Goal: Communication & Community: Answer question/provide support

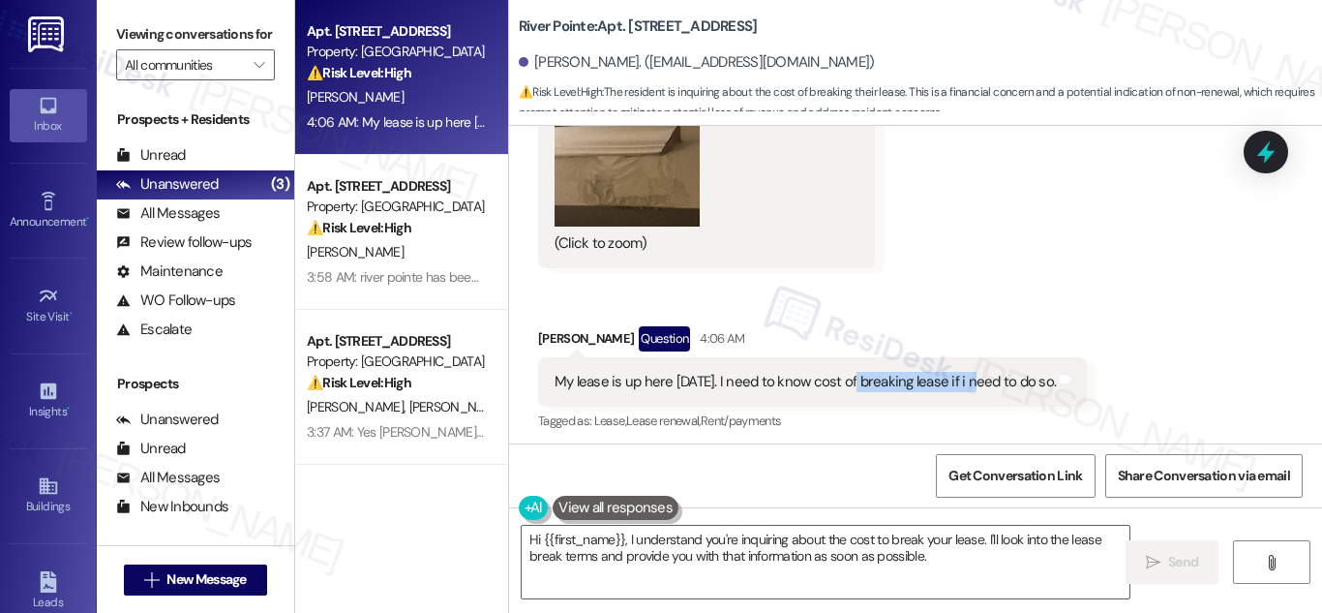
scroll to position [13788, 0]
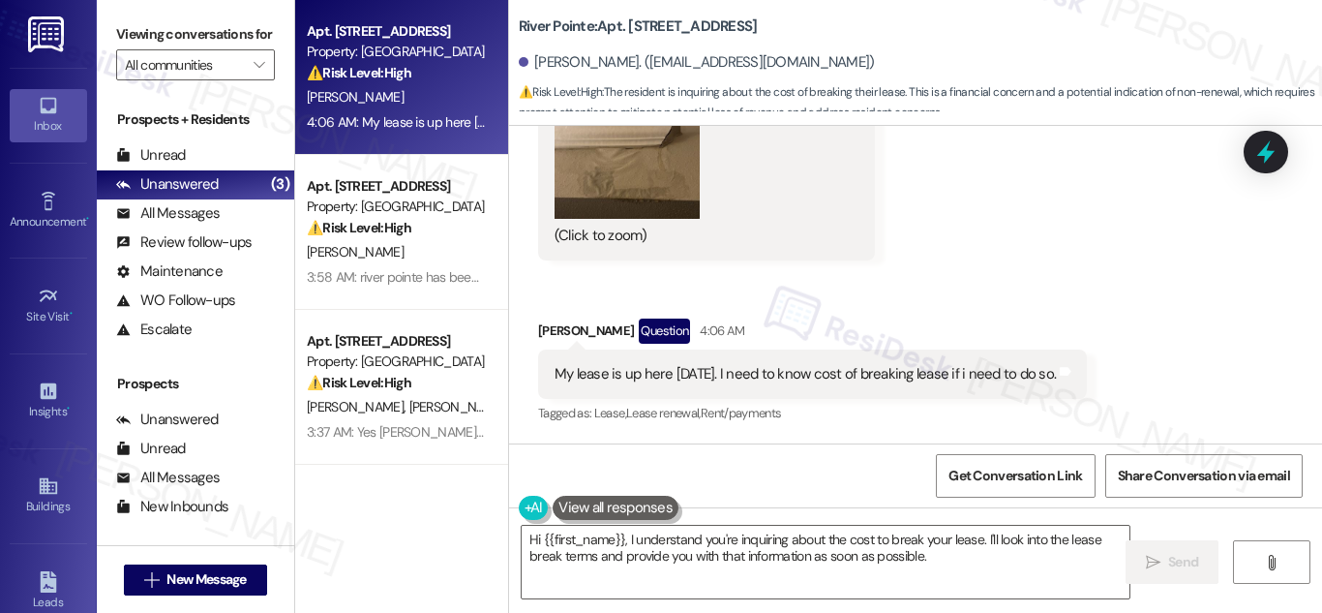
click at [549, 61] on div "[PERSON_NAME]. ([EMAIL_ADDRESS][DOMAIN_NAME])" at bounding box center [697, 62] width 356 height 20
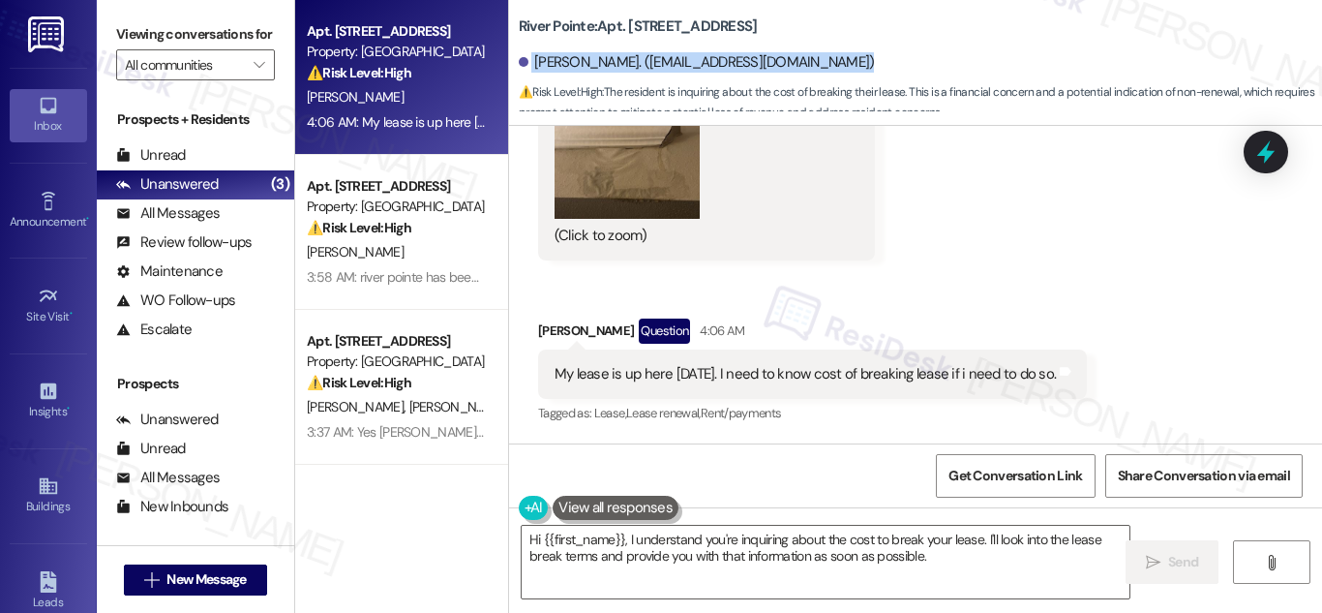
click at [558, 61] on div "[PERSON_NAME]. ([EMAIL_ADDRESS][DOMAIN_NAME])" at bounding box center [697, 62] width 356 height 20
copy div "[PERSON_NAME]. ([EMAIL_ADDRESS][DOMAIN_NAME])"
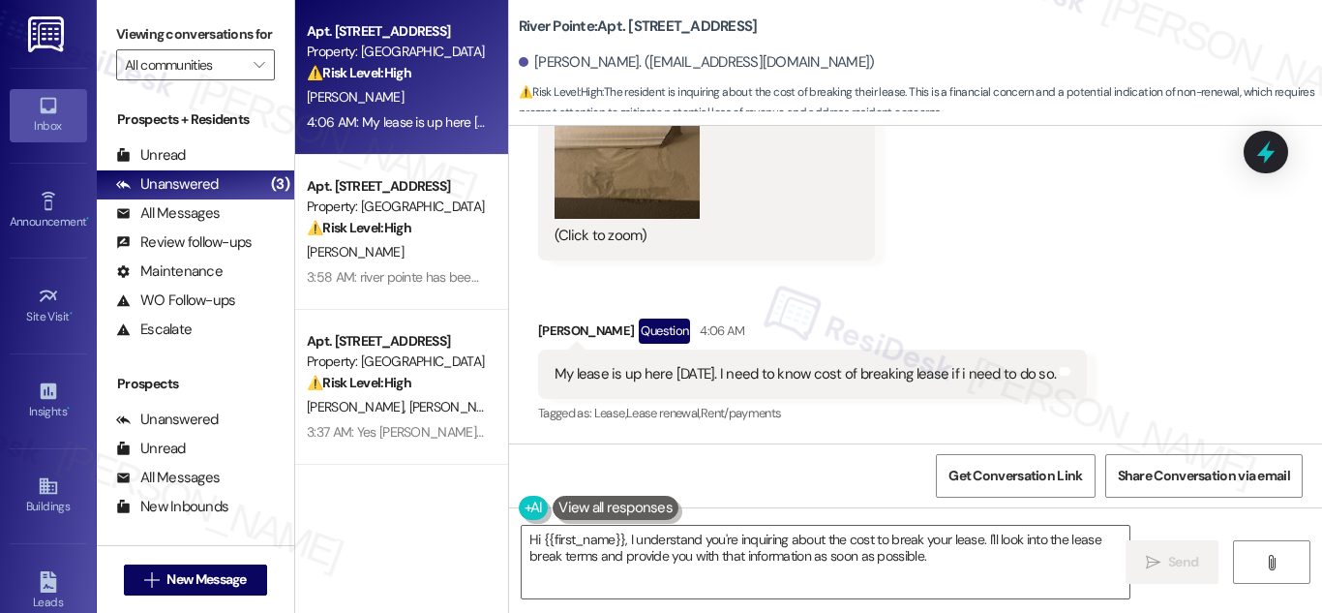
click at [1027, 283] on div "Received via SMS [PERSON_NAME] 3:44 AM JPG attachment ResiDesk recognized items…" at bounding box center [915, 148] width 813 height 587
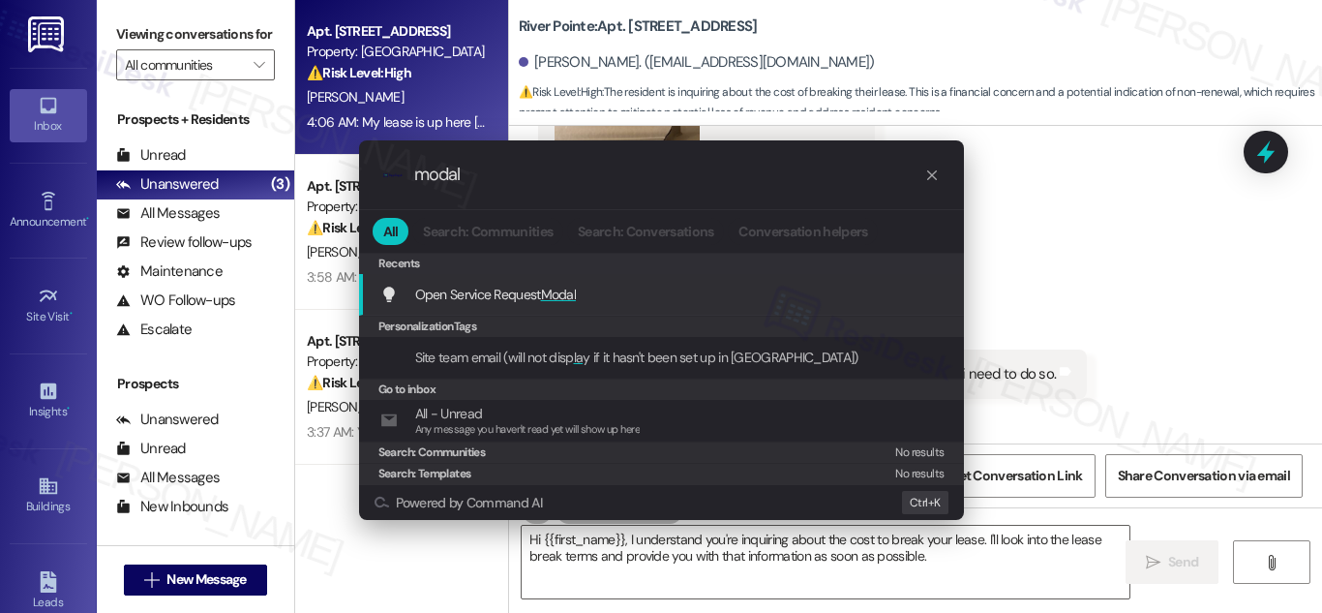
click at [467, 292] on span "Open Service Request Modal" at bounding box center [496, 293] width 162 height 17
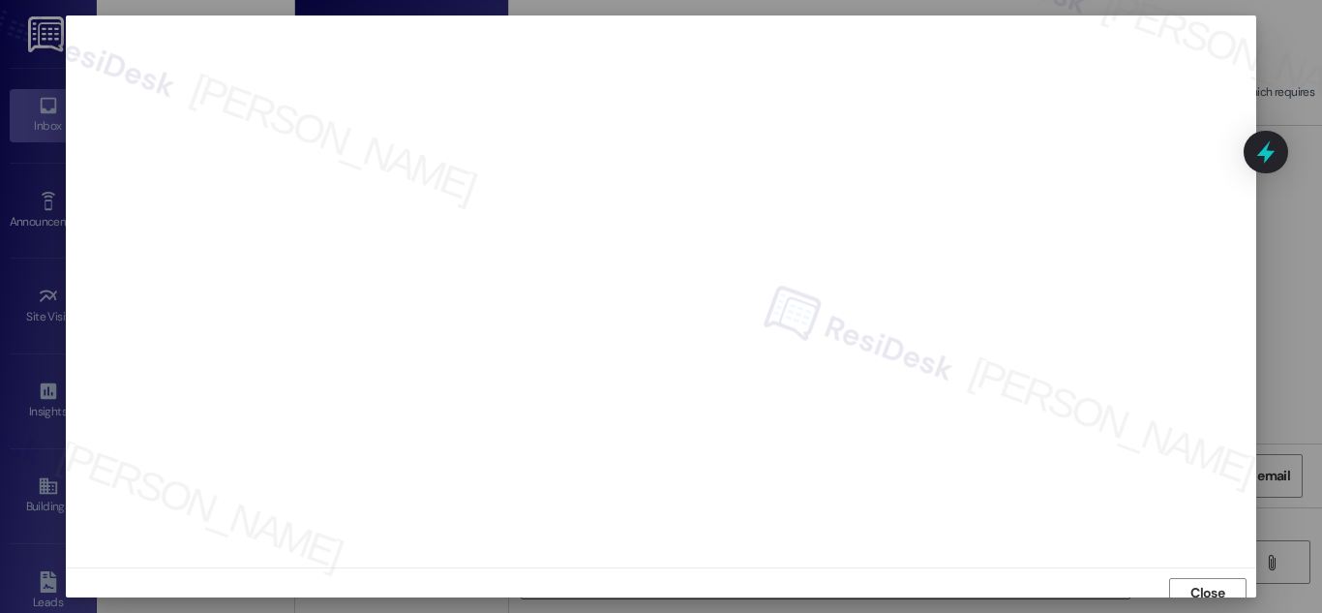
scroll to position [12, 0]
click at [1306, 388] on div at bounding box center [661, 306] width 1322 height 613
click at [1219, 572] on span "Close" at bounding box center [1207, 581] width 34 height 20
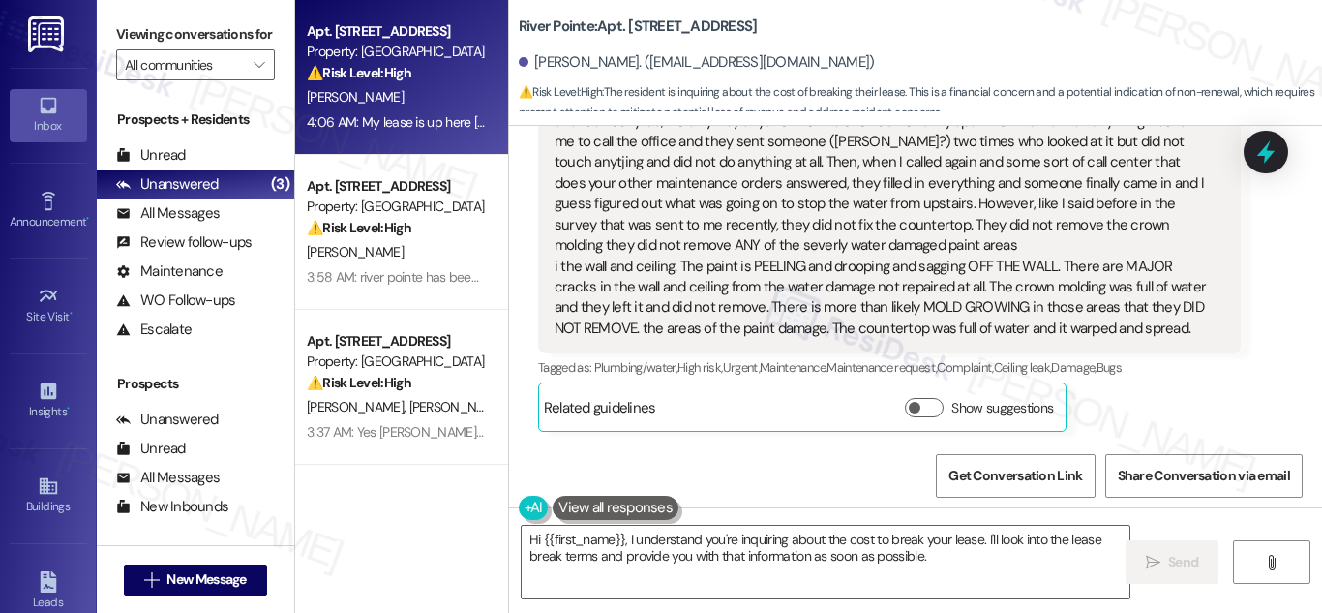
scroll to position [12863, 0]
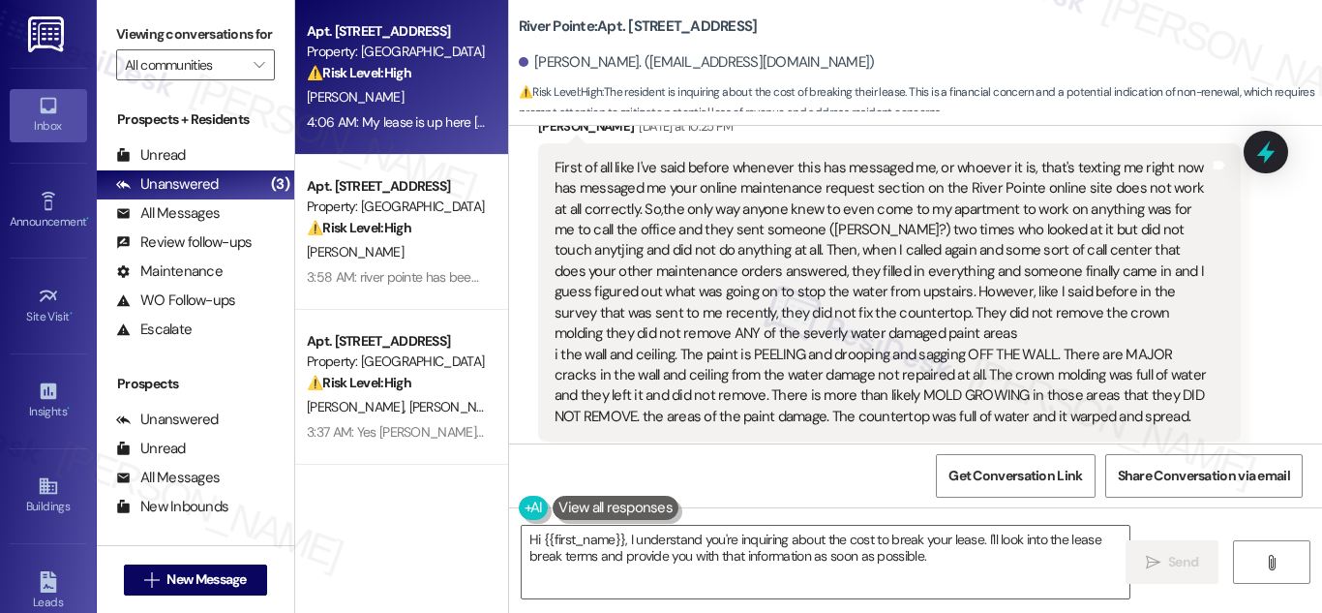
click at [988, 266] on div "First of all like I've said before whenever this has messaged me, or whoever it…" at bounding box center [881, 292] width 655 height 269
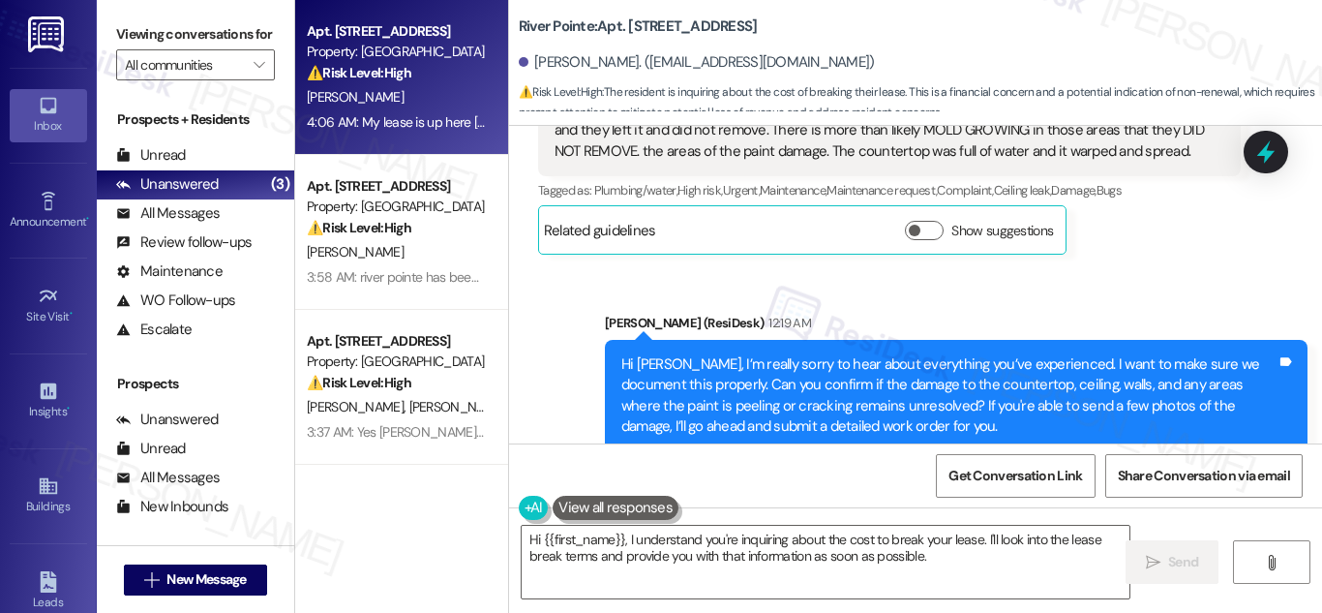
scroll to position [13655, 0]
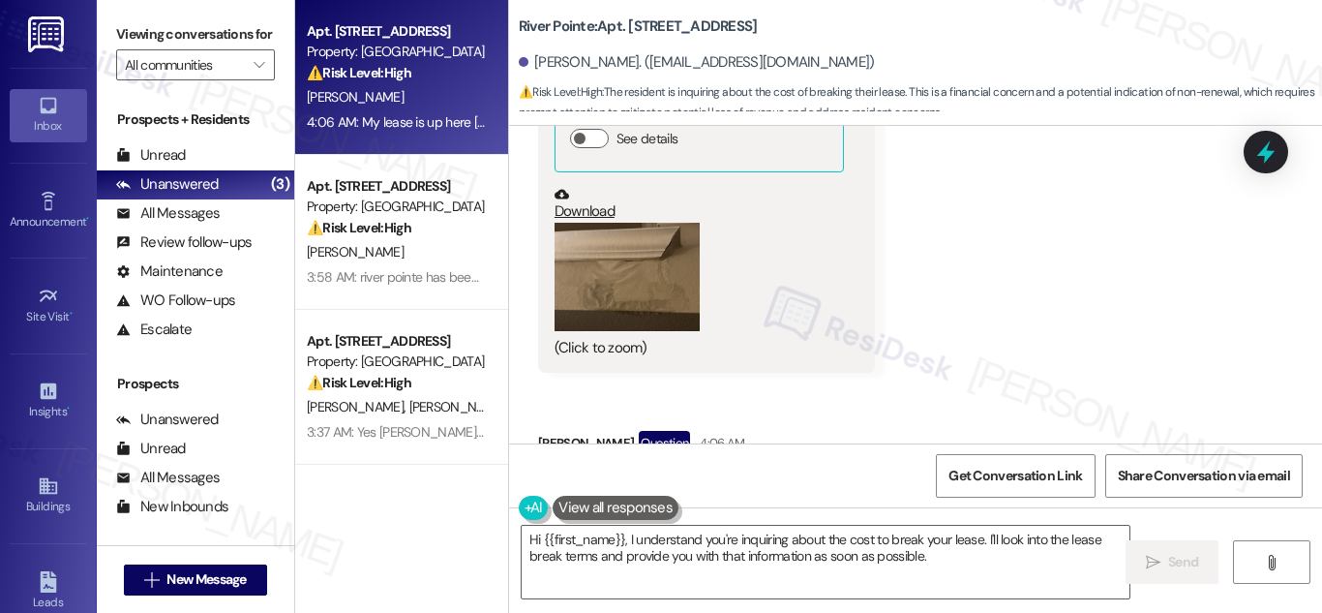
drag, startPoint x: 1302, startPoint y: 434, endPoint x: 1301, endPoint y: 377, distance: 57.1
click at [1301, 377] on div "Received via SMS [PERSON_NAME] 3:44 AM JPG attachment ResiDesk recognized items…" at bounding box center [915, 260] width 813 height 587
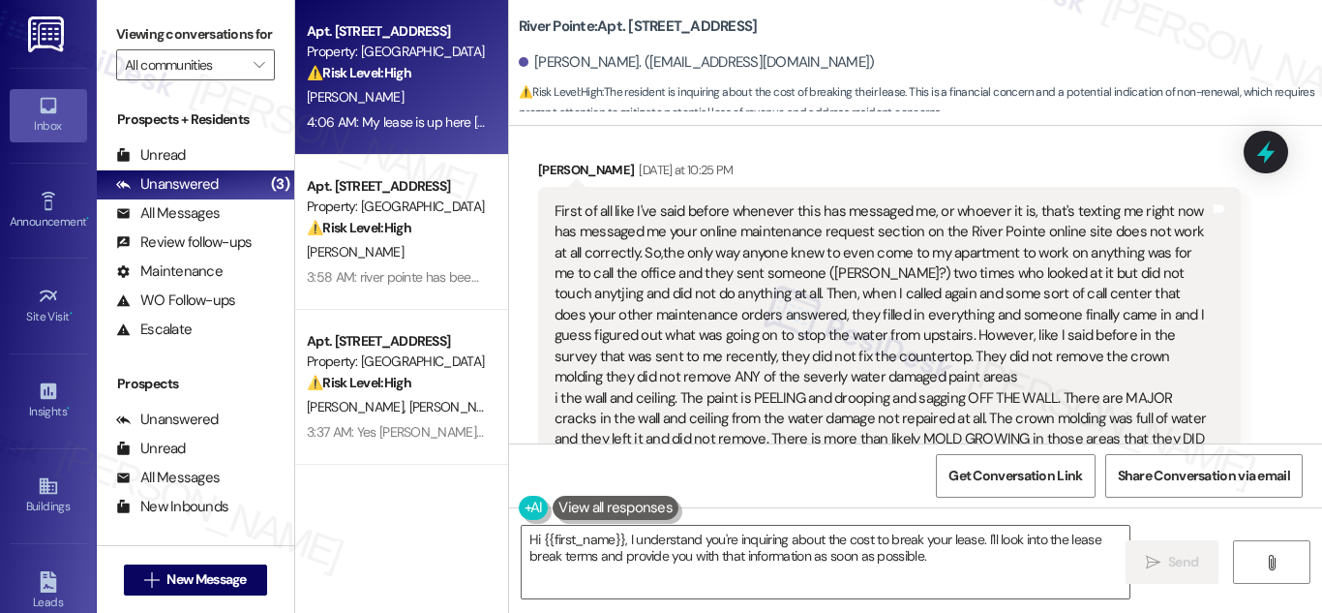
scroll to position [12907, 0]
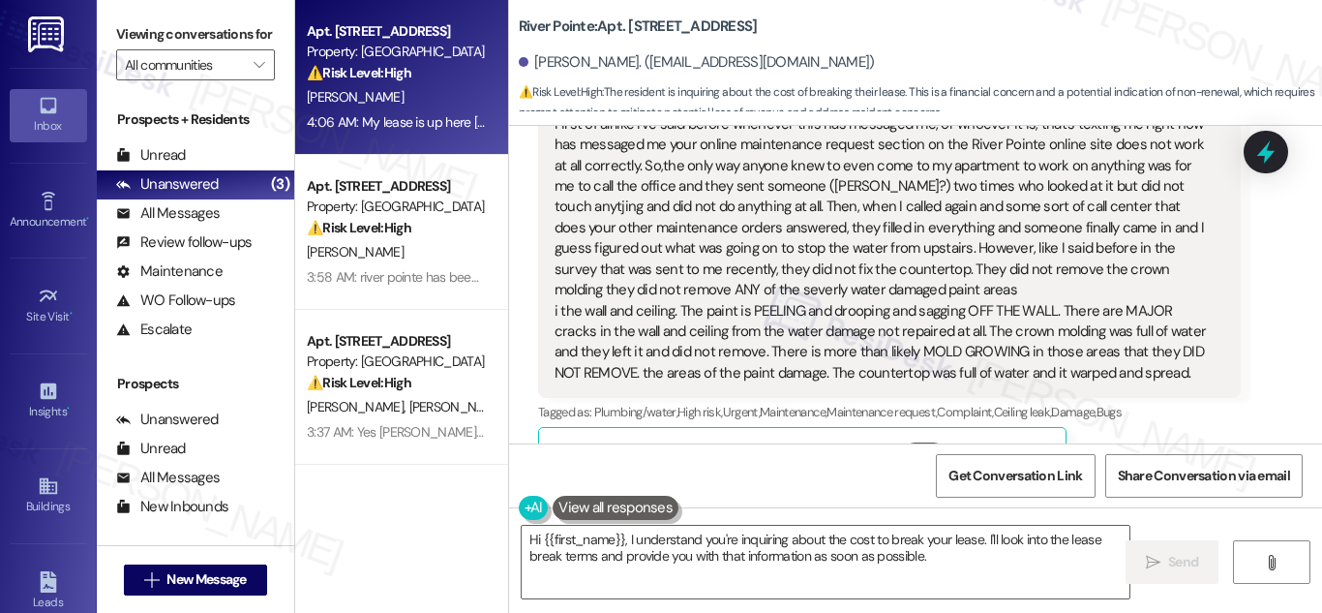
click at [877, 223] on div "First of all like I've said before whenever this has messaged me, or whoever it…" at bounding box center [881, 248] width 655 height 269
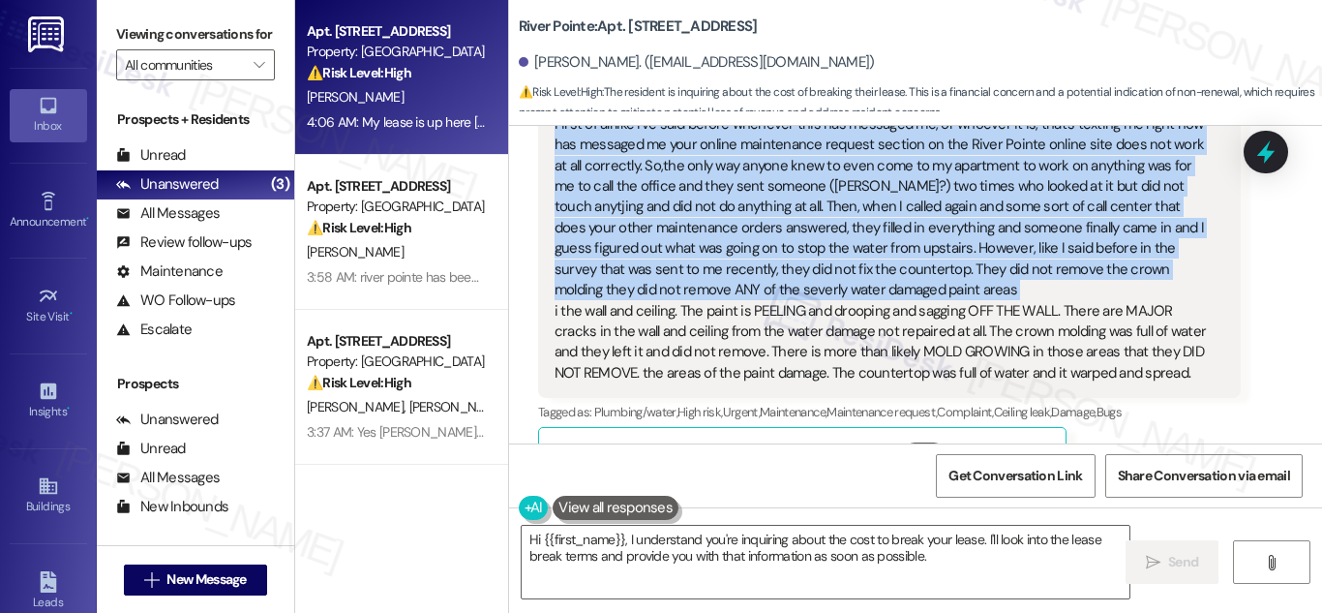
click at [877, 223] on div "First of all like I've said before whenever this has messaged me, or whoever it…" at bounding box center [881, 248] width 655 height 269
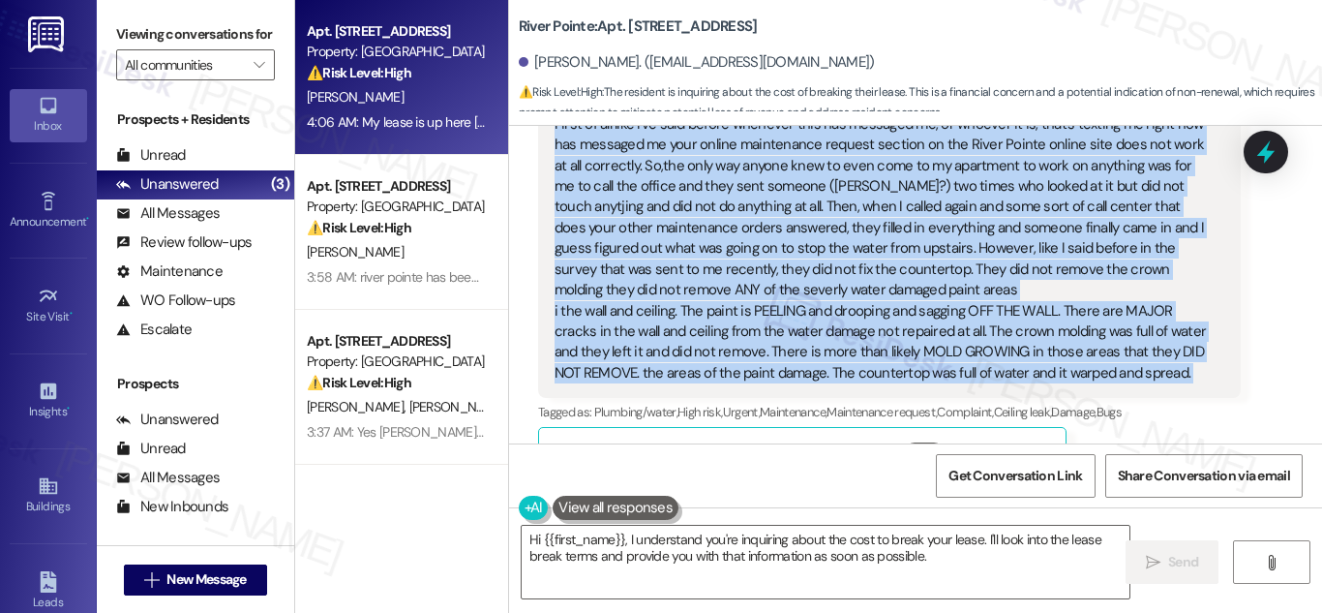
drag, startPoint x: 877, startPoint y: 223, endPoint x: 953, endPoint y: 347, distance: 146.4
click at [1022, 383] on div "First of all like I've said before whenever this has messaged me, or whoever it…" at bounding box center [881, 248] width 655 height 269
copy div "First of all like I've said before whenever this has messaged me, or whoever it…"
click at [912, 196] on div "First of all like I've said before whenever this has messaged me, or whoever it…" at bounding box center [881, 248] width 655 height 269
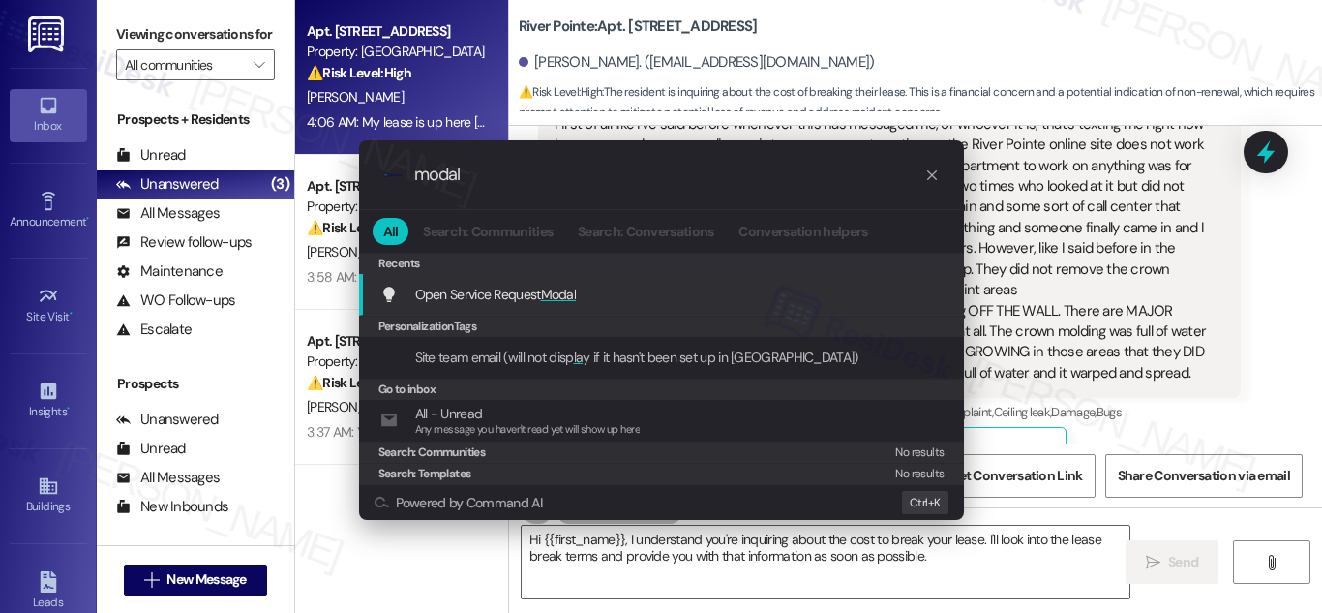
type input "modal"
click at [503, 288] on span "Open Service Request Modal" at bounding box center [496, 293] width 162 height 17
click at [508, 288] on div "River Pointe: Apt. 651, [GEOGRAPHIC_DATA] [PERSON_NAME]. ([EMAIL_ADDRESS][DOMAI…" at bounding box center [915, 306] width 814 height 613
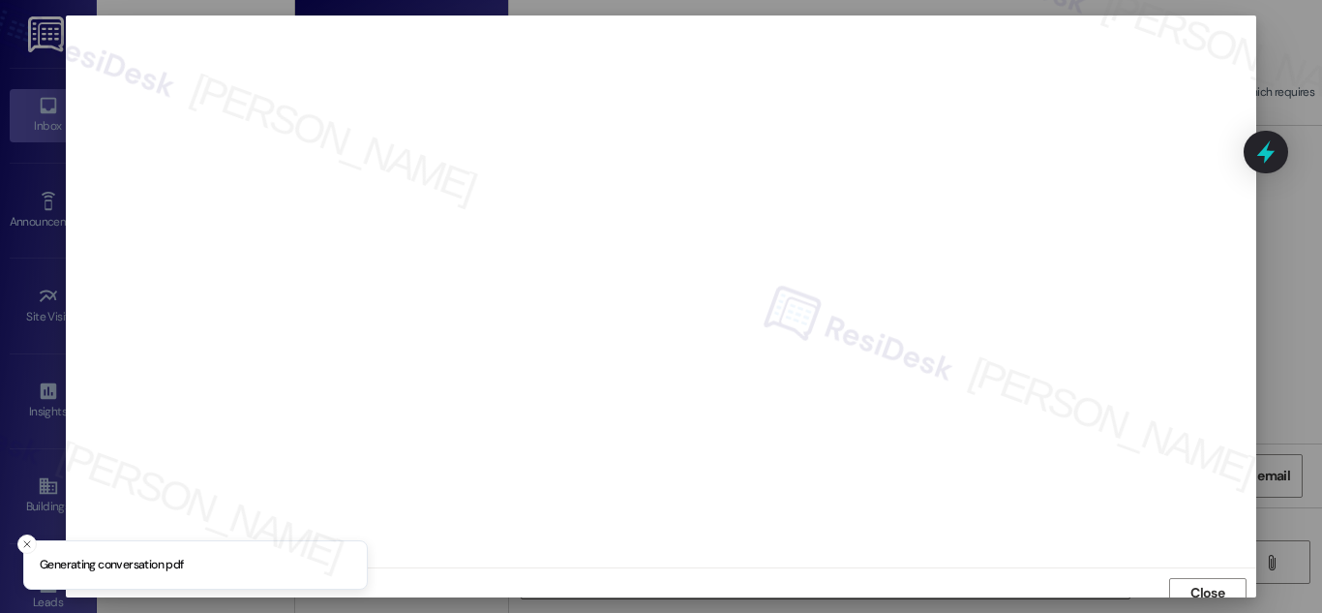
scroll to position [12, 0]
click at [1202, 579] on span "Close" at bounding box center [1207, 581] width 34 height 20
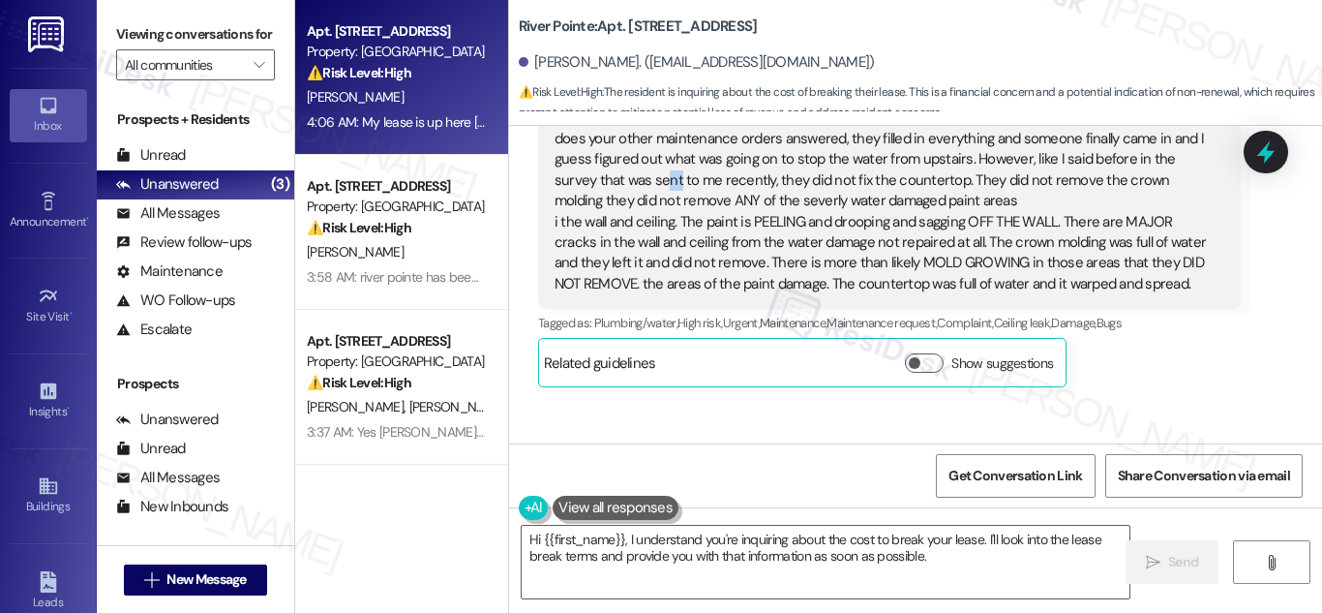
scroll to position [12863, 0]
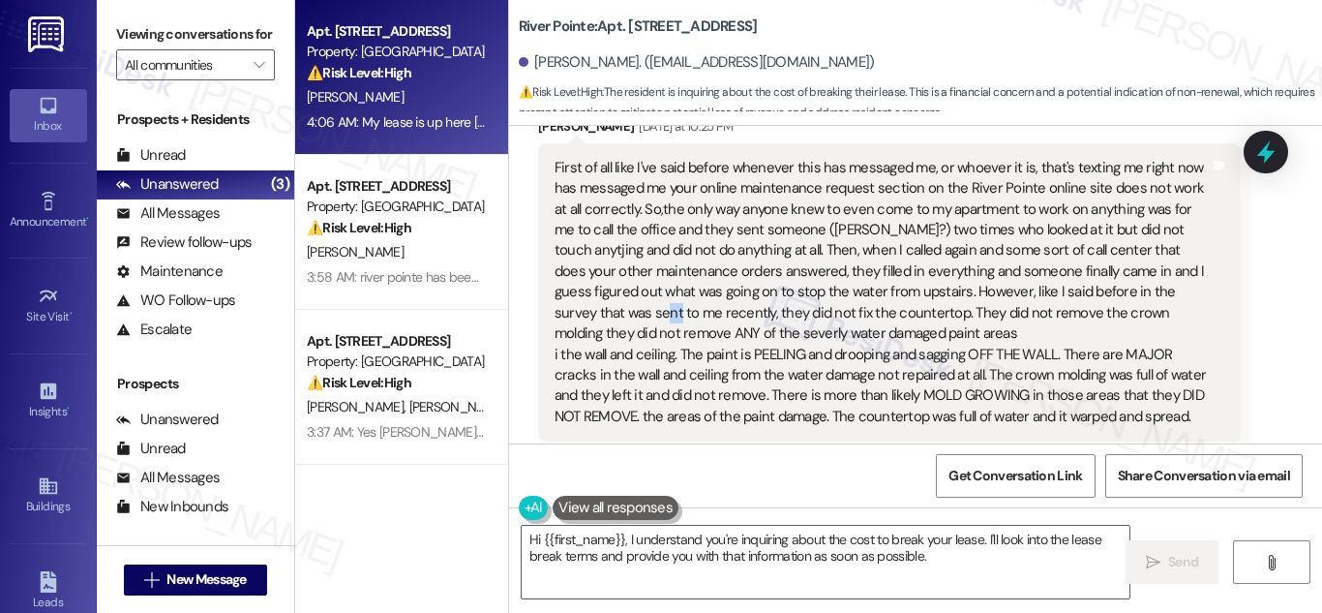
click at [681, 195] on div "First of all like I've said before whenever this has messaged me, or whoever it…" at bounding box center [881, 292] width 655 height 269
click at [682, 195] on div "First of all like I've said before whenever this has messaged me, or whoever it…" at bounding box center [881, 292] width 655 height 269
click at [731, 226] on div "First of all like I've said before whenever this has messaged me, or whoever it…" at bounding box center [881, 292] width 655 height 269
click at [1043, 254] on div "First of all like I've said before whenever this has messaged me, or whoever it…" at bounding box center [881, 292] width 655 height 269
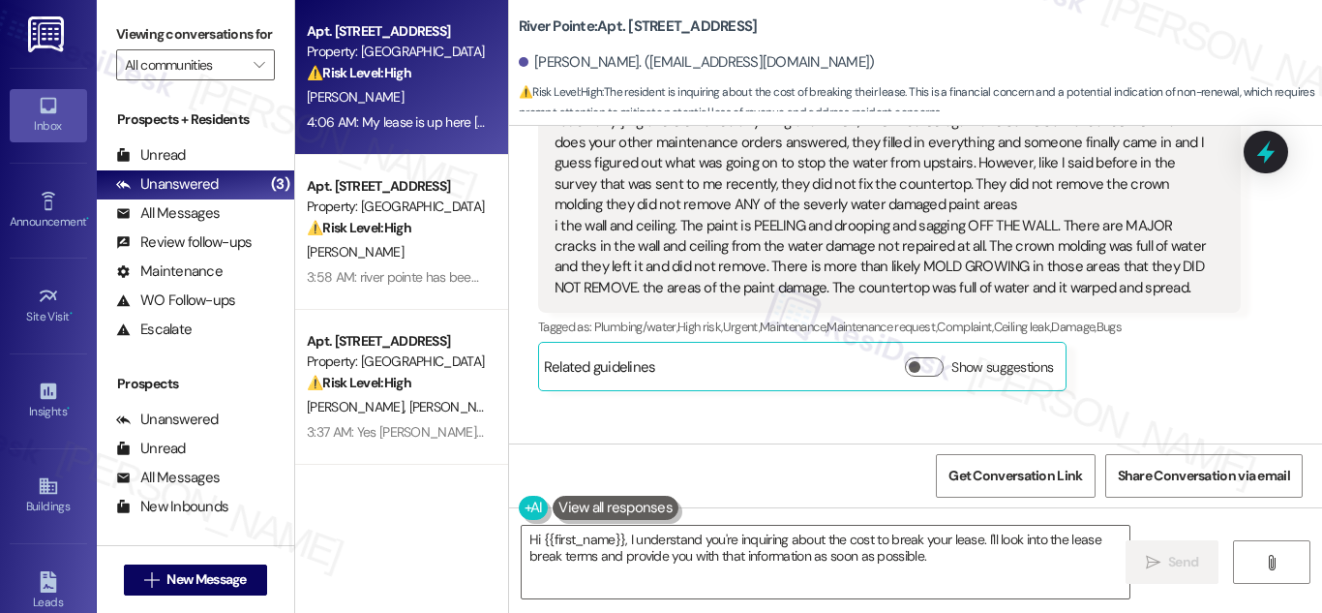
scroll to position [12749, 0]
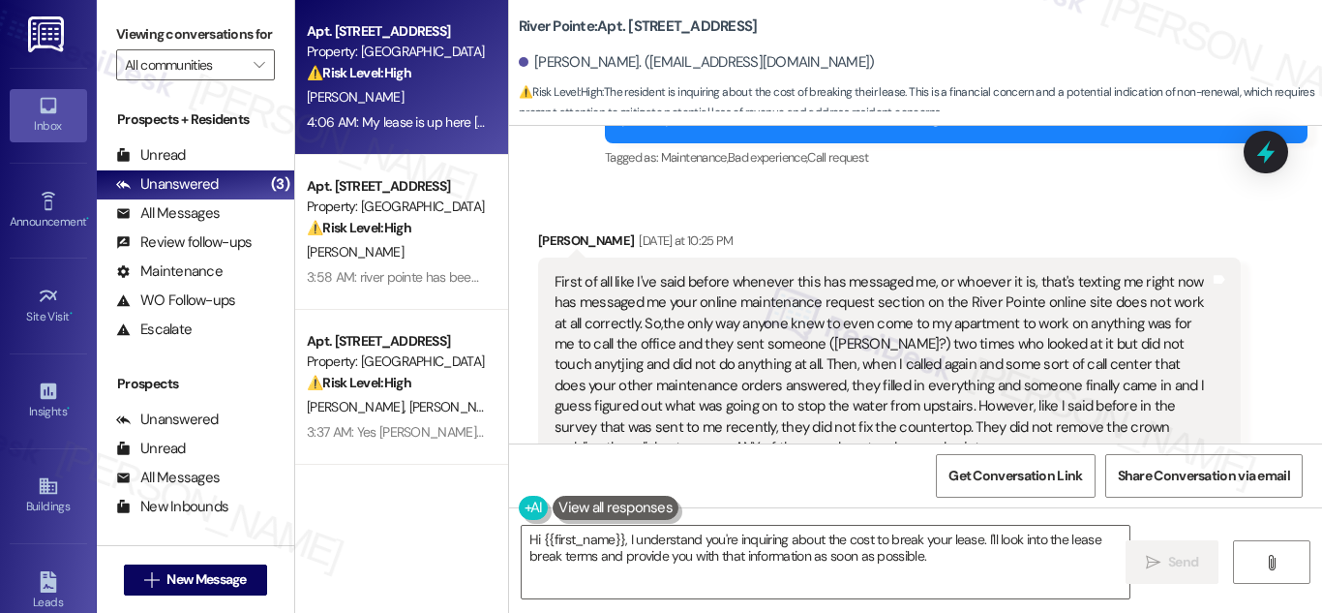
click at [797, 336] on div "First of all like I've said before whenever this has messaged me, or whoever it…" at bounding box center [881, 406] width 655 height 269
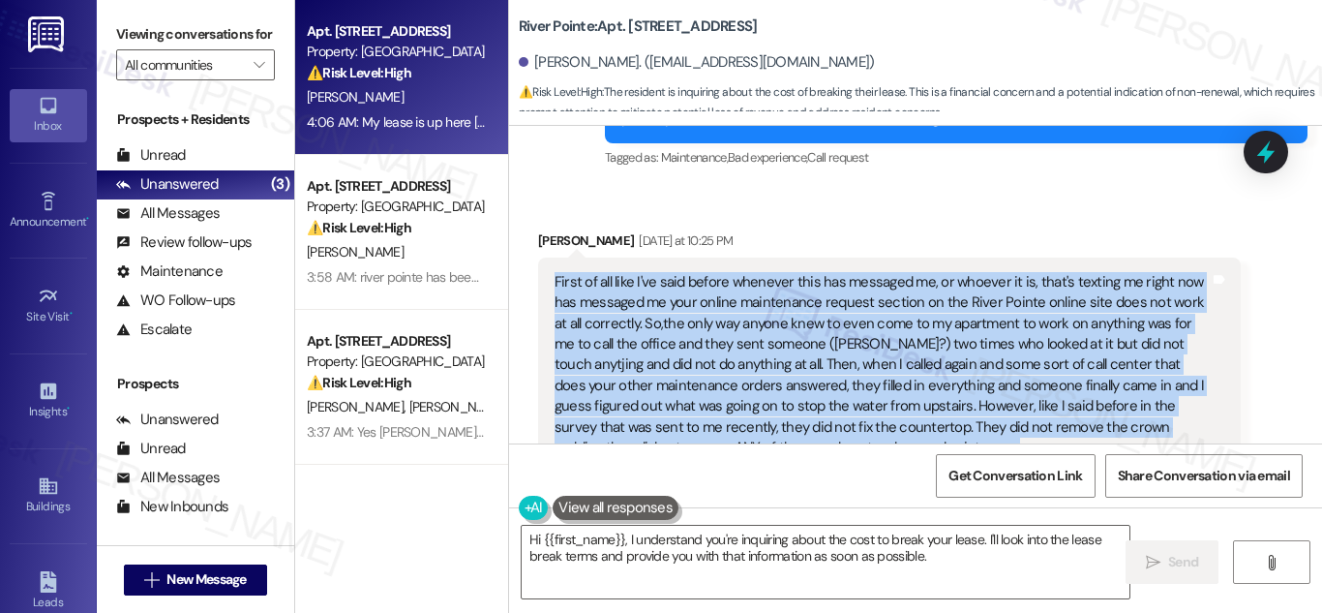
click at [797, 336] on div "First of all like I've said before whenever this has messaged me, or whoever it…" at bounding box center [881, 406] width 655 height 269
copy div "First of all like I've said before whenever this has messaged me, or whoever it…"
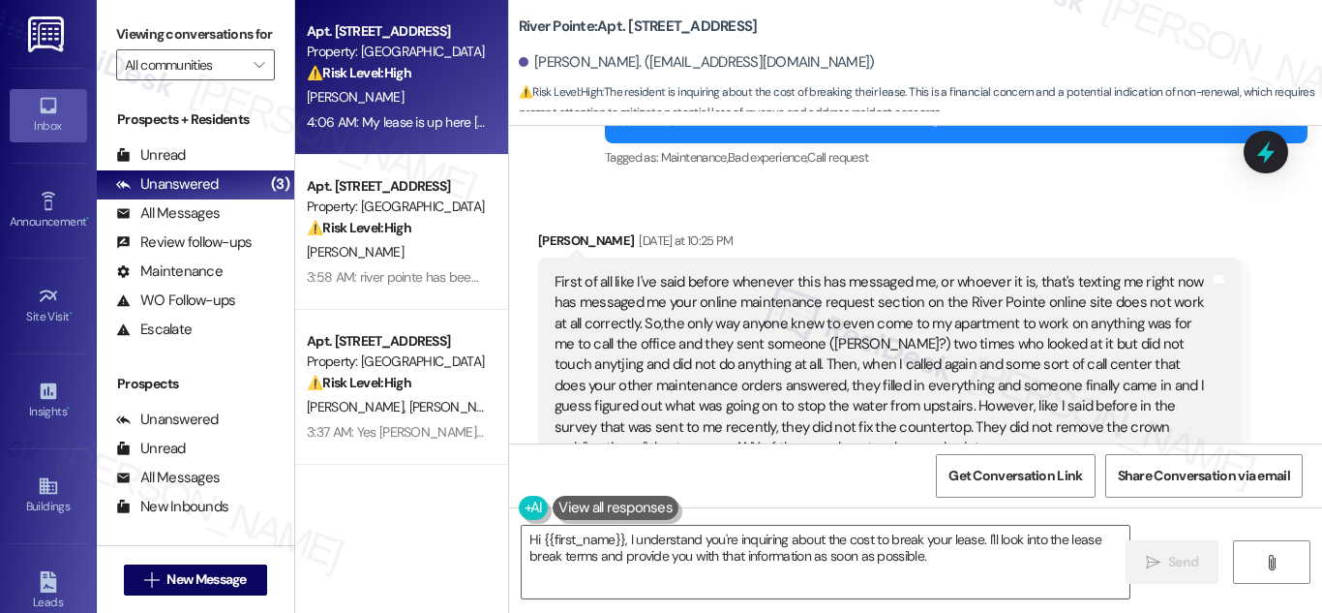
click at [1039, 27] on div "River Pointe: Apt. 651, [GEOGRAPHIC_DATA] [PERSON_NAME]. ([EMAIL_ADDRESS][DOMAI…" at bounding box center [920, 58] width 803 height 106
drag, startPoint x: 395, startPoint y: 85, endPoint x: 1025, endPoint y: 477, distance: 741.9
click at [1025, 477] on span "Get Conversation Link" at bounding box center [1015, 475] width 134 height 20
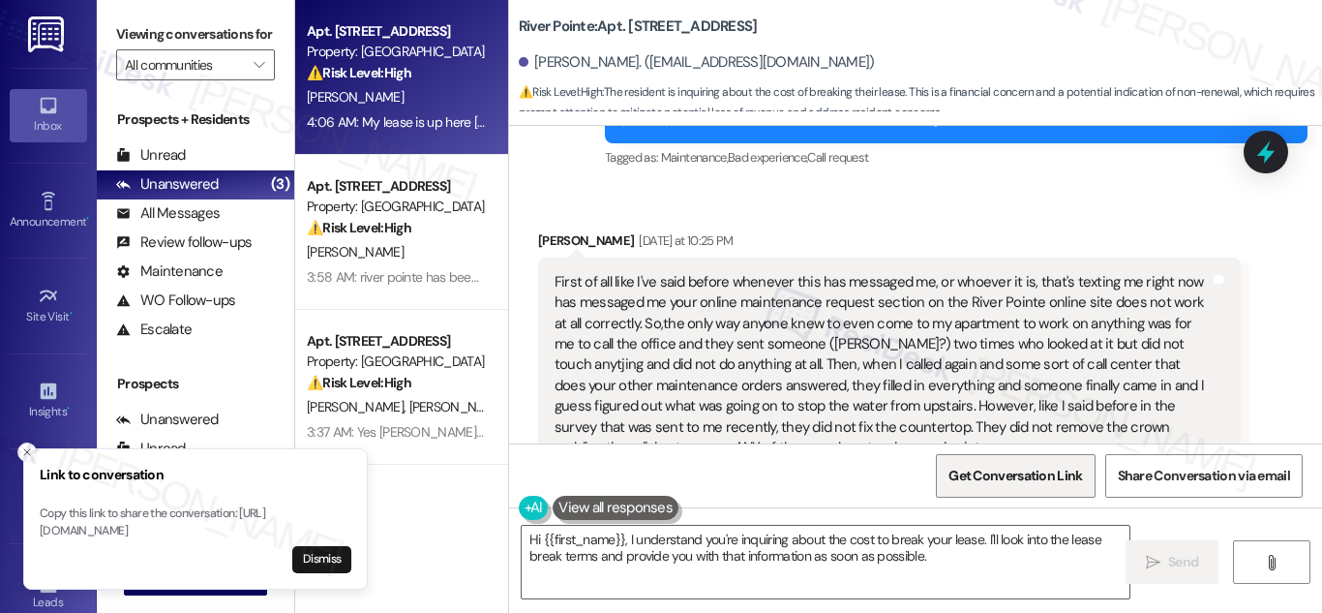
click at [1025, 477] on span "Get Conversation Link" at bounding box center [1015, 475] width 134 height 20
click at [167, 506] on p "Copy this link to share the conversation: [URL][DOMAIN_NAME]" at bounding box center [196, 522] width 312 height 34
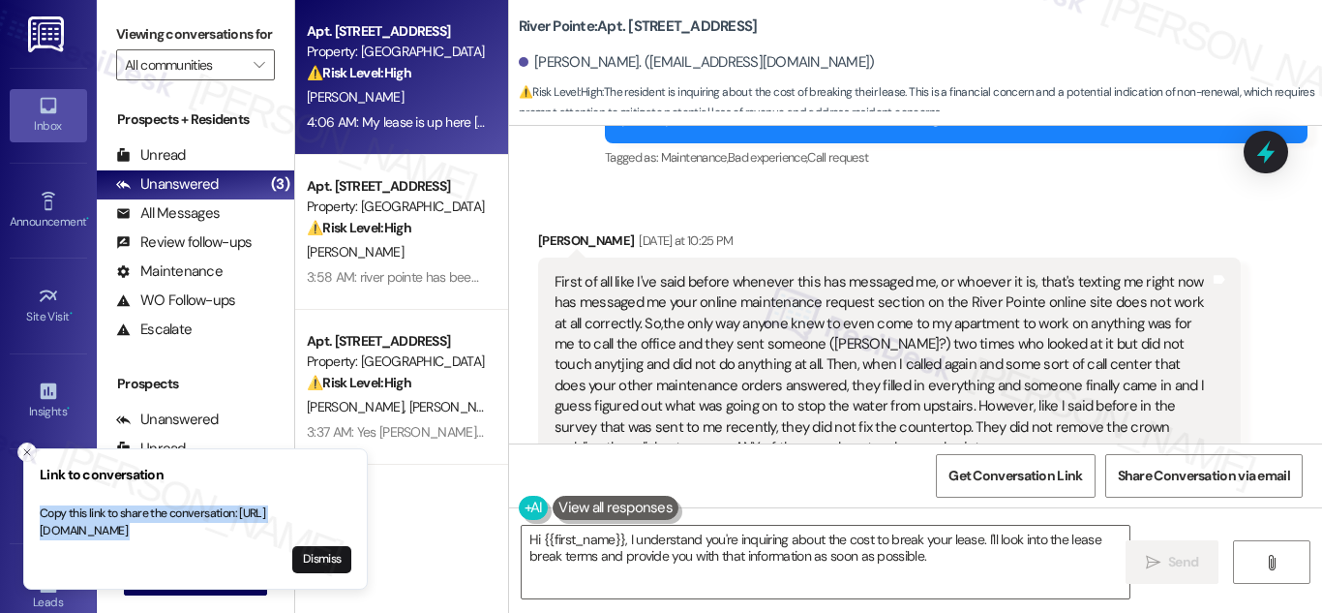
click at [167, 506] on p "Copy this link to share the conversation: [URL][DOMAIN_NAME]" at bounding box center [196, 522] width 312 height 34
copy p "Copy this link to share the conversation: [URL][DOMAIN_NAME]"
click at [229, 224] on div "All Messages (undefined)" at bounding box center [195, 213] width 197 height 29
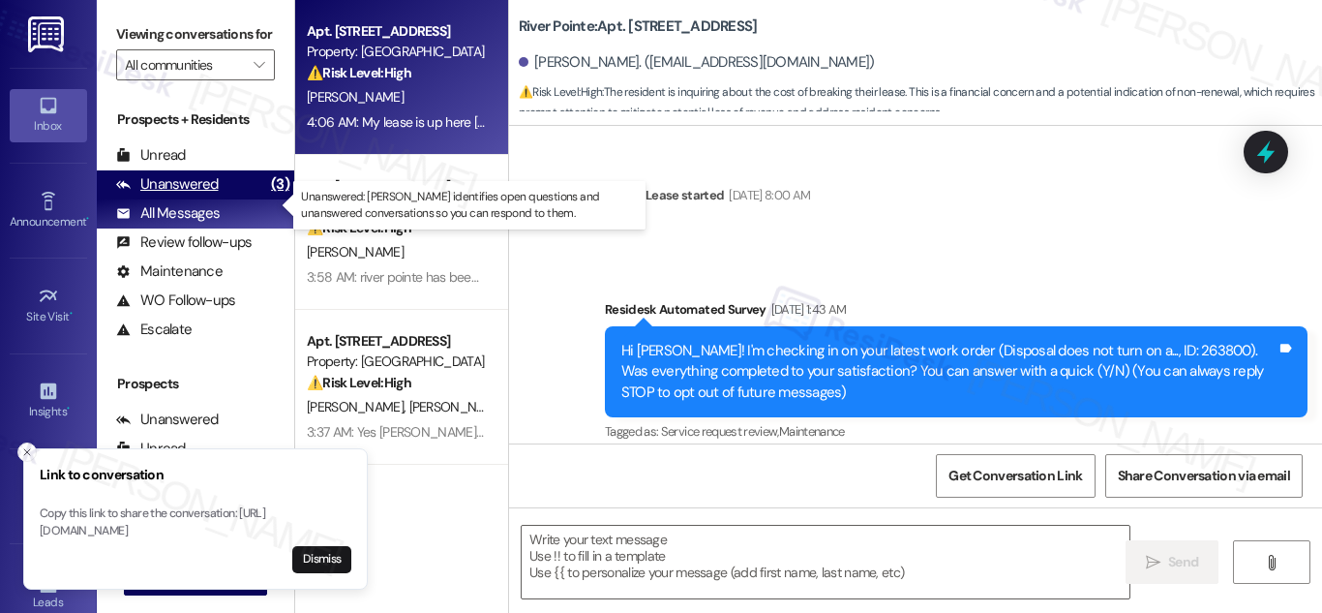
scroll to position [13787, 0]
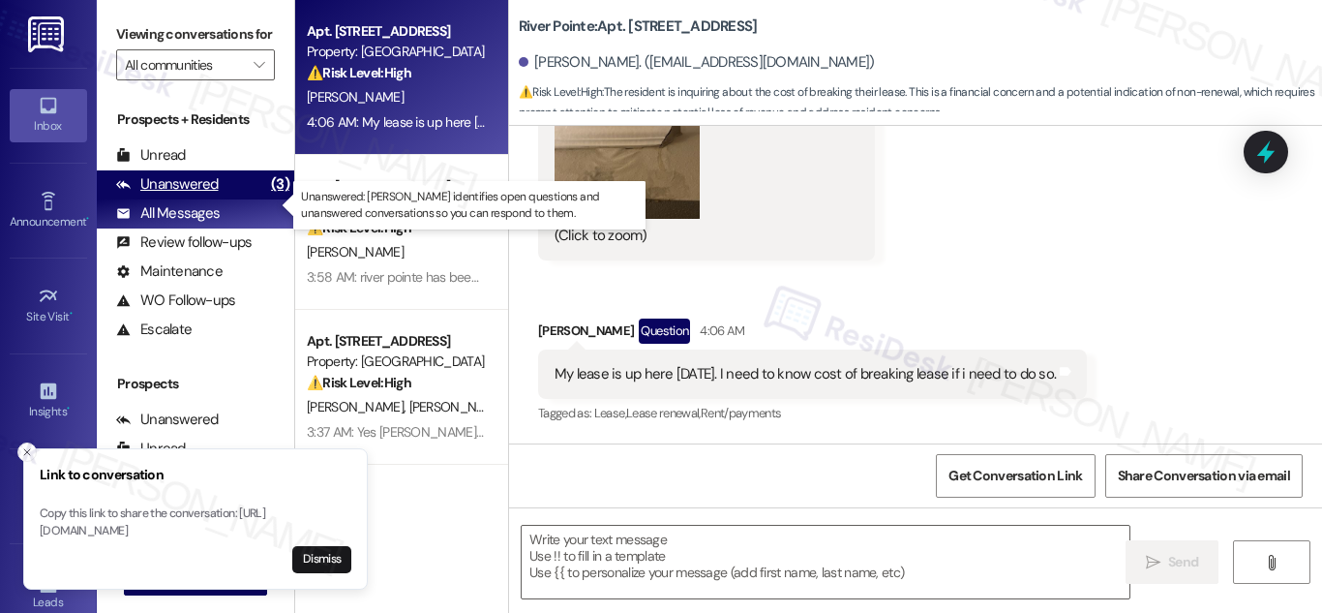
click at [221, 197] on div "Unanswered (3)" at bounding box center [195, 184] width 197 height 29
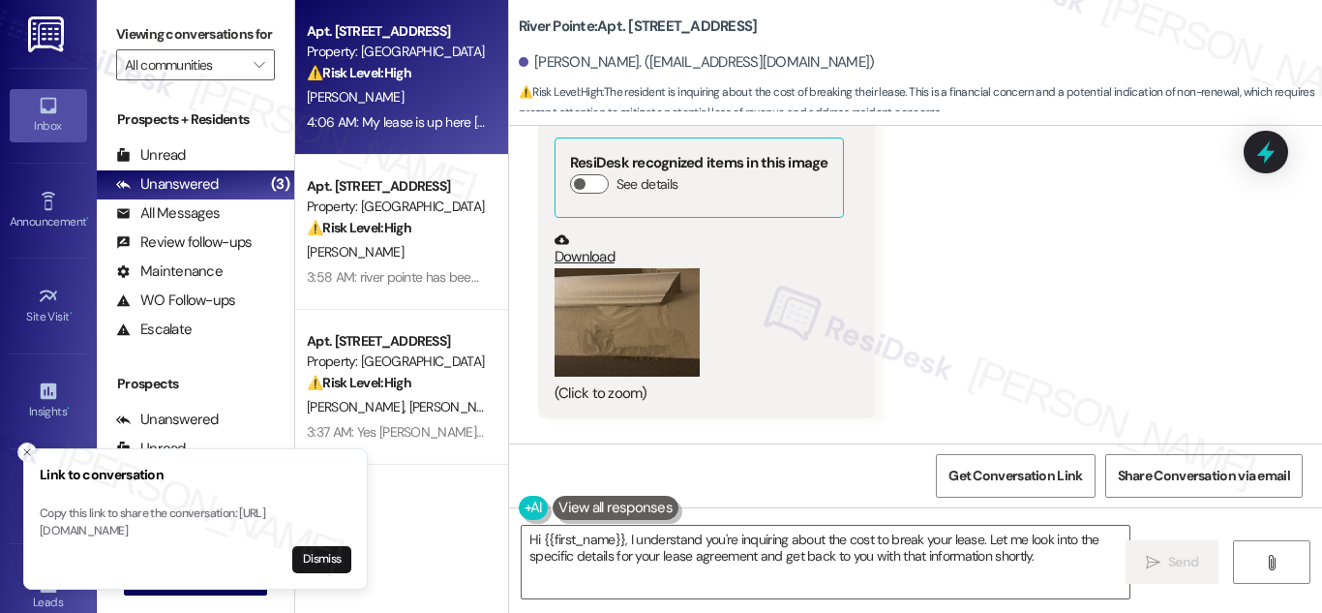
scroll to position [13594, 0]
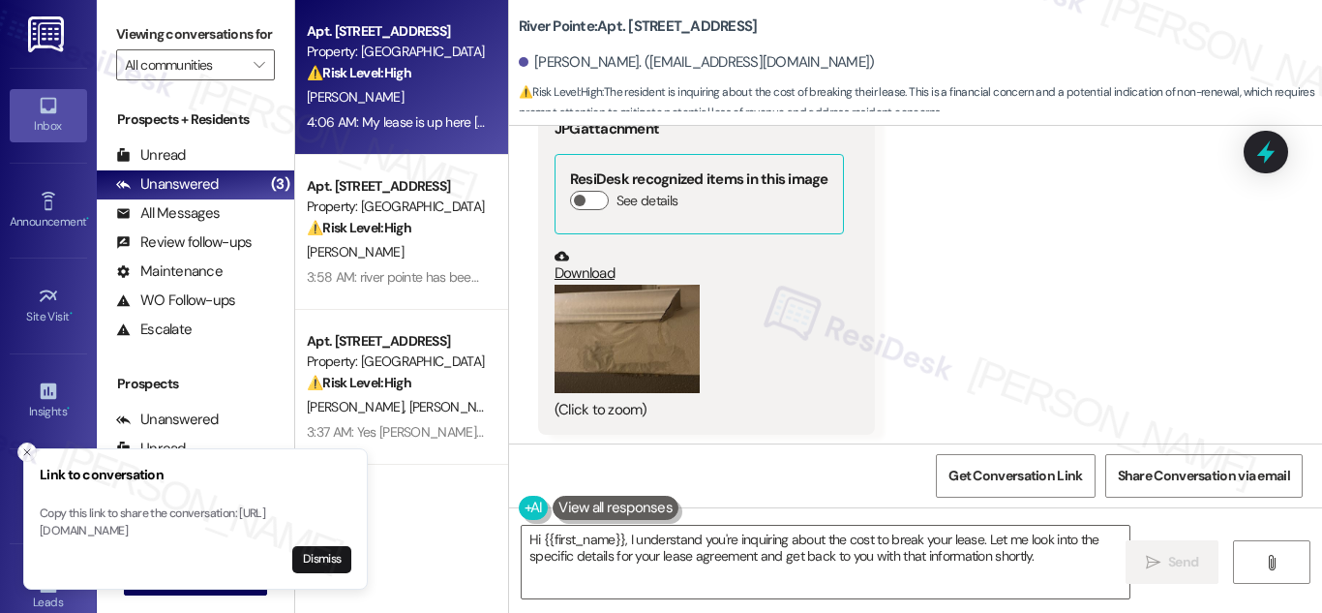
click at [659, 343] on button "Zoom image" at bounding box center [626, 338] width 145 height 109
click at [659, 343] on body "Link to conversation Copy this link to share the conversation: [URL][DOMAIN_NAM…" at bounding box center [661, 306] width 1322 height 613
click at [670, 344] on button "Zoom image" at bounding box center [626, 338] width 145 height 109
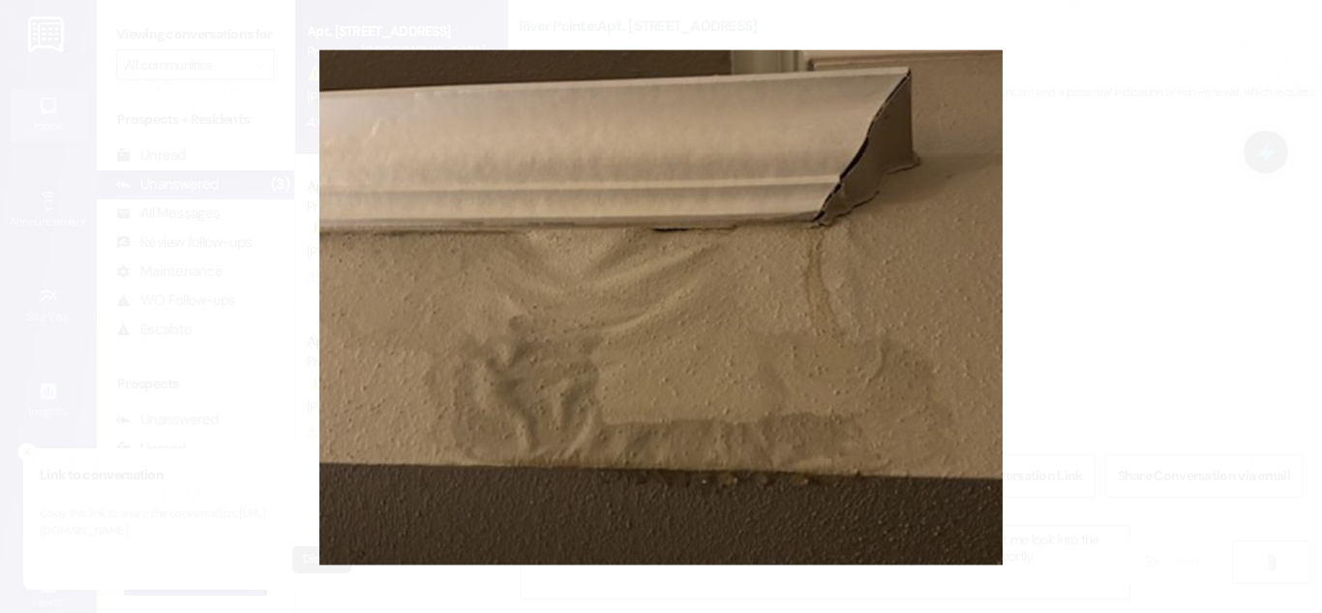
click at [1083, 373] on button "Unzoom image" at bounding box center [661, 306] width 1322 height 613
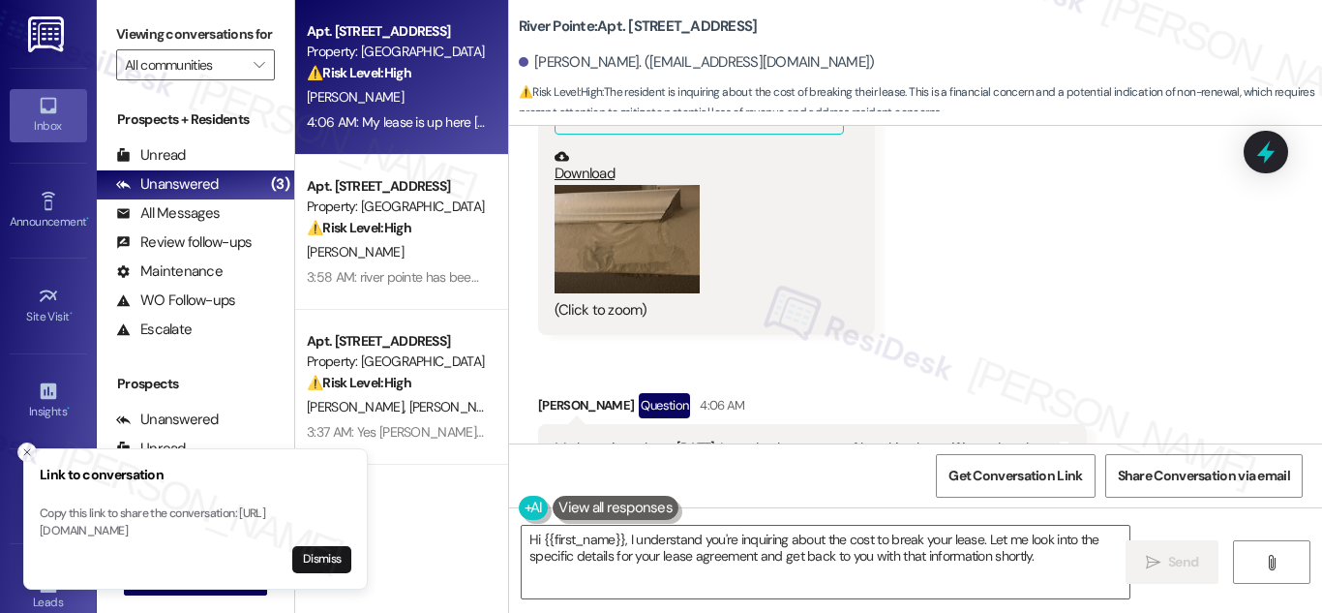
scroll to position [13788, 0]
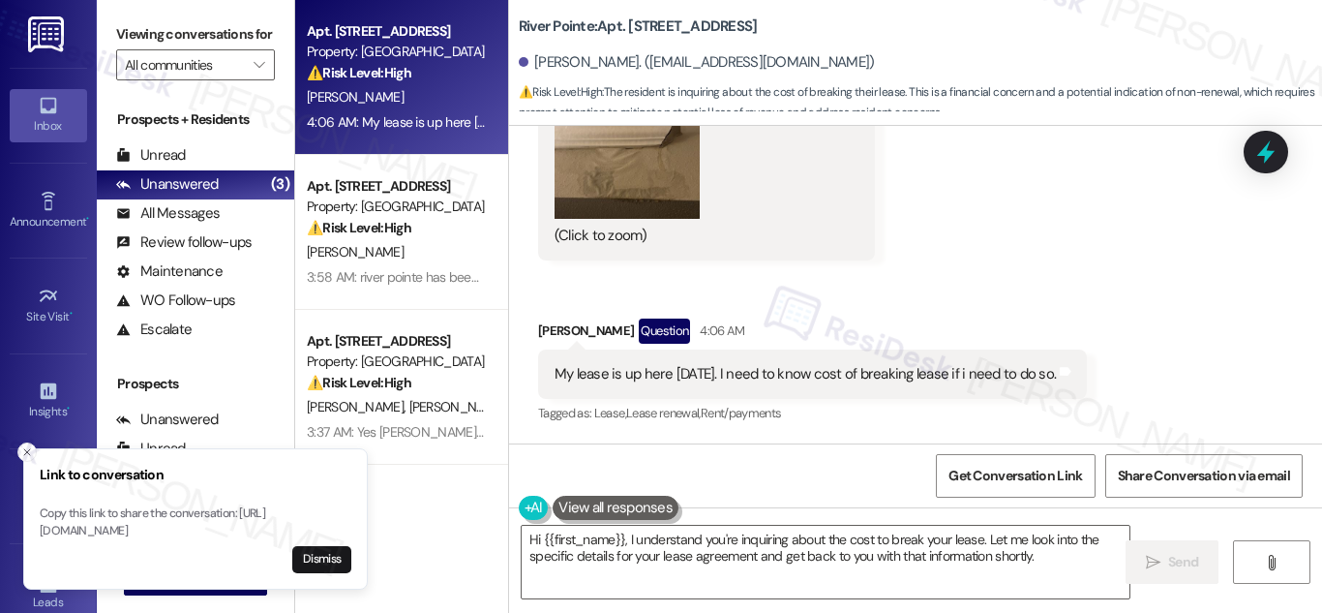
click at [853, 374] on div "My lease is up here [DATE]. I need to know cost of breaking lease if i need to …" at bounding box center [804, 374] width 501 height 20
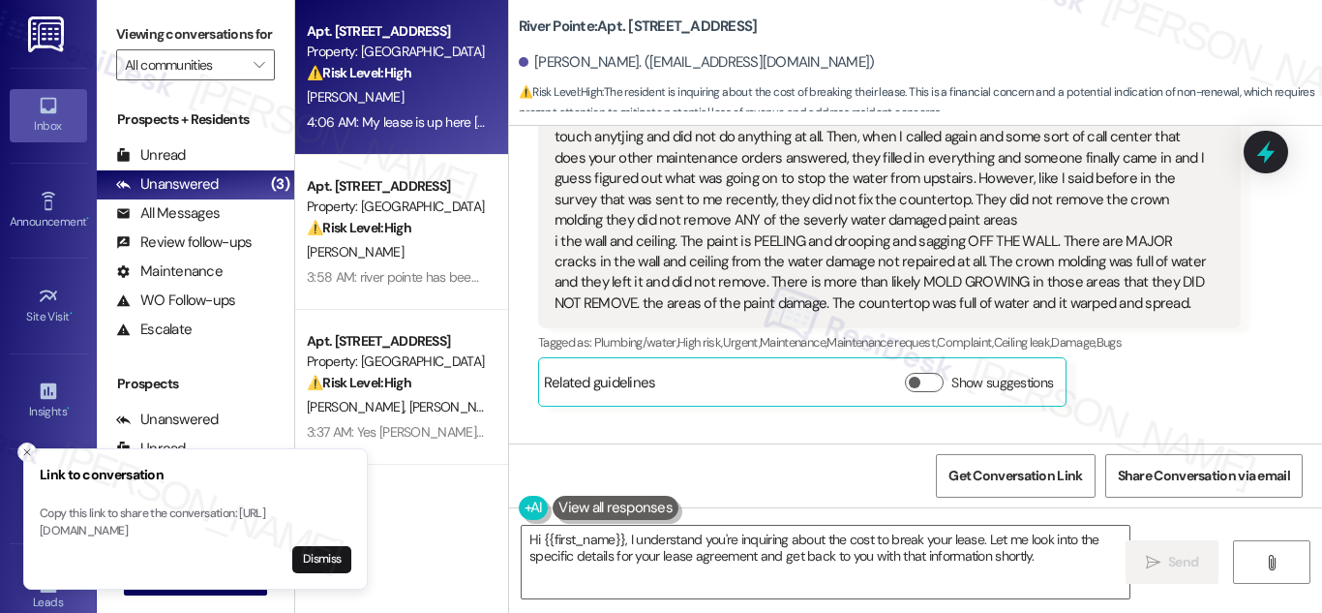
scroll to position [13111, 0]
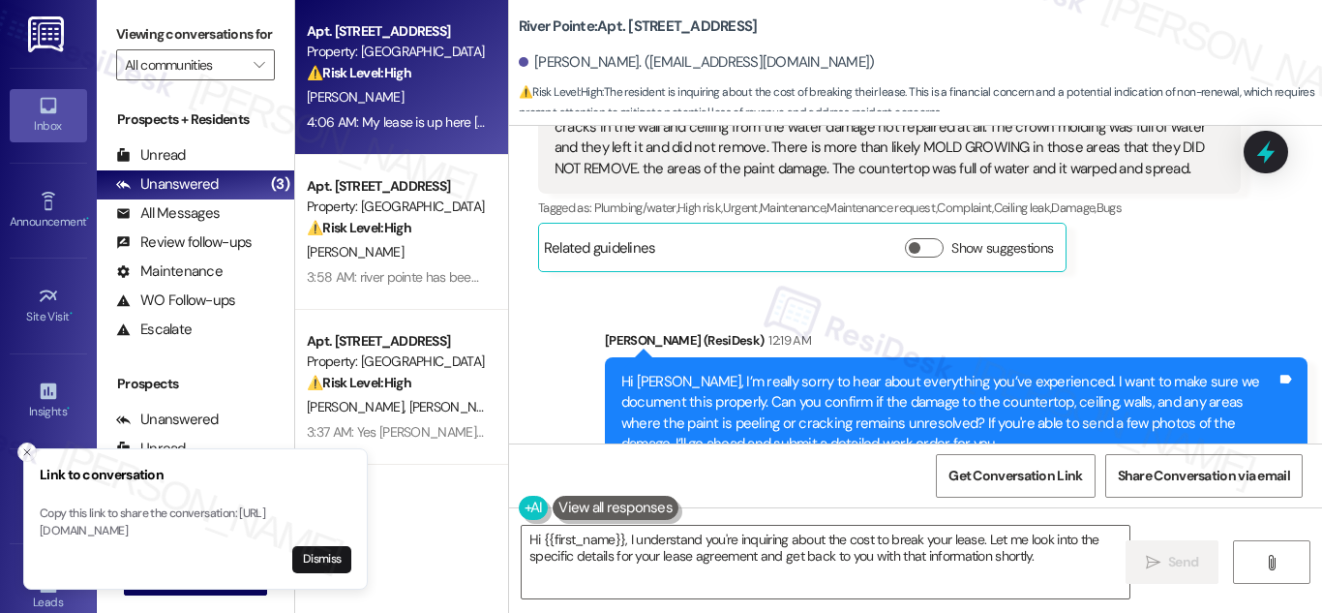
click at [834, 154] on div "First of all like I've said before whenever this has messaged me, or whoever it…" at bounding box center [881, 44] width 655 height 269
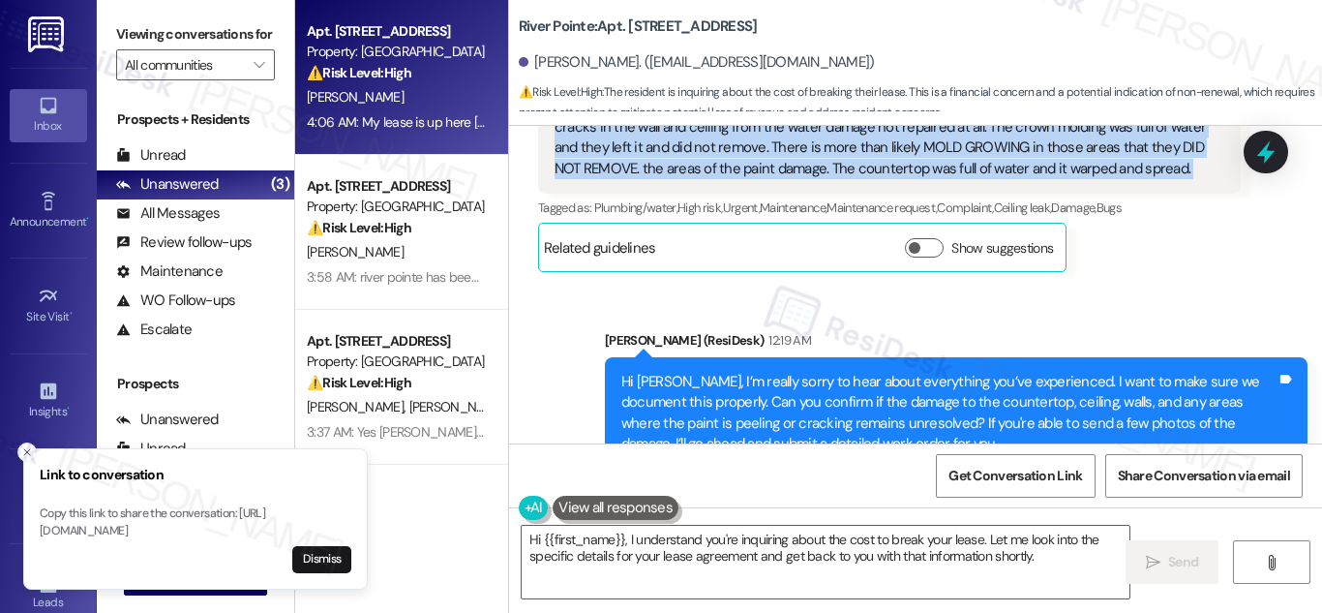
click at [834, 154] on div "First of all like I've said before whenever this has messaged me, or whoever it…" at bounding box center [881, 44] width 655 height 269
copy div "i the wall and ceiling. The paint is PEELING and drooping and sagging OFF THE W…"
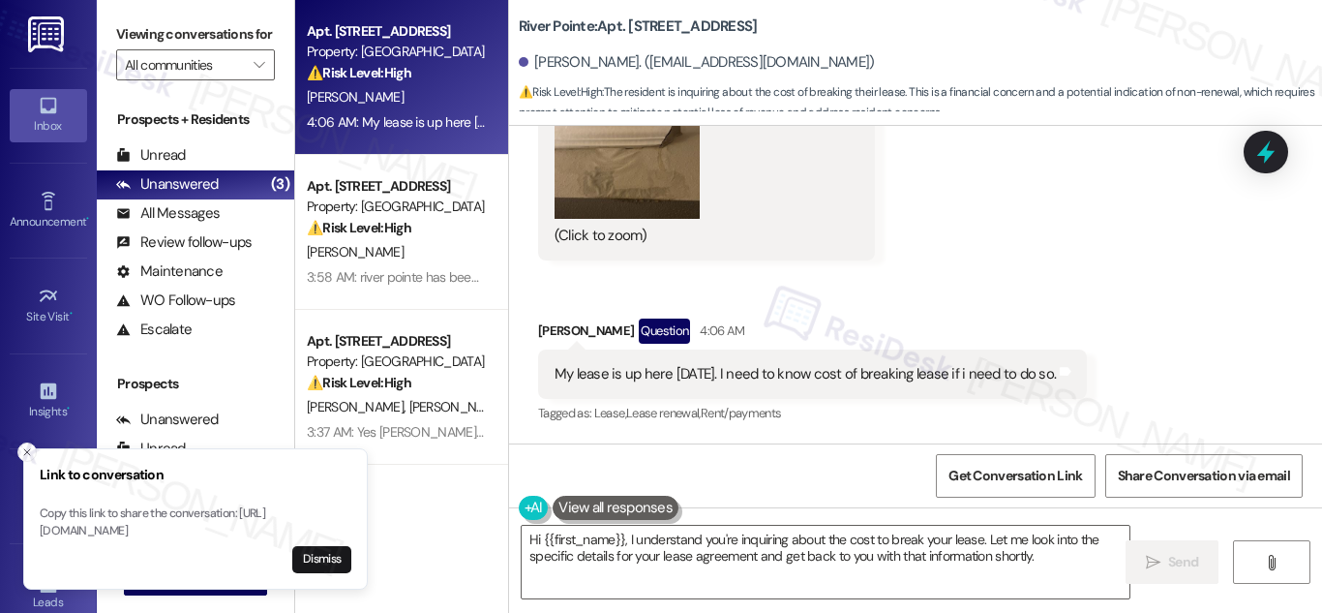
scroll to position [13788, 0]
click at [845, 368] on div "My lease is up here [DATE]. I need to know cost of breaking lease if i need to …" at bounding box center [804, 374] width 501 height 20
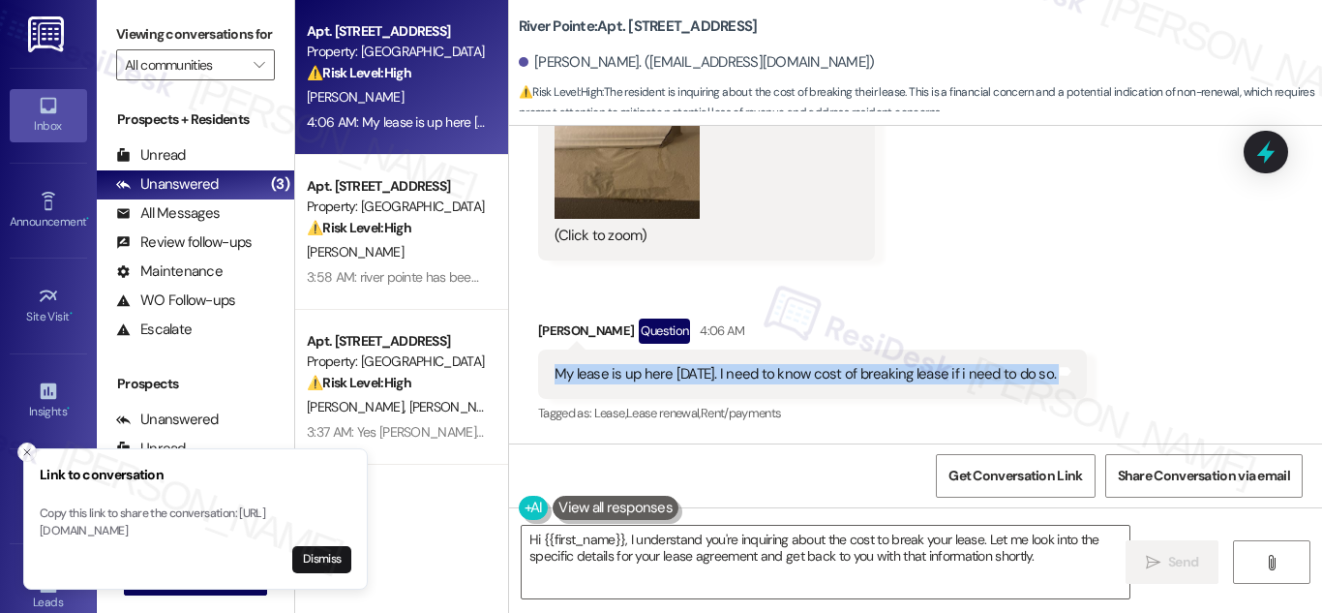
click at [845, 368] on div "My lease is up here [DATE]. I need to know cost of breaking lease if i need to …" at bounding box center [804, 374] width 501 height 20
copy div "My lease is up here [DATE]. I need to know cost of breaking lease if i need to …"
click at [832, 549] on textarea "Hi {{first_name}}, I understand you're inquiring about the cost to break your l…" at bounding box center [826, 561] width 608 height 73
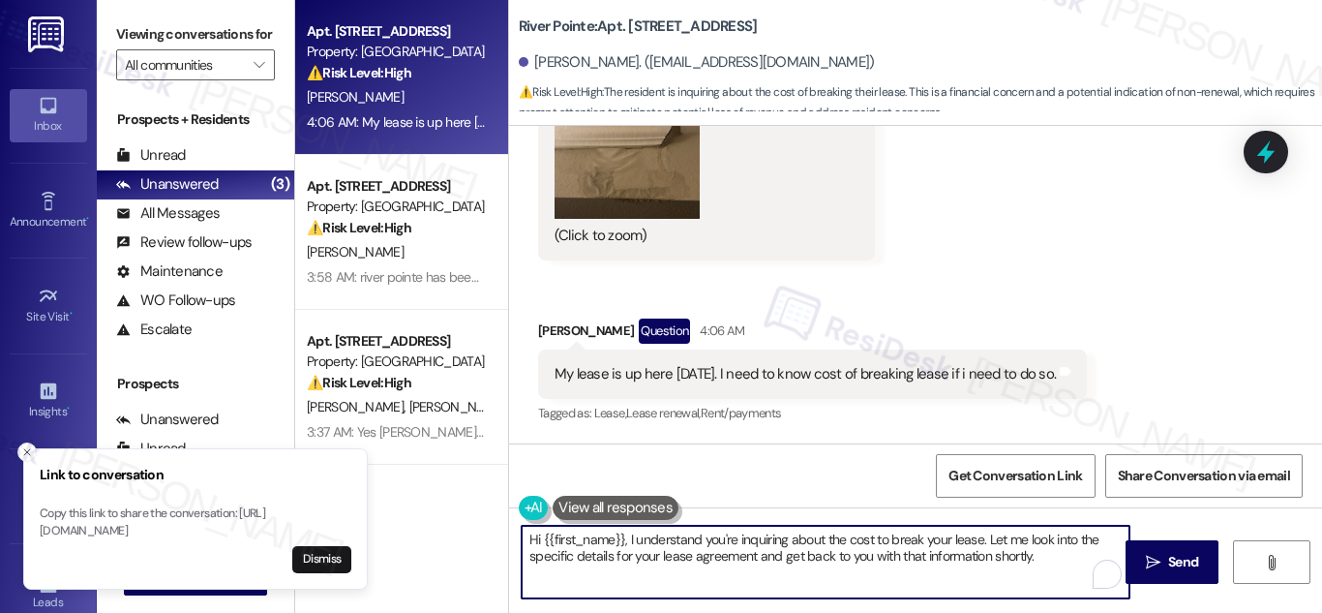
click at [832, 549] on textarea "Hi {{first_name}}, I understand you're inquiring about the cost to break your l…" at bounding box center [826, 561] width 608 height 73
type textarea "Hi {{first_name}}, I understand you're inquiring about the cost to break your l…"
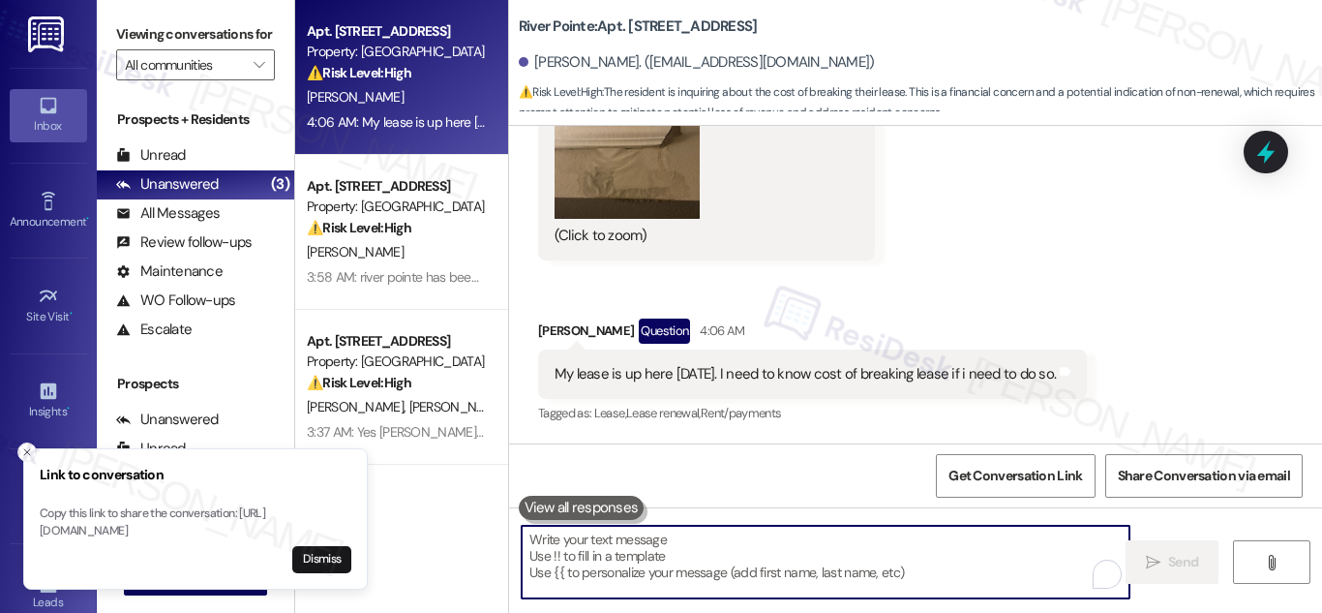
paste textarea "I’ll be creating a work order for you. Can you please confirm if there’s still …"
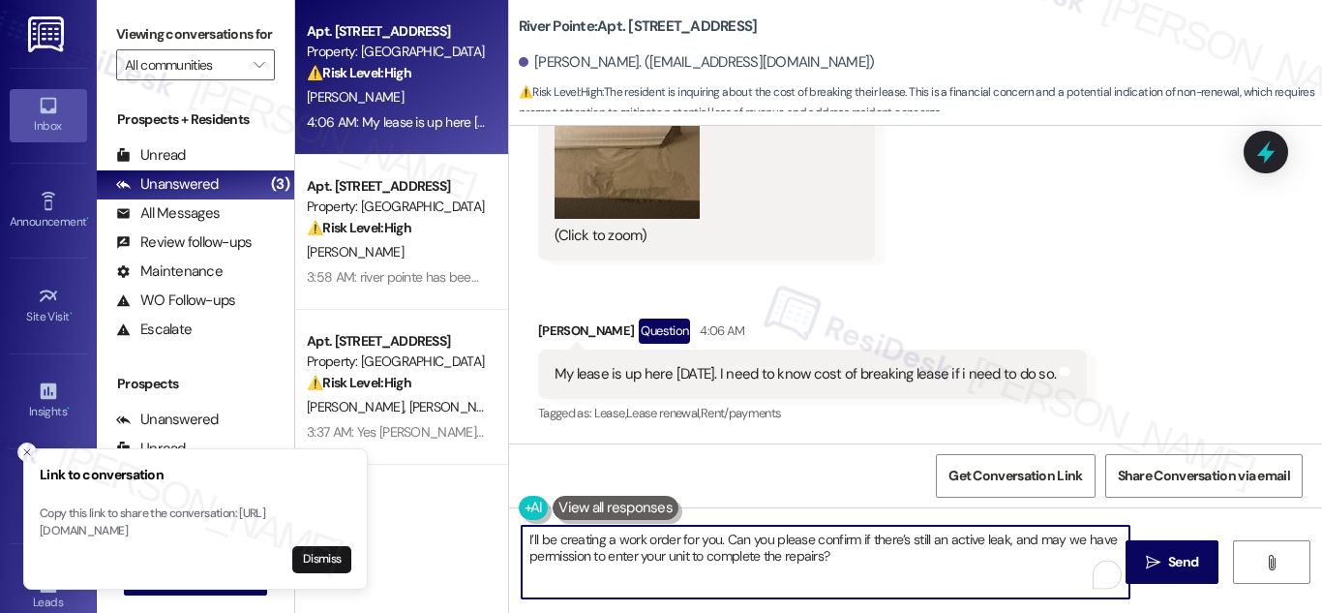
scroll to position [0, 0]
type textarea "I’ll be creating a work order for you. Can you please confirm if there’s still …"
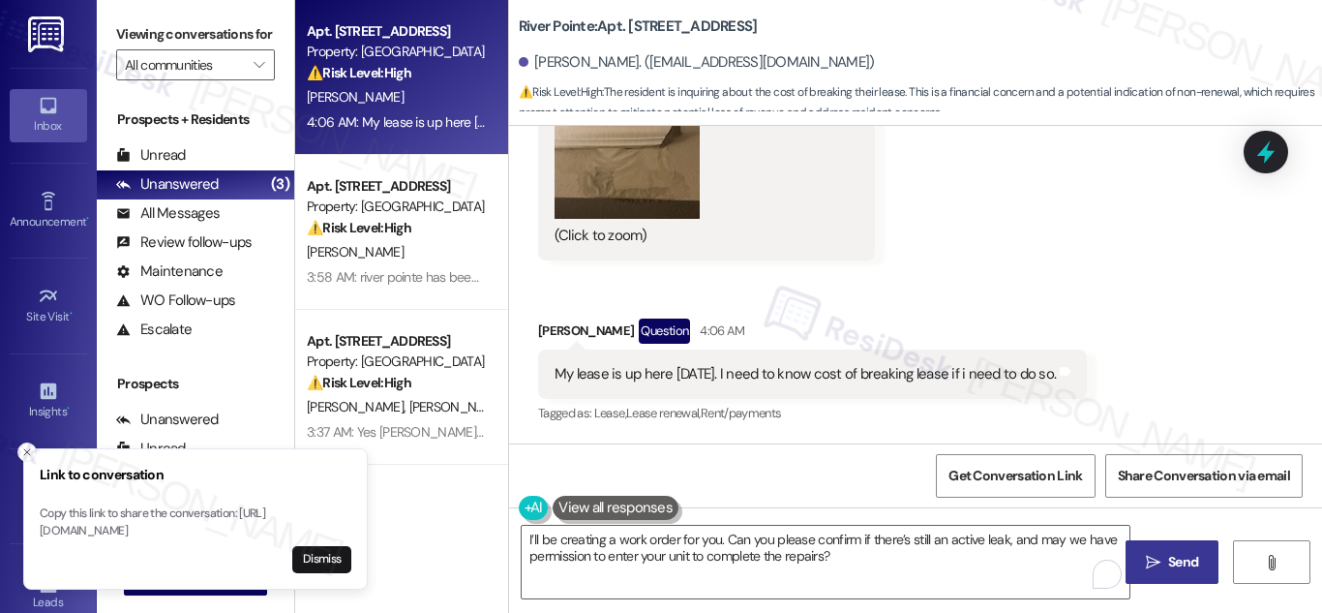
click at [1169, 565] on span "Send" at bounding box center [1183, 562] width 30 height 20
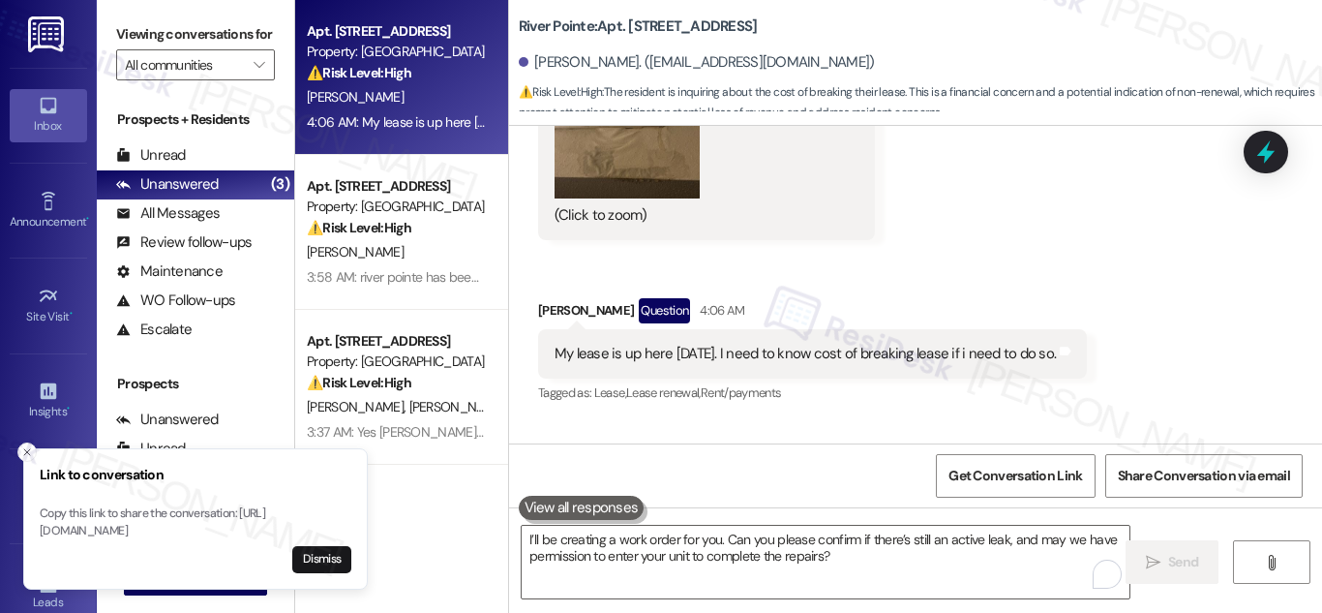
scroll to position [13787, 0]
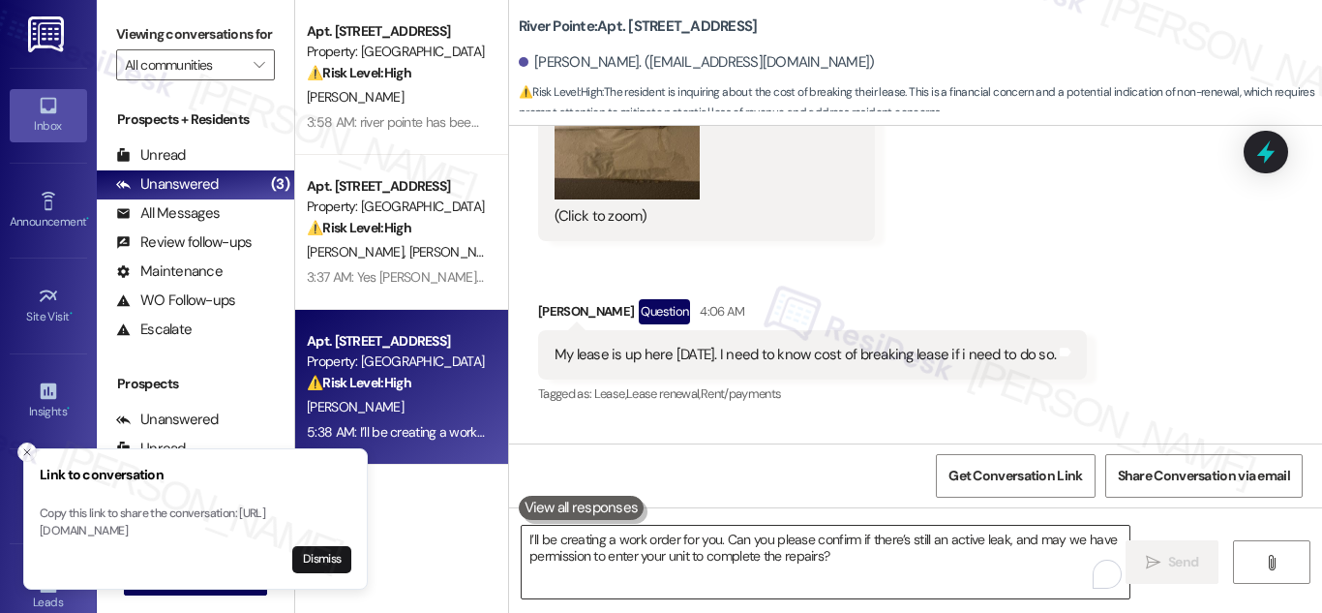
click at [722, 559] on textarea "I’ll be creating a work order for you. Can you please confirm if there’s still …" at bounding box center [826, 561] width 608 height 73
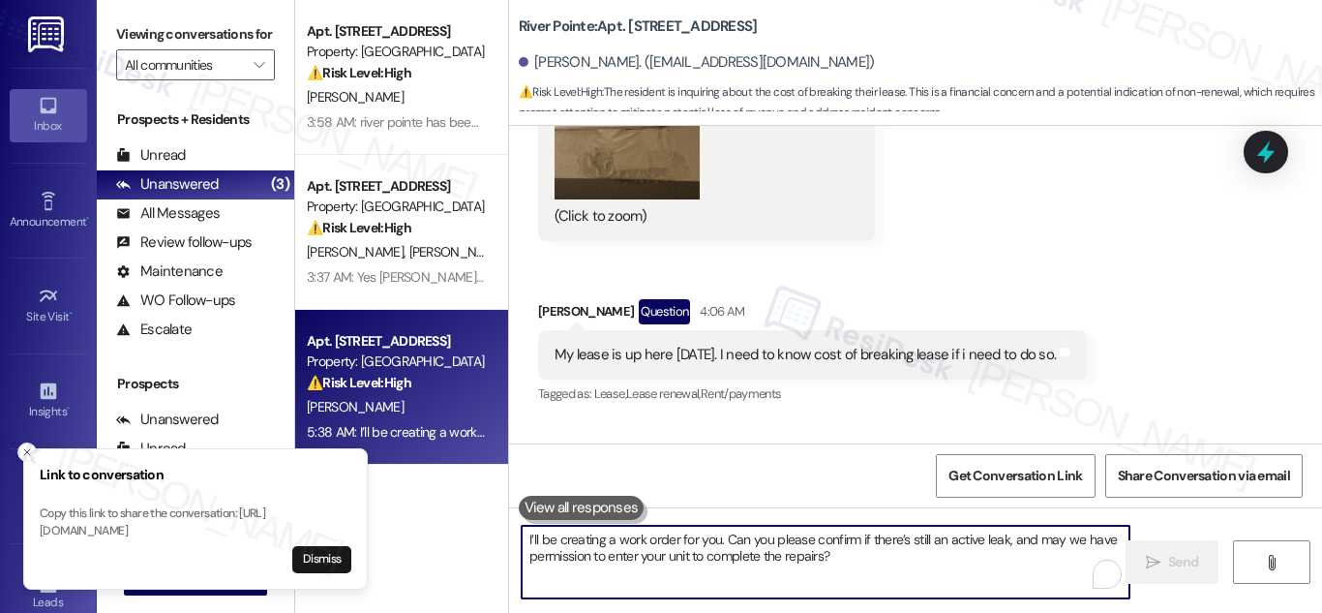
click at [722, 559] on textarea "I’ll be creating a work order for you. Can you please confirm if there’s still …" at bounding box center [826, 561] width 608 height 73
click at [723, 559] on textarea "I’ll be creating a work order for you. Can you please confirm if there’s still …" at bounding box center [826, 561] width 608 height 73
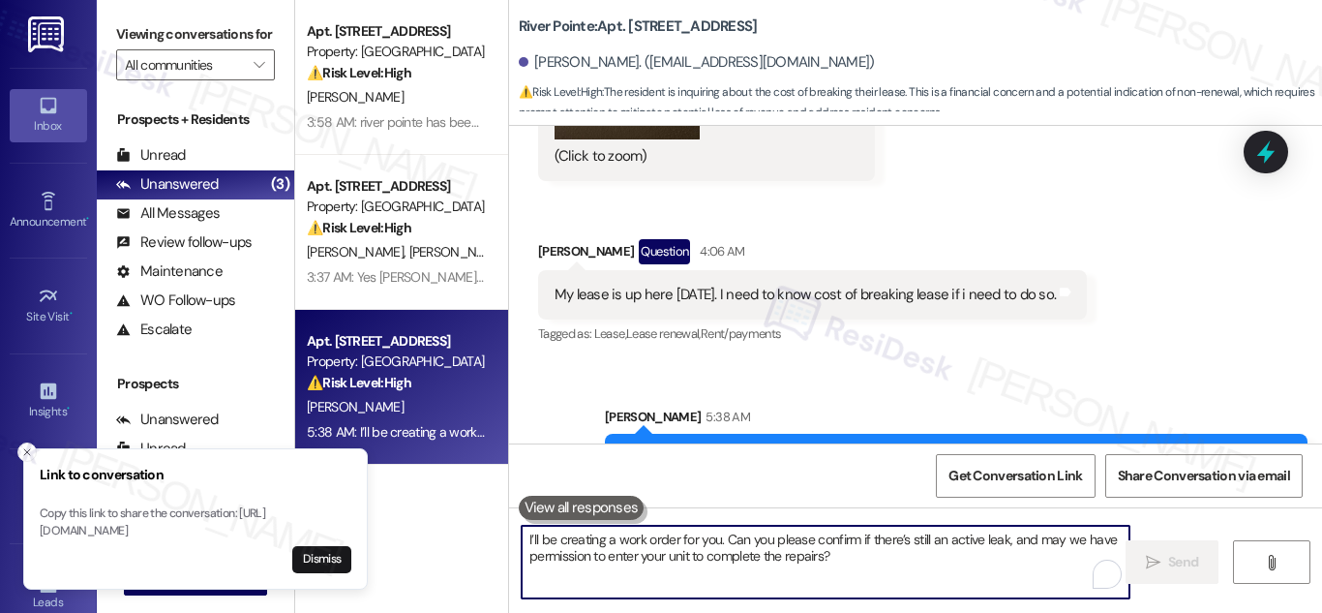
scroll to position [13944, 0]
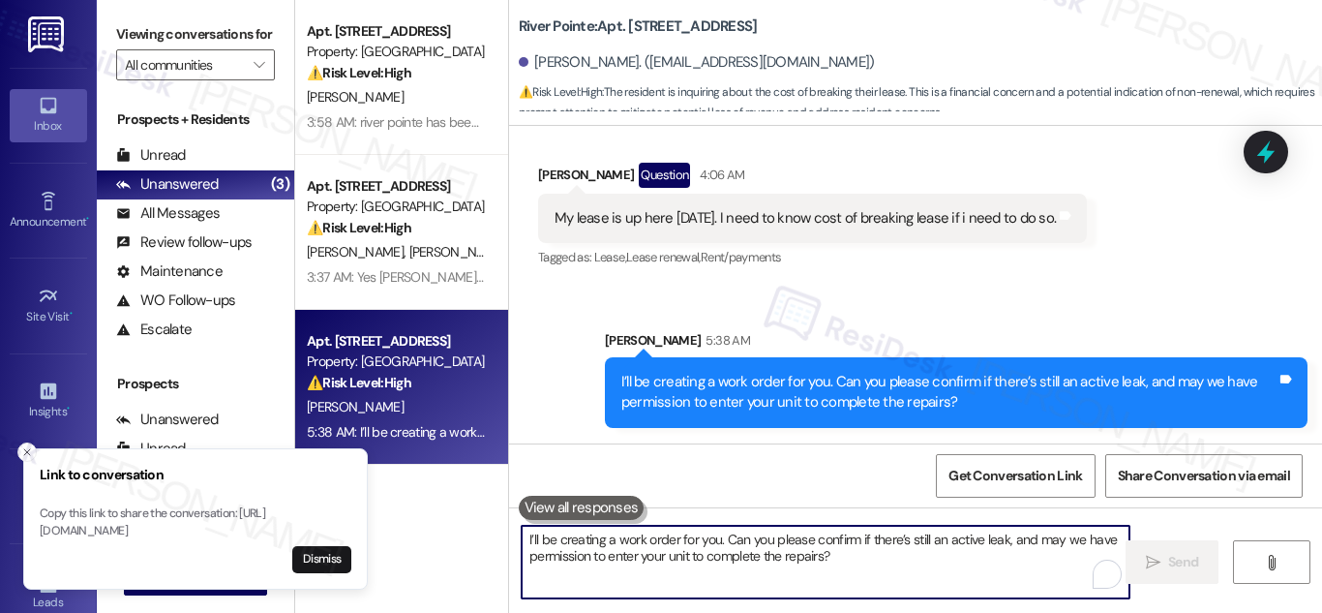
click at [915, 571] on textarea "I’ll be creating a work order for you. Can you please confirm if there’s still …" at bounding box center [826, 561] width 608 height 73
click at [914, 571] on textarea "I’ll be creating a work order for you. Can you please confirm if there’s still …" at bounding box center [826, 561] width 608 height 73
drag, startPoint x: 914, startPoint y: 571, endPoint x: 697, endPoint y: 544, distance: 219.4
click at [697, 544] on textarea "I’ll be creating a work order for you. Can you please confirm if there’s still …" at bounding box center [826, 561] width 608 height 73
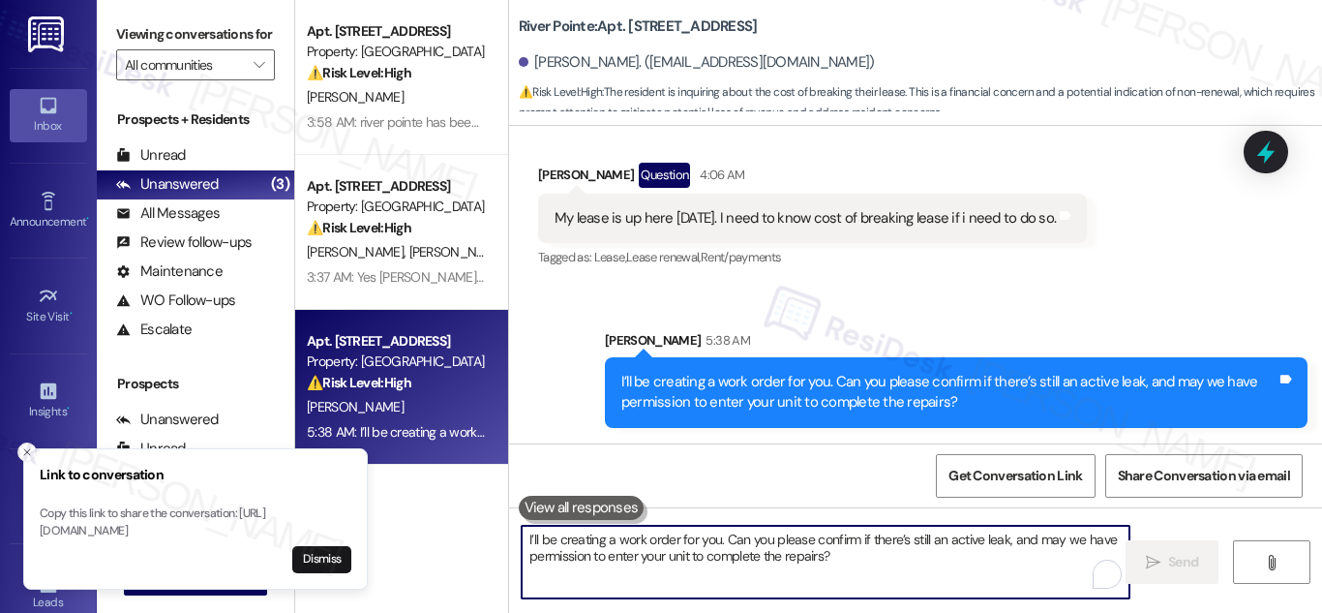
click at [600, 548] on textarea "I’ll be creating a work order for you. Can you please confirm if there’s still …" at bounding box center [826, 561] width 608 height 73
click at [526, 542] on textarea "I’ll be creating a work order for you. Can you please confirm if there’s still …" at bounding box center [826, 561] width 608 height 73
drag, startPoint x: 526, startPoint y: 542, endPoint x: 671, endPoint y: 591, distance: 152.4
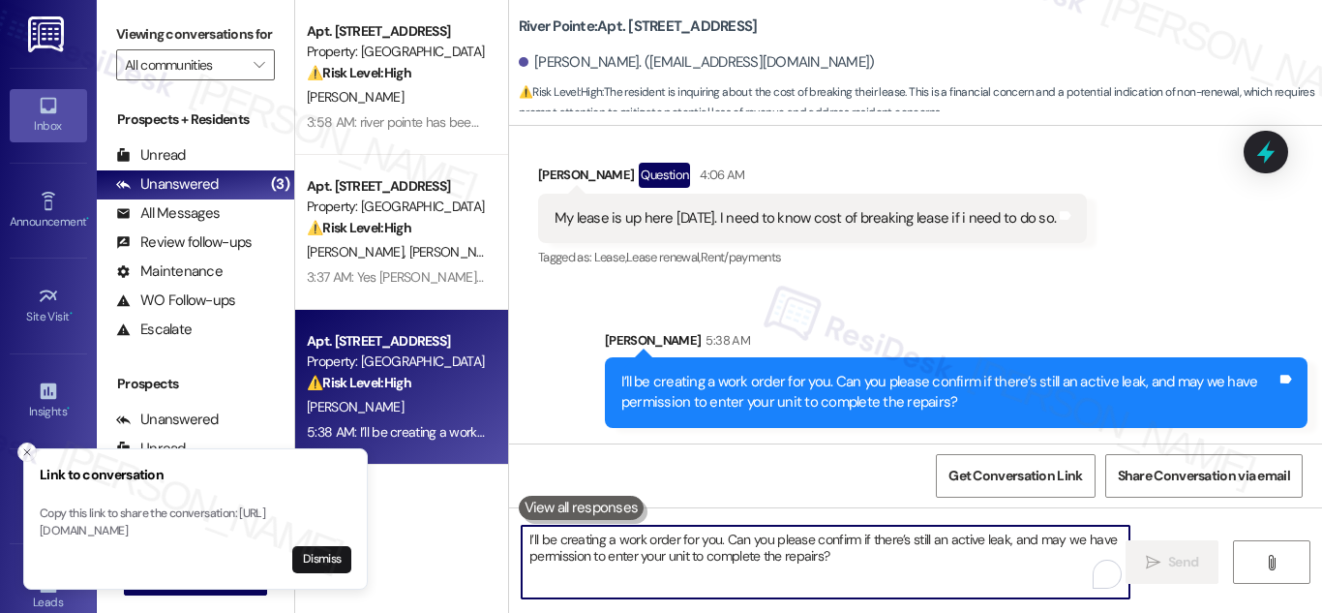
click at [687, 606] on div "I’ll be creating a work order for you. Can you please confirm if there’s still …" at bounding box center [915, 579] width 813 height 145
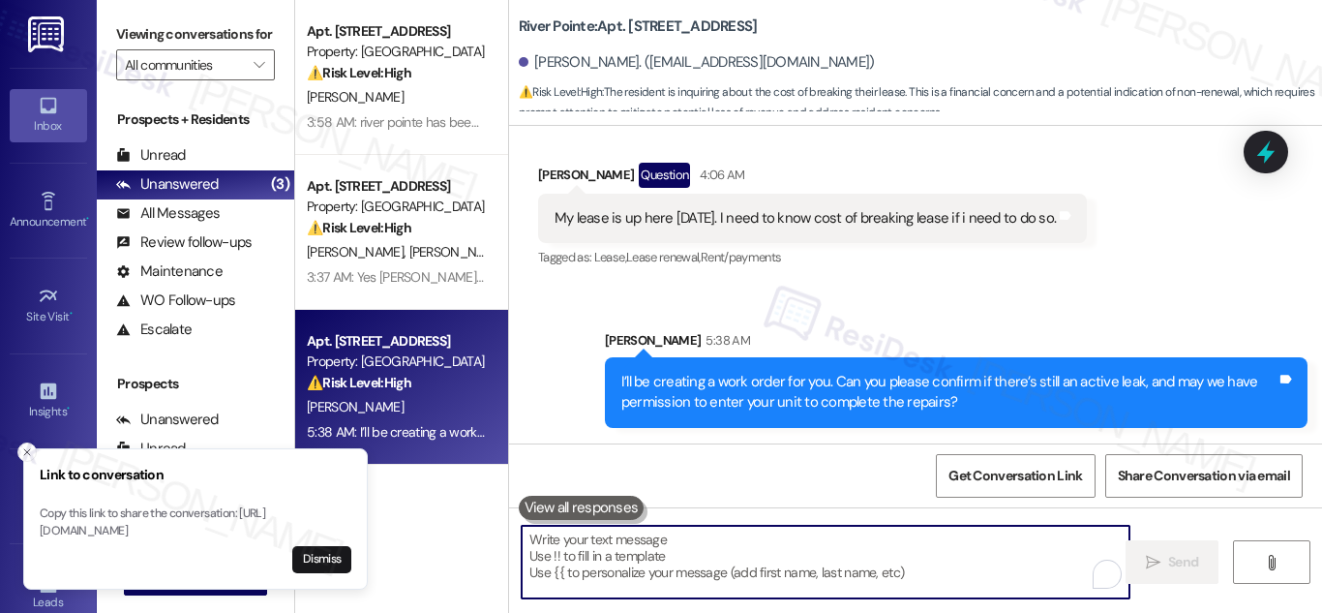
paste textarea "Hi! Thanks for reaching out. Since your lease is set to end on [DATE], I’d be h…"
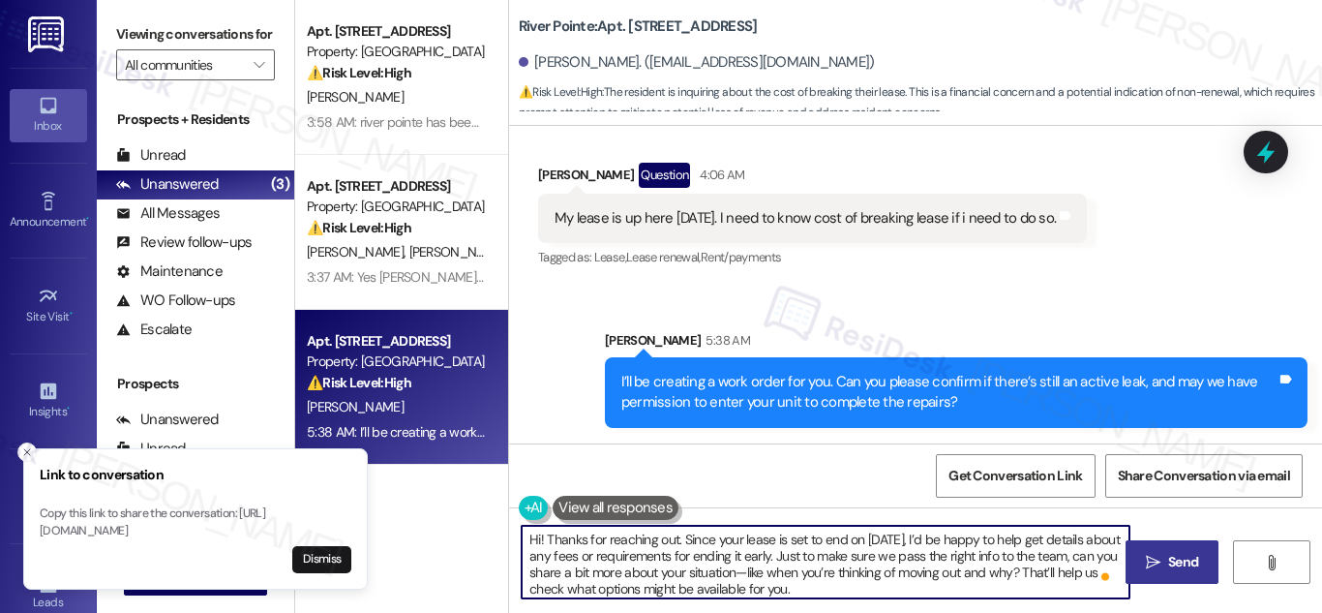
drag, startPoint x: 823, startPoint y: 576, endPoint x: 839, endPoint y: 590, distance: 21.2
click at [825, 576] on textarea "Hi! Thanks for reaching out. Since your lease is set to end on [DATE], I’d be h…" at bounding box center [826, 561] width 608 height 73
type textarea "Hi! Thanks for reaching out. Since your lease is set to end on [DATE], I’d be h…"
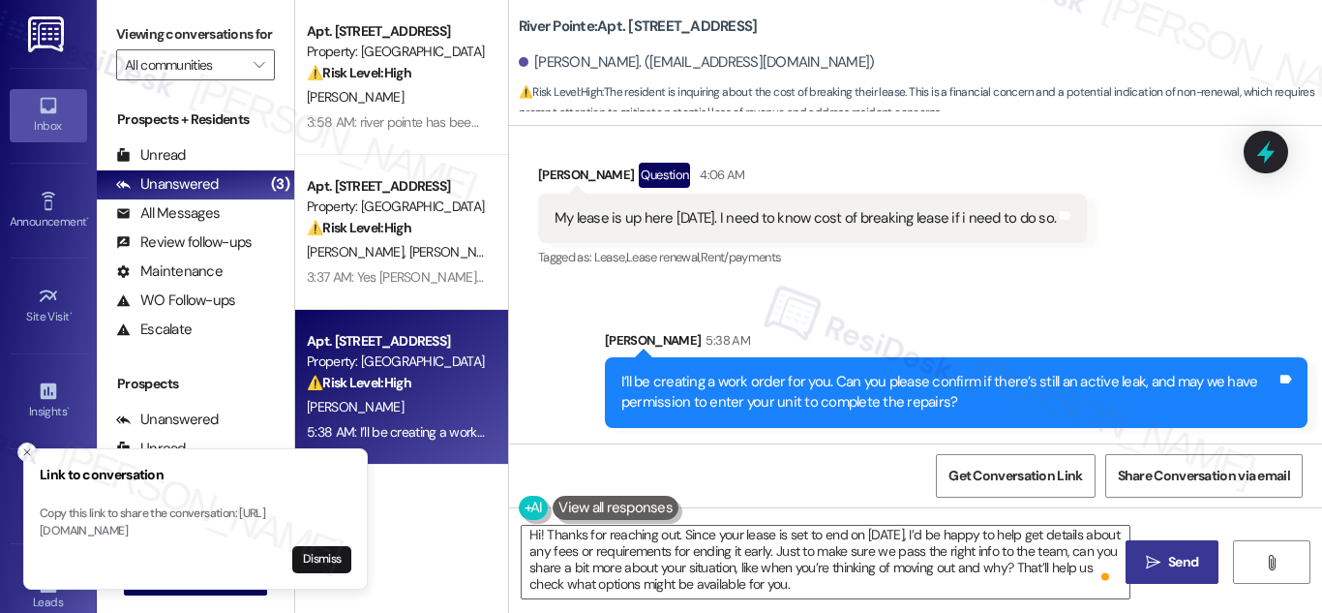
click at [1166, 556] on span "Send" at bounding box center [1183, 562] width 38 height 20
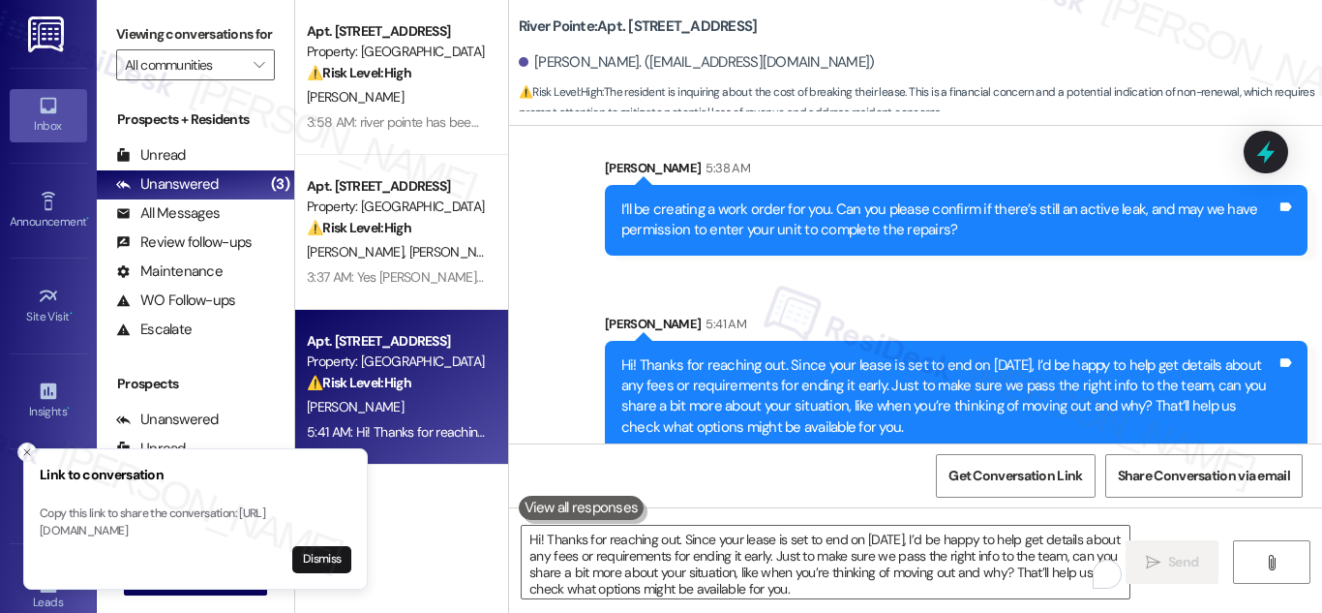
scroll to position [14141, 0]
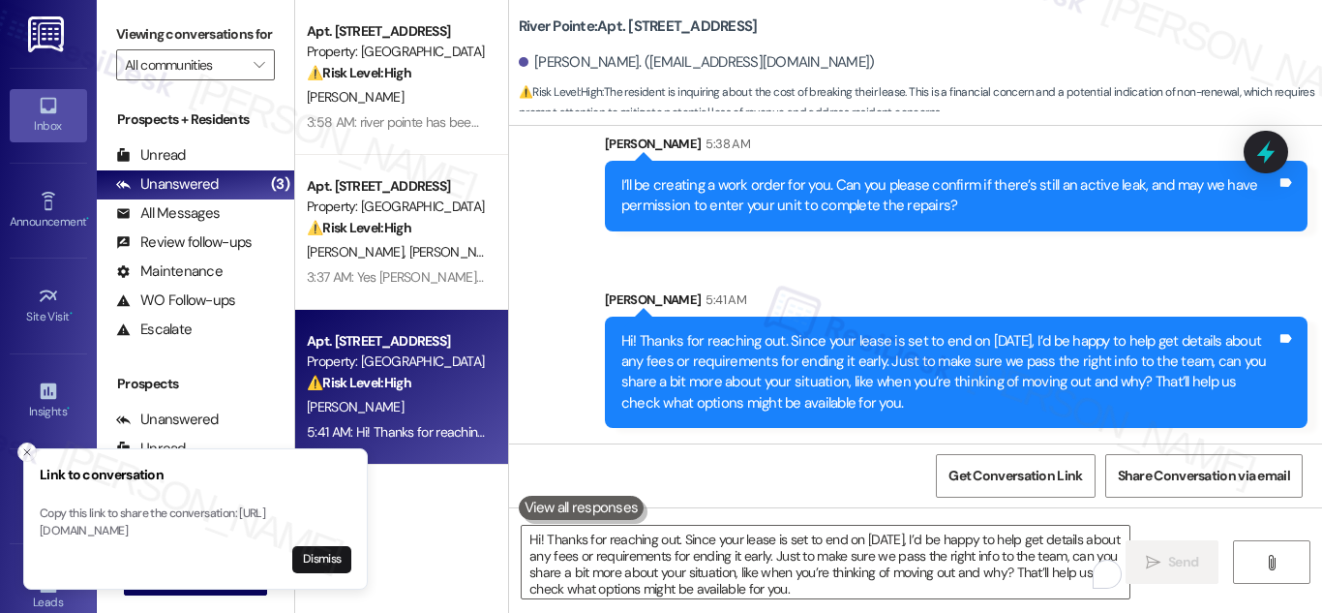
click at [441, 547] on div "Apt. 682, [STREET_ADDRESS] Property: River Pointe ⚠️ Risk Level: High The resid…" at bounding box center [401, 306] width 213 height 613
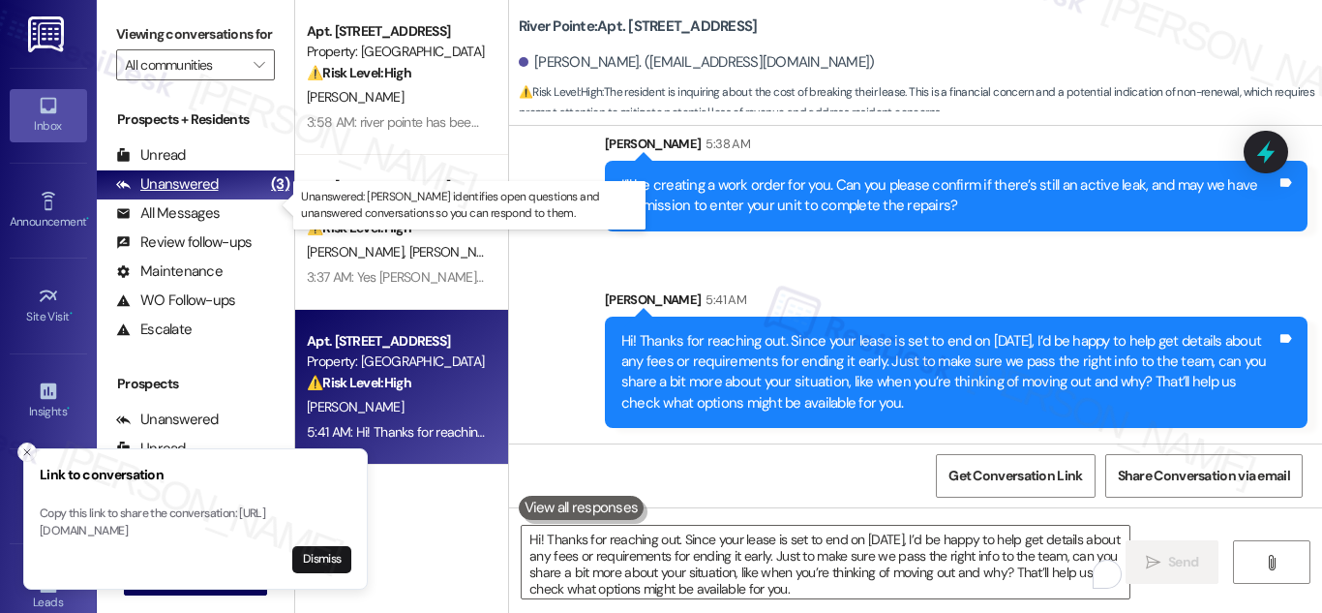
click at [197, 194] on div "Unanswered" at bounding box center [167, 184] width 103 height 20
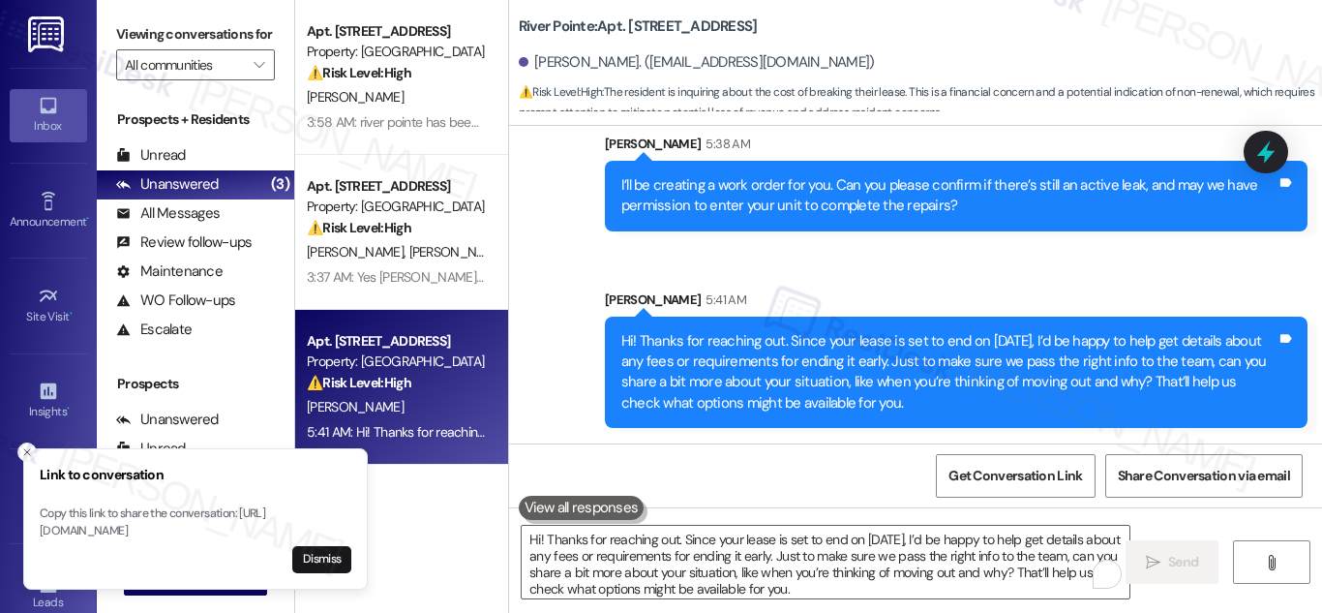
click at [392, 367] on div "Property: [GEOGRAPHIC_DATA]" at bounding box center [396, 361] width 179 height 20
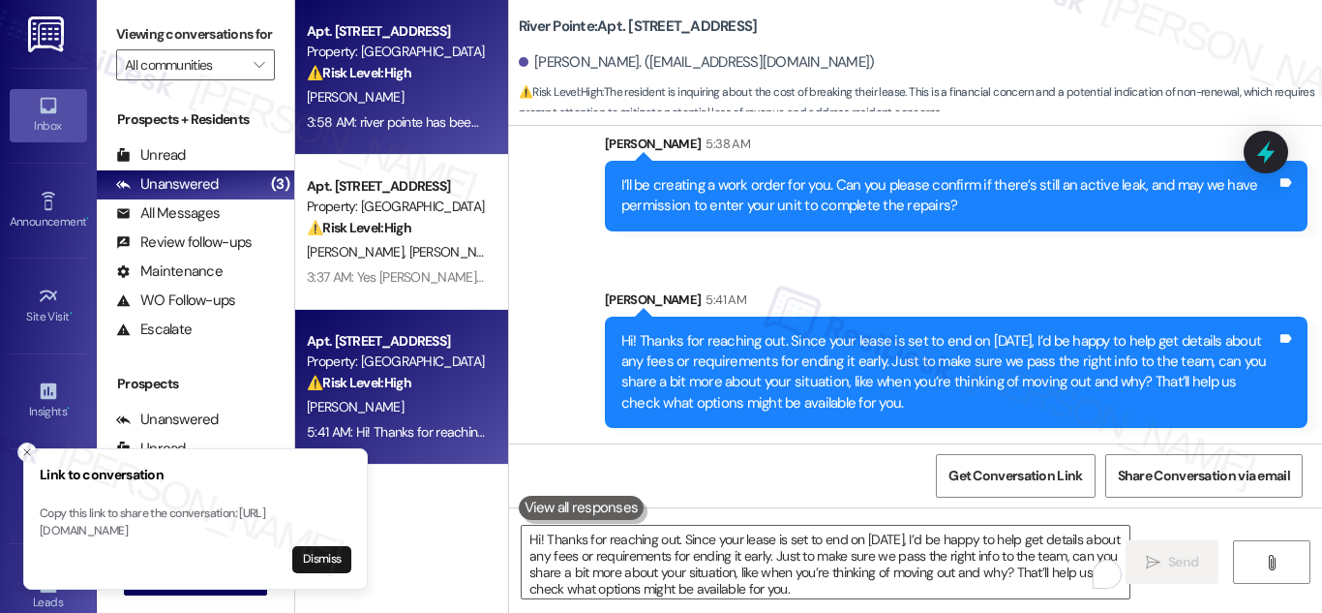
click at [382, 86] on div "[PERSON_NAME]" at bounding box center [396, 97] width 183 height 24
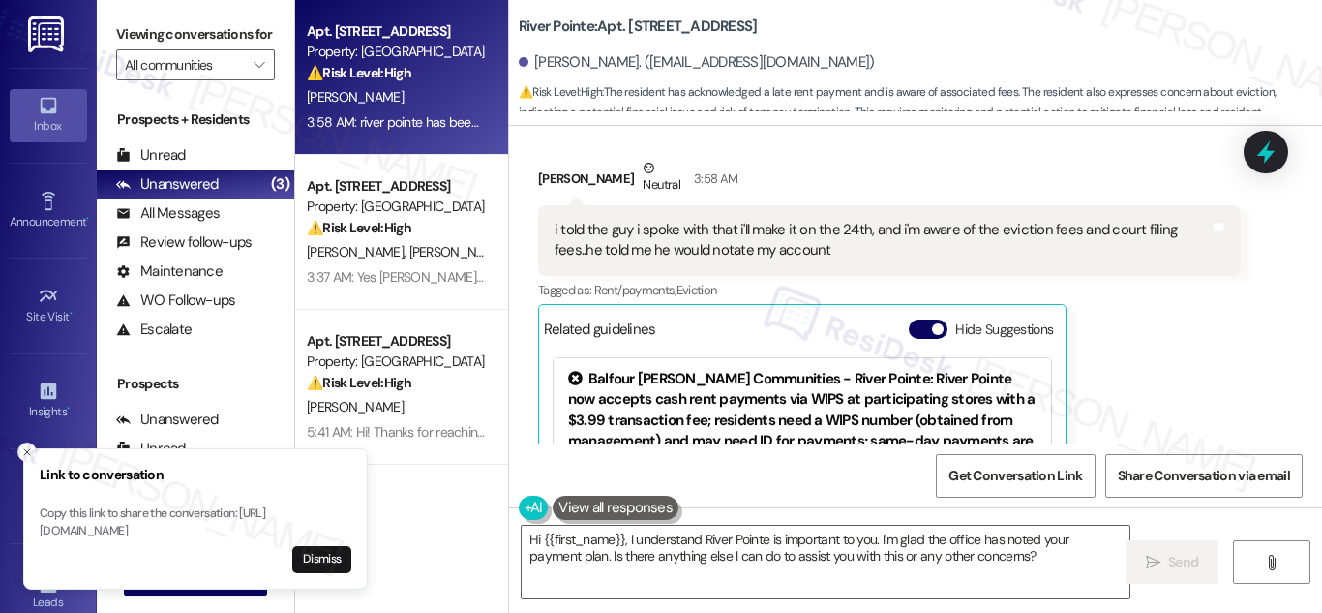
scroll to position [3844, 0]
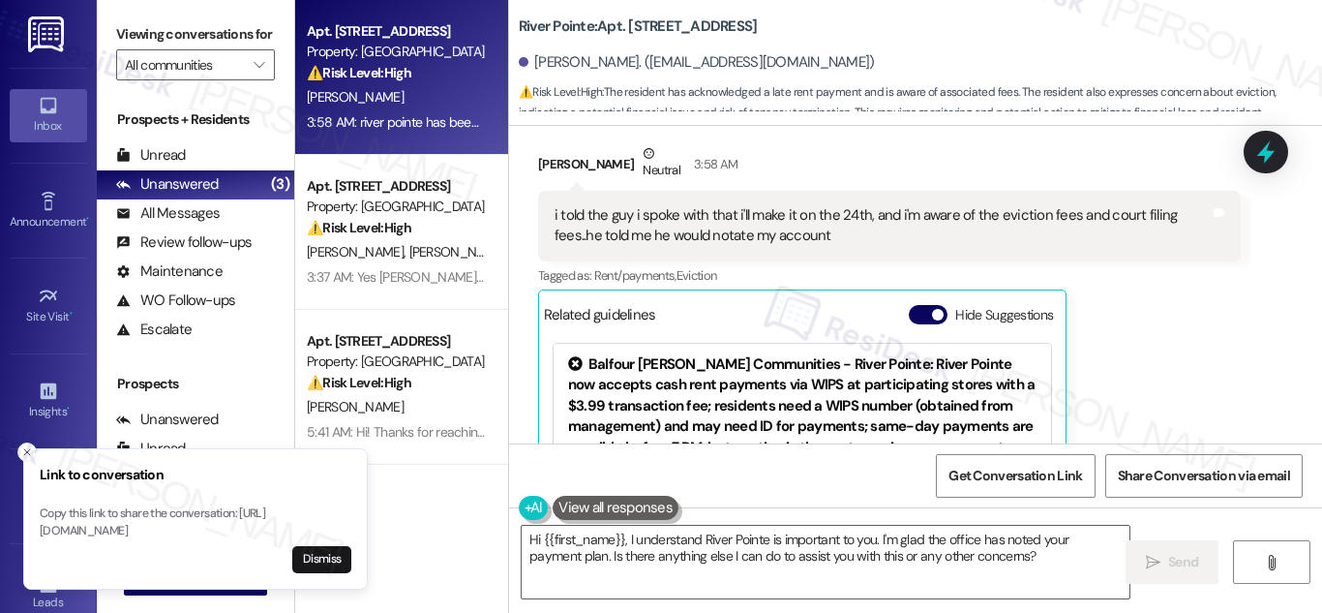
click at [796, 220] on div "i told the guy i spoke with that i'll make it on the 24th, and i'm aware of the…" at bounding box center [881, 226] width 655 height 42
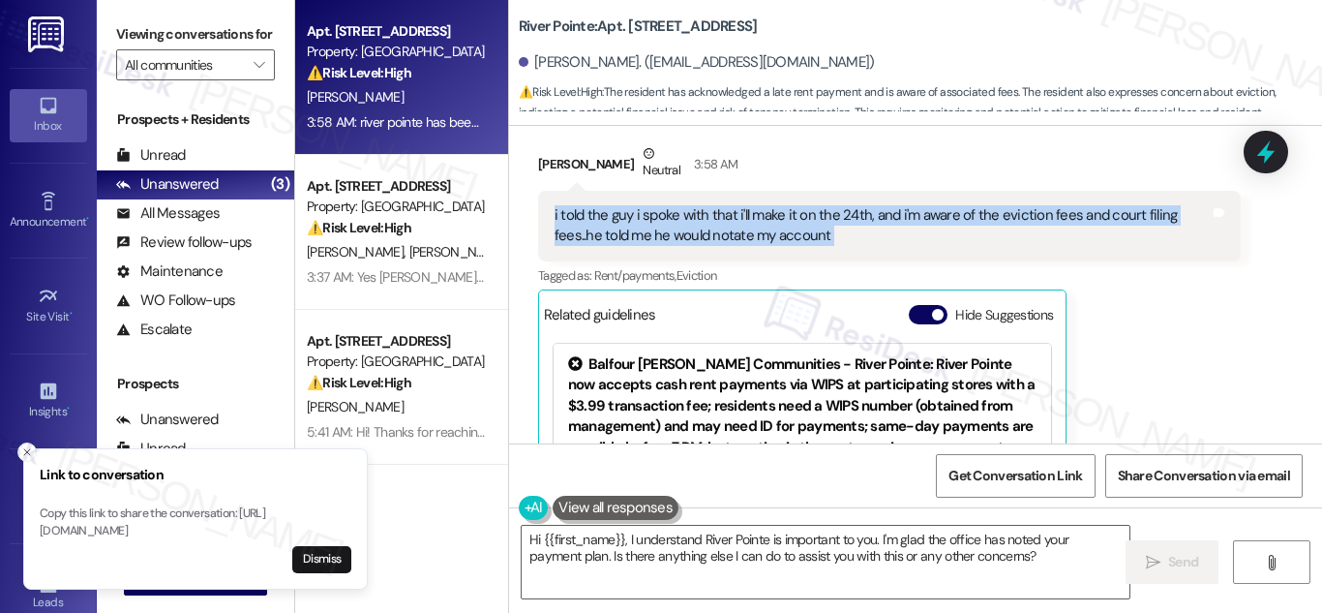
click at [796, 220] on div "i told the guy i spoke with that i'll make it on the 24th, and i'm aware of the…" at bounding box center [881, 226] width 655 height 42
copy div "i told the guy i spoke with that i'll make it on the 24th, and i'm aware of the…"
drag, startPoint x: 796, startPoint y: 221, endPoint x: 858, endPoint y: 246, distance: 66.8
click at [858, 246] on div "i told the guy i spoke with that i'll make it on the 24th, and i'm aware of the…" at bounding box center [881, 226] width 655 height 42
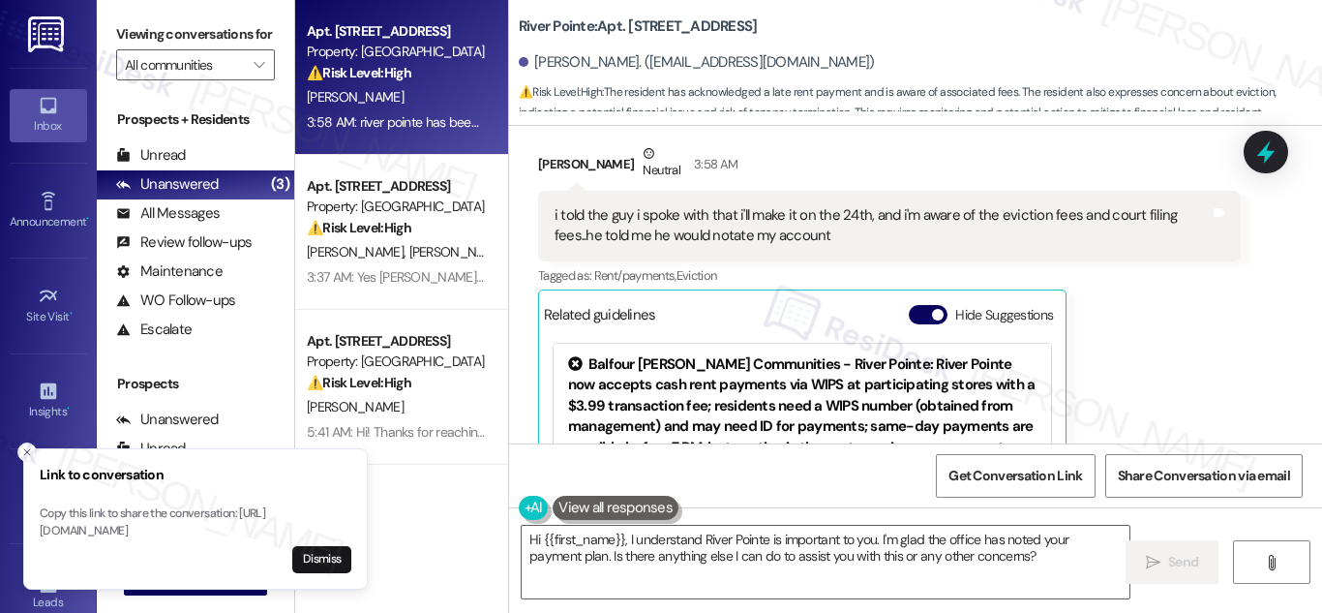
click at [775, 212] on div "i told the guy i spoke with that i'll make it on the 24th, and i'm aware of the…" at bounding box center [881, 226] width 655 height 42
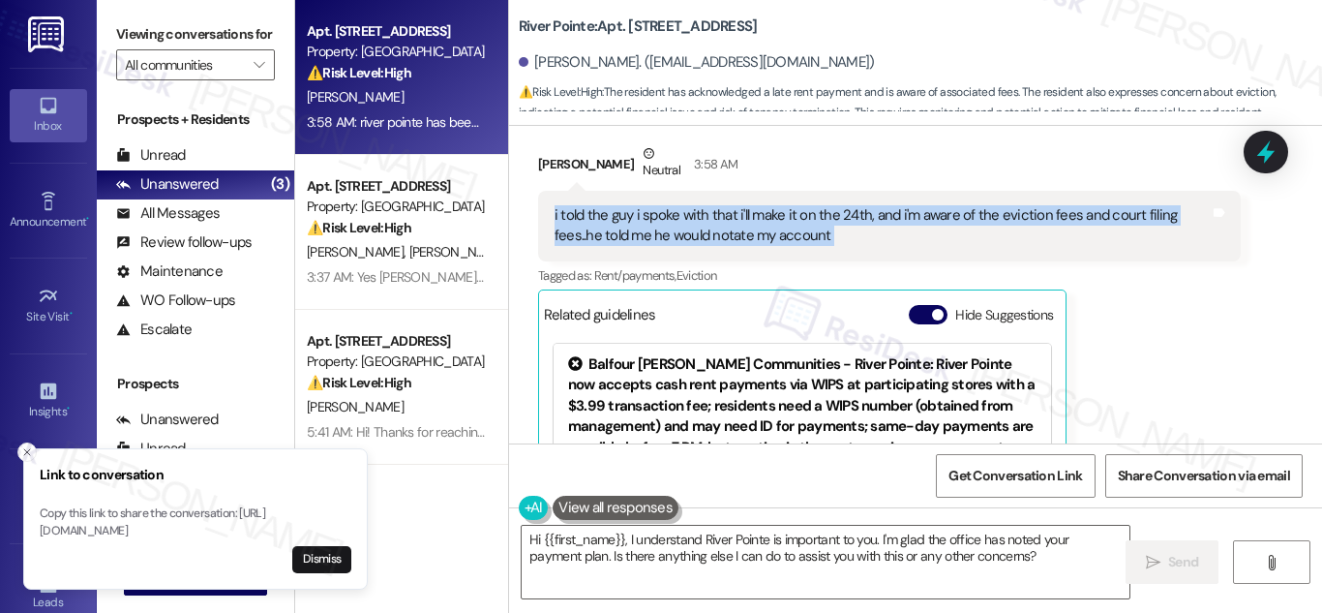
click at [775, 212] on div "i told the guy i spoke with that i'll make it on the 24th, and i'm aware of the…" at bounding box center [881, 226] width 655 height 42
copy div "i told the guy i spoke with that i'll make it on the 24th, and i'm aware of the…"
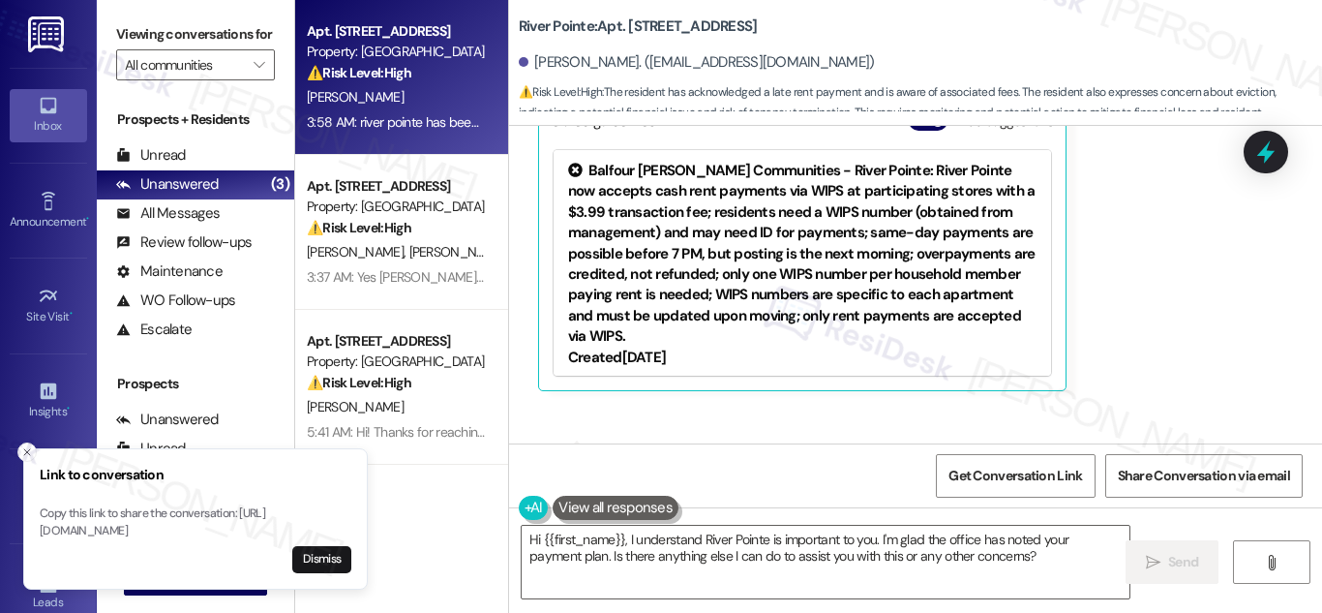
scroll to position [4186, 0]
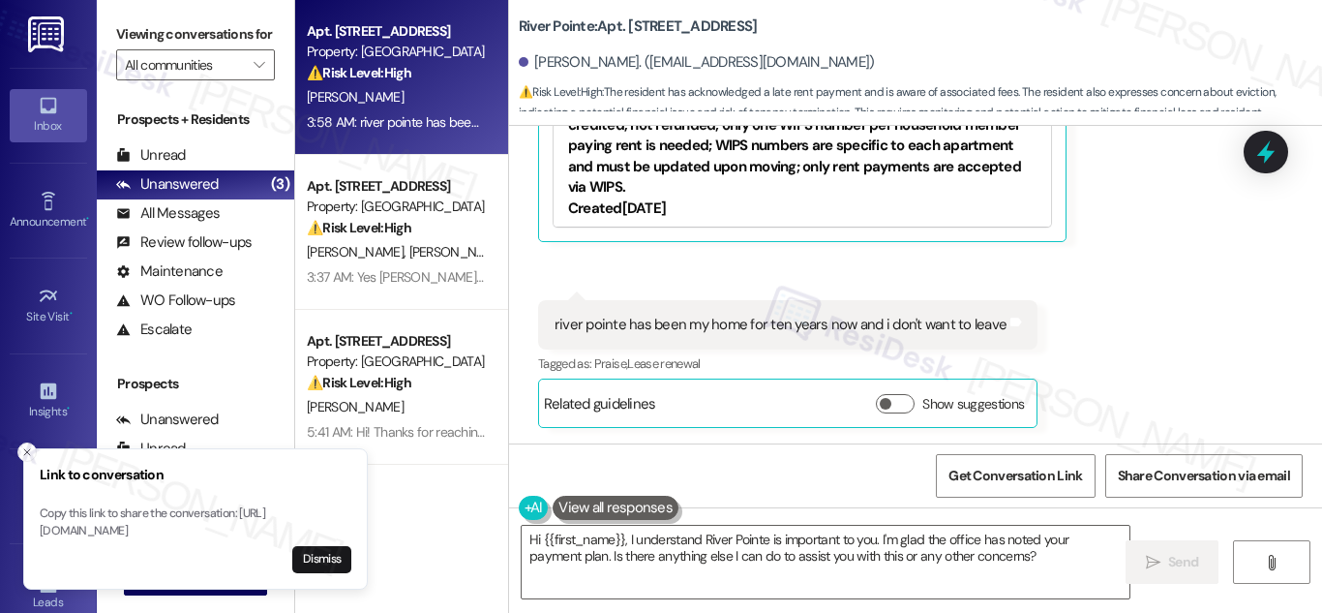
click at [709, 330] on div "river pointe has been my home for ten years now and i don't want to leave" at bounding box center [780, 324] width 452 height 20
click at [712, 330] on div "river pointe has been my home for ten years now and i don't want to leave" at bounding box center [780, 324] width 452 height 20
click at [721, 321] on div "river pointe has been my home for ten years now and i don't want to leave" at bounding box center [780, 324] width 452 height 20
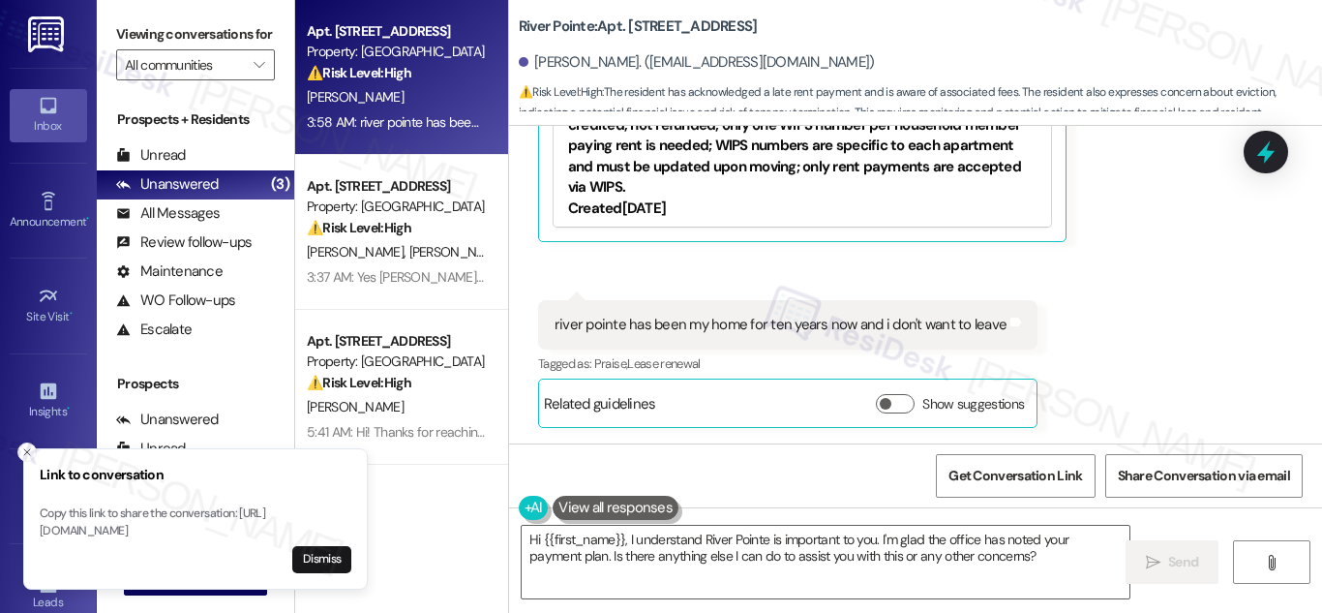
click at [821, 318] on div "river pointe has been my home for ten years now and i don't want to leave" at bounding box center [780, 324] width 452 height 20
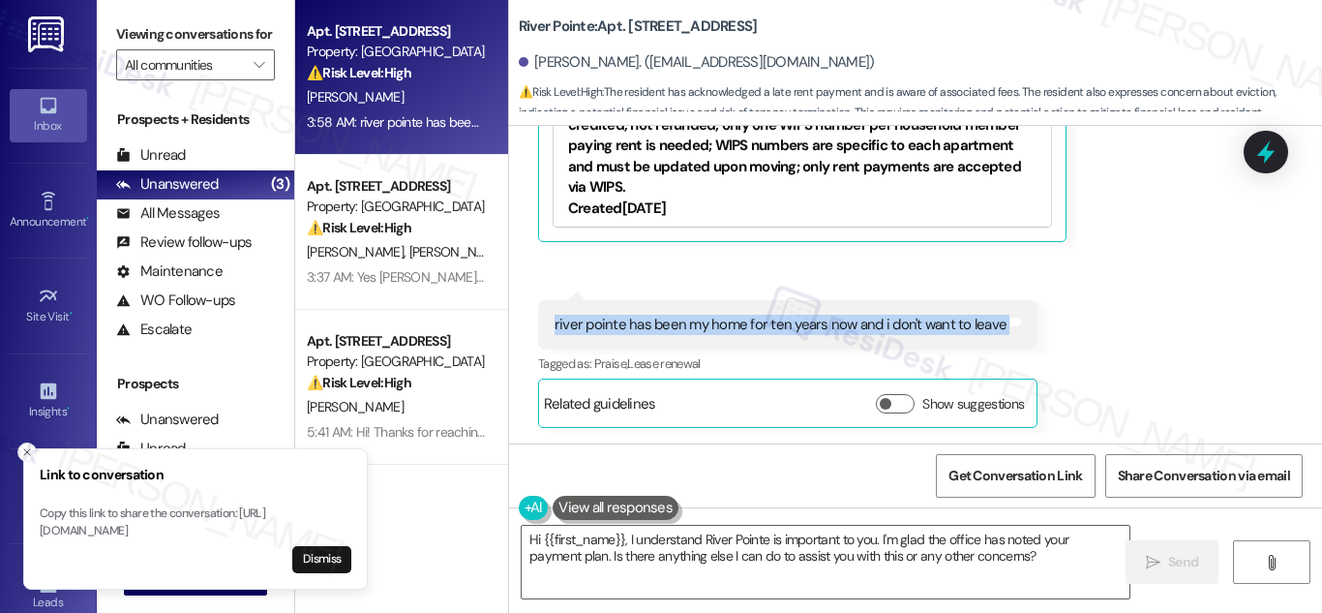
click at [820, 320] on div "river pointe has been my home for ten years now and i don't want to leave" at bounding box center [780, 324] width 452 height 20
copy div "river pointe has been my home for ten years now and i don't want to leave Tags …"
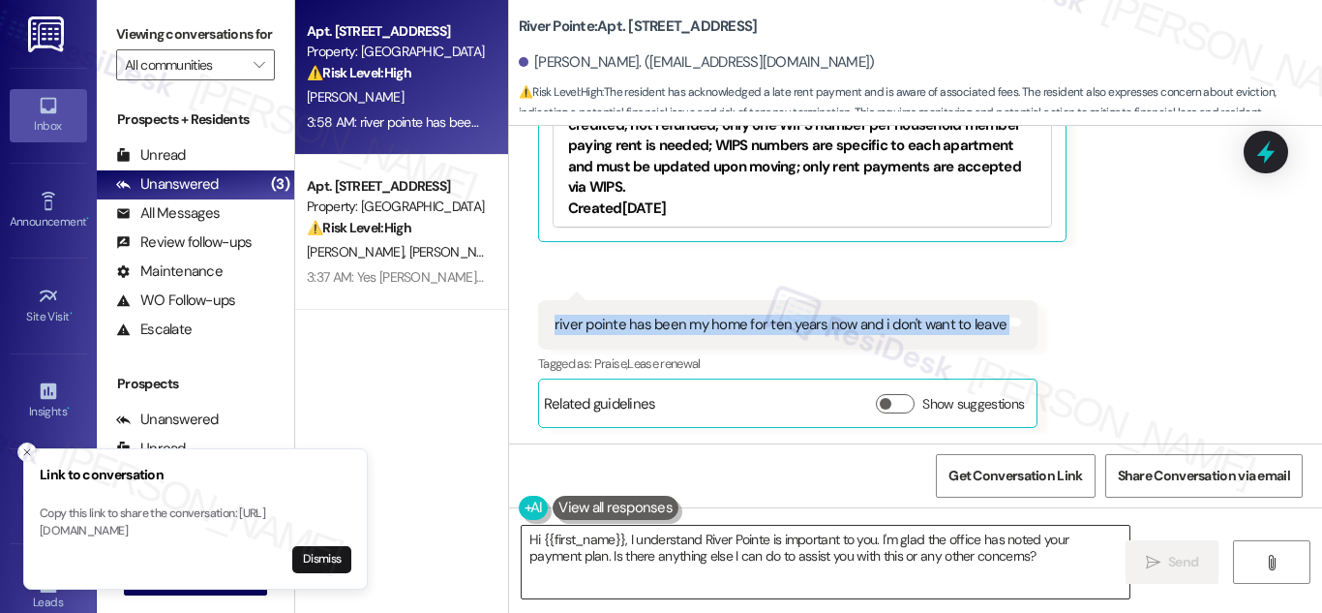
click at [809, 544] on textarea "Hi {{first_name}}, I understand River Pointe is important to you. I'm glad the …" at bounding box center [826, 561] width 608 height 73
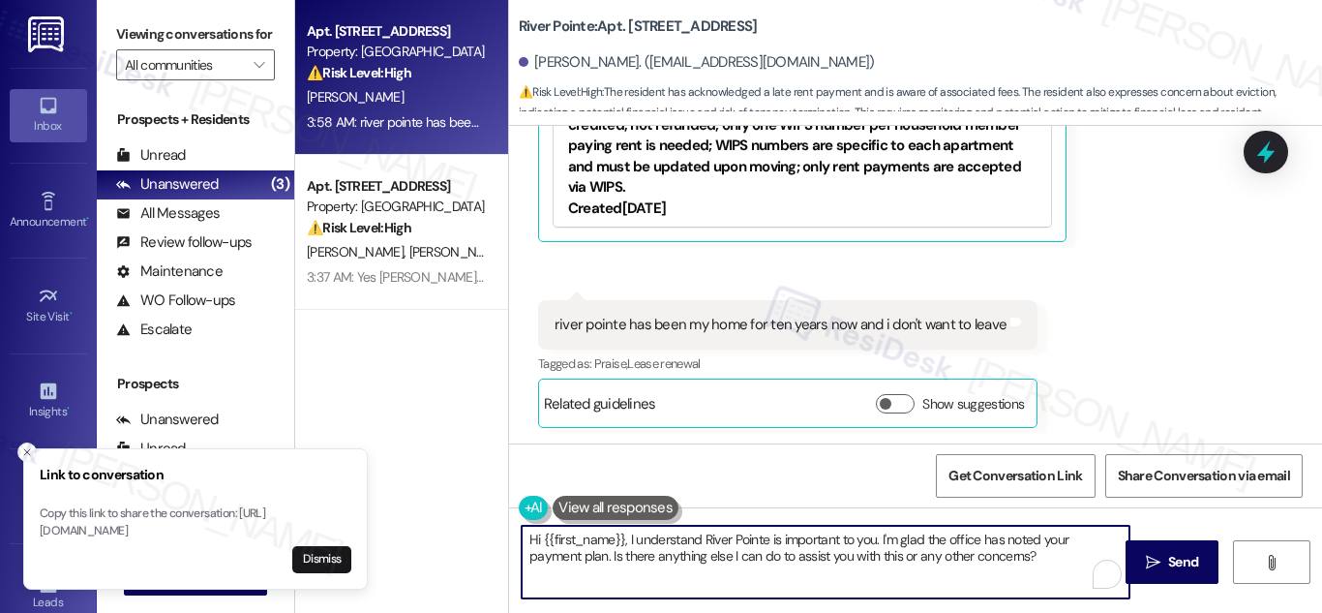
click at [809, 544] on textarea "Hi {{first_name}}, I understand River Pointe is important to you. I'm glad the …" at bounding box center [826, 561] width 608 height 73
click at [809, 543] on textarea "Hi {{first_name}}, I understand River Pointe is important to you. I'm glad the …" at bounding box center [826, 561] width 608 height 73
type textarea "Hi {{first_name}}, I understand River Pointe is important to you. I'm glad the …"
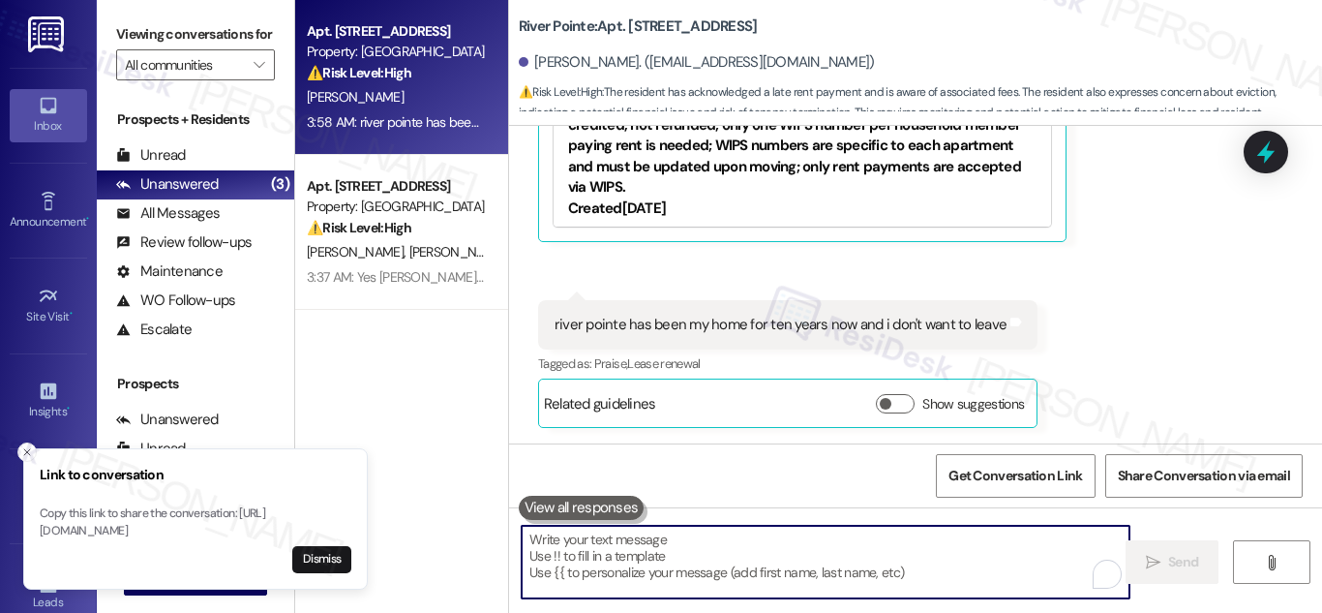
paste textarea "Hi! Thank you for the update, and we really appreciate you sharing that—10 year…"
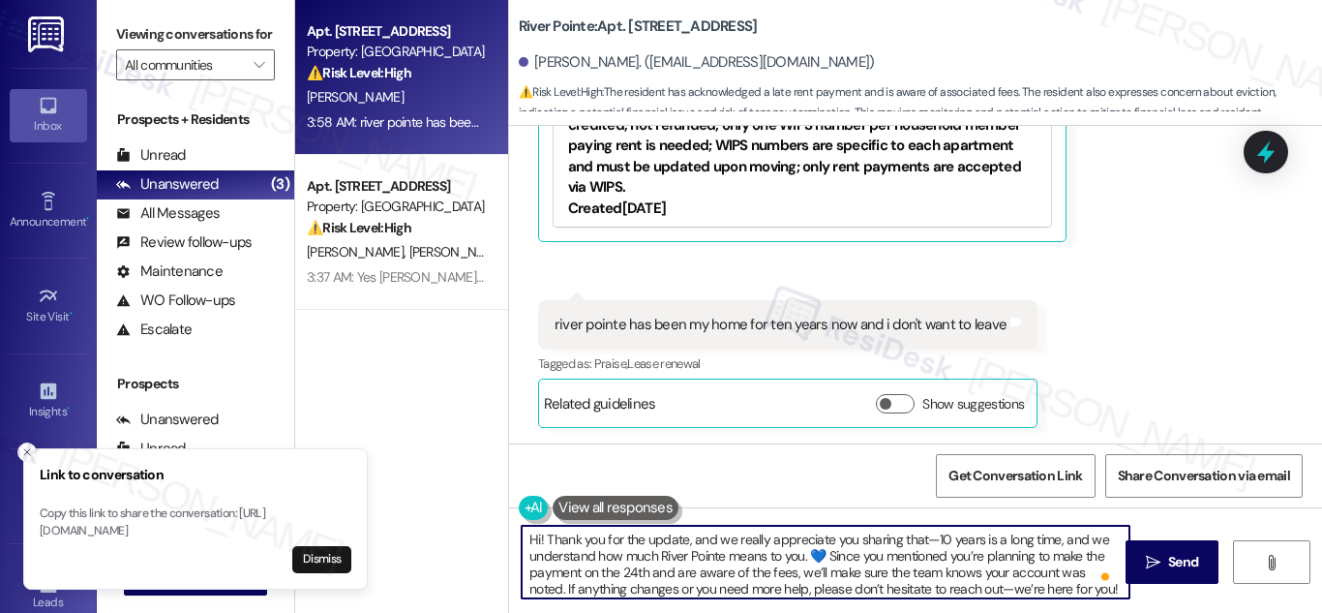
click at [927, 543] on textarea "Hi! Thank you for the update, and we really appreciate you sharing that—10 year…" at bounding box center [826, 561] width 608 height 73
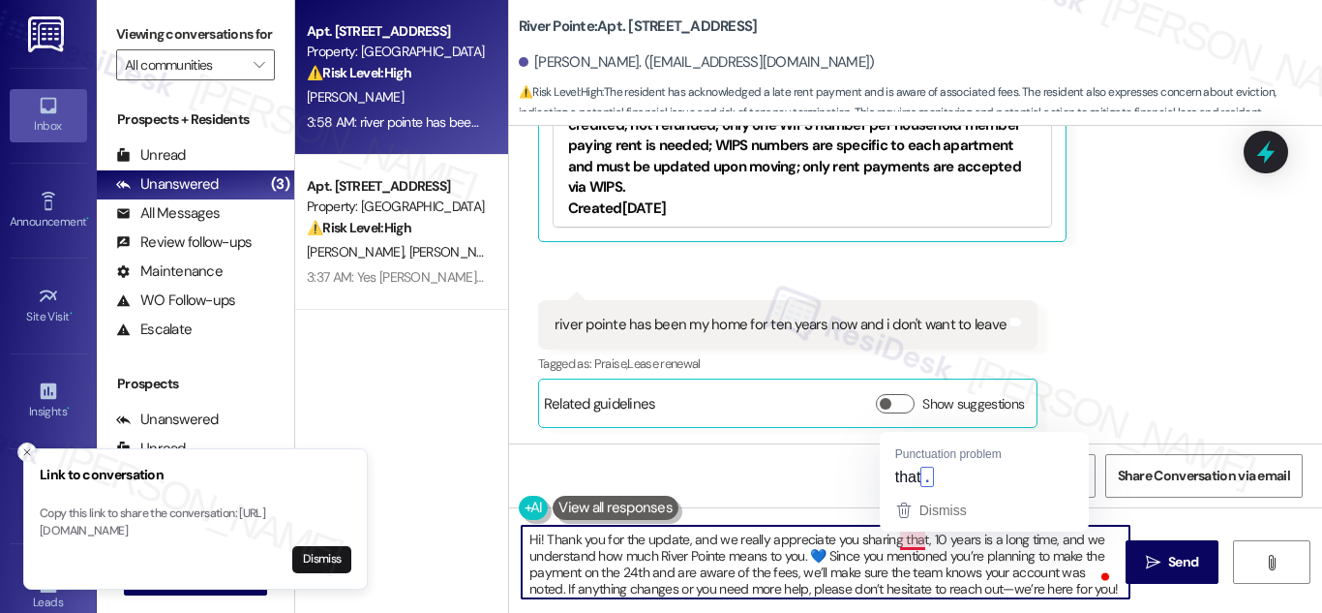
click at [902, 540] on textarea "Hi! Thank you for the update, and we really appreciate you sharing that, 10 yea…" at bounding box center [826, 561] width 608 height 73
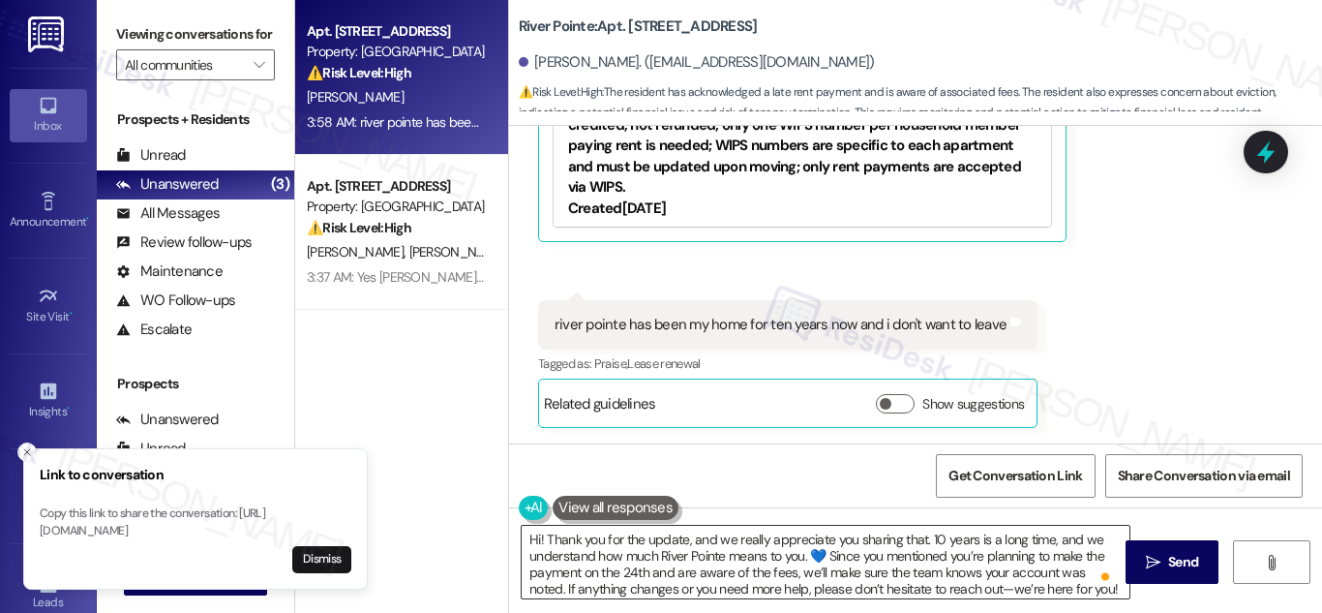
click at [730, 559] on textarea "Hi! Thank you for the update, and we really appreciate you sharing that. 10 yea…" at bounding box center [826, 561] width 608 height 73
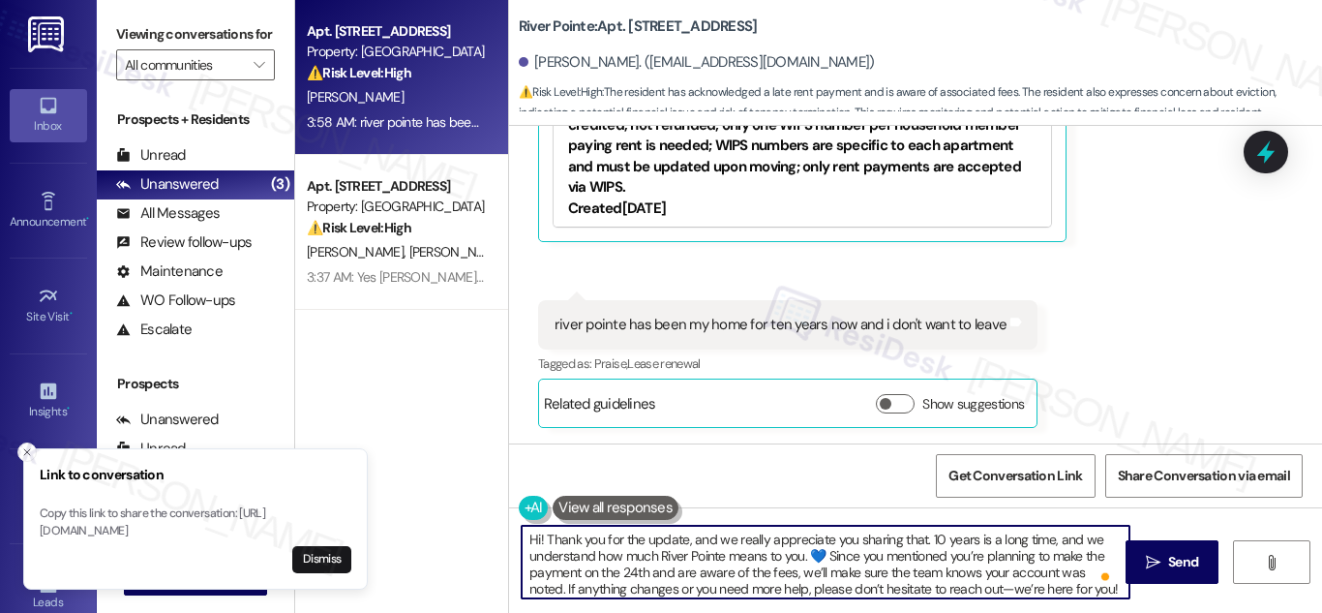
click at [882, 559] on textarea "Hi! Thank you for the update, and we really appreciate you sharing that. 10 yea…" at bounding box center [826, 561] width 608 height 73
click at [966, 588] on textarea "Hi! Thank you for the update, and we really appreciate you sharing that. 10 yea…" at bounding box center [826, 561] width 608 height 73
click at [980, 581] on textarea "Hi! Thank you for the update, and we really appreciate you sharing that. 10 yea…" at bounding box center [826, 561] width 608 height 73
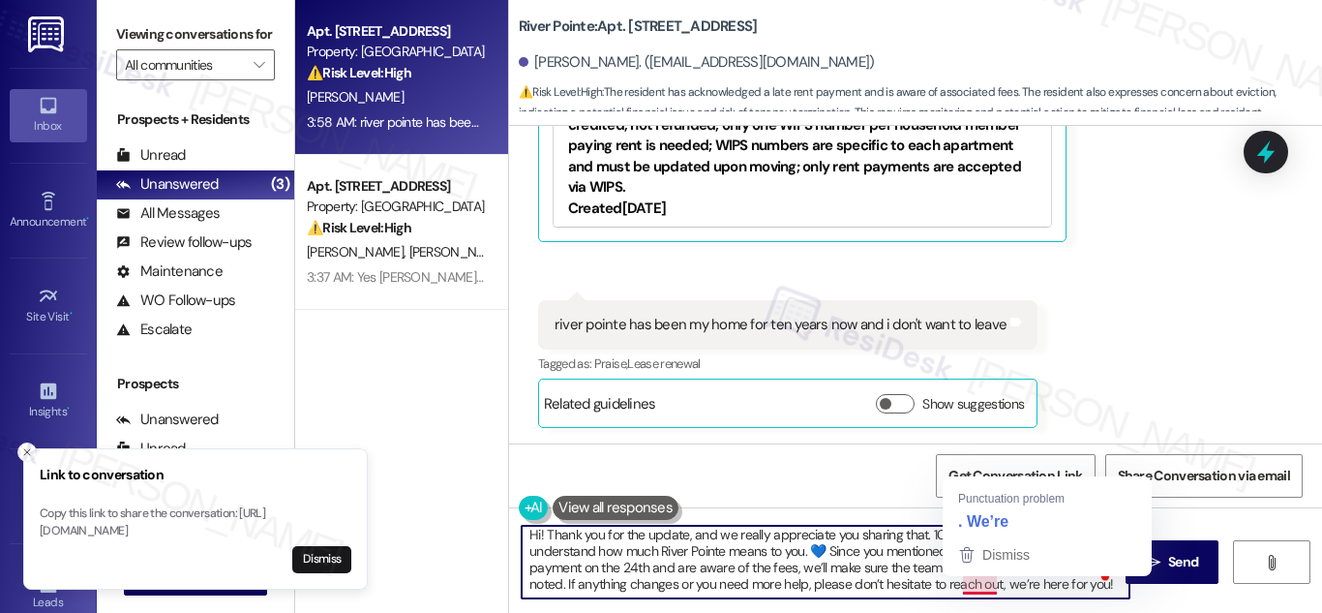
type textarea "Hi! Thank you for the update, and we really appreciate you sharing that. 10 yea…"
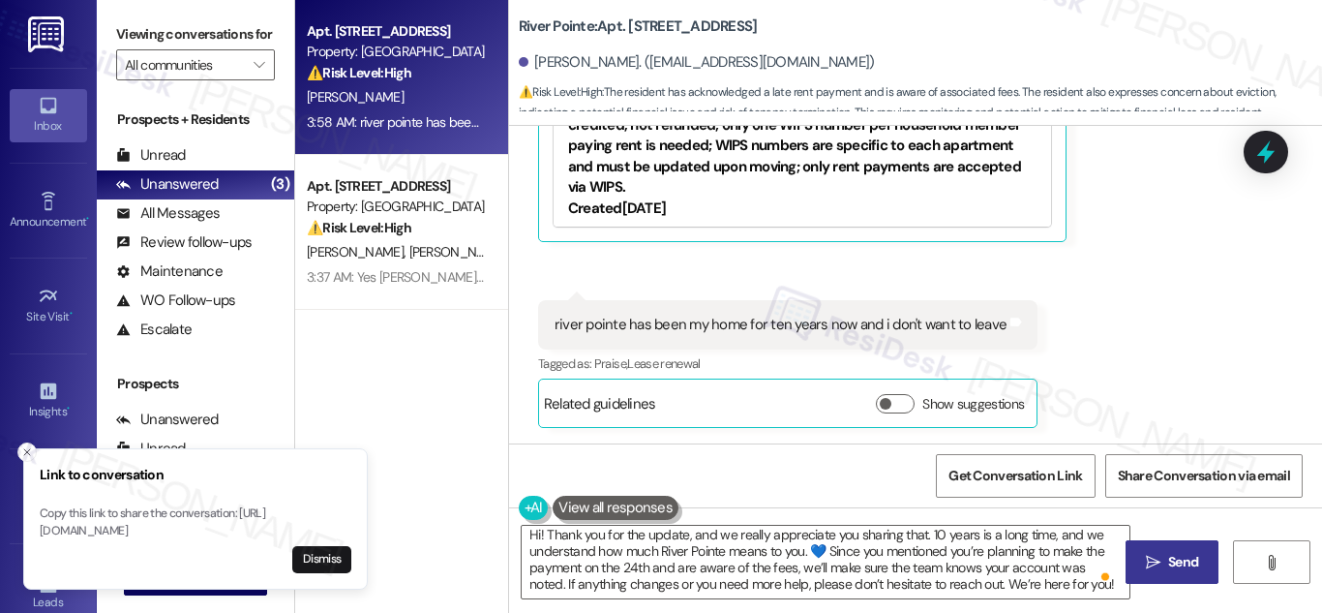
click at [1180, 557] on span "Send" at bounding box center [1183, 562] width 30 height 20
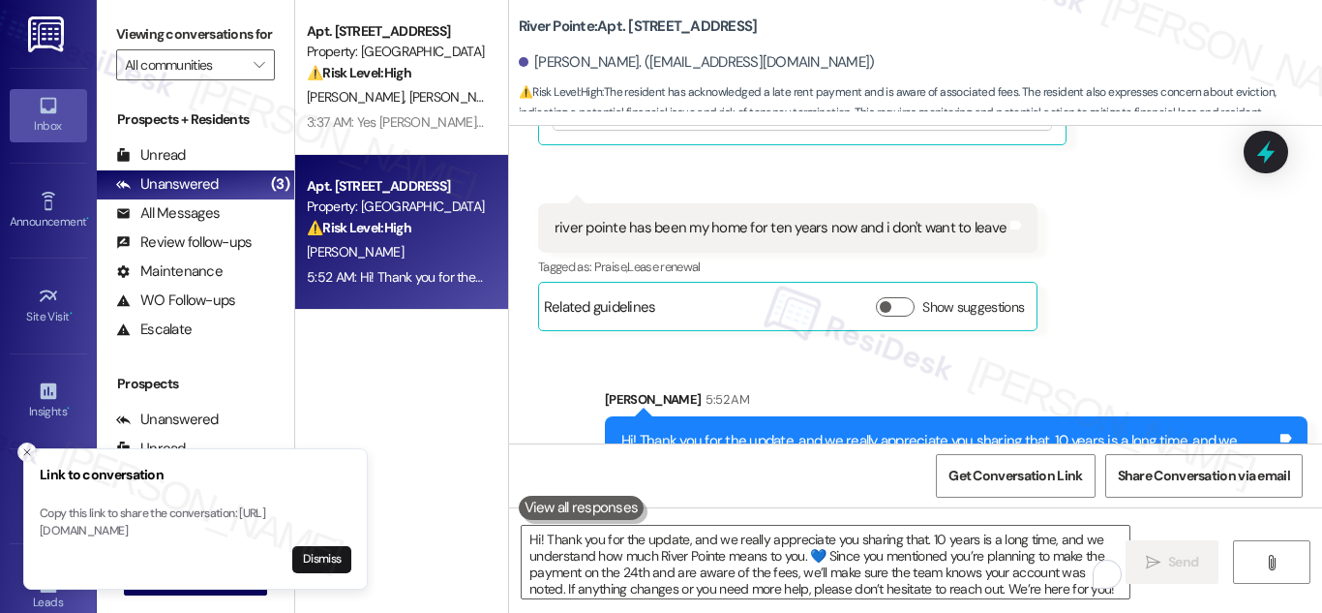
scroll to position [4383, 0]
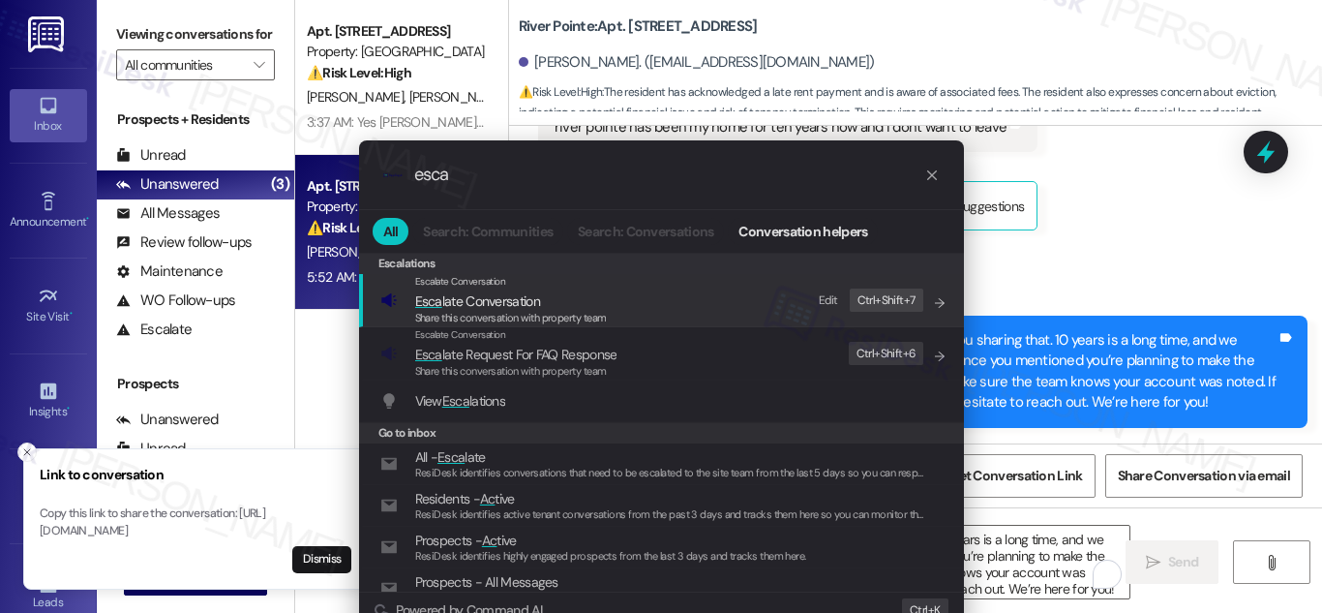
type input "esca"
click at [543, 312] on span "Share this conversation with property team" at bounding box center [511, 318] width 192 height 14
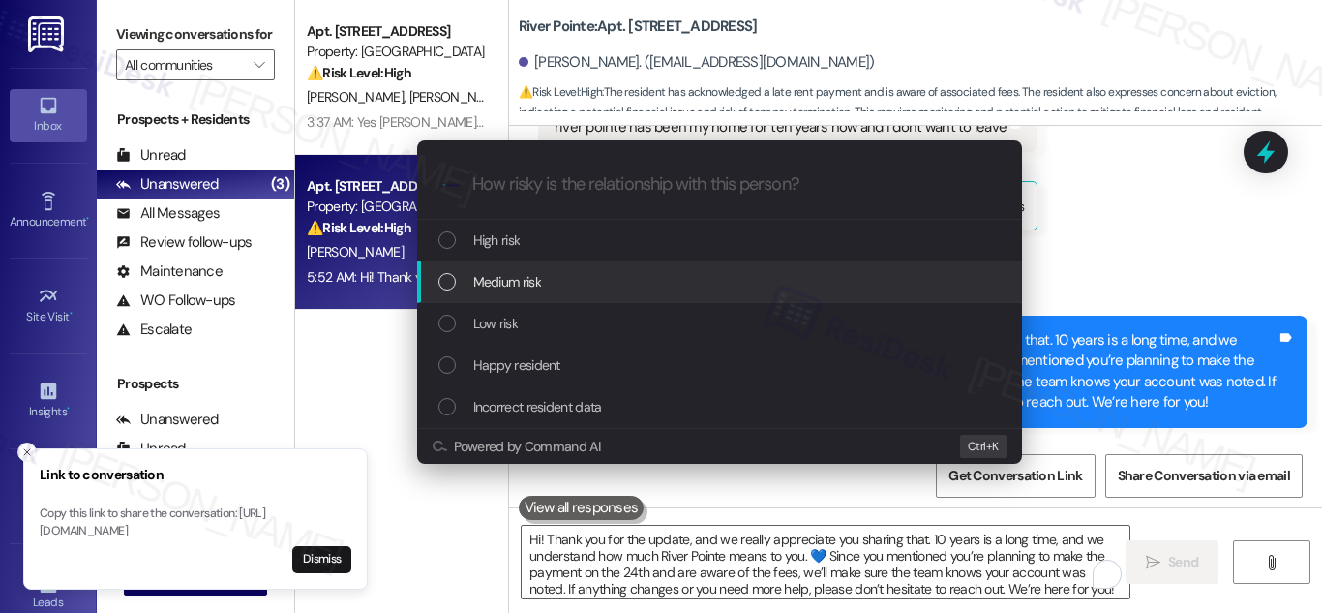
click at [449, 278] on div "List of options" at bounding box center [446, 281] width 17 height 17
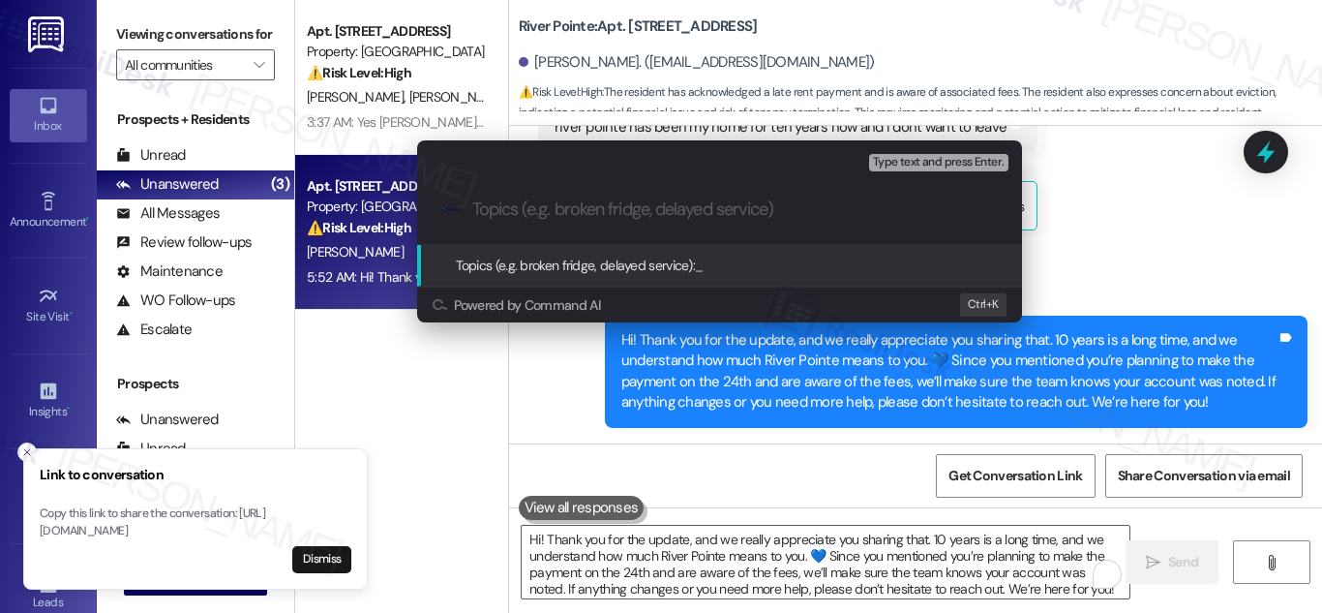
click at [656, 215] on input "Topics (e.g. broken fridge, delayed service)" at bounding box center [734, 209] width 525 height 20
paste input "Resident Payment Commitment & Account Notation – Long-Term Resident"
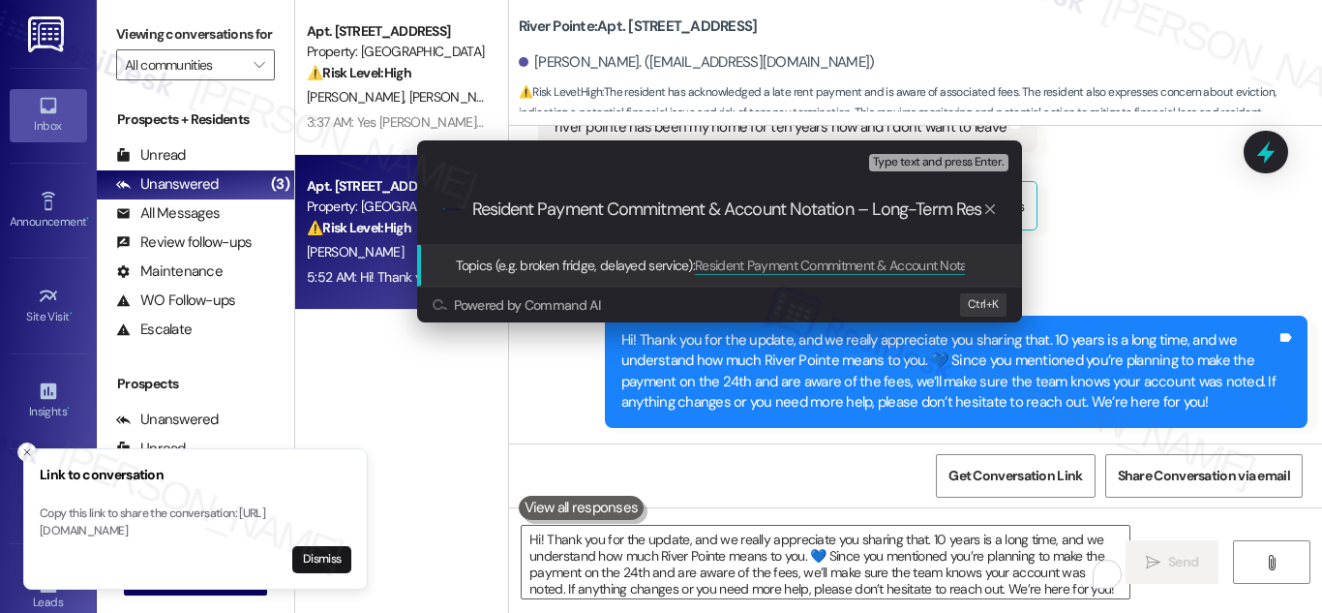
scroll to position [0, 43]
type input "Resident Payment Commitment & Account Notation – Long-Term Resident"
click at [643, 271] on span "Topics (e.g. broken fridge, delayed service):" at bounding box center [576, 264] width 240 height 17
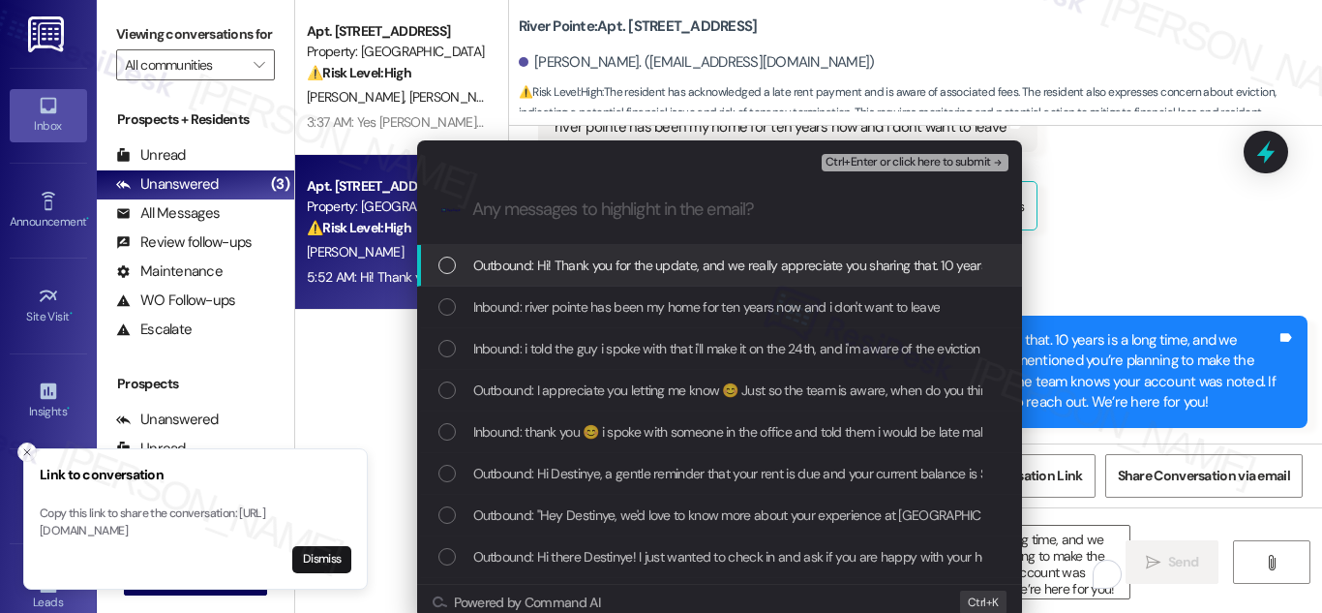
click at [442, 266] on div "List of options" at bounding box center [446, 264] width 17 height 17
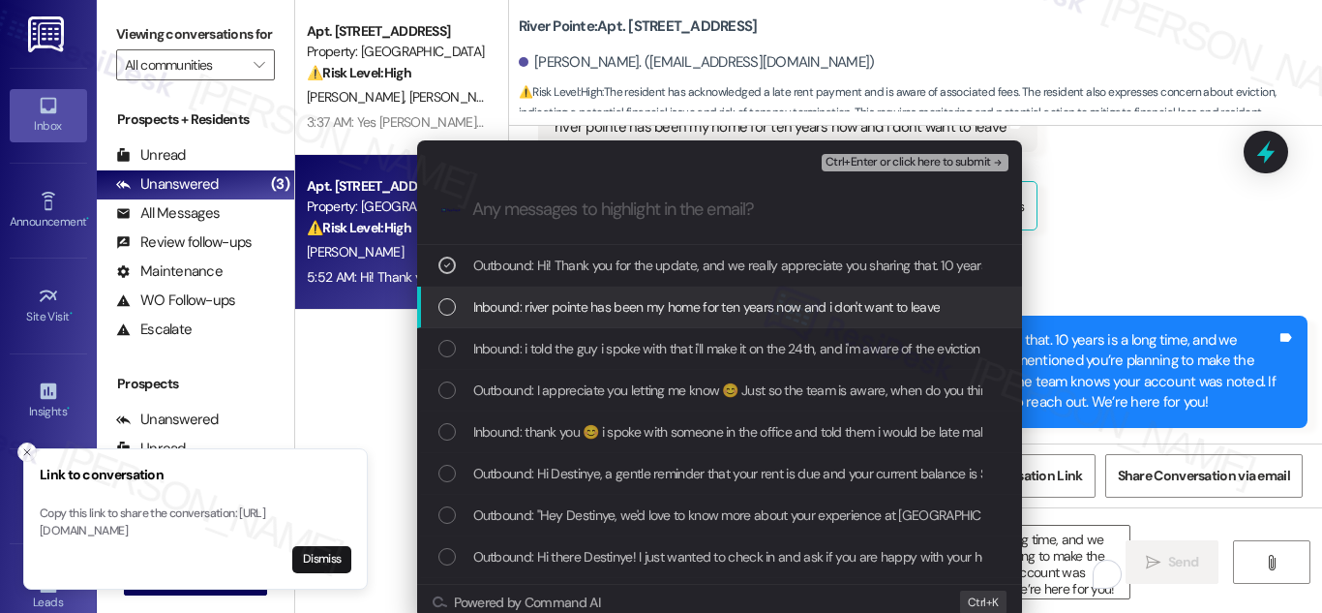
click at [441, 307] on div "List of options" at bounding box center [446, 306] width 17 height 17
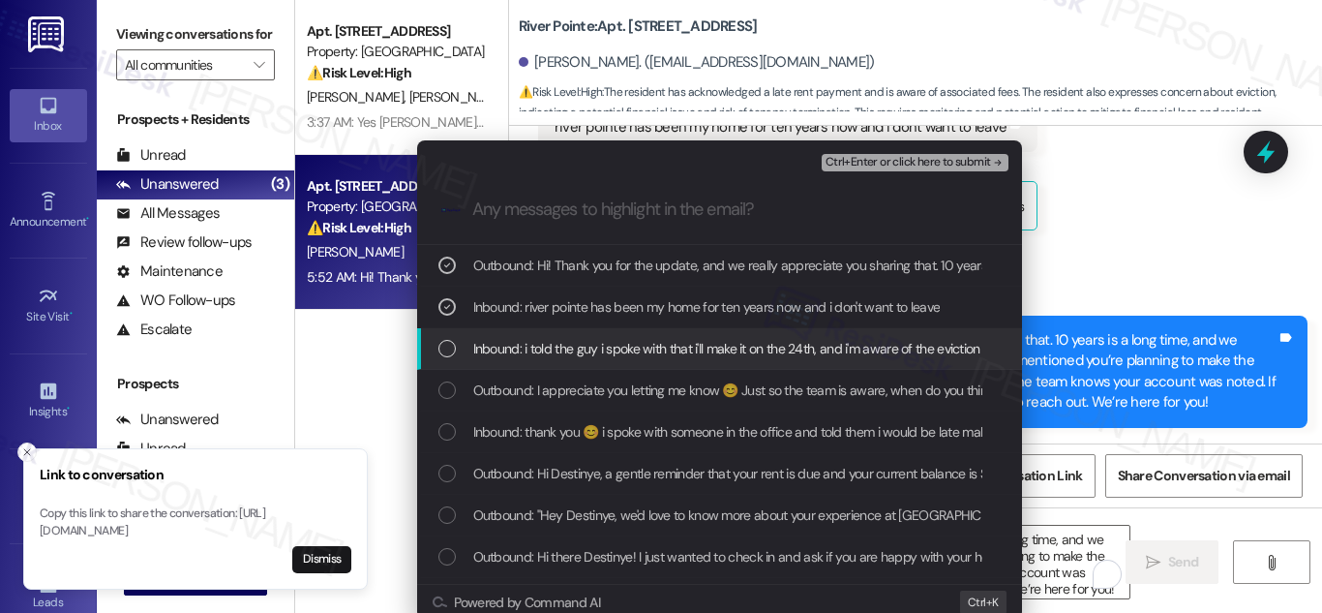
click at [441, 347] on div "List of options" at bounding box center [446, 348] width 17 height 17
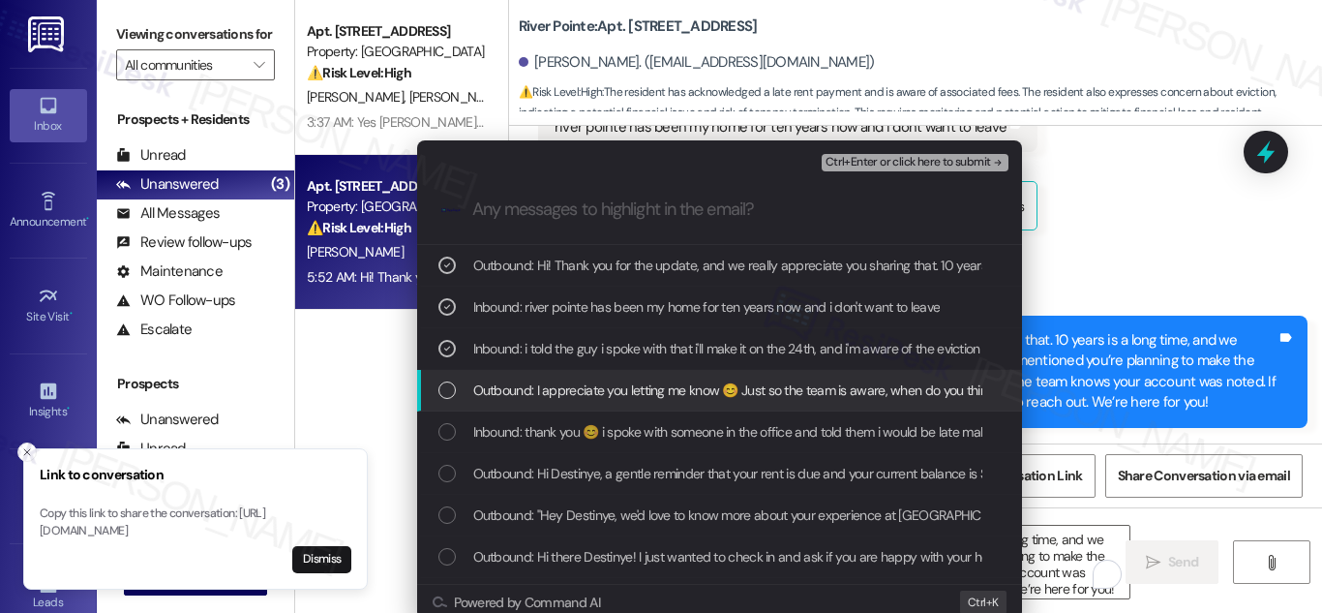
click at [446, 390] on div "List of options" at bounding box center [446, 389] width 17 height 17
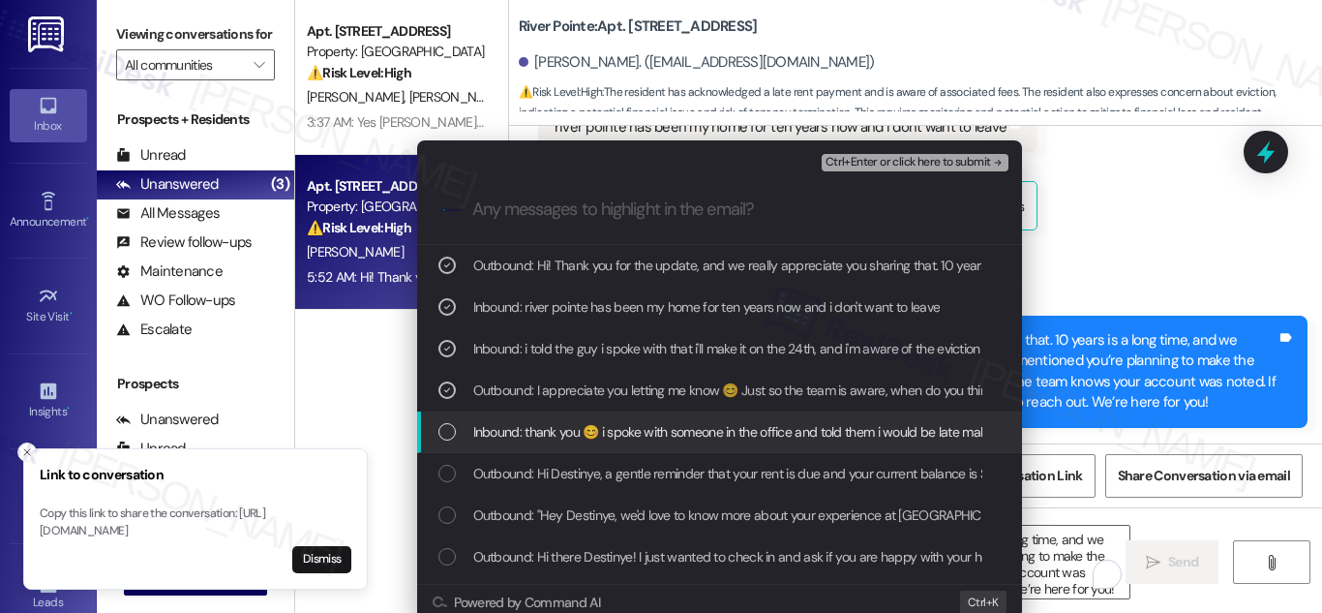
click at [444, 427] on div "List of options" at bounding box center [446, 431] width 17 height 17
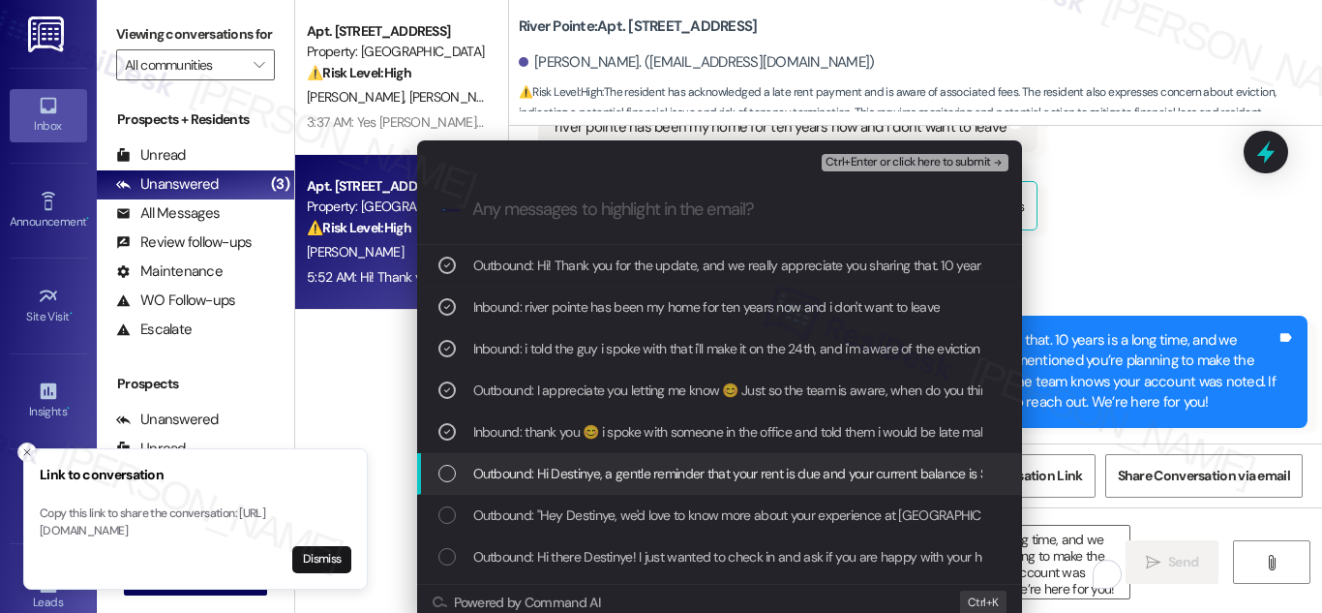
click at [443, 473] on div "List of options" at bounding box center [446, 472] width 17 height 17
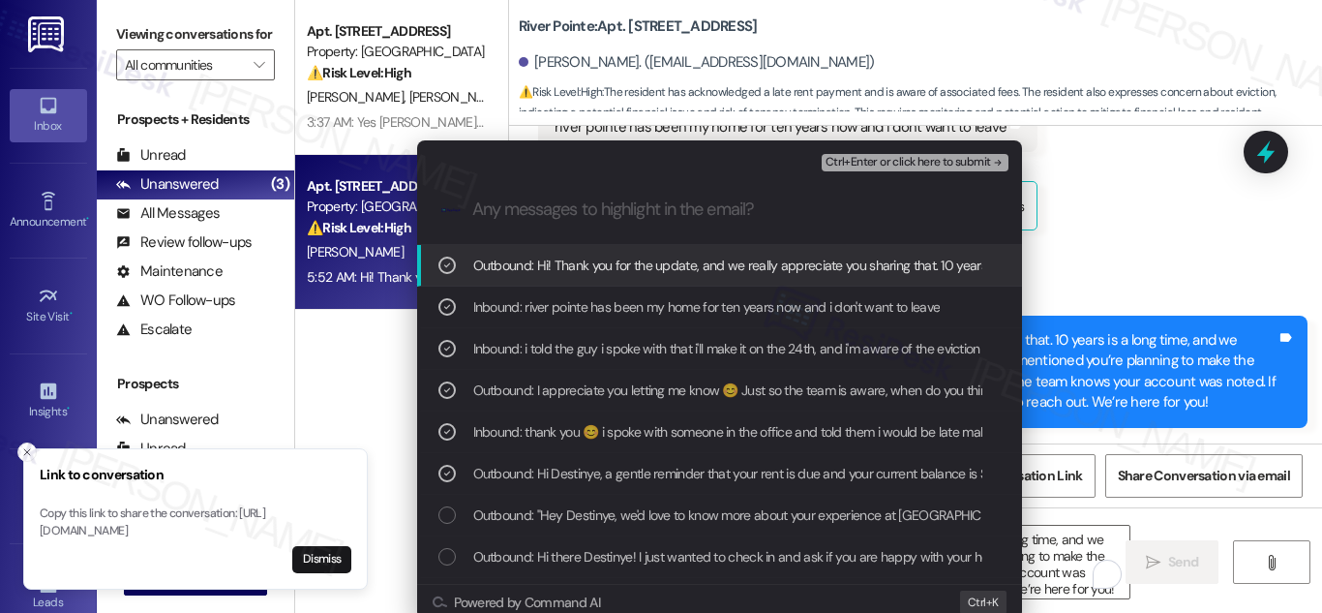
click at [953, 156] on span "Ctrl+Enter or click here to submit" at bounding box center [907, 163] width 165 height 14
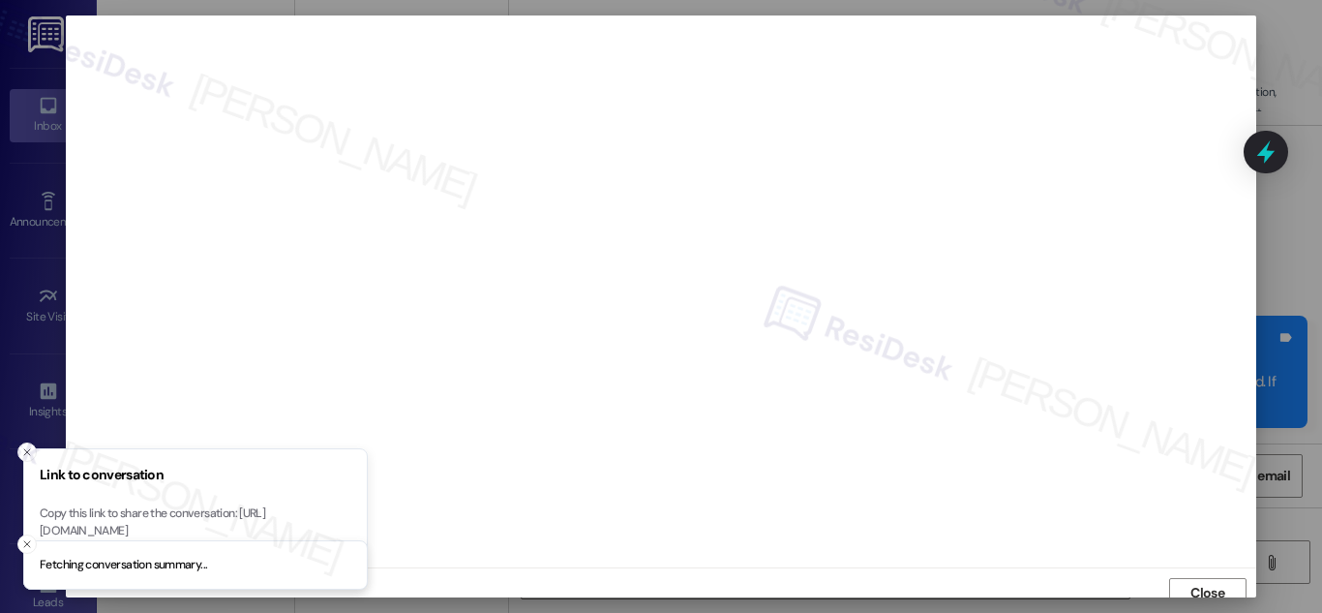
scroll to position [12, 0]
click at [338, 553] on button "Dismiss" at bounding box center [321, 559] width 59 height 27
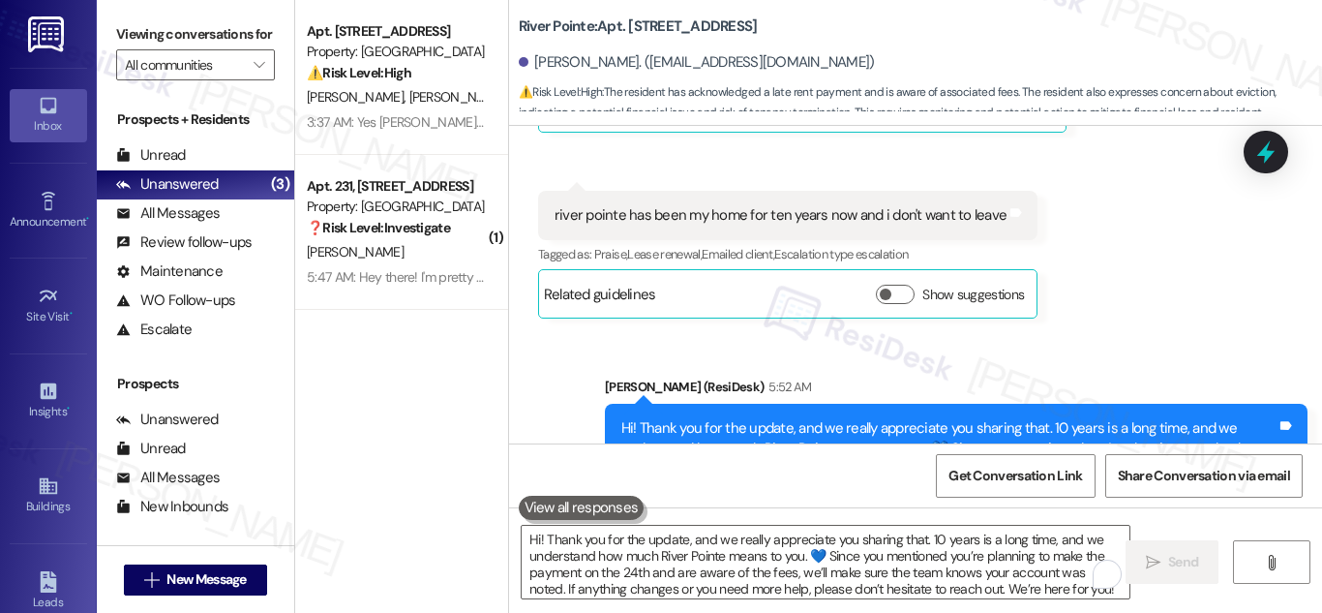
scroll to position [4412, 0]
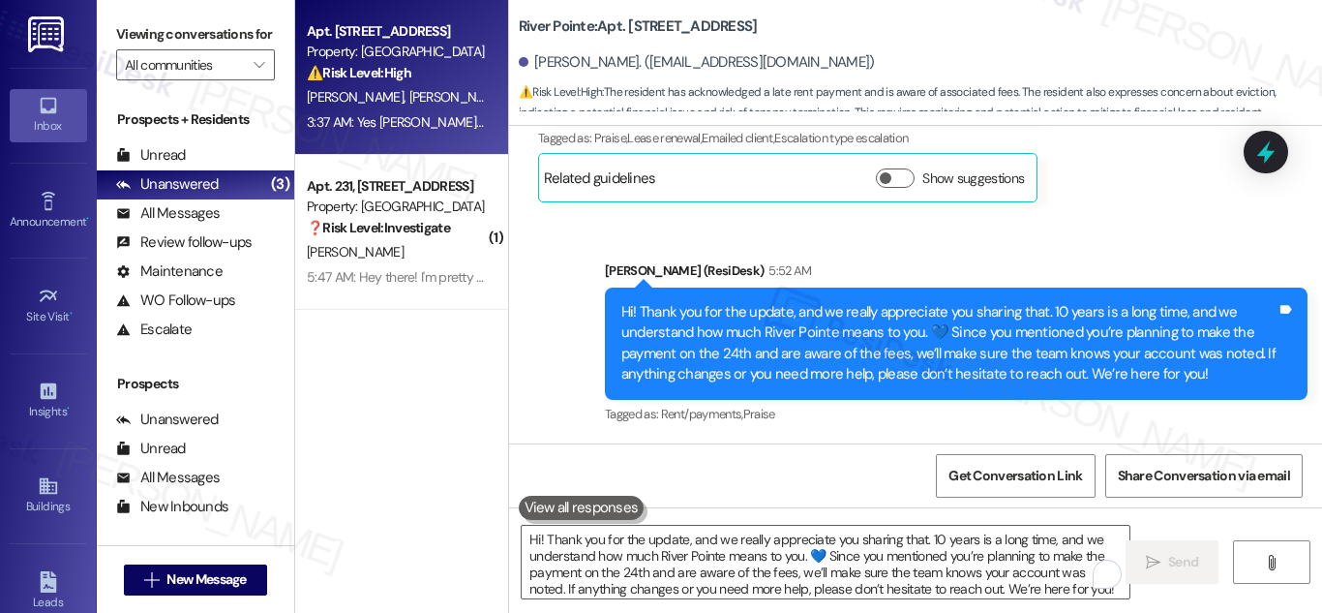
click at [393, 46] on div "Property: [GEOGRAPHIC_DATA]" at bounding box center [396, 52] width 179 height 20
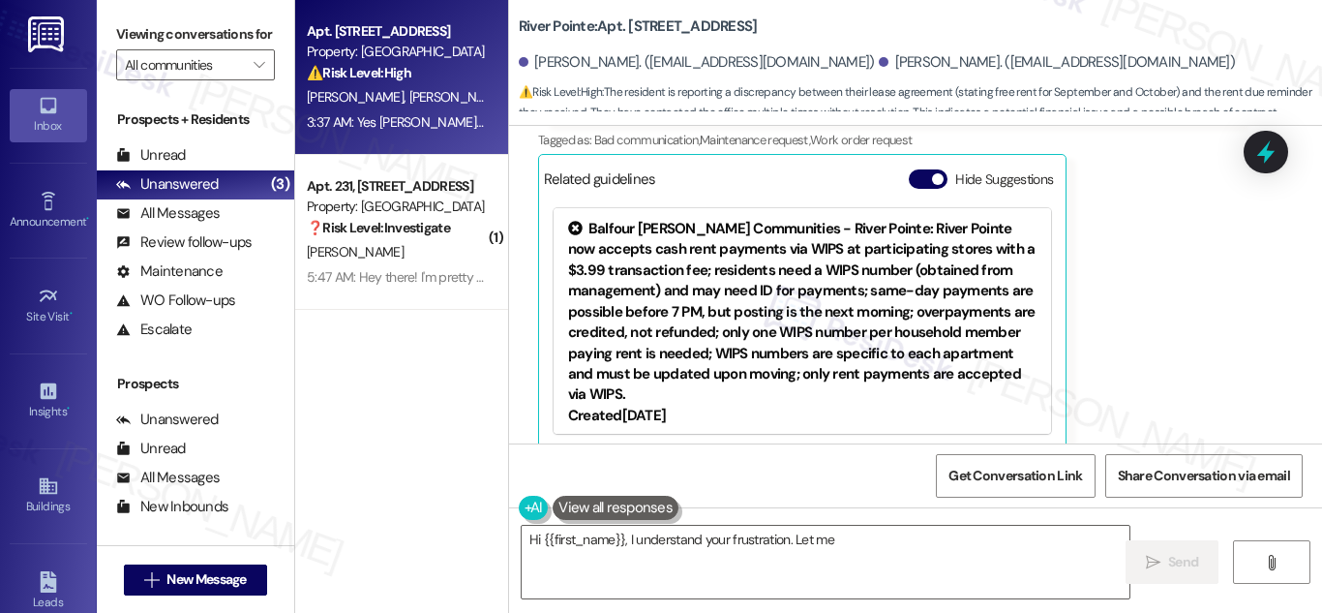
scroll to position [1070, 0]
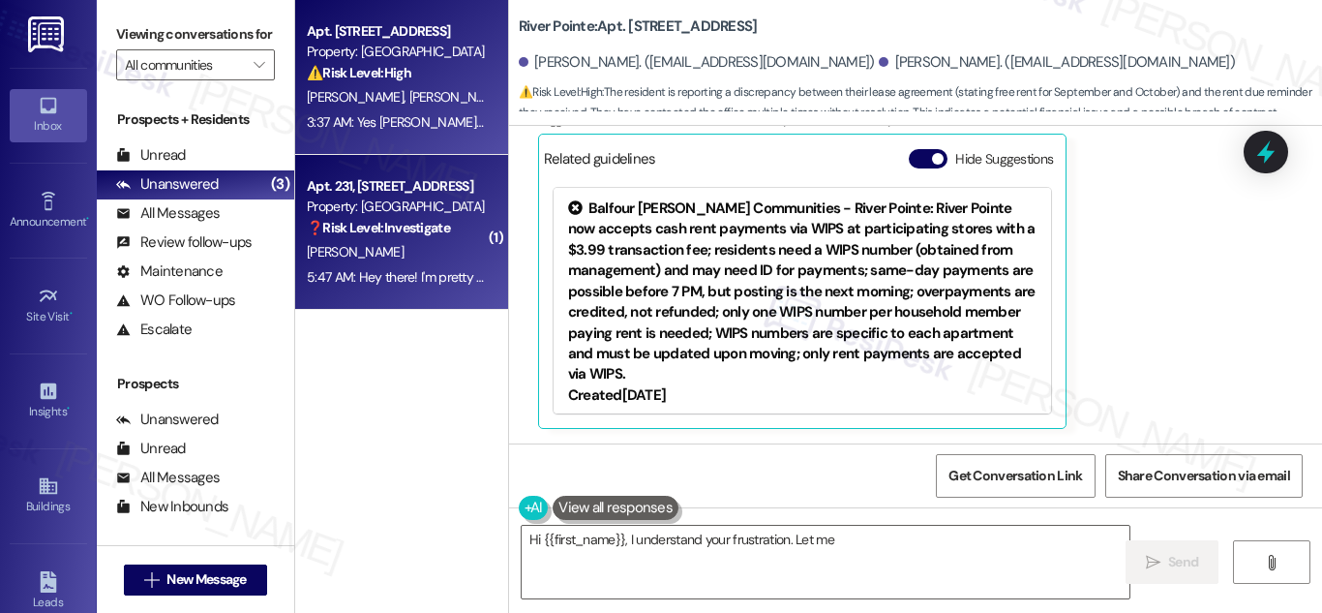
click at [388, 207] on div "Property: [GEOGRAPHIC_DATA]" at bounding box center [396, 206] width 179 height 20
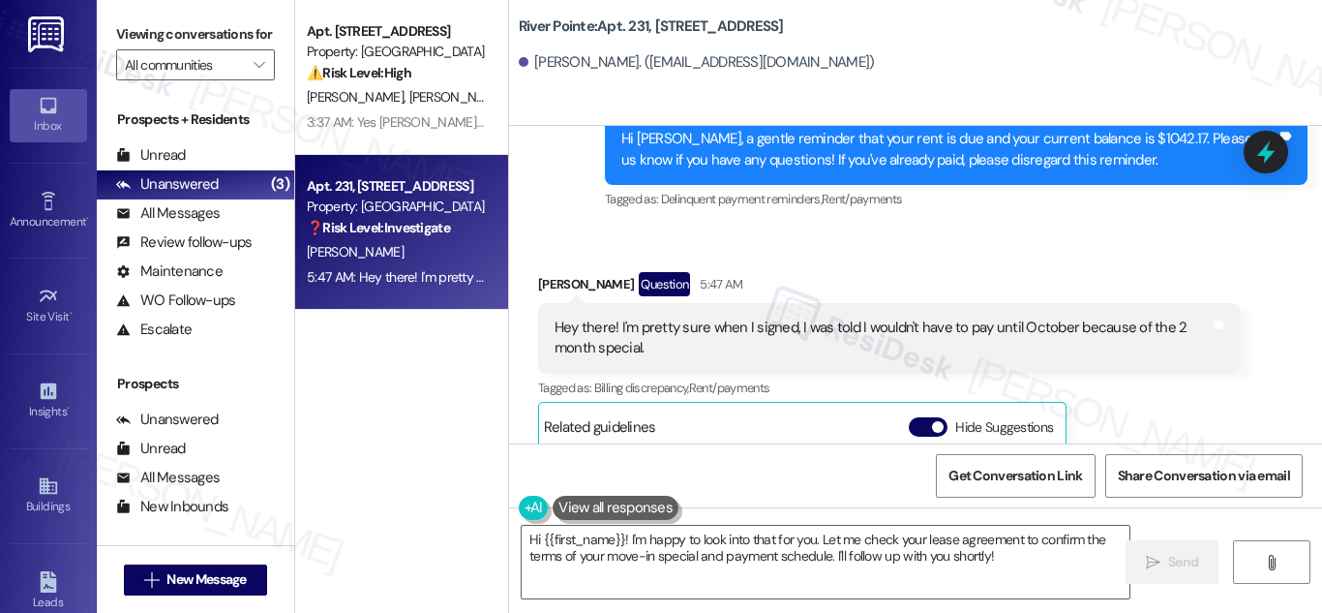
scroll to position [3656, 0]
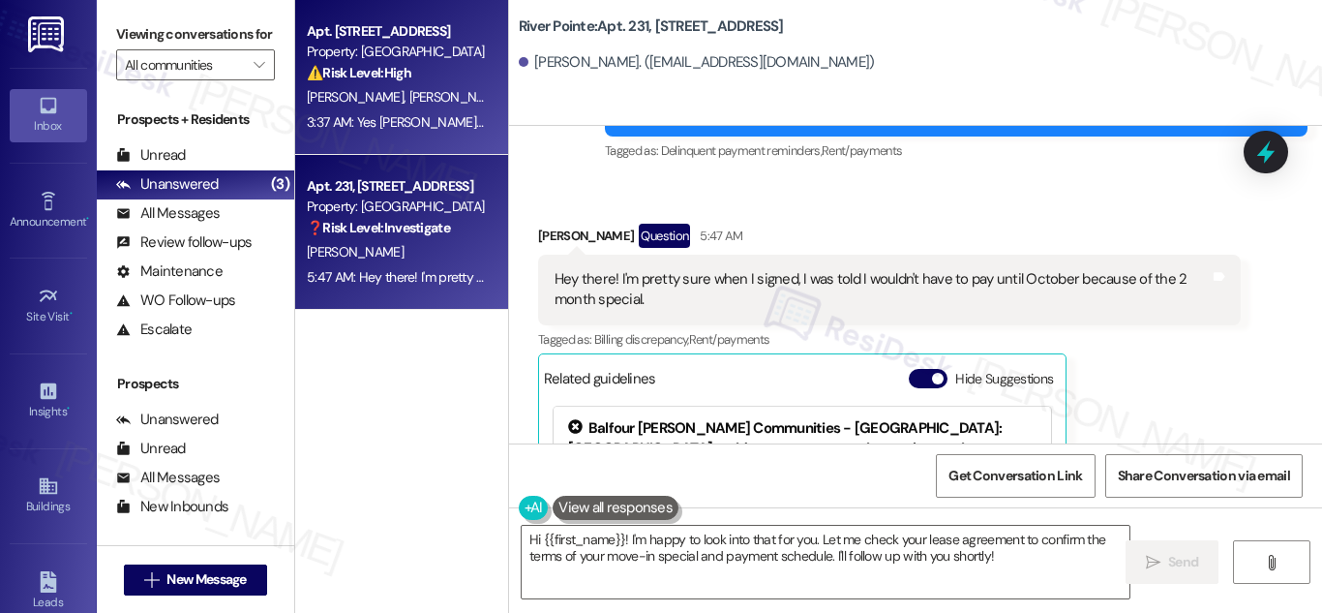
click at [381, 65] on strong "⚠️ Risk Level: High" at bounding box center [359, 72] width 105 height 17
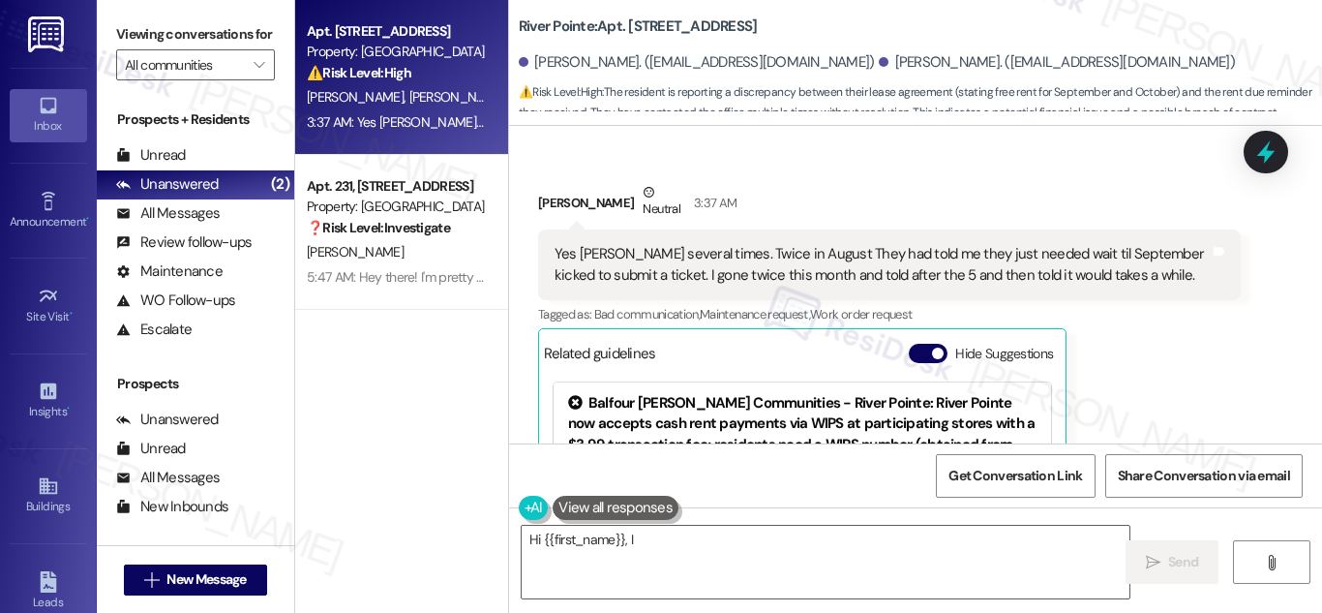
scroll to position [859, 0]
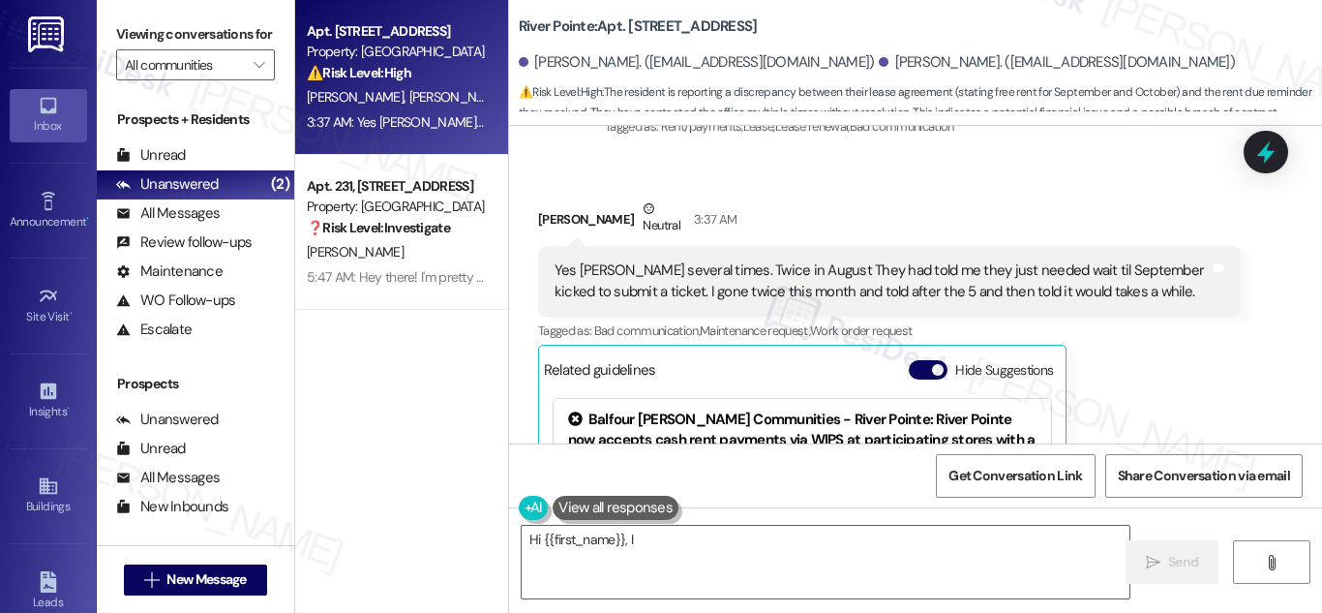
click at [706, 274] on div "Yes [PERSON_NAME] several times. Twice in August They had told me they just nee…" at bounding box center [881, 281] width 655 height 42
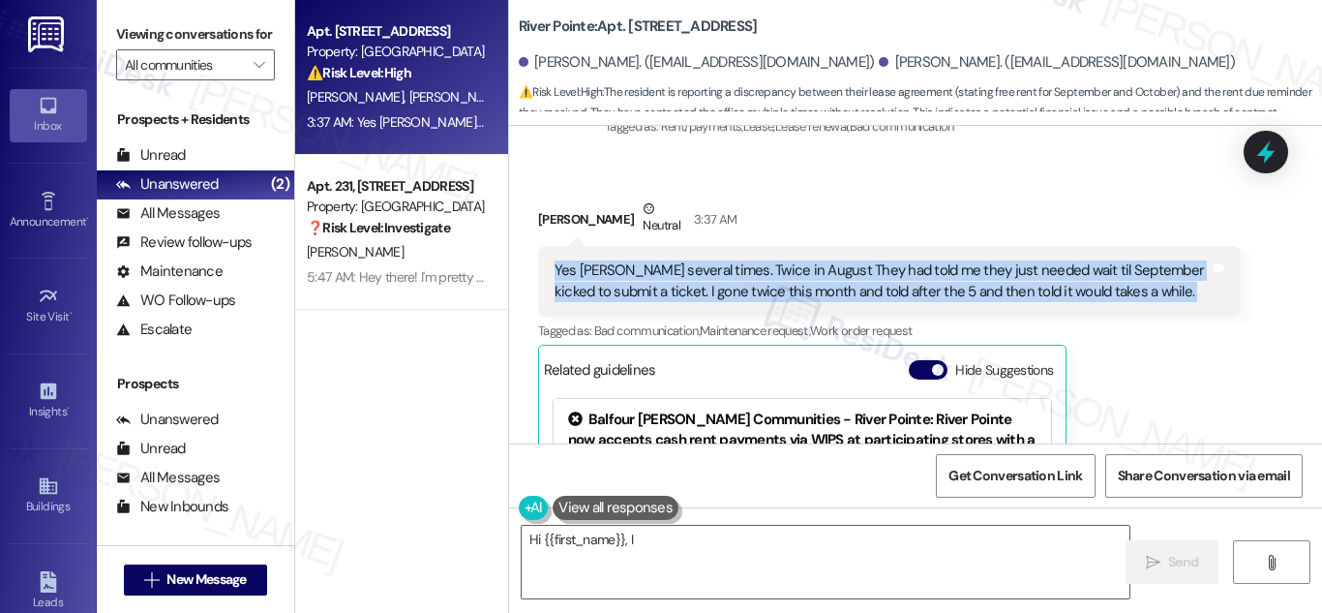
click at [706, 274] on div "Yes [PERSON_NAME] several times. Twice in August They had told me they just nee…" at bounding box center [881, 281] width 655 height 42
copy div "Yes [PERSON_NAME] several times. Twice in August They had told me they just nee…"
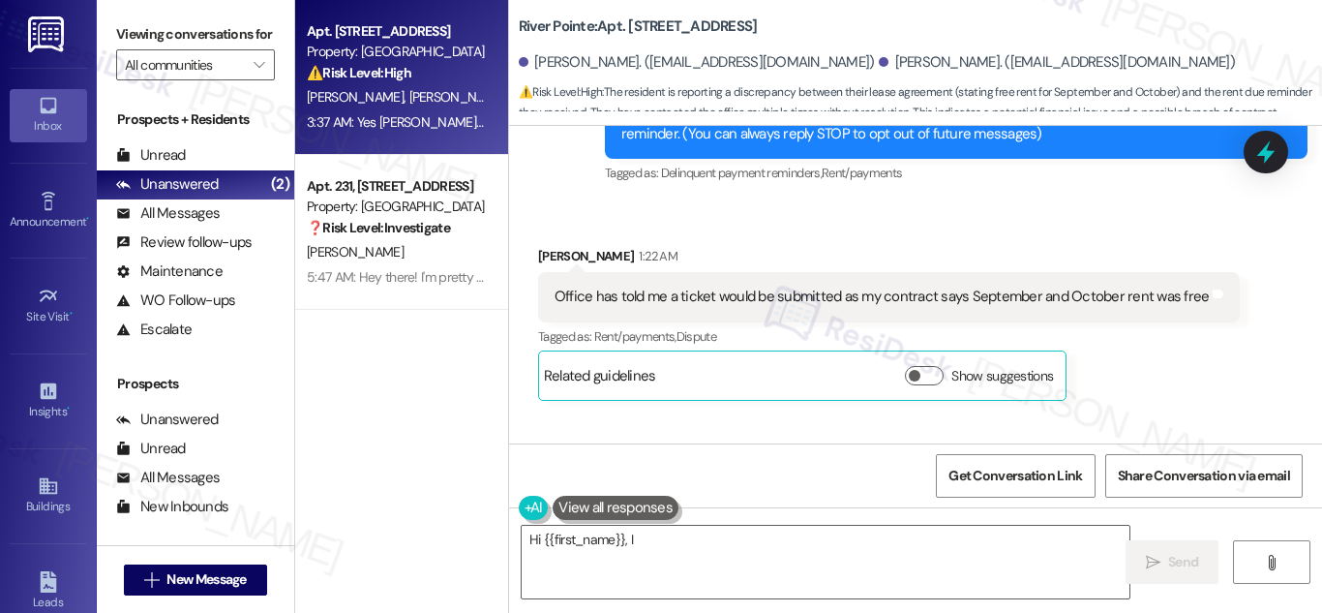
scroll to position [262, 0]
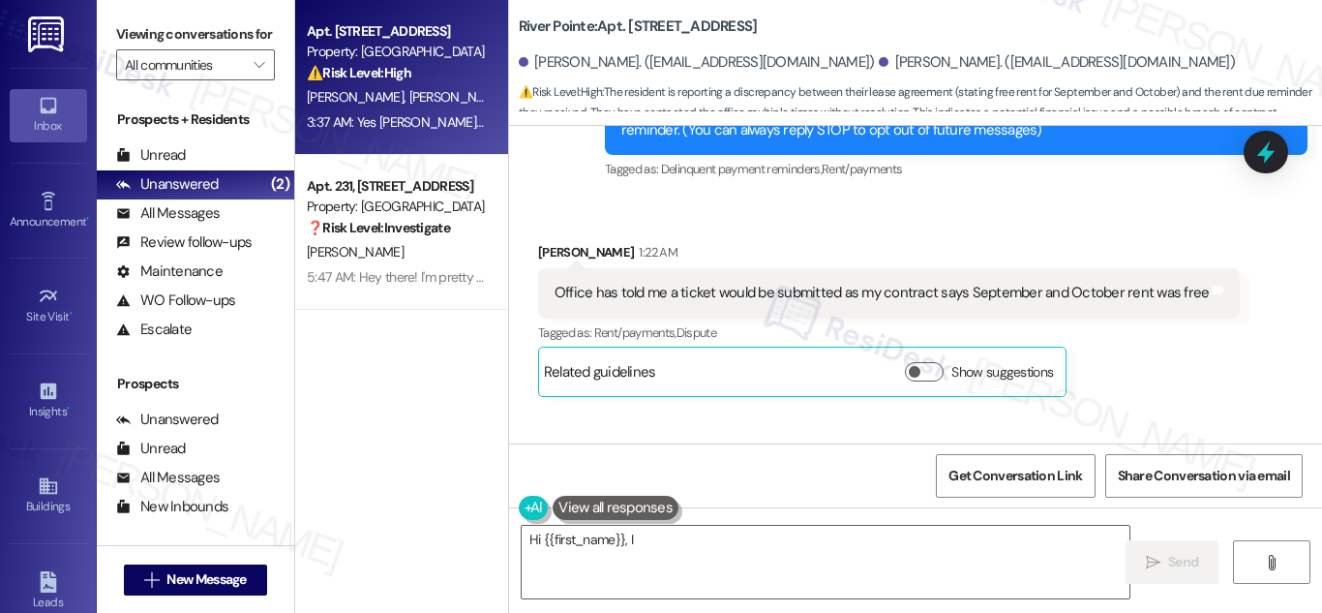
click at [788, 294] on div "Office has told me a ticket would be submitted as my contract says September an…" at bounding box center [881, 293] width 655 height 20
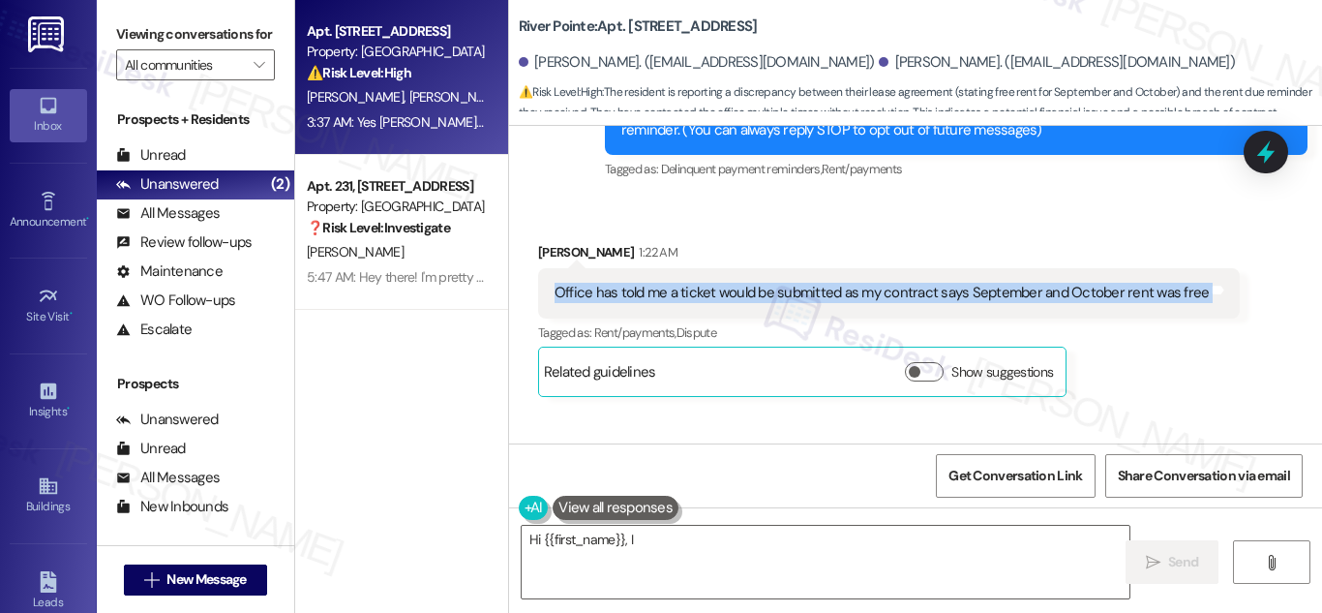
click at [788, 293] on div "Office has told me a ticket would be submitted as my contract says September an…" at bounding box center [881, 293] width 655 height 20
click at [1030, 474] on span "Get Conversation Link" at bounding box center [1015, 475] width 134 height 20
click at [987, 473] on span "Get Conversation Link" at bounding box center [1015, 475] width 134 height 20
drag, startPoint x: 1004, startPoint y: 476, endPoint x: 1045, endPoint y: 471, distance: 40.9
click at [1045, 471] on span "Get Conversation Link" at bounding box center [1015, 475] width 134 height 20
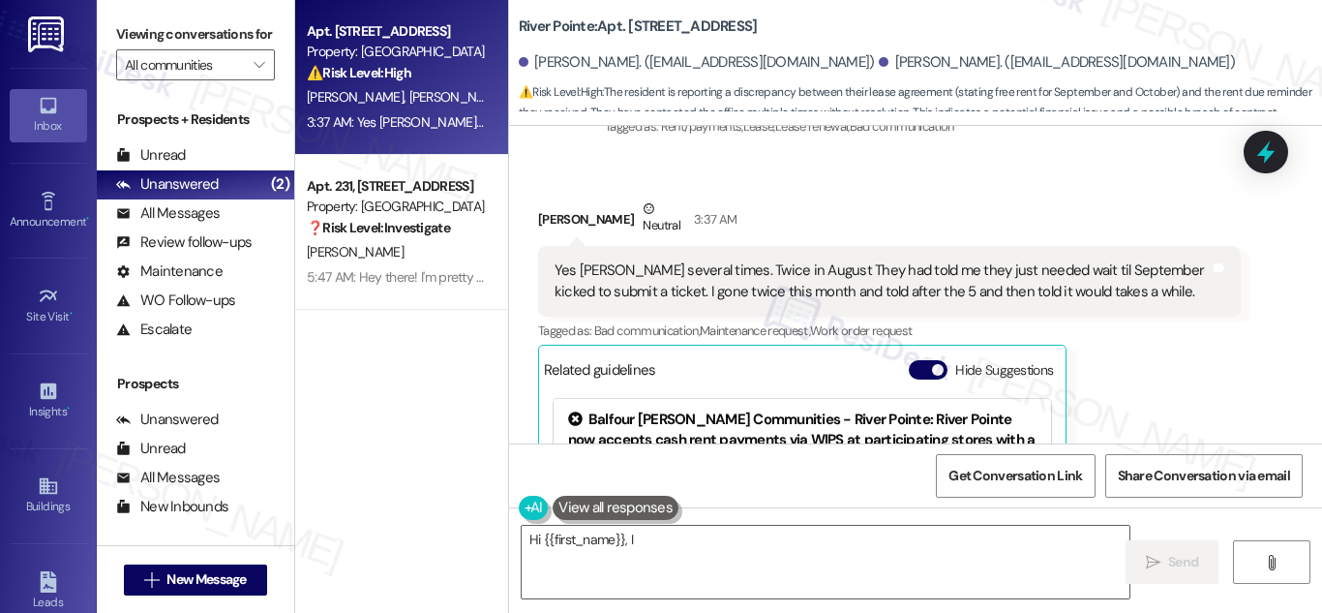
scroll to position [1071, 0]
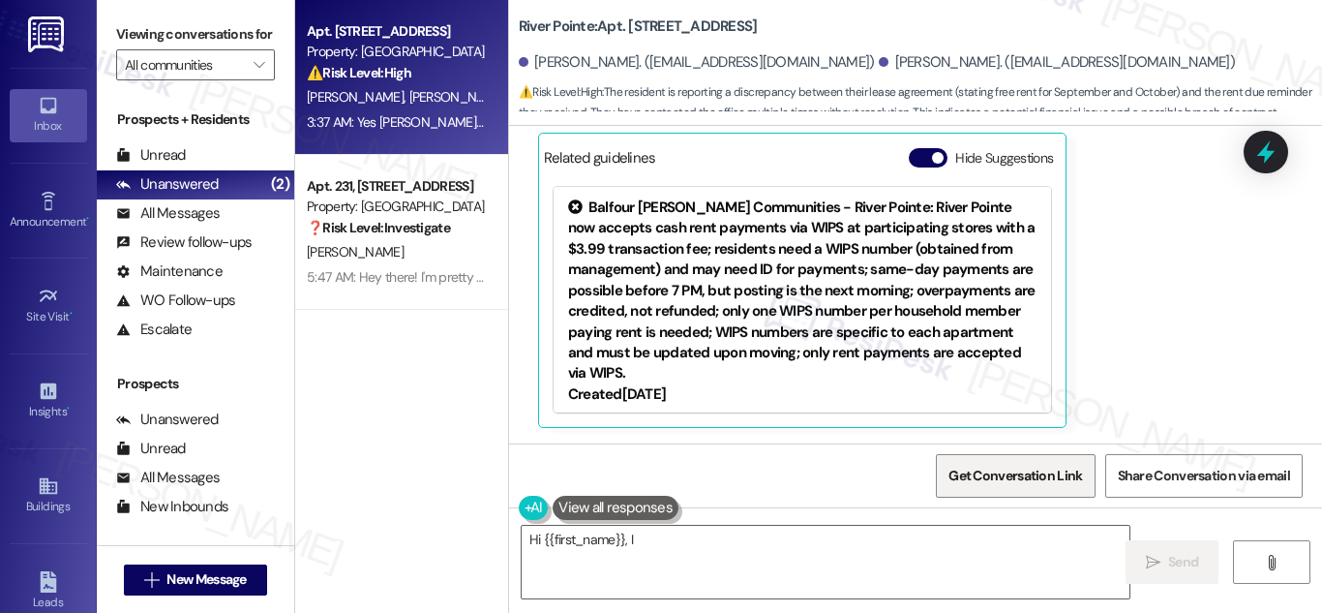
click at [1004, 477] on span "Get Conversation Link" at bounding box center [1015, 475] width 134 height 20
click at [1026, 473] on span "Get Conversation Link" at bounding box center [1015, 475] width 134 height 20
click at [832, 544] on textarea "Hi {{first_name}}, I understand your frustration. Let me look into the ticket s…" at bounding box center [826, 561] width 608 height 73
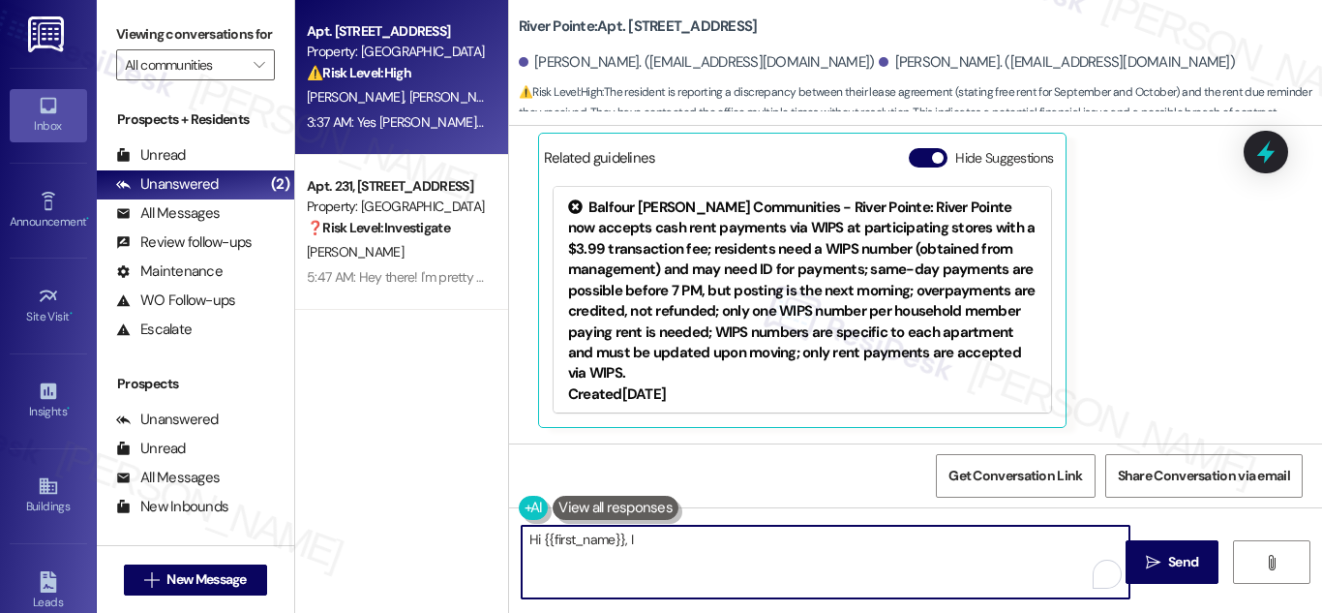
click at [832, 543] on textarea "Hi {{first_name}}, I understand your frustration. Let me look into the ticket s…" at bounding box center [826, 561] width 608 height 73
type textarea "Hi {{first_name}}, I understand your frustration. Let me look into the ticket s…"
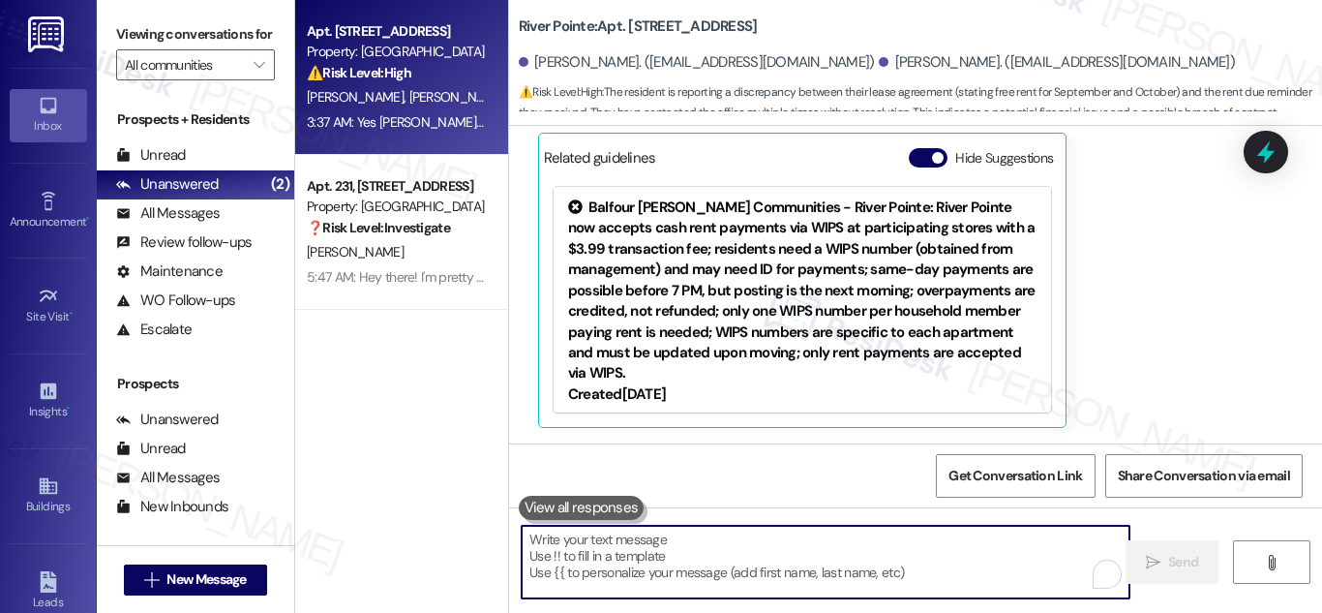
paste textarea "Hi! Thanks for the update—I’m really sorry you’ve had to follow up so many time…"
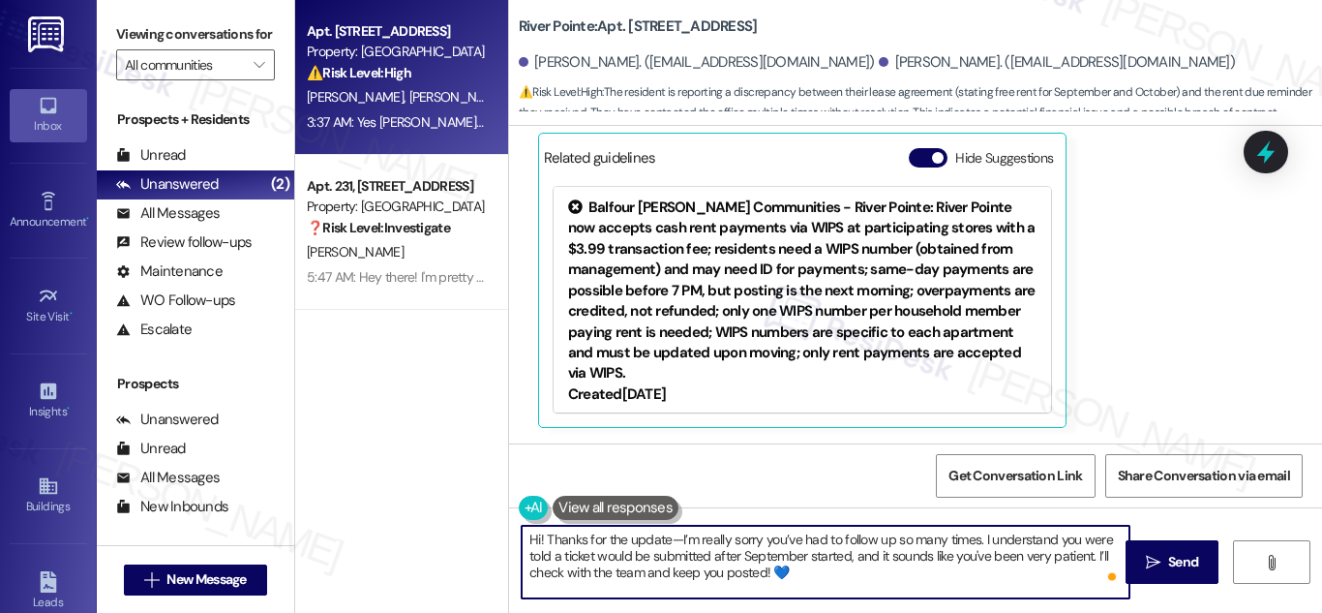
click at [676, 541] on textarea "Hi! Thanks for the update—I’m really sorry you’ve had to follow up so many time…" at bounding box center [826, 561] width 608 height 73
click at [652, 546] on textarea "Hi! Thanks for the update, I’m really sorry you’ve had to follow up so many tim…" at bounding box center [826, 561] width 608 height 73
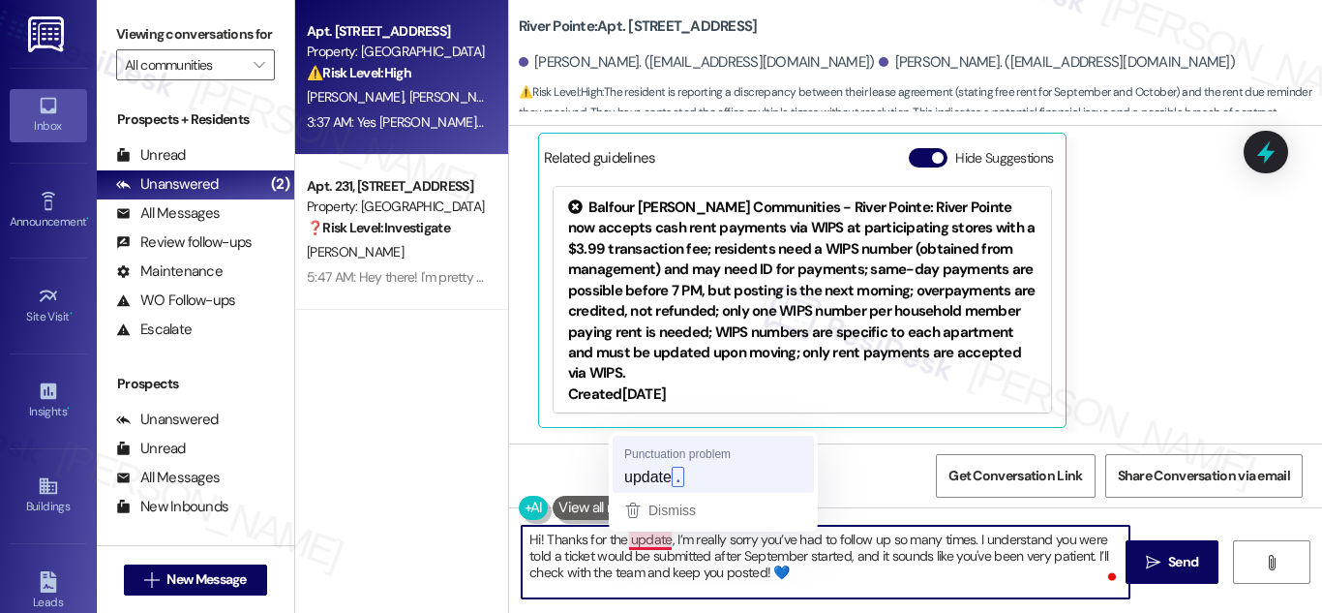
type textarea "Hi! Thanks for the update. I’m really sorry you’ve had to follow up so many tim…"
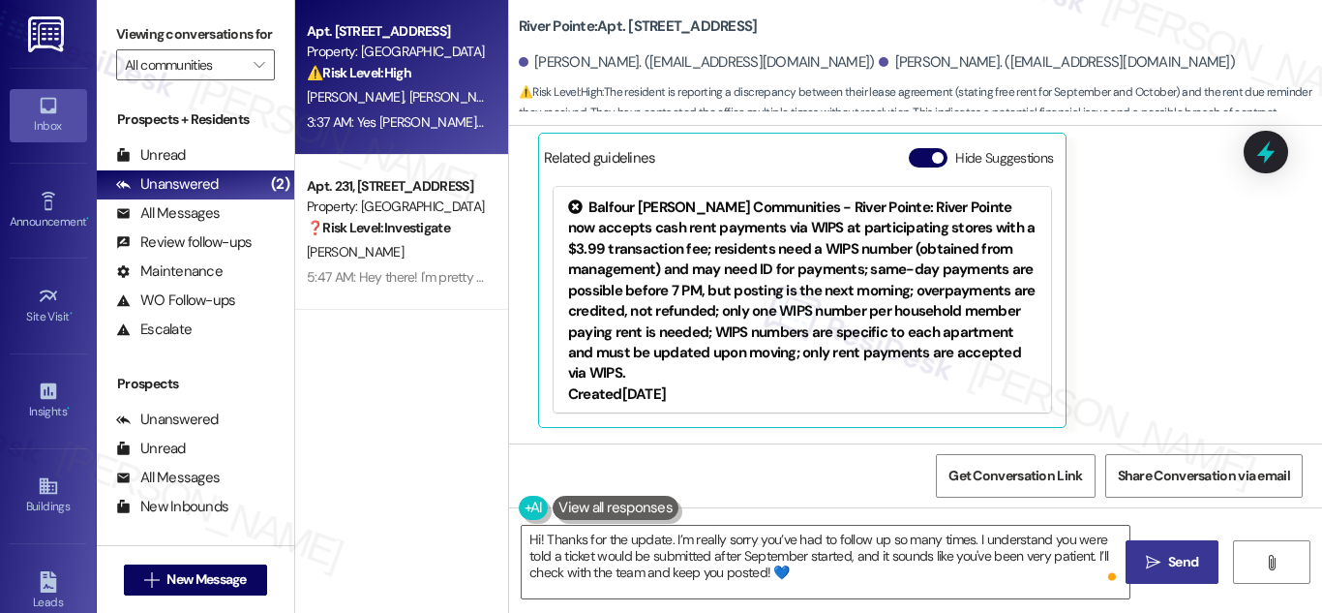
click at [1185, 566] on span "Send" at bounding box center [1183, 562] width 30 height 20
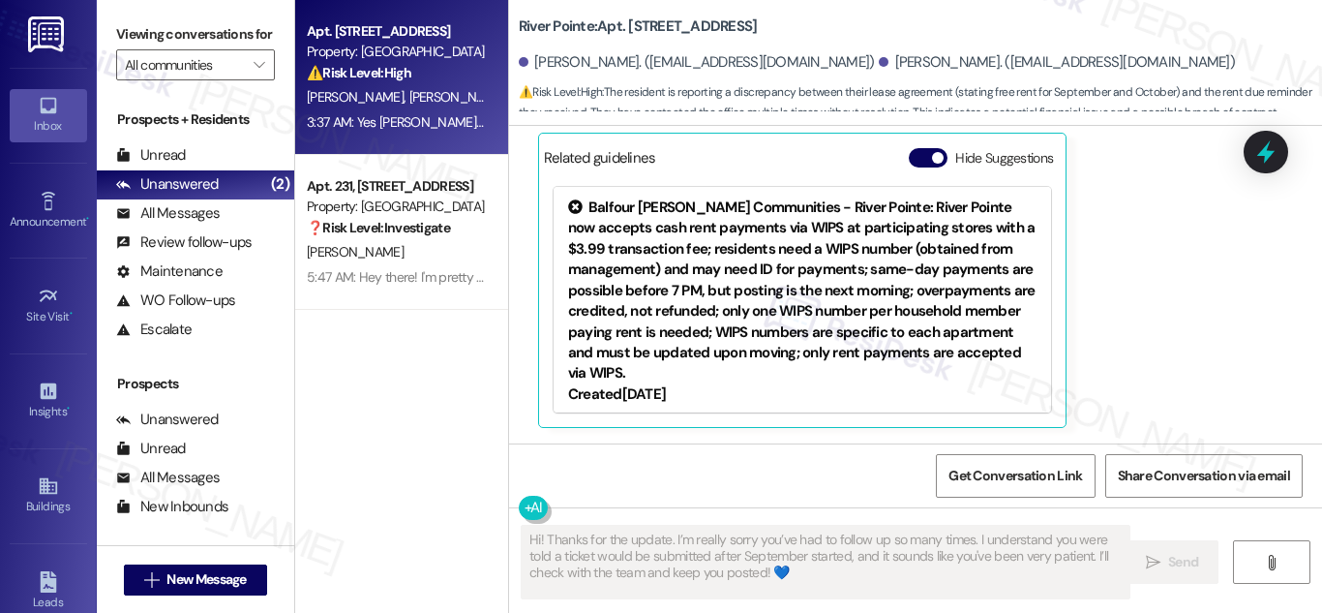
scroll to position [1070, 0]
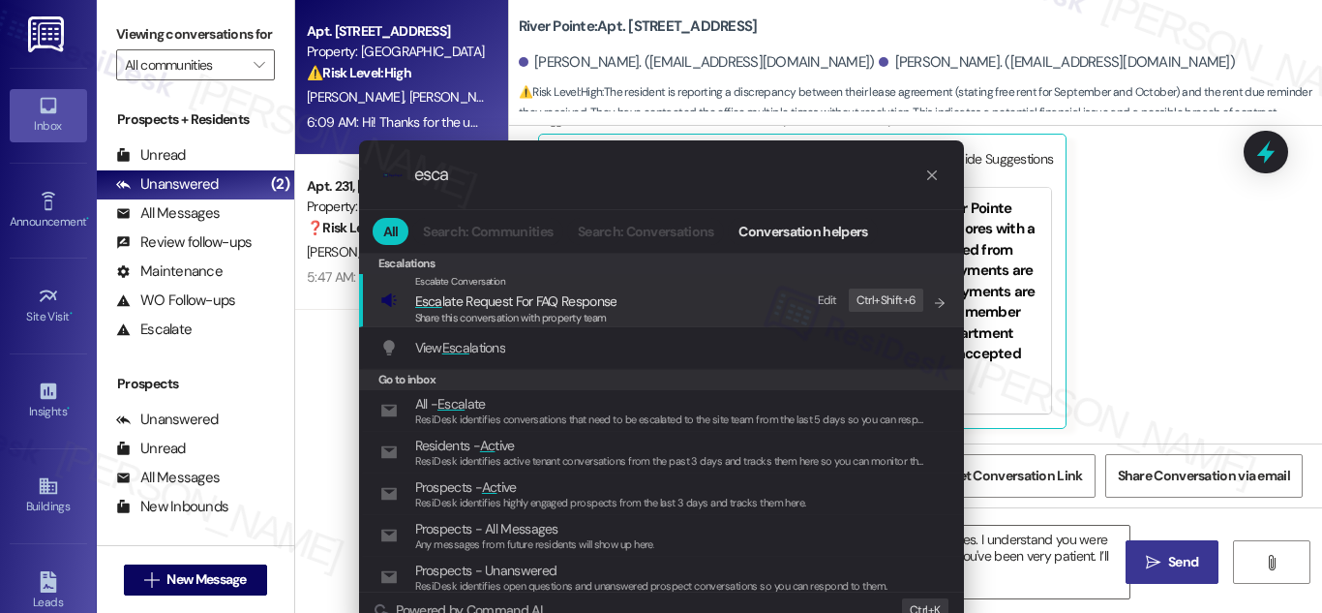
type input "esca"
click at [508, 301] on span "Esca late Request For FAQ Response" at bounding box center [516, 300] width 202 height 17
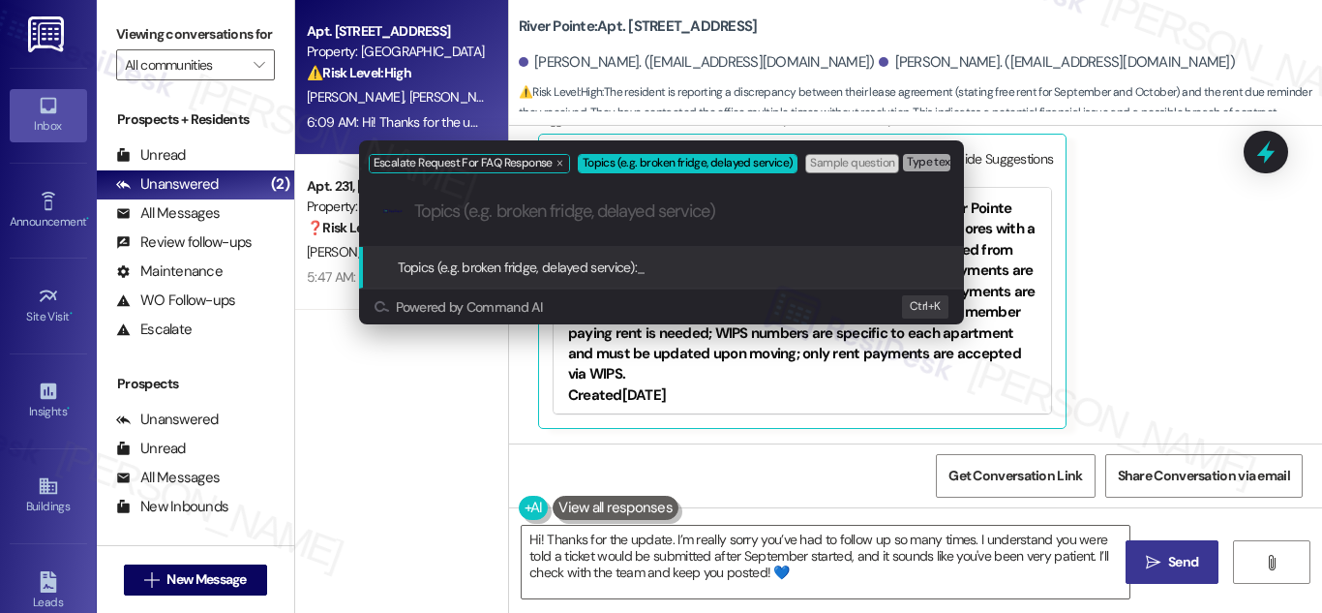
paste input "Resident Follow-Up on Pending Ticket – September Timeline"
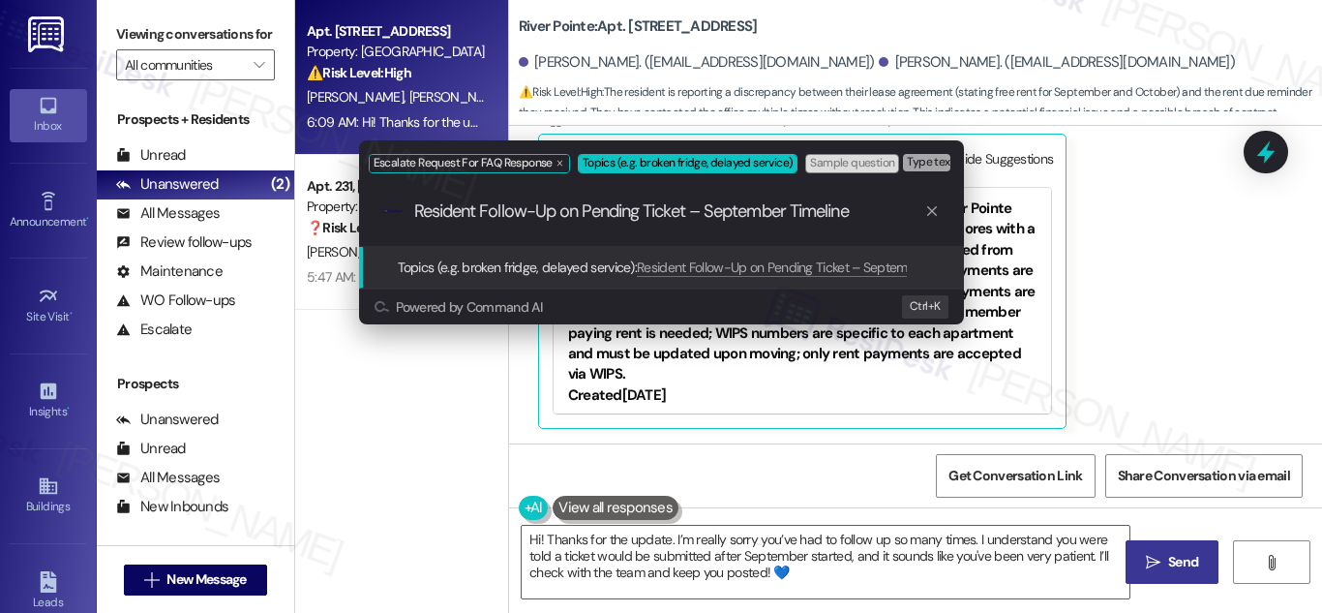
type input "Resident Follow-Up on Pending Ticket – September Timeline"
click at [579, 263] on span "Topics (e.g. broken fridge, delayed service):" at bounding box center [518, 266] width 240 height 17
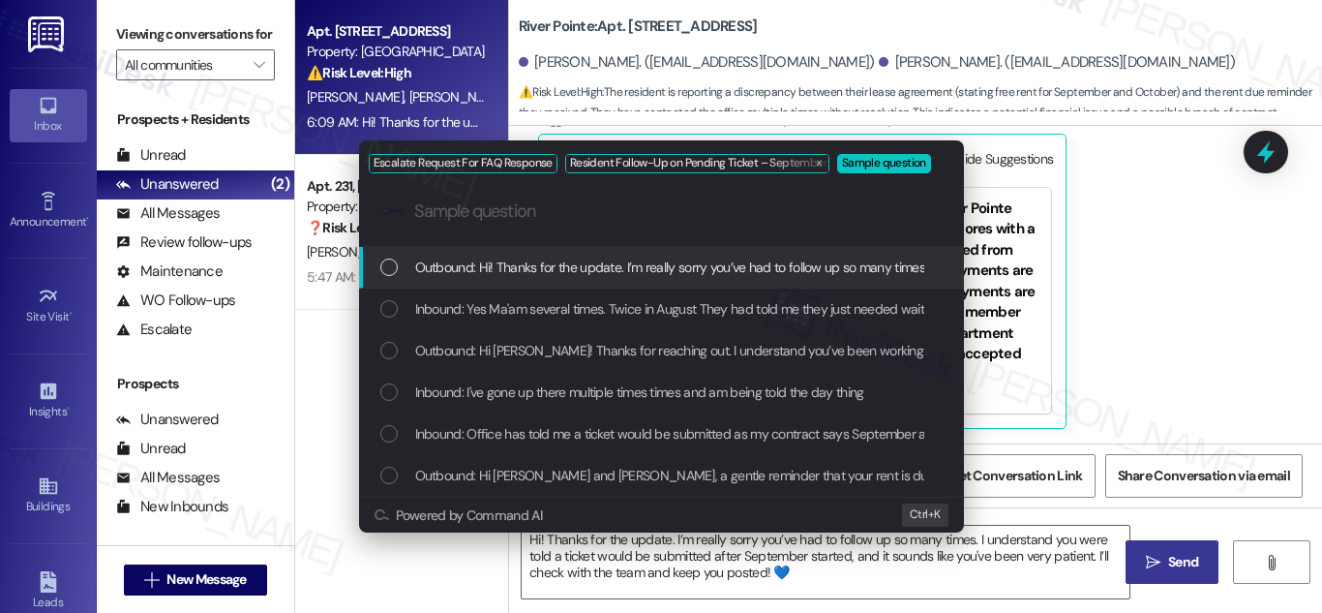
click at [515, 269] on span "Outbound: Hi! Thanks for the update. I’m really sorry you’ve had to follow up s…" at bounding box center [1158, 266] width 1487 height 21
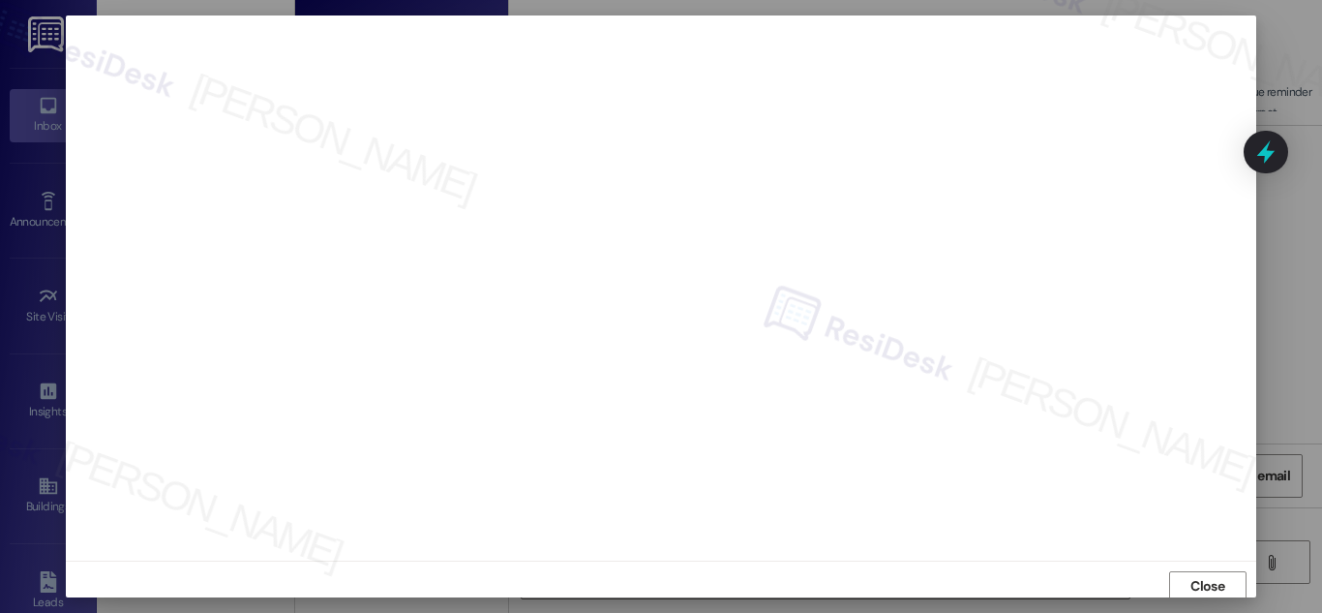
scroll to position [0, 0]
click at [1194, 583] on span "Close" at bounding box center [1207, 593] width 34 height 20
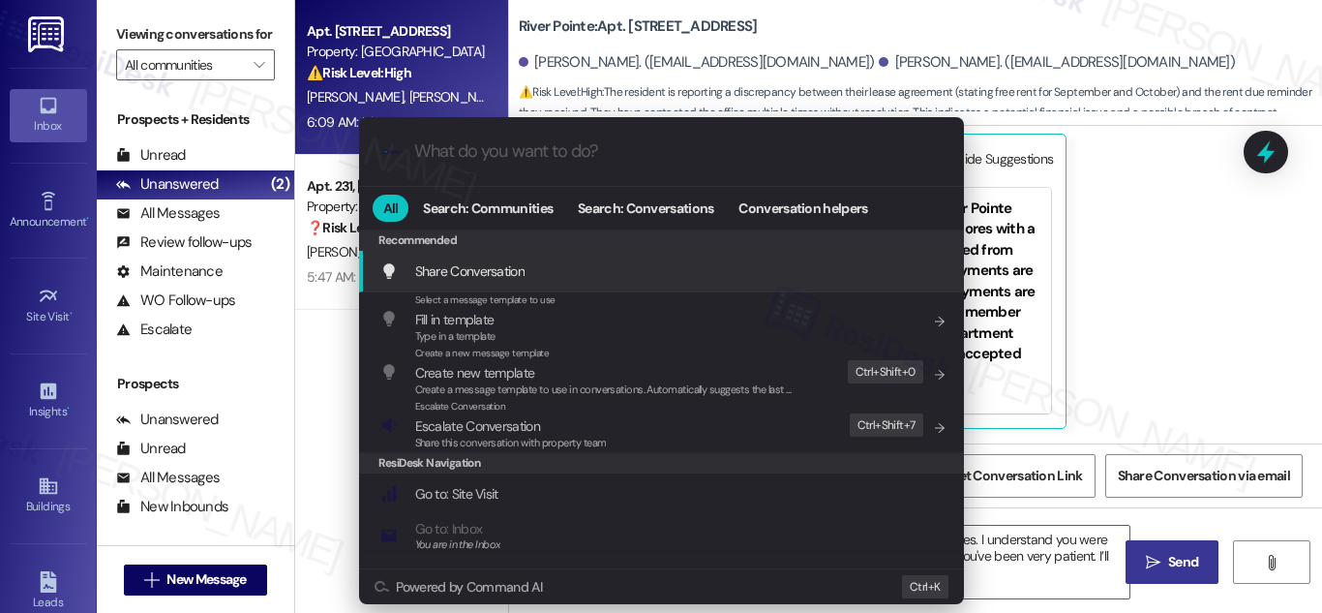
scroll to position [34, 0]
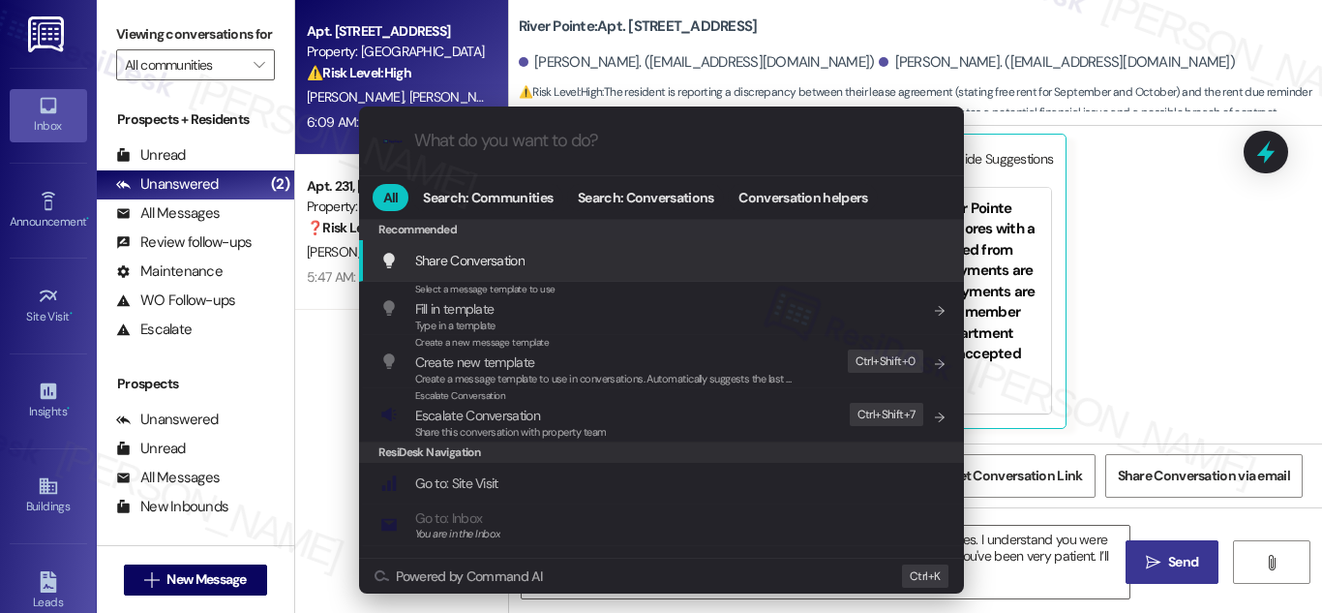
click at [607, 139] on input "What do you want to do?" at bounding box center [676, 141] width 525 height 20
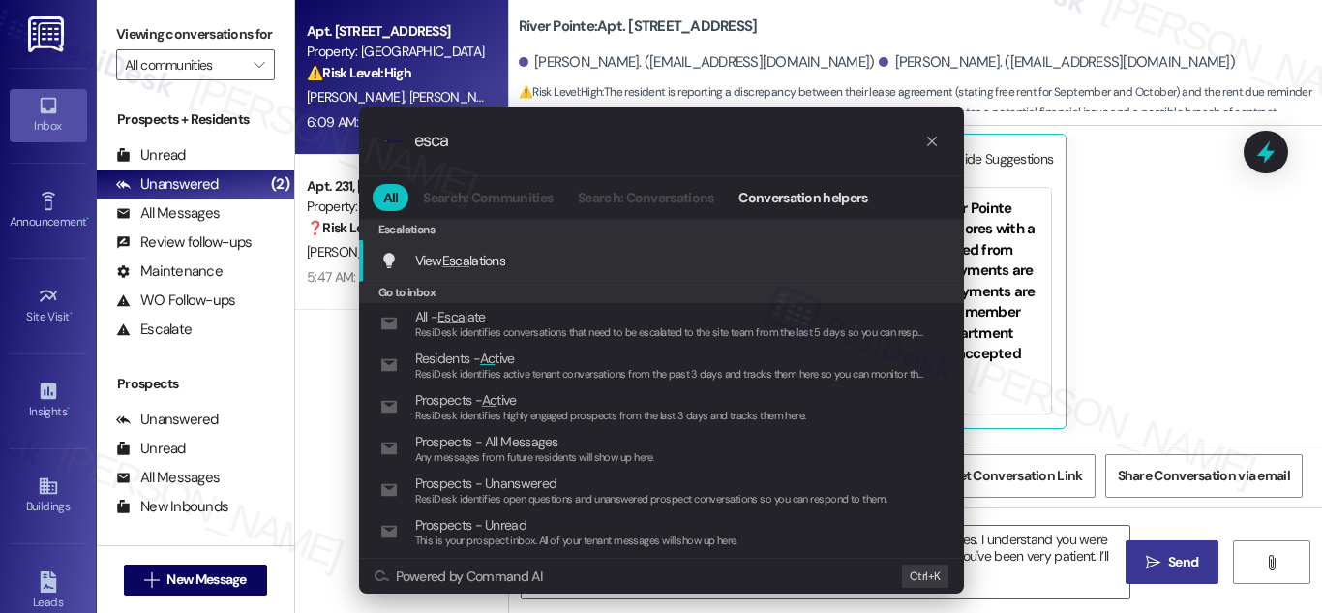
click at [455, 251] on span "View Esca lations" at bounding box center [460, 260] width 91 height 21
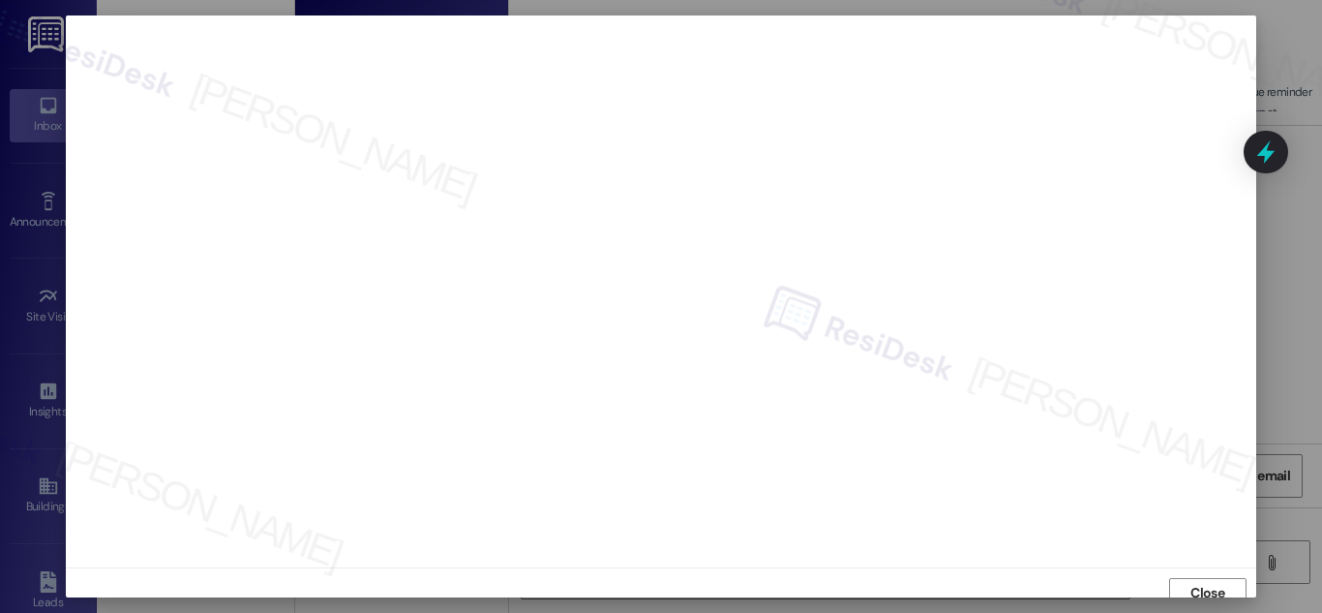
scroll to position [12, 0]
click at [1209, 578] on span "Close" at bounding box center [1207, 581] width 34 height 20
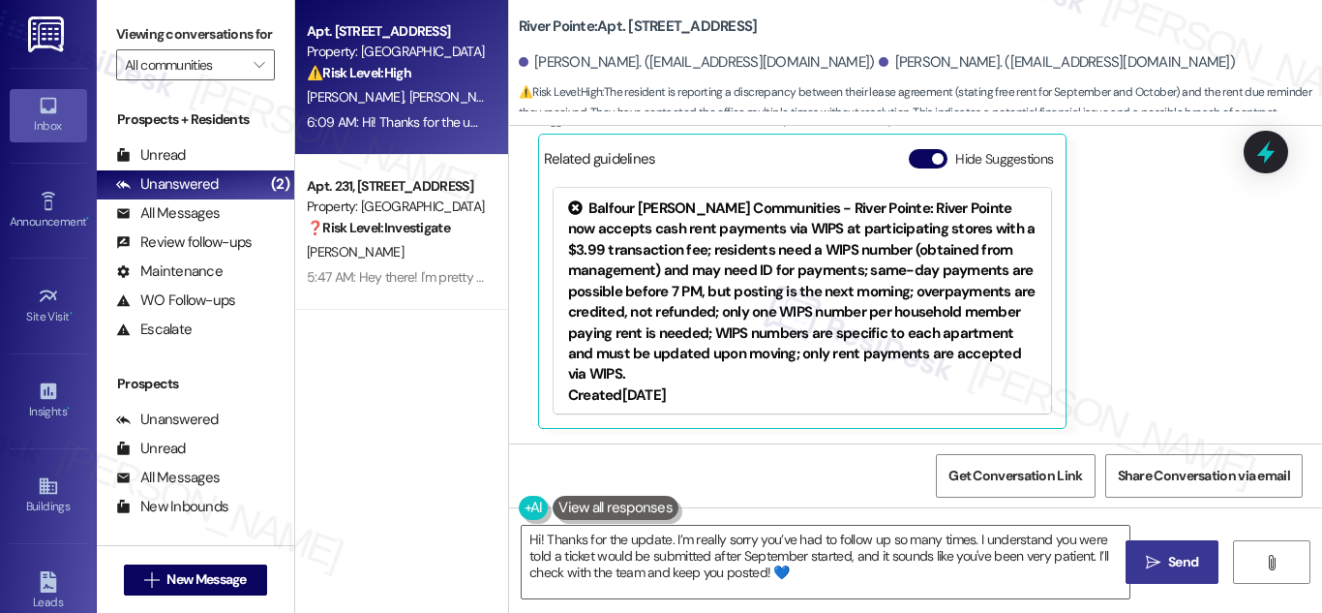
click at [1174, 360] on div "[PERSON_NAME] Neutral 3:37 AM Yes Ma'am several times. Twice in August They had…" at bounding box center [889, 207] width 703 height 441
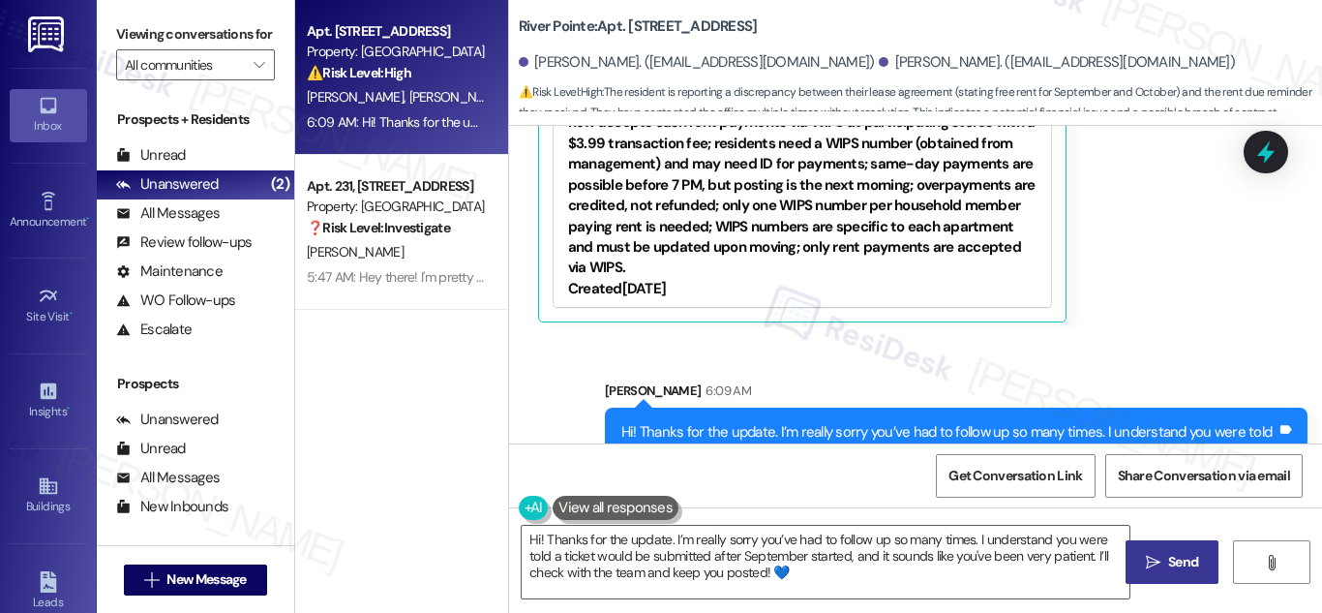
scroll to position [1247, 0]
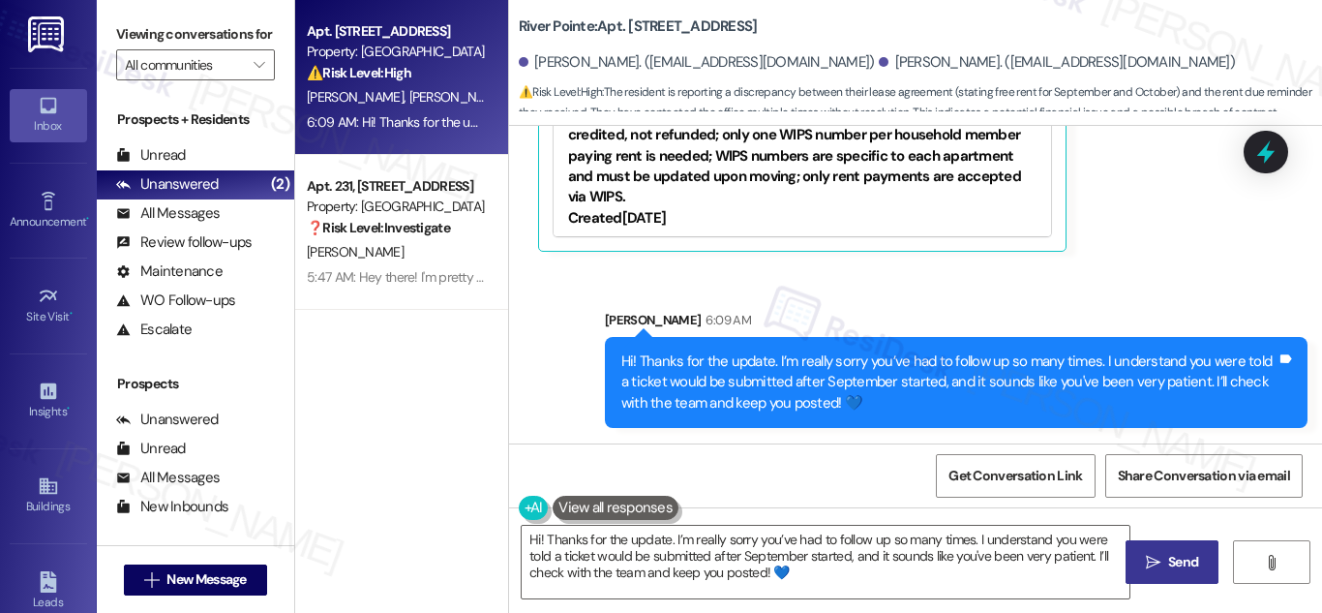
click at [1249, 413] on div "Hi! Thanks for the update. I’m really sorry you’ve had to follow up so many tim…" at bounding box center [948, 382] width 655 height 62
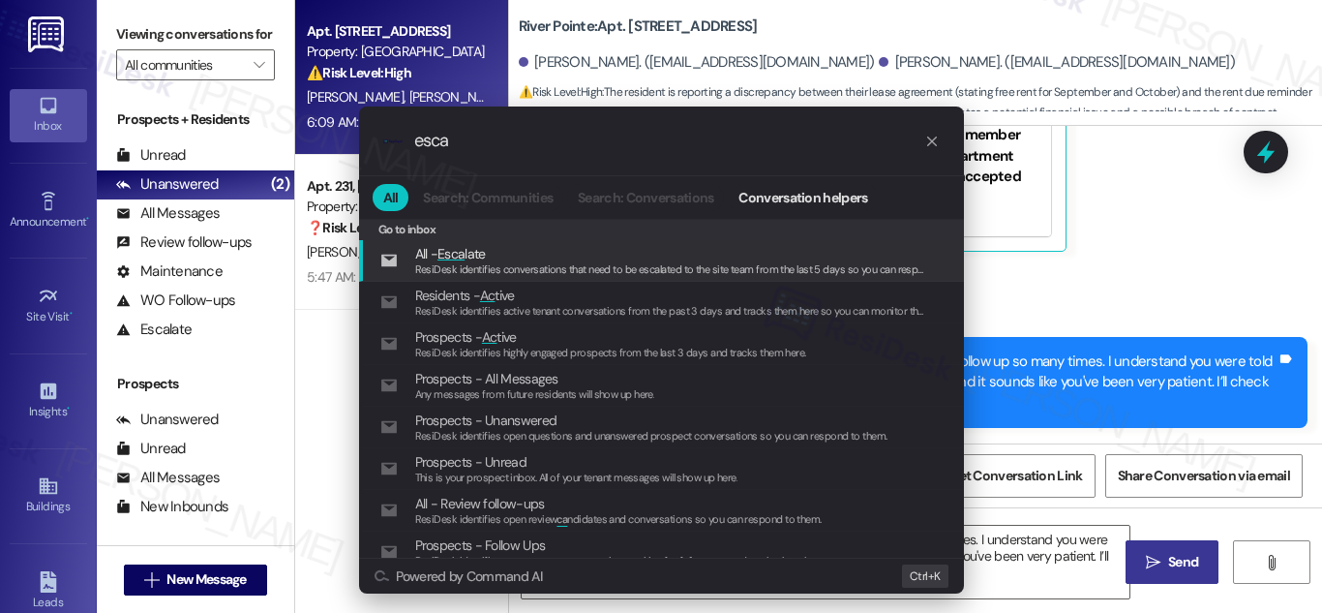
click at [1185, 258] on div ".cls-1{fill:#0a055f;}.cls-2{fill:#0cc4c4;} resideskLogoBlueOrange esca All Sear…" at bounding box center [661, 306] width 1322 height 613
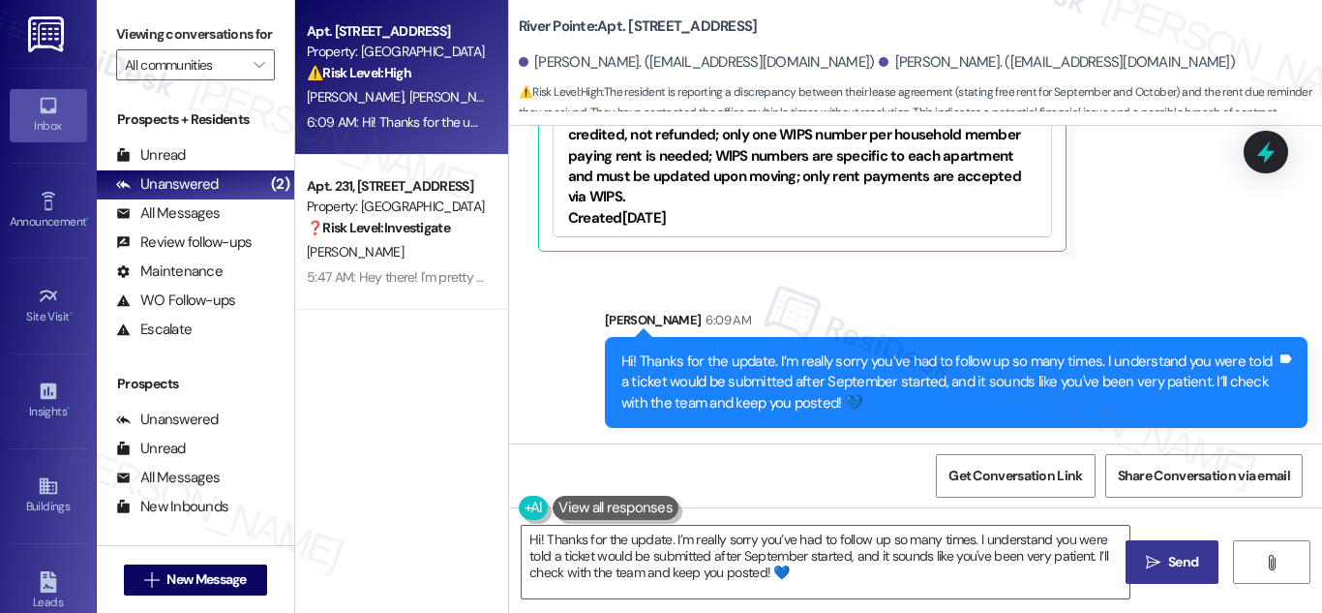
click at [1059, 305] on div "Sent via SMS [PERSON_NAME] 6:09 AM Hi! Thanks for the update. I’m really sorry …" at bounding box center [956, 368] width 732 height 147
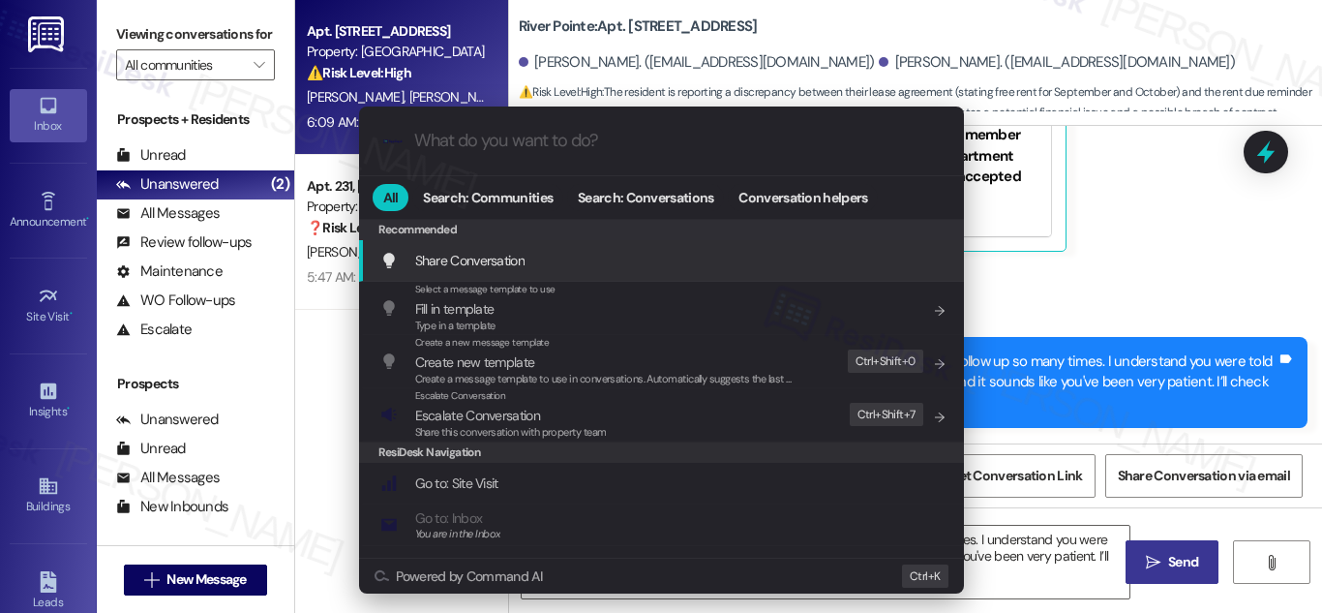
click at [514, 269] on span "Share Conversation" at bounding box center [469, 260] width 109 height 17
click at [514, 291] on div "Sent via SMS [PERSON_NAME] 6:09 AM Hi! Thanks for the update. I’m really sorry …" at bounding box center [915, 354] width 813 height 176
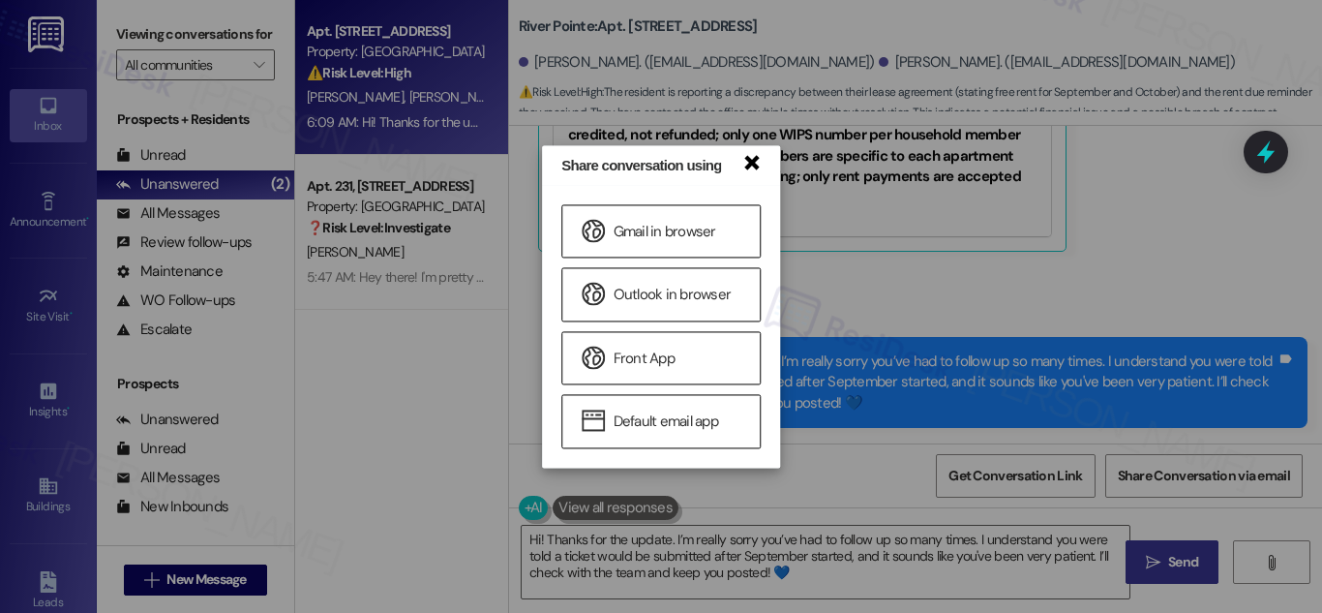
click at [742, 161] on link "×" at bounding box center [750, 161] width 19 height 20
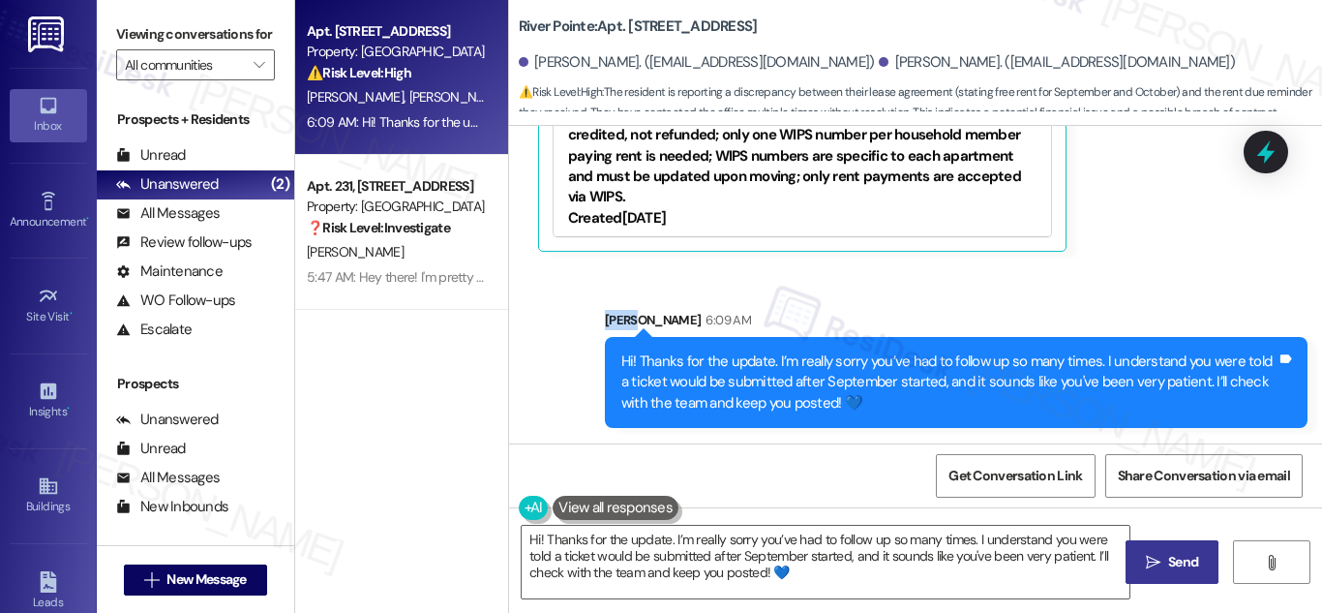
click at [1214, 328] on div "[PERSON_NAME] 6:09 AM" at bounding box center [956, 323] width 703 height 27
click at [1200, 363] on div "Hi! Thanks for the update. I’m really sorry you’ve had to follow up so many tim…" at bounding box center [948, 382] width 655 height 62
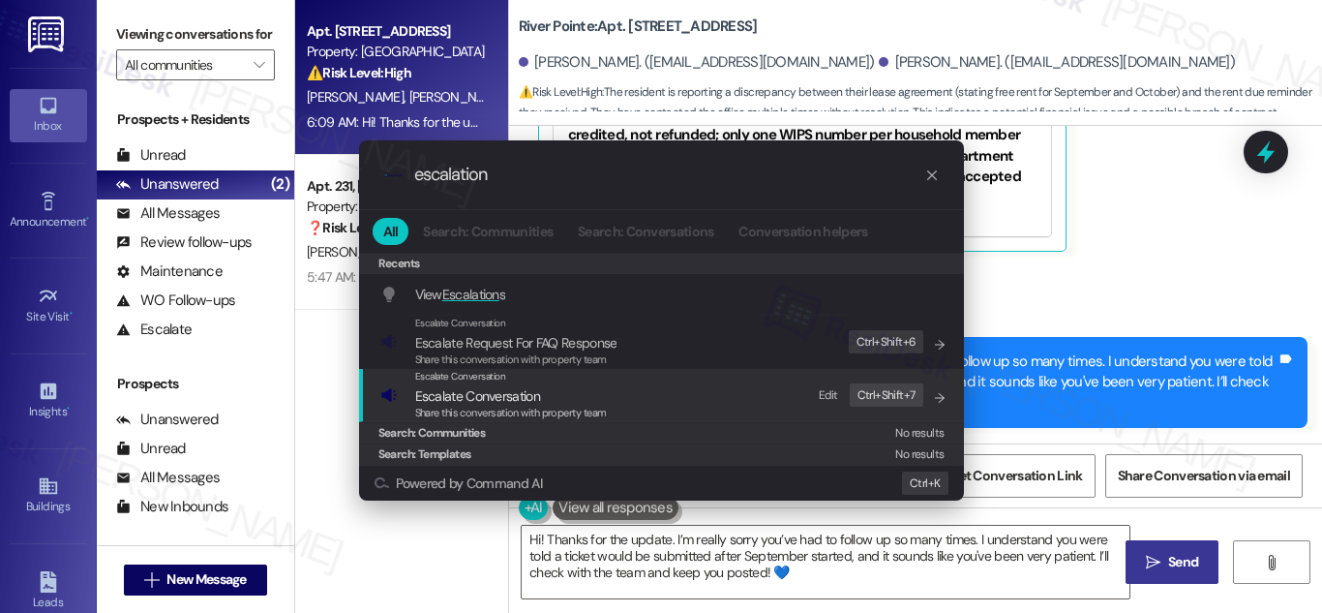
type input "escalation"
click at [567, 403] on span "Escalate Conversation" at bounding box center [511, 395] width 192 height 21
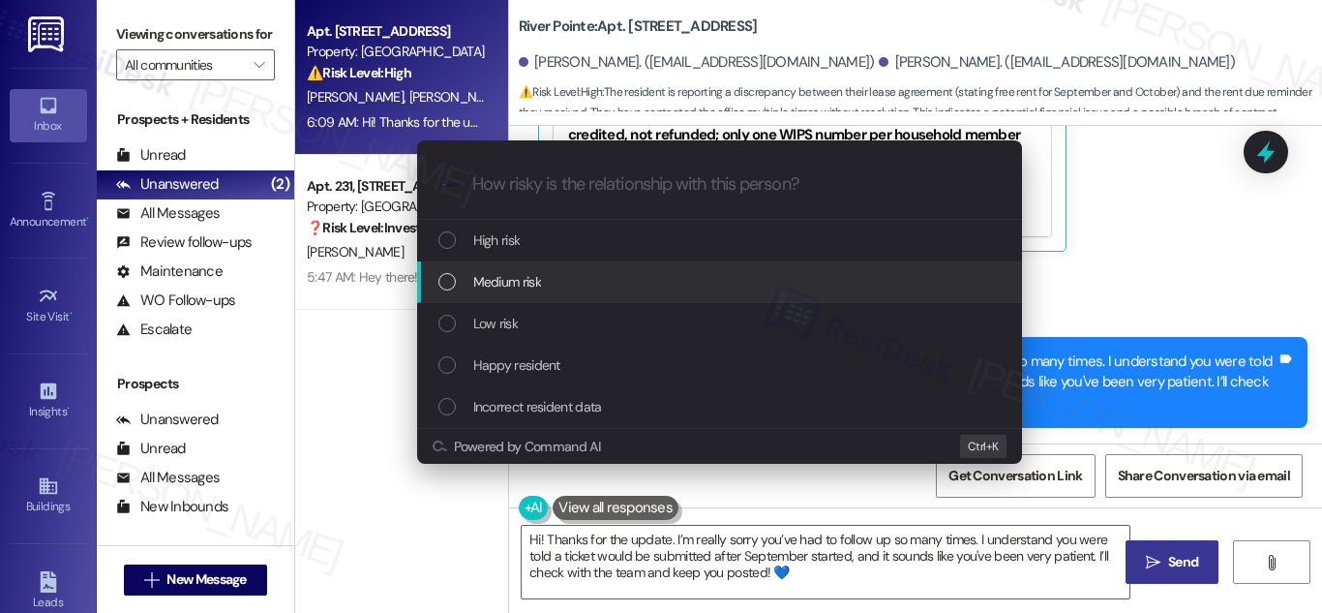
click at [441, 280] on div "List of options" at bounding box center [446, 281] width 17 height 17
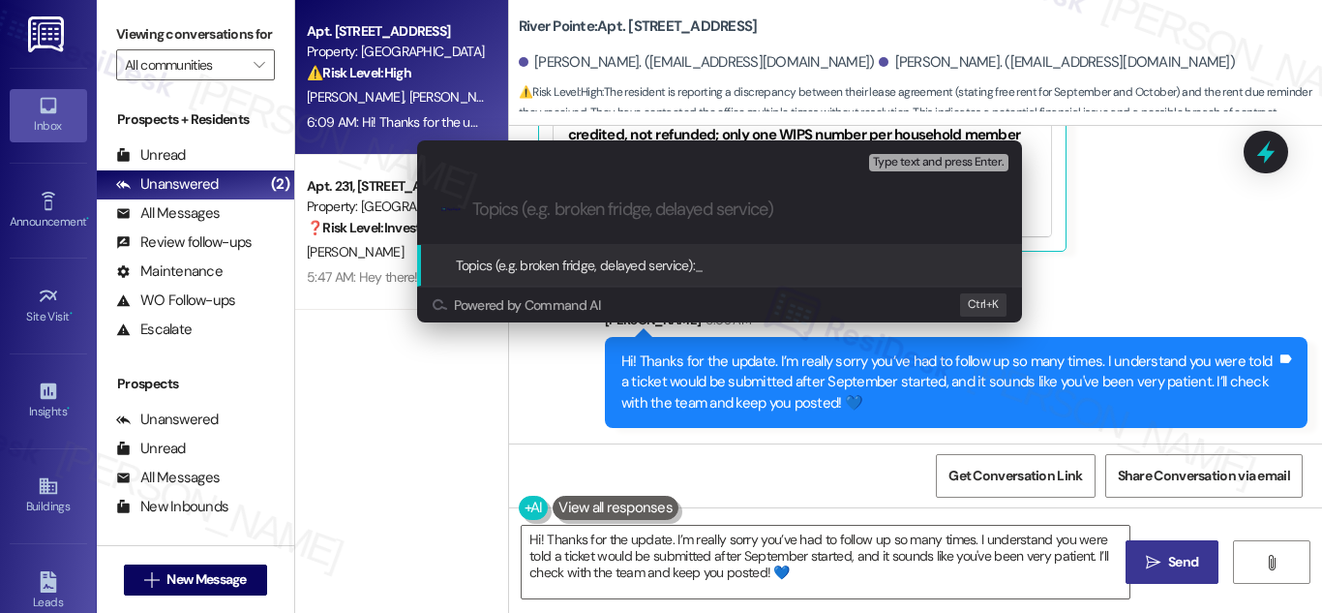
paste input "Resident Follow-Up on Pending Ticket – September Timeline"
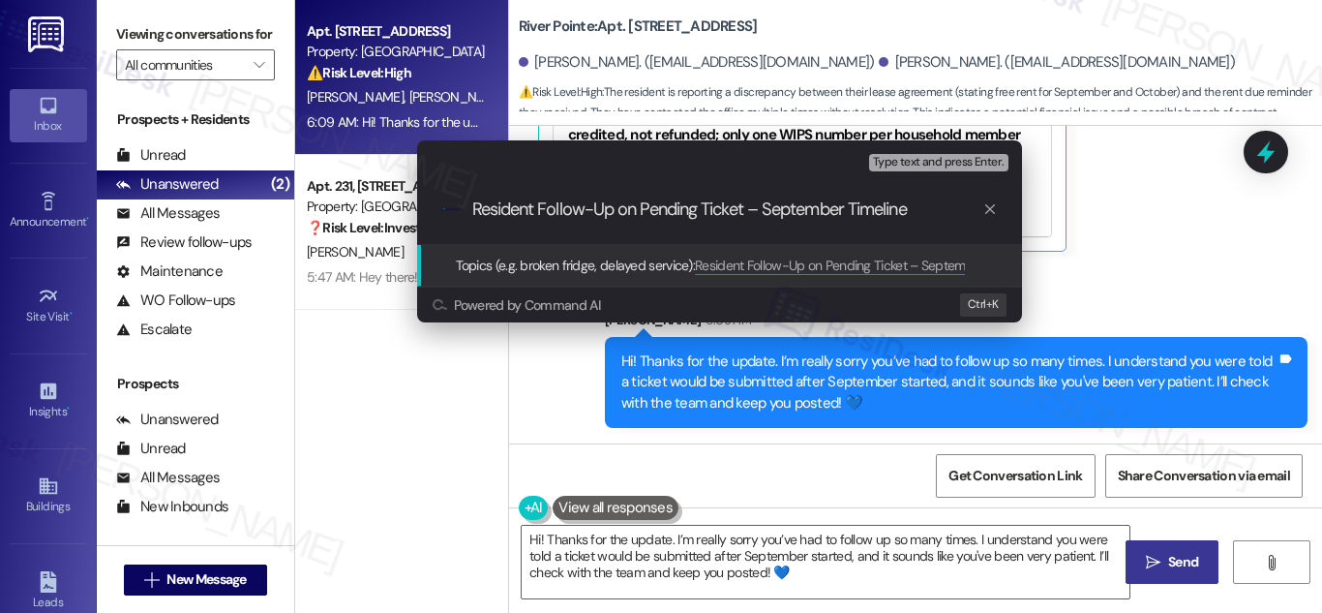
type input "Resident Follow-Up on Pending Ticket – September Timeline"
click at [658, 256] on span "Topics (e.g. broken fridge, delayed service):" at bounding box center [576, 264] width 240 height 17
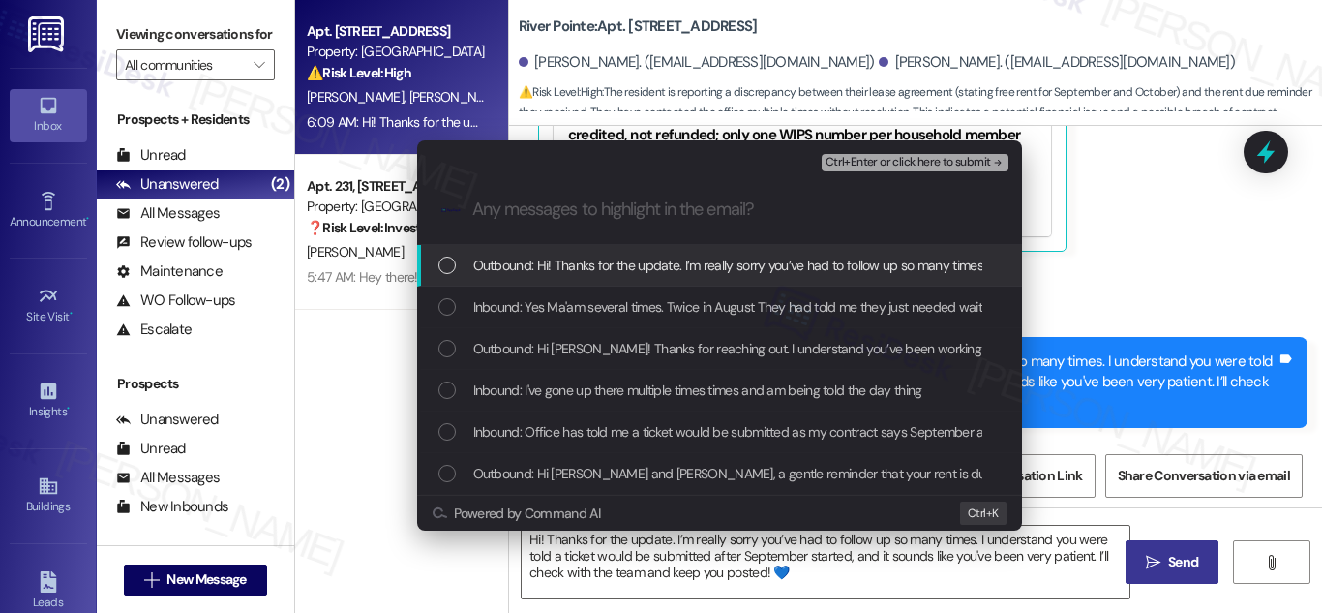
click at [438, 262] on div "List of options" at bounding box center [446, 264] width 17 height 17
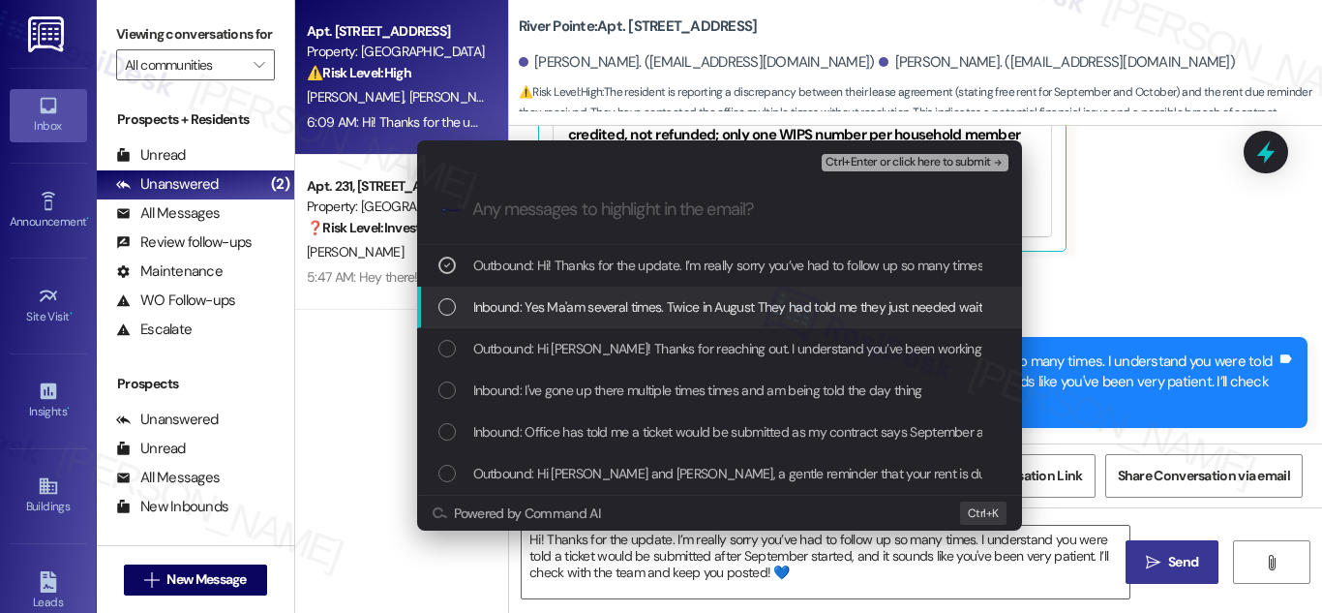
click at [440, 311] on div "List of options" at bounding box center [446, 306] width 17 height 17
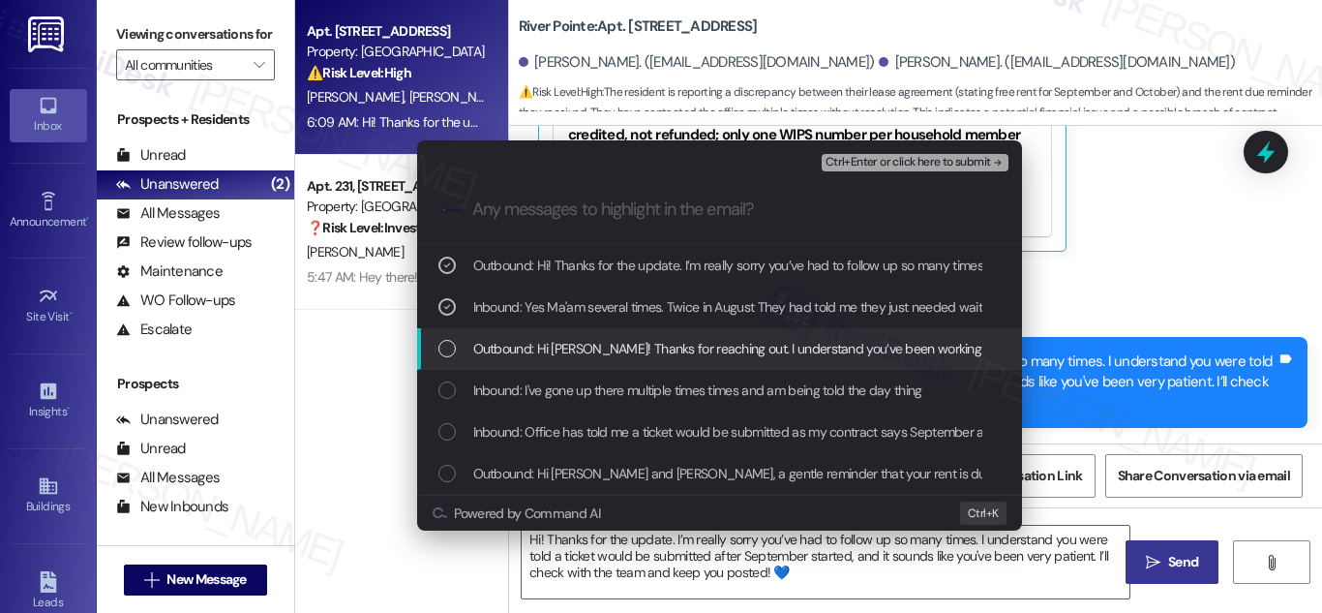
click at [439, 343] on div "List of options" at bounding box center [446, 348] width 17 height 17
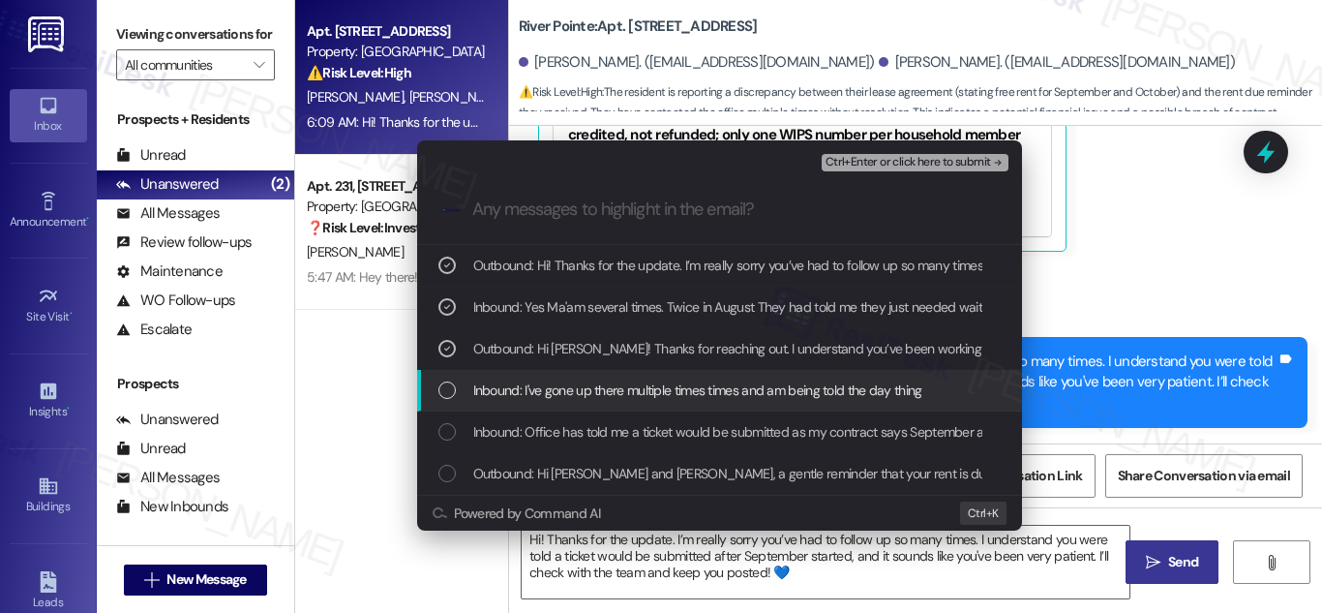
click at [447, 384] on div "List of options" at bounding box center [446, 389] width 17 height 17
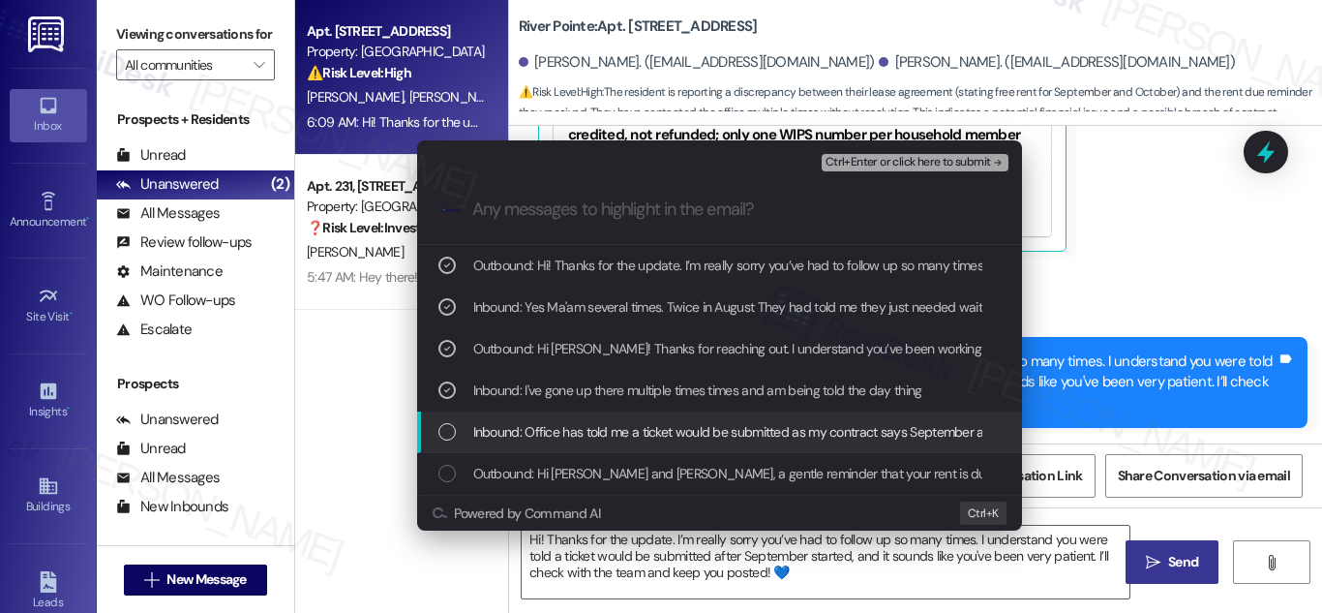
click at [443, 430] on div "List of options" at bounding box center [446, 431] width 17 height 17
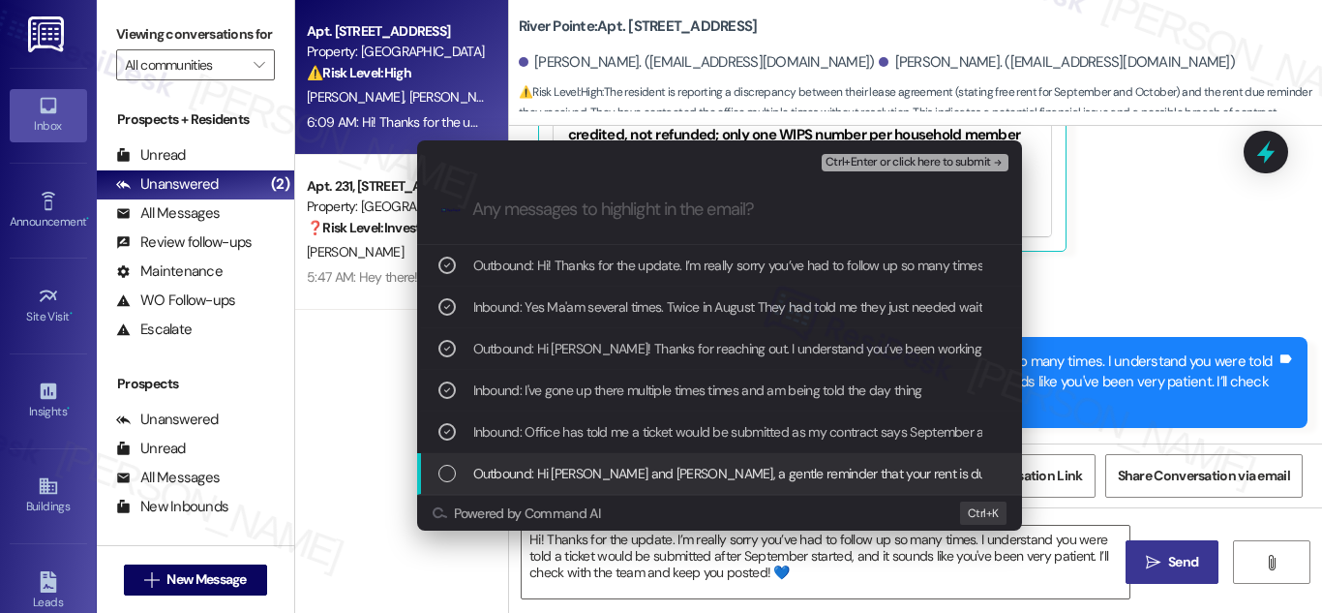
click at [452, 478] on div "List of options" at bounding box center [446, 472] width 17 height 17
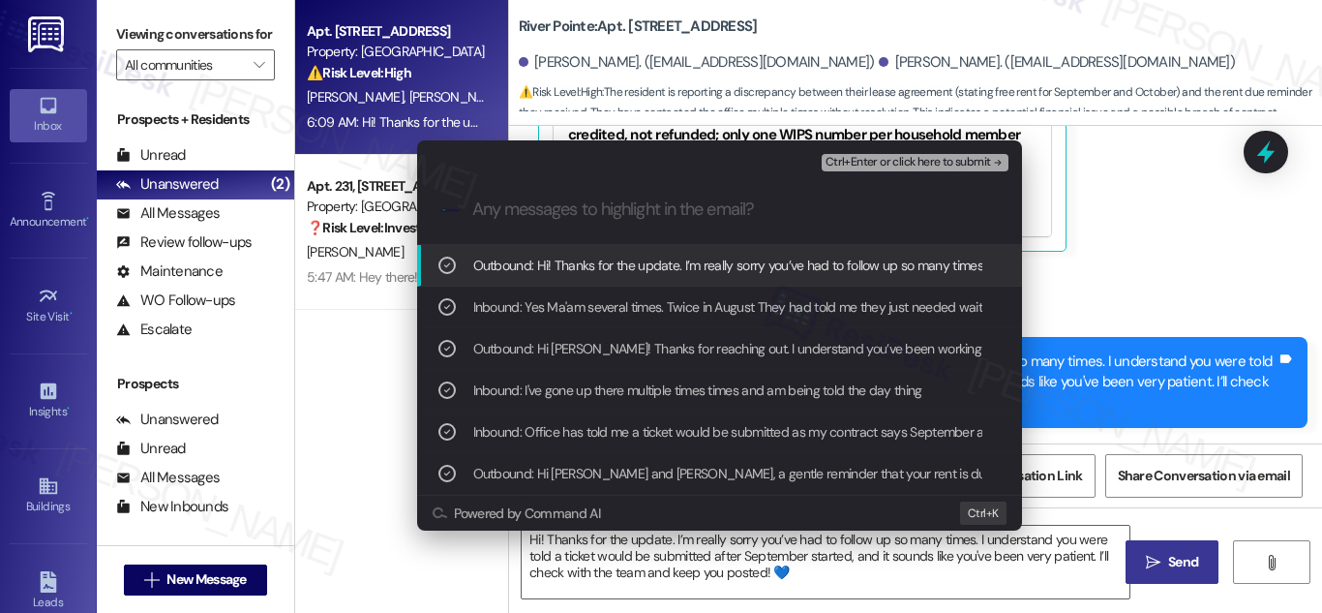
click at [916, 157] on span "Ctrl+Enter or click here to submit" at bounding box center [907, 163] width 165 height 14
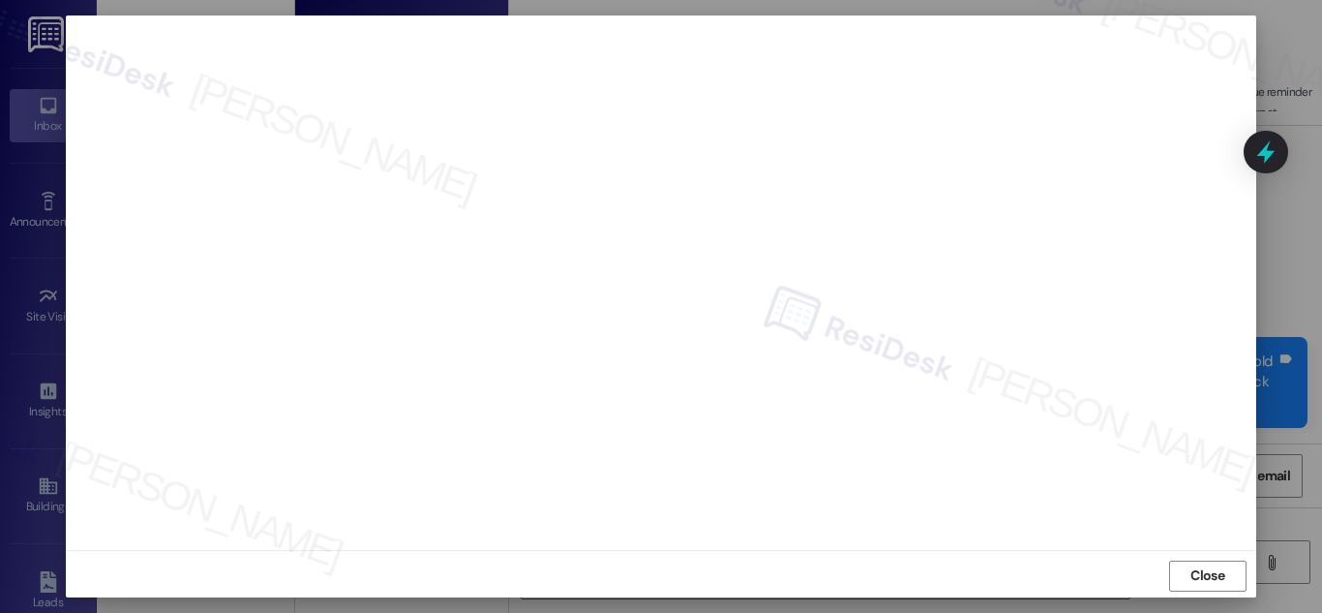
scroll to position [21, 0]
click at [1213, 566] on span "Close" at bounding box center [1207, 571] width 34 height 20
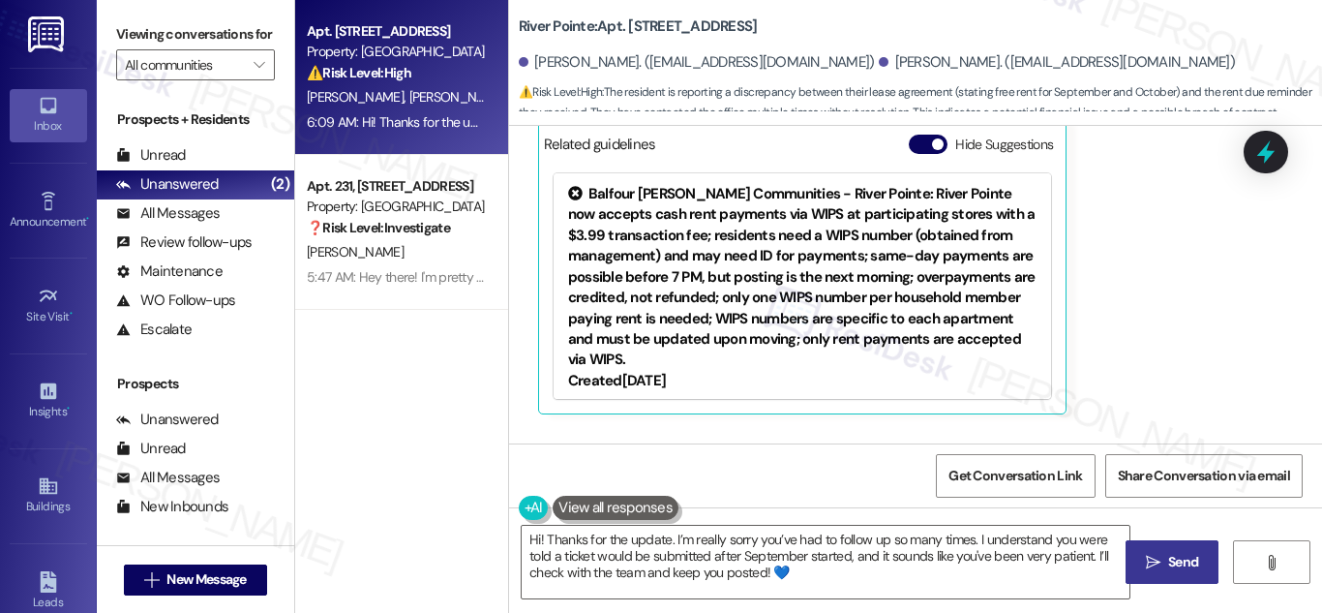
scroll to position [1247, 0]
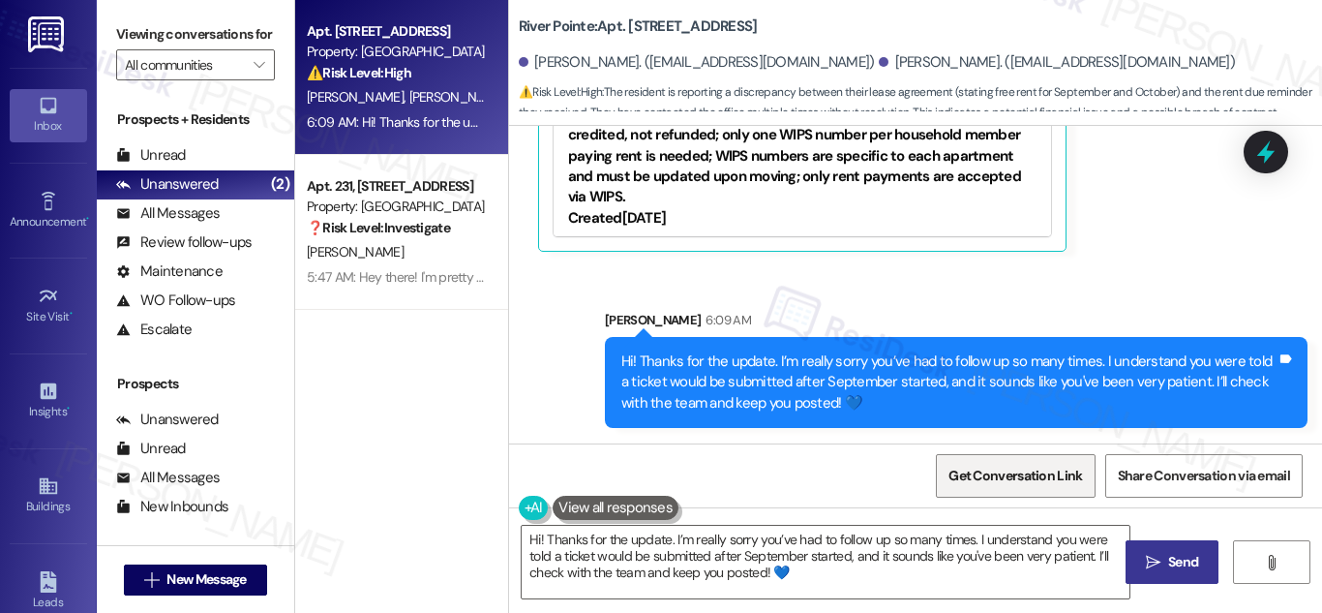
click at [1028, 472] on span "Get Conversation Link" at bounding box center [1015, 475] width 134 height 20
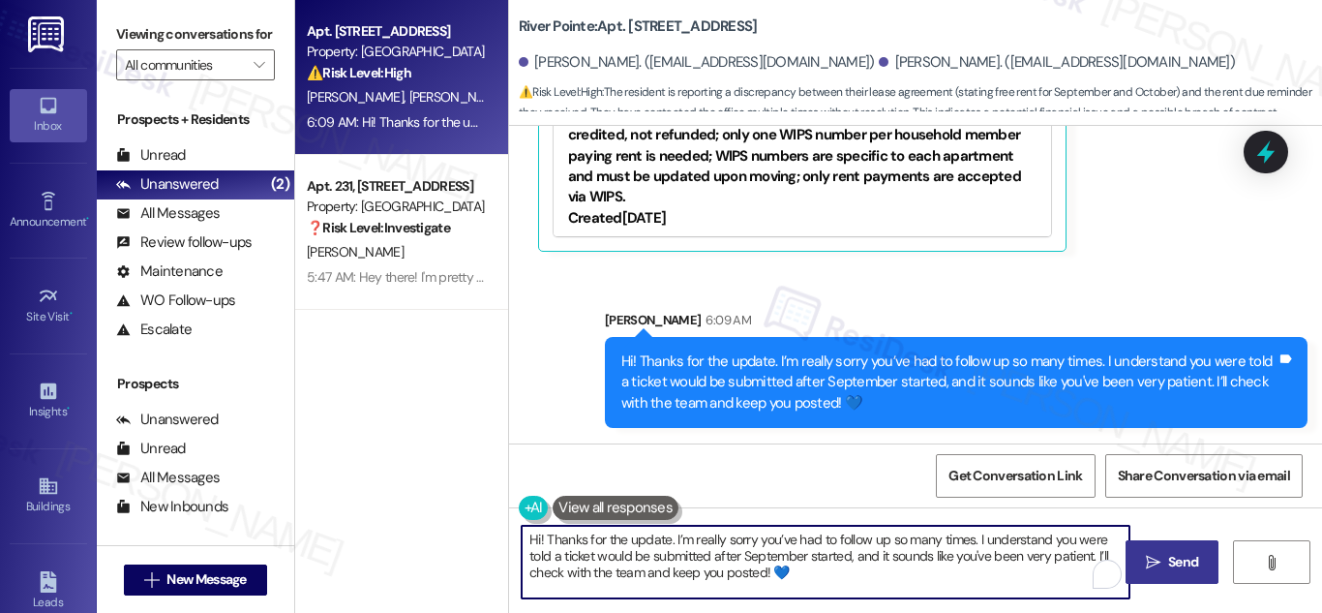
click at [807, 542] on textarea "Hi {{first_name}}, I understand your frustration about the rent issue. Let me f…" at bounding box center [826, 561] width 608 height 73
type textarea "Hi {{first_name}}, I understand your frustration about the rent issue. Let me f…"
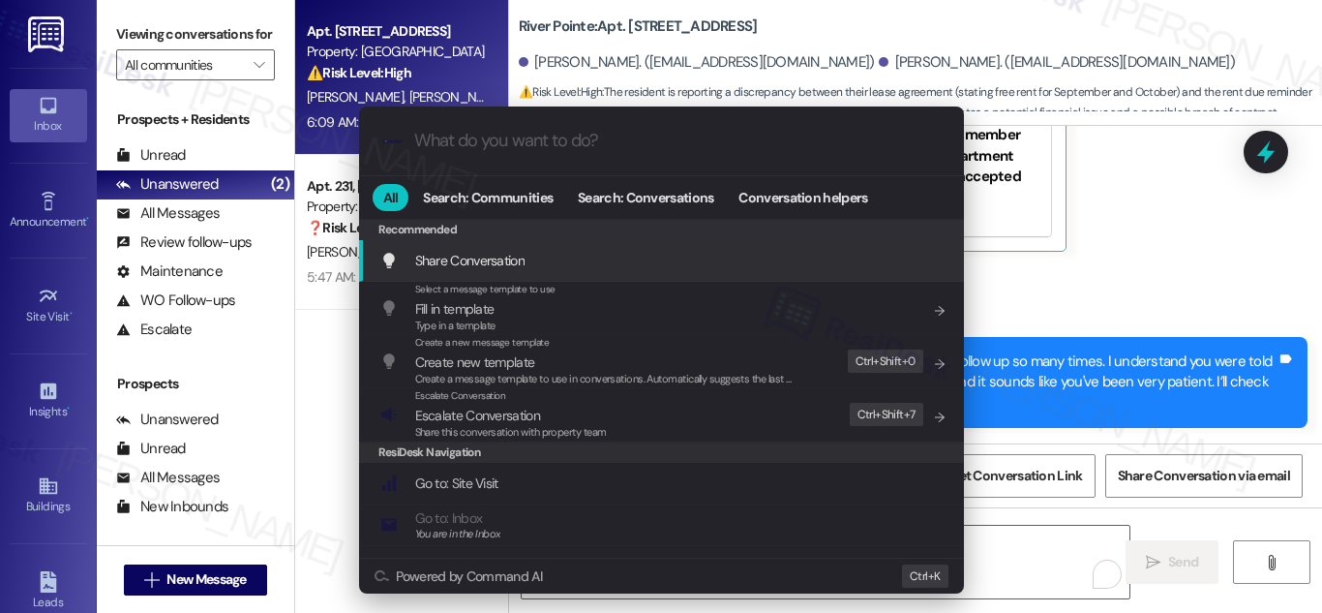
click at [538, 271] on div "Share Conversation Add shortcut" at bounding box center [663, 260] width 566 height 21
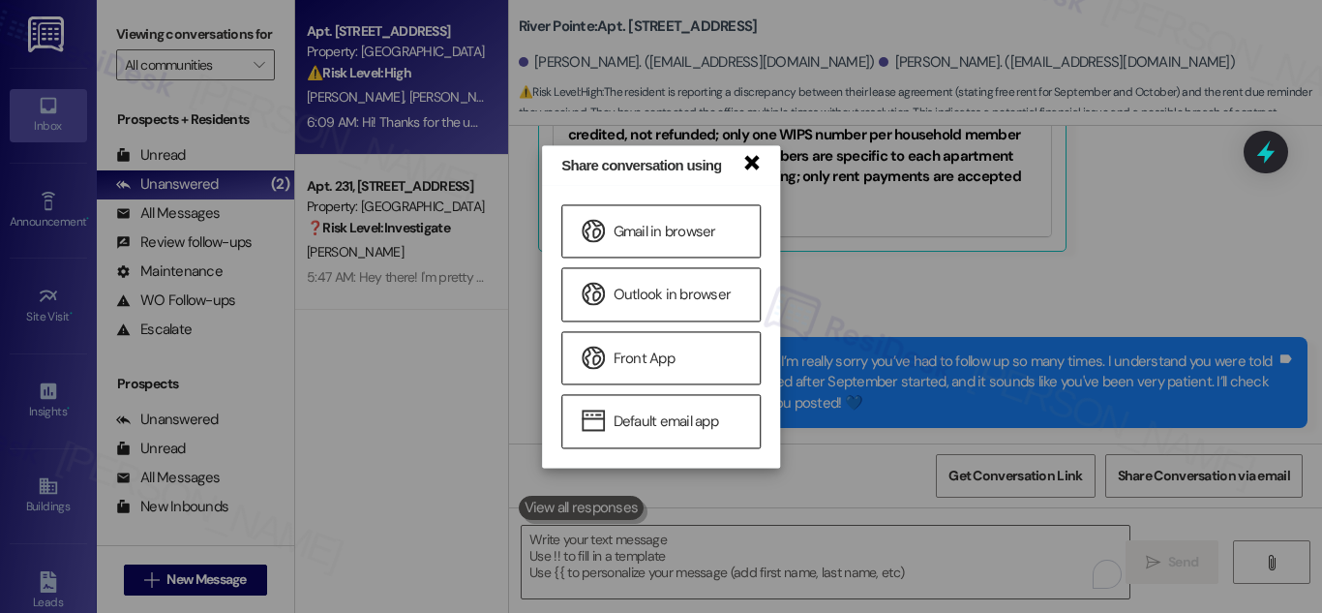
click at [755, 166] on link "×" at bounding box center [750, 161] width 19 height 20
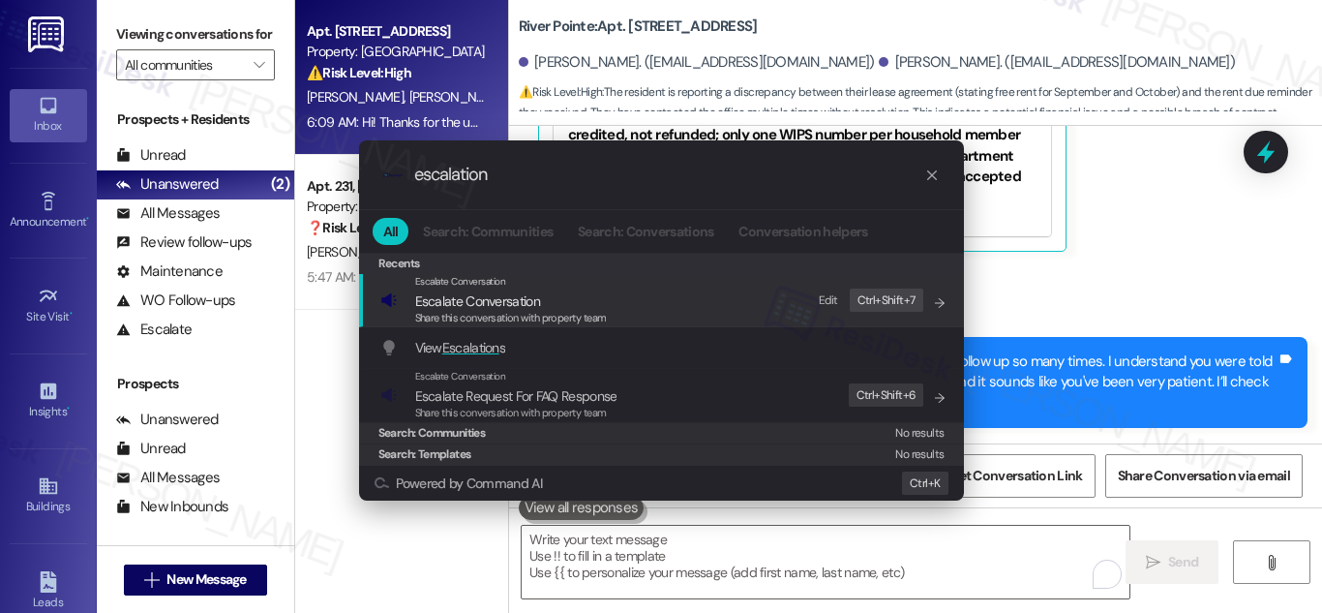
type input "escalation"
click at [476, 301] on span "Escalate Conversation" at bounding box center [477, 300] width 125 height 17
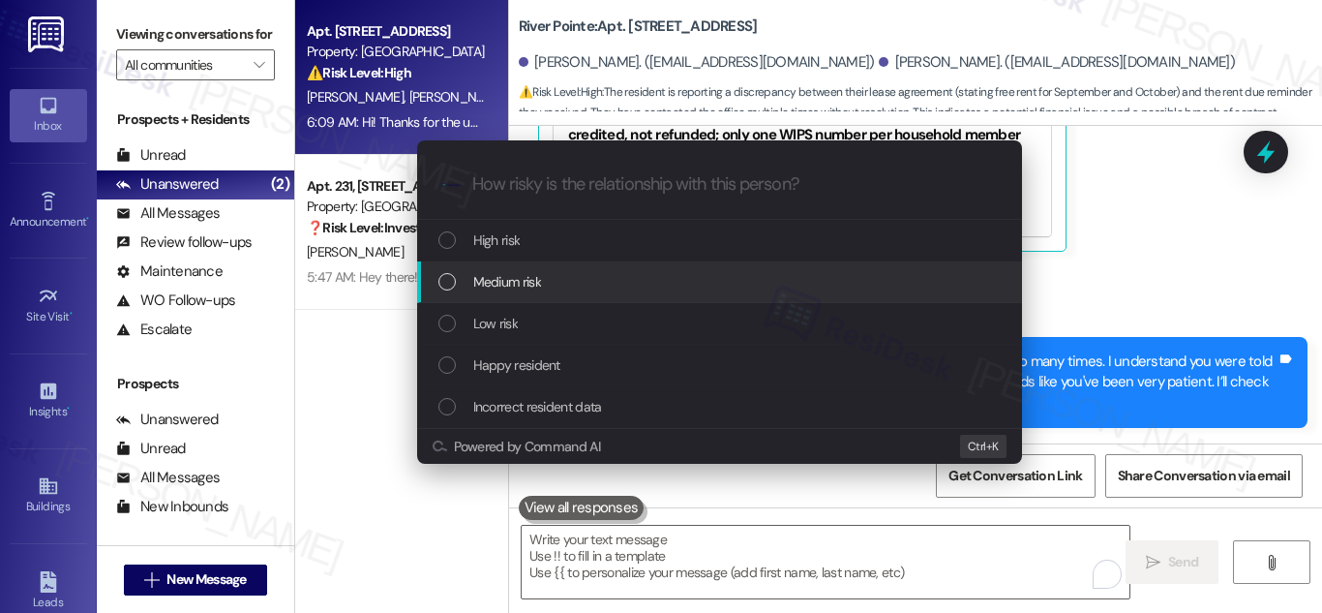
click at [445, 282] on div "List of options" at bounding box center [446, 281] width 17 height 17
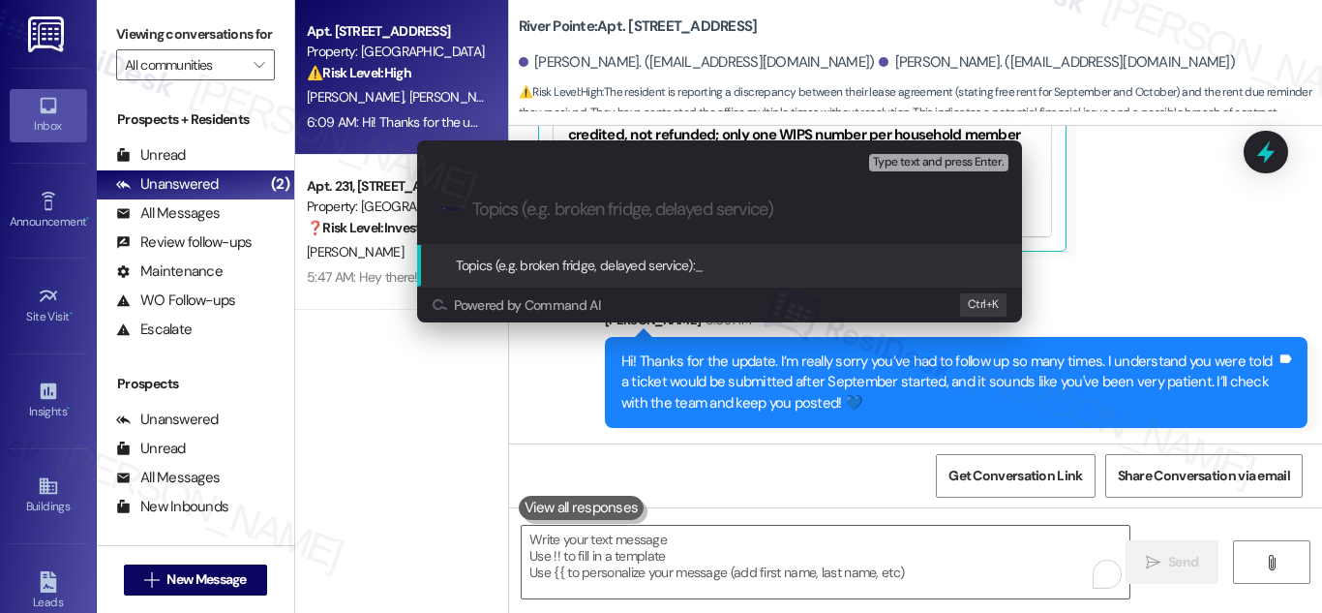
paste input "[URL][DOMAIN_NAME]"
type input "[URL][DOMAIN_NAME]"
click at [670, 205] on input "[URL][DOMAIN_NAME]" at bounding box center [727, 209] width 510 height 20
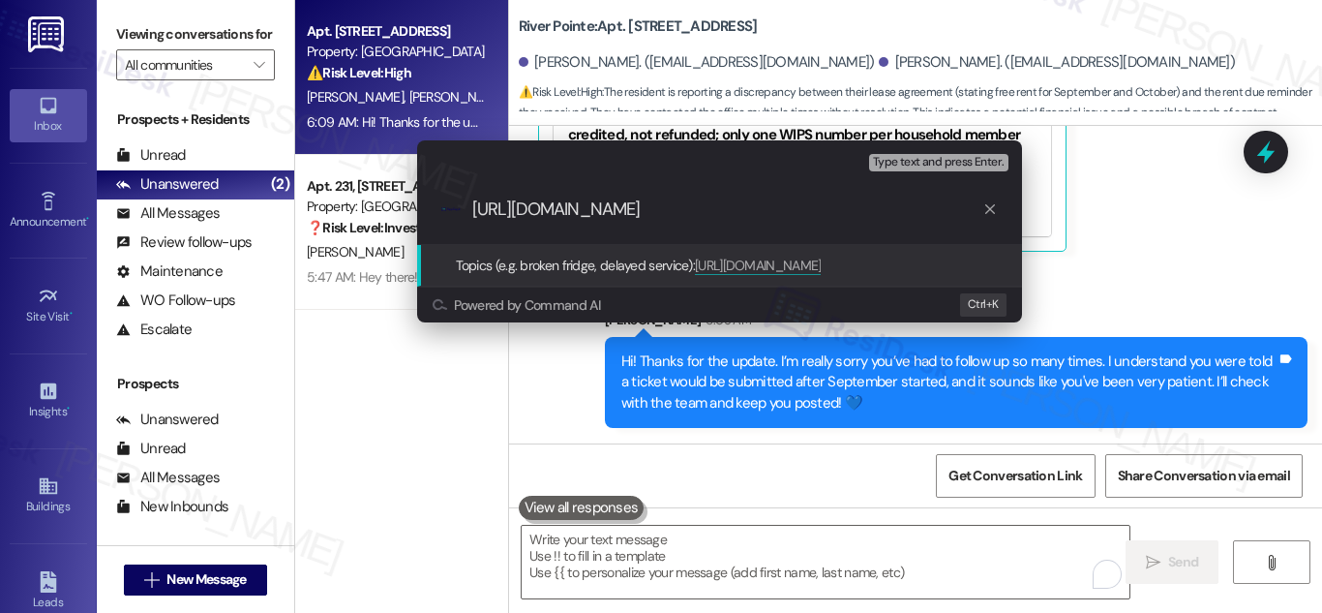
click at [670, 205] on input "[URL][DOMAIN_NAME]" at bounding box center [727, 209] width 510 height 20
paste input "Resident Follow-Up on Pending Ticket – September Timeline"
type input "Resident Follow-Up on Pending Ticket – September Timeline"
click at [632, 264] on span "Topics (e.g. broken fridge, delayed service):" at bounding box center [576, 264] width 240 height 17
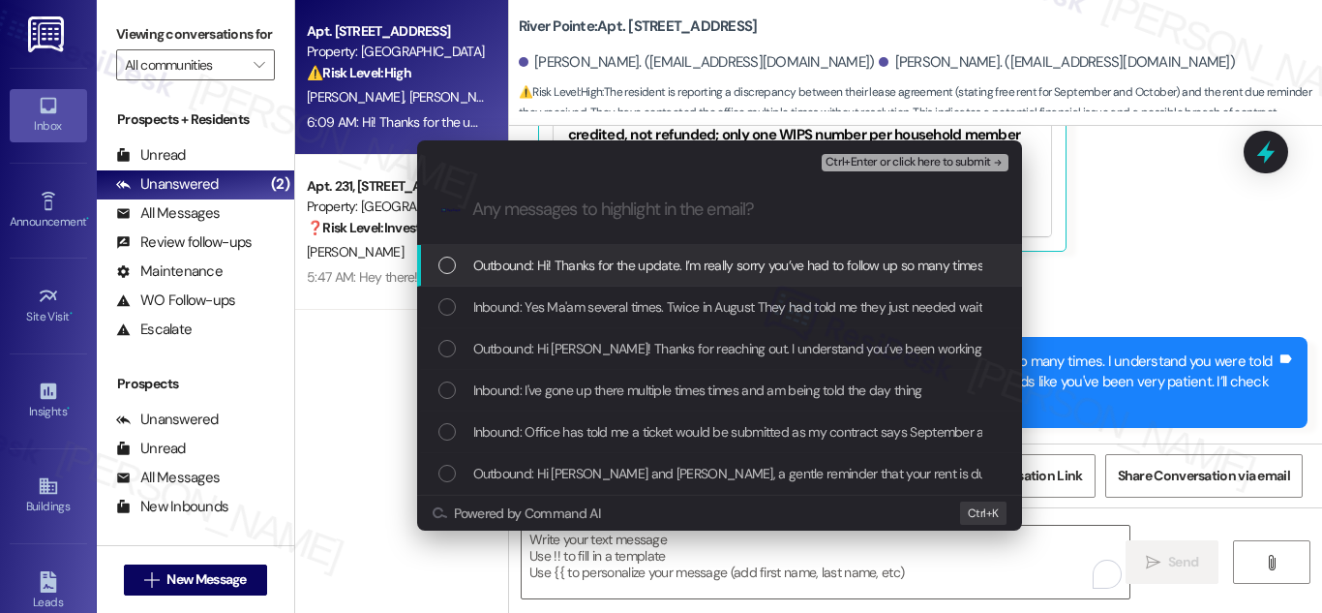
click at [516, 270] on span "Outbound: Hi! Thanks for the update. I’m really sorry you’ve had to follow up s…" at bounding box center [1216, 264] width 1487 height 21
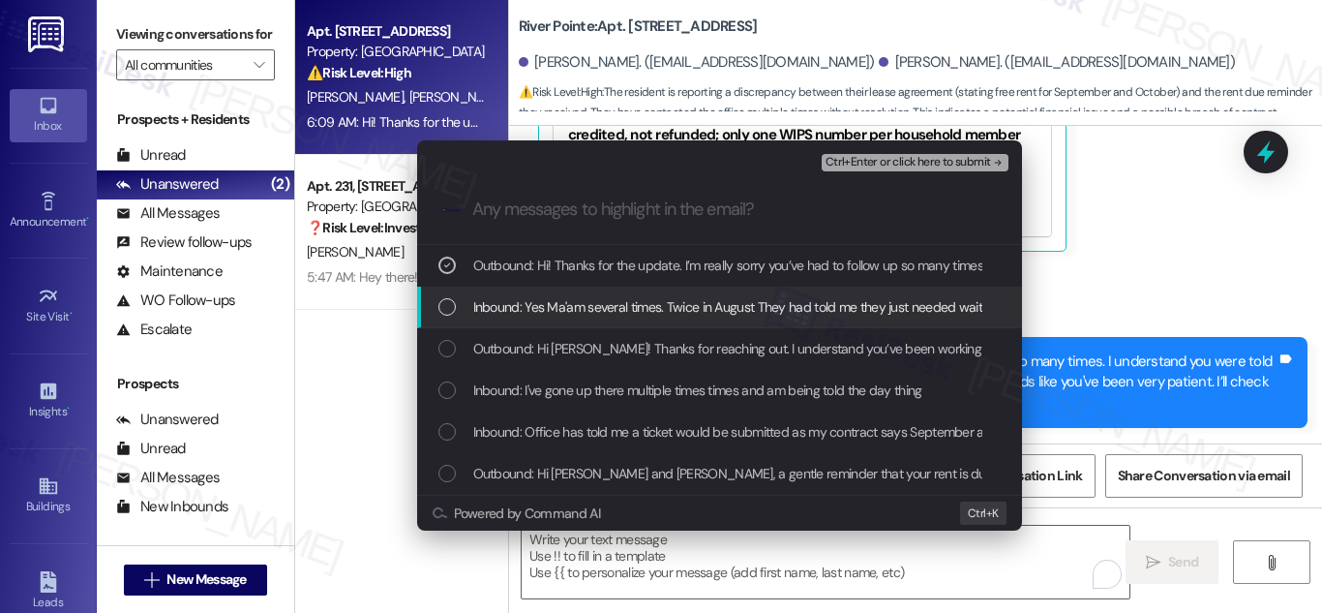
click at [443, 308] on div "List of options" at bounding box center [446, 306] width 17 height 17
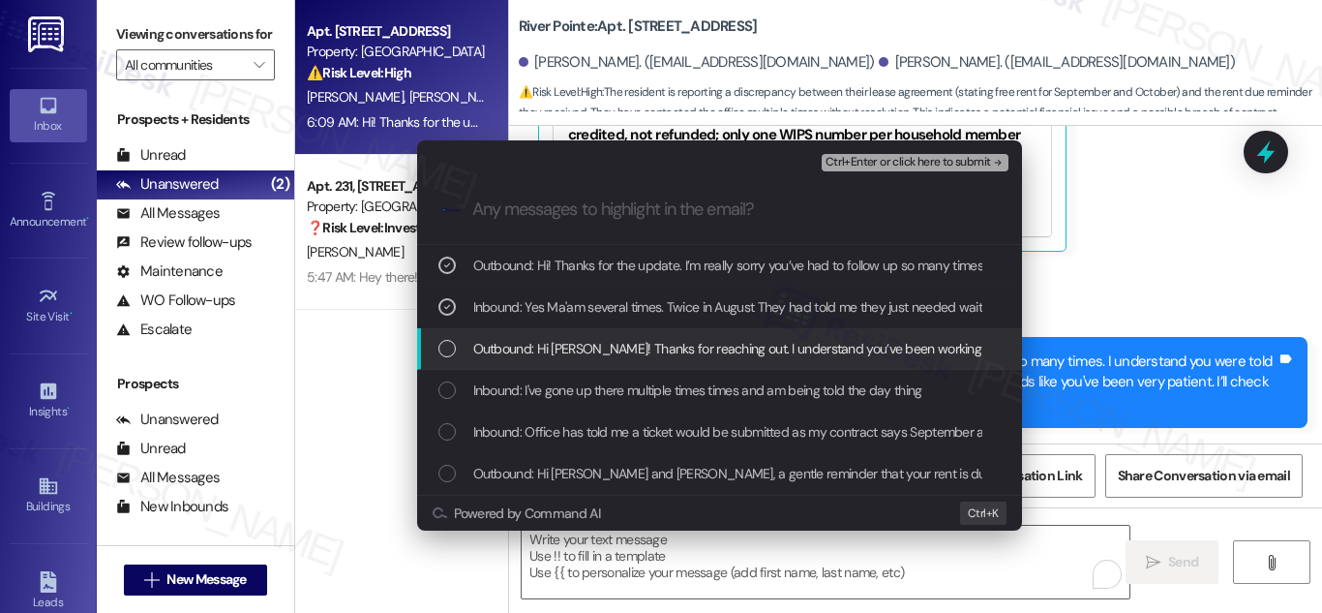
click at [446, 347] on div "List of options" at bounding box center [446, 348] width 17 height 17
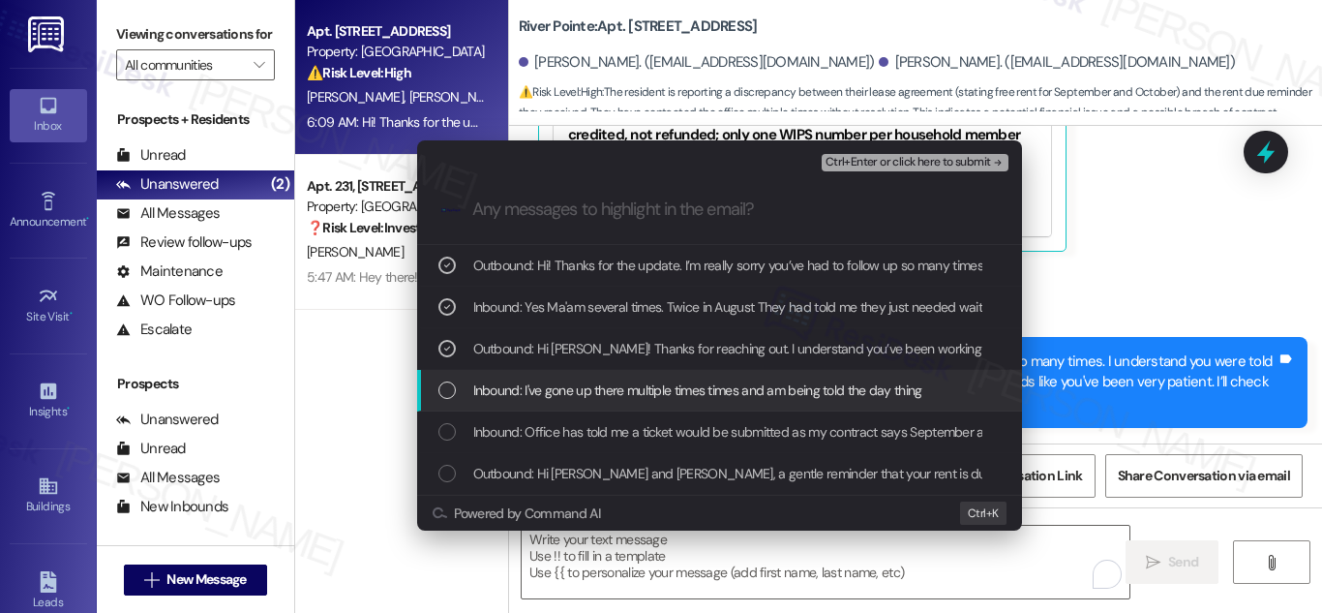
click at [446, 385] on div "List of options" at bounding box center [446, 389] width 17 height 17
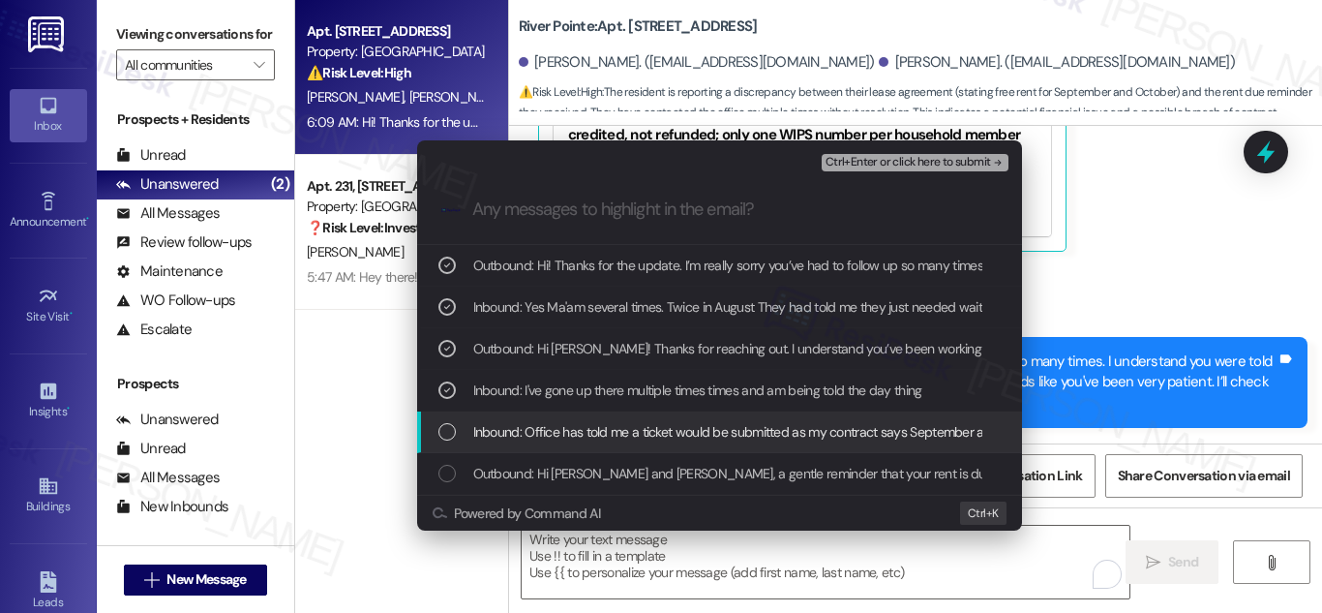
drag, startPoint x: 442, startPoint y: 430, endPoint x: 447, endPoint y: 443, distance: 14.4
click at [443, 433] on div "List of options" at bounding box center [446, 431] width 17 height 17
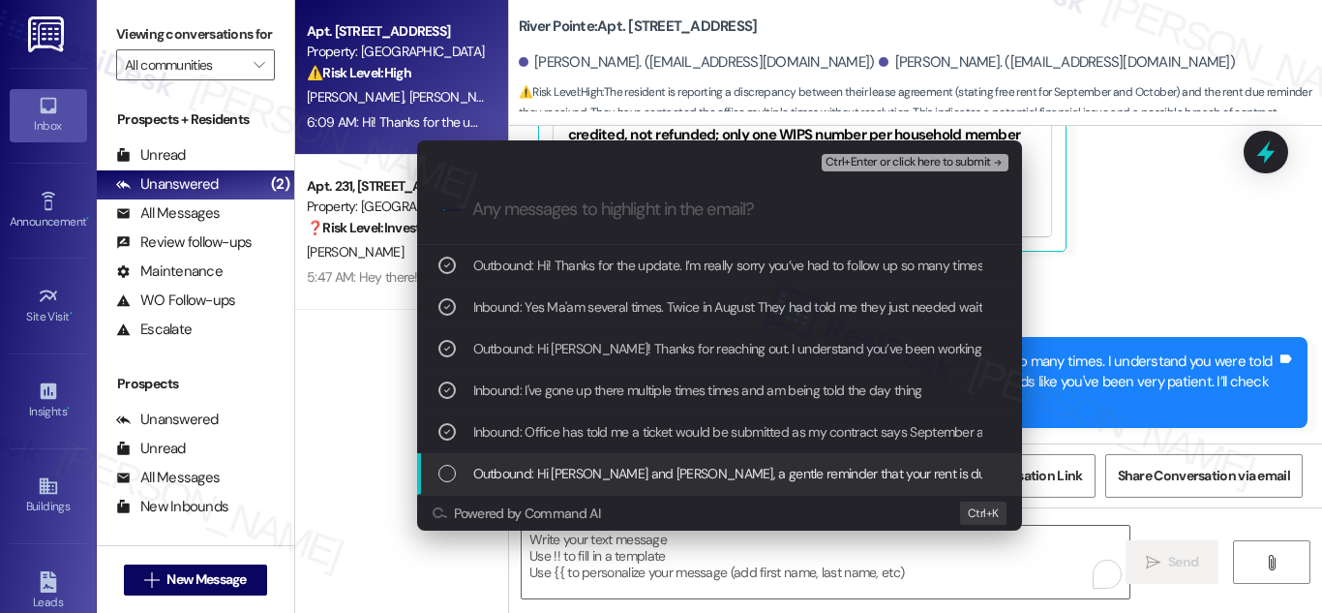
click at [449, 470] on div "List of options" at bounding box center [446, 472] width 17 height 17
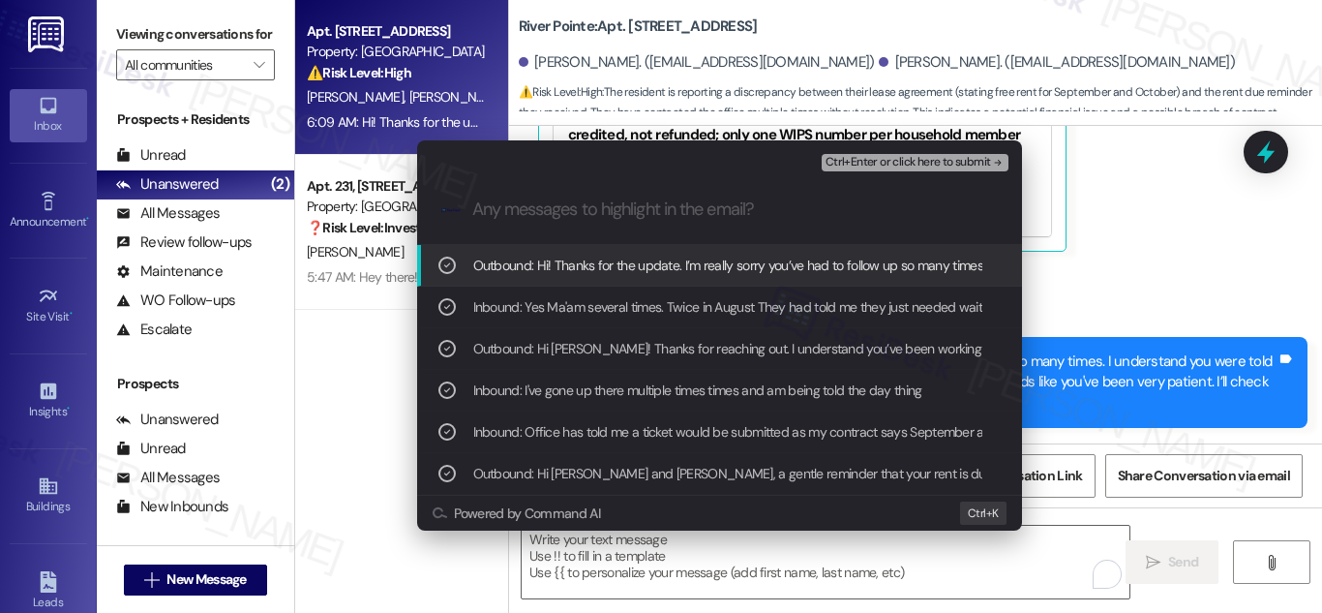
click at [949, 164] on span "Ctrl+Enter or click here to submit" at bounding box center [907, 163] width 165 height 14
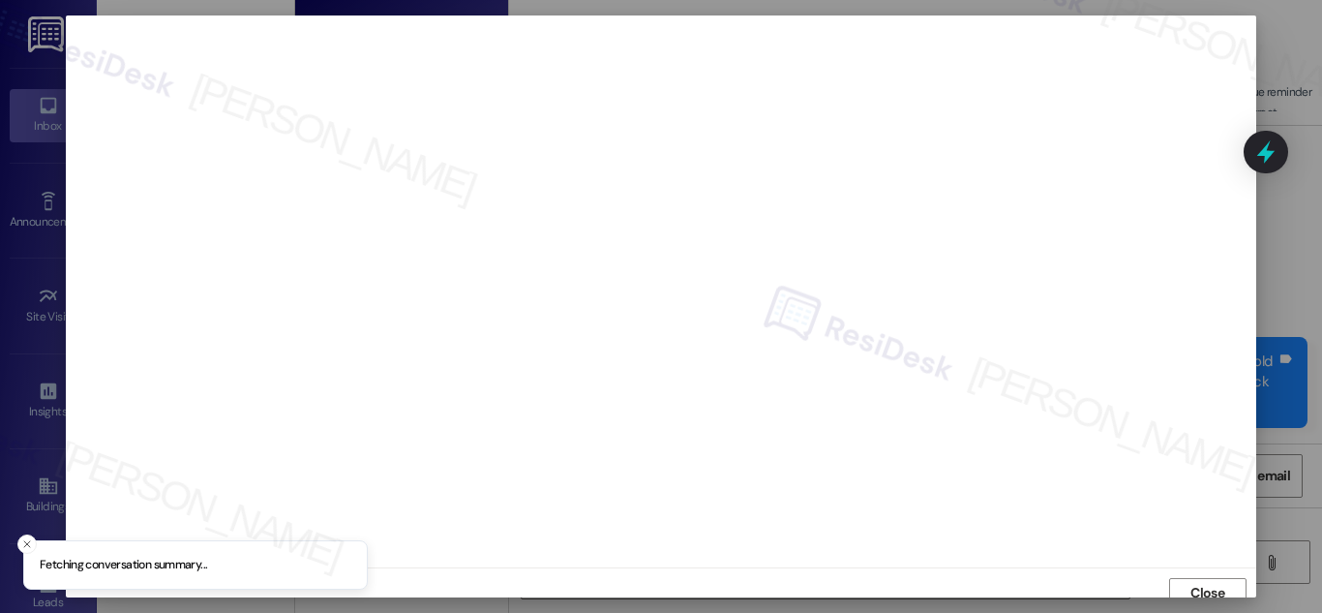
scroll to position [12, 0]
click at [1190, 573] on span "Close" at bounding box center [1207, 581] width 34 height 20
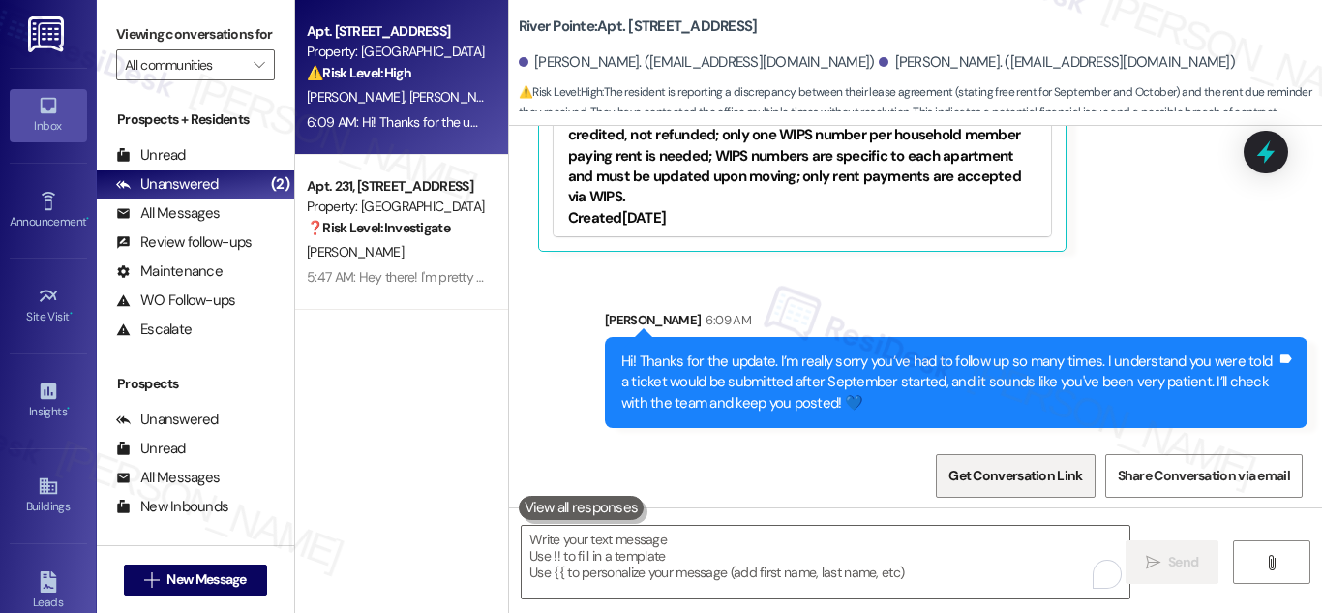
click at [1045, 466] on span "Get Conversation Link" at bounding box center [1015, 475] width 134 height 20
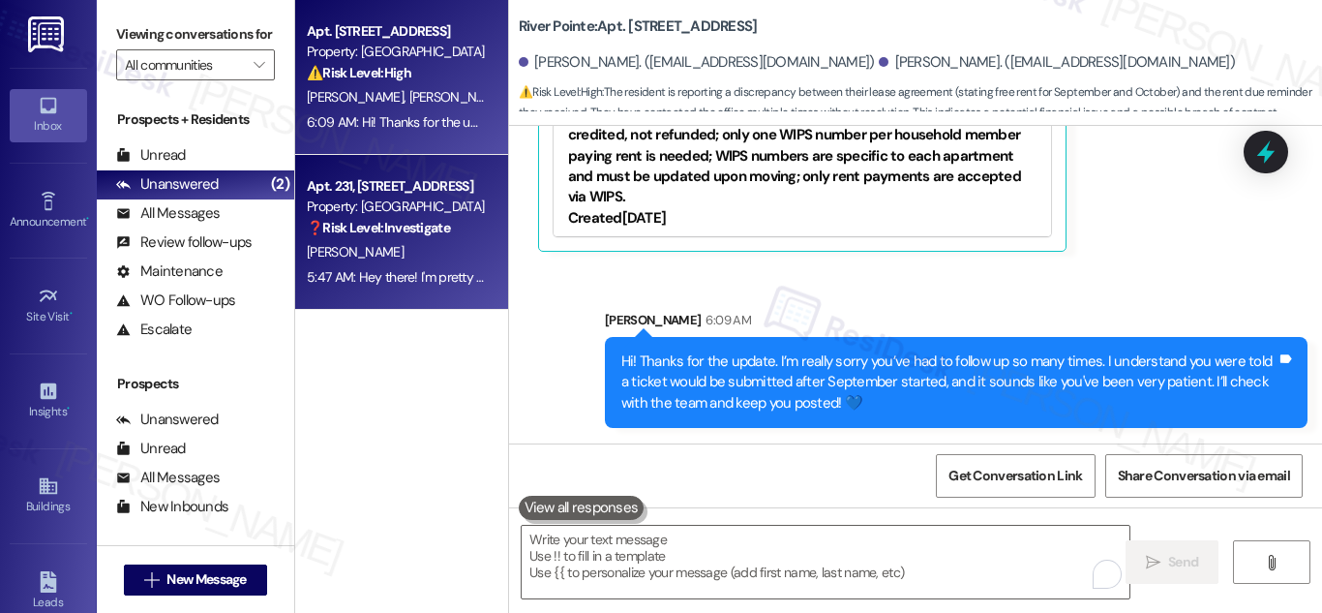
click at [346, 200] on div "Property: [GEOGRAPHIC_DATA]" at bounding box center [396, 206] width 179 height 20
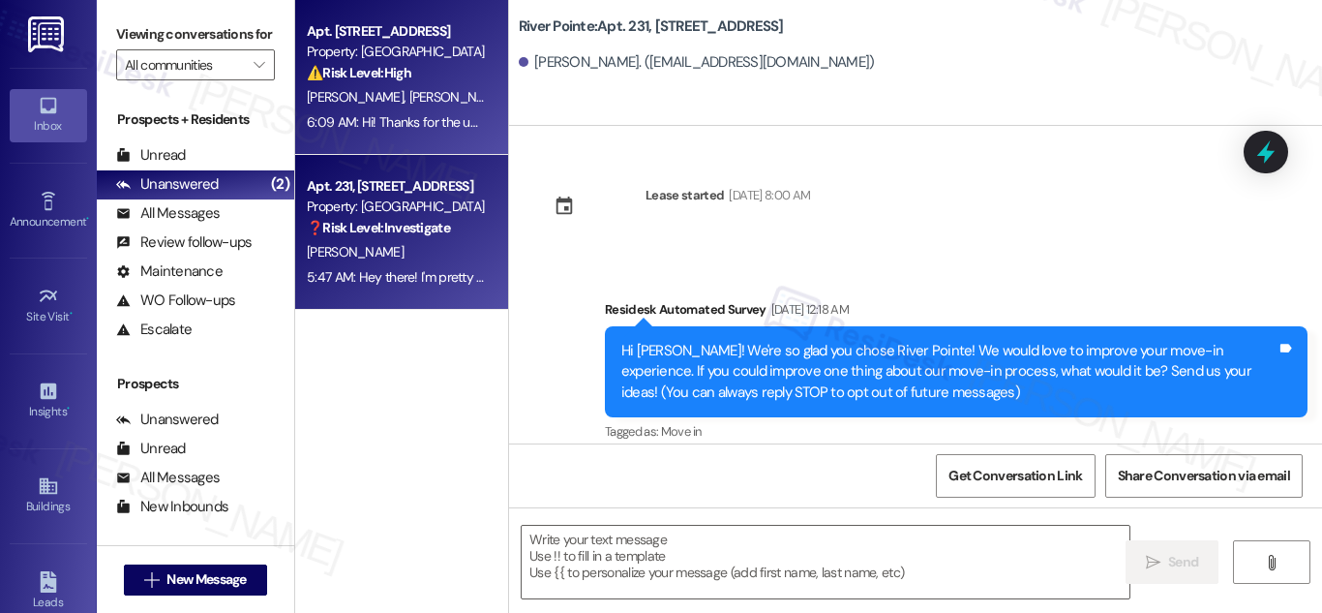
scroll to position [3835, 0]
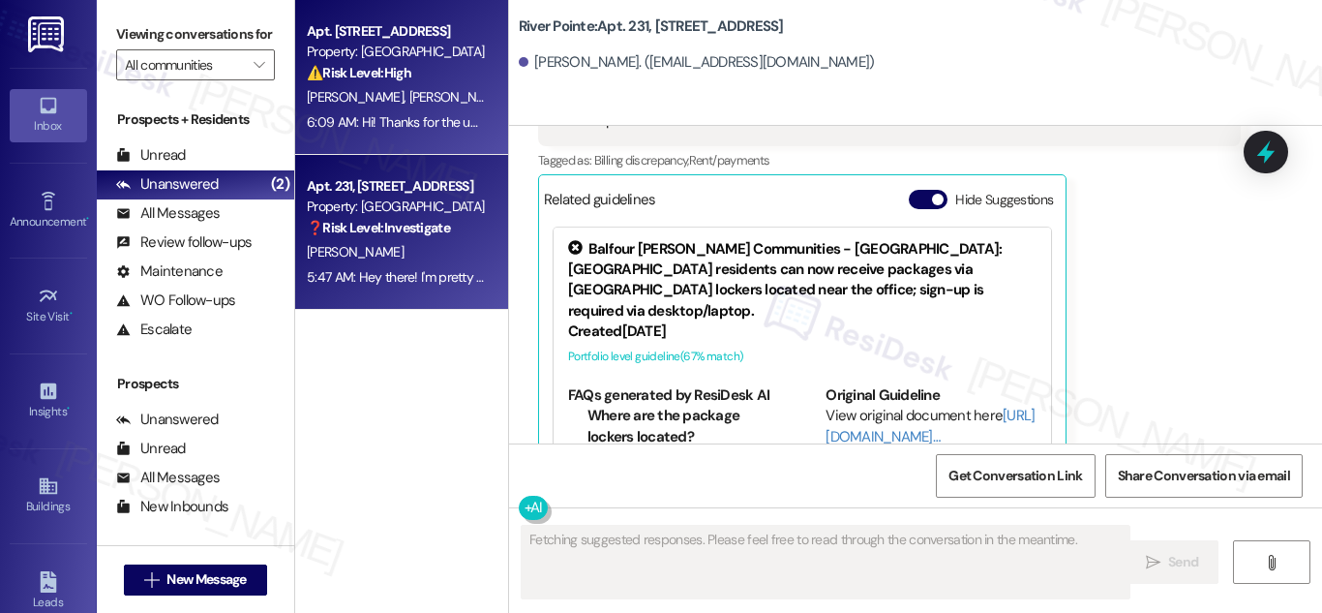
click at [389, 76] on strong "⚠️ Risk Level: High" at bounding box center [359, 72] width 105 height 17
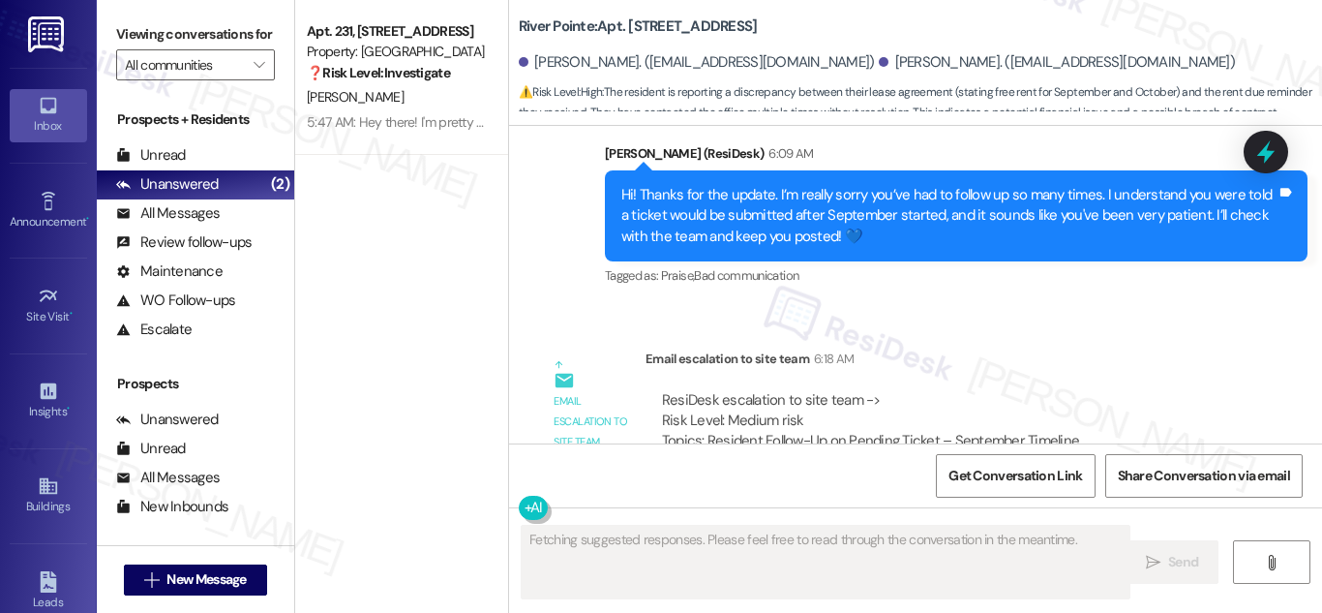
scroll to position [1514, 0]
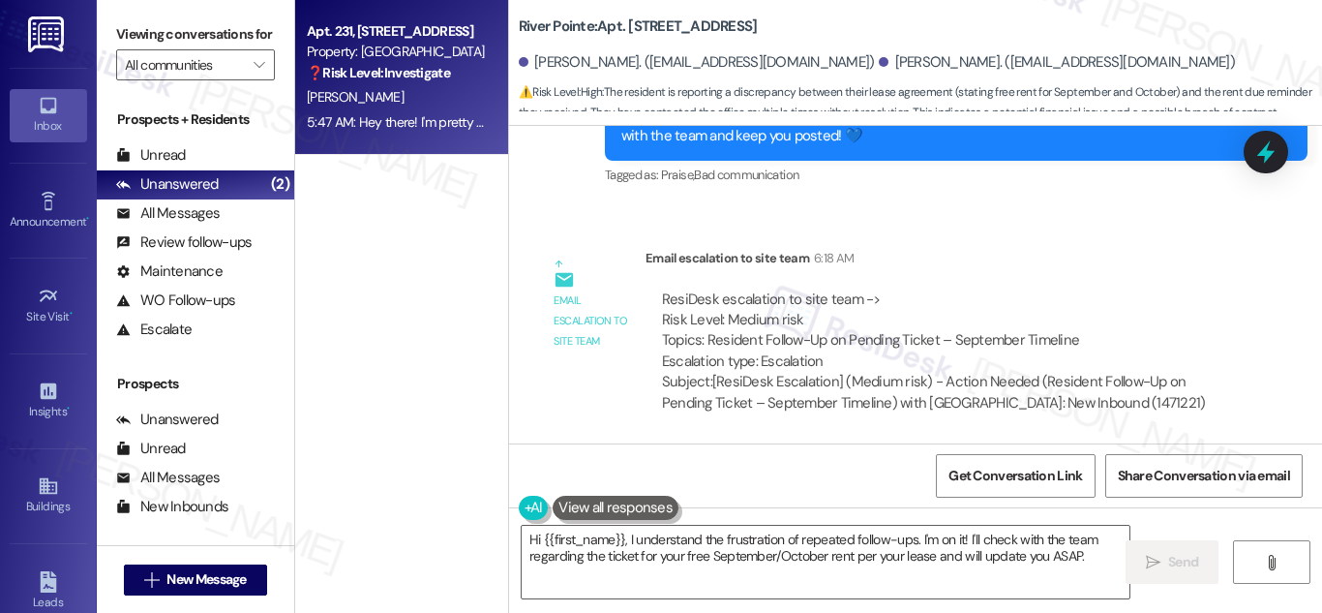
click at [396, 63] on div "❓ Risk Level: Investigate" at bounding box center [396, 73] width 179 height 20
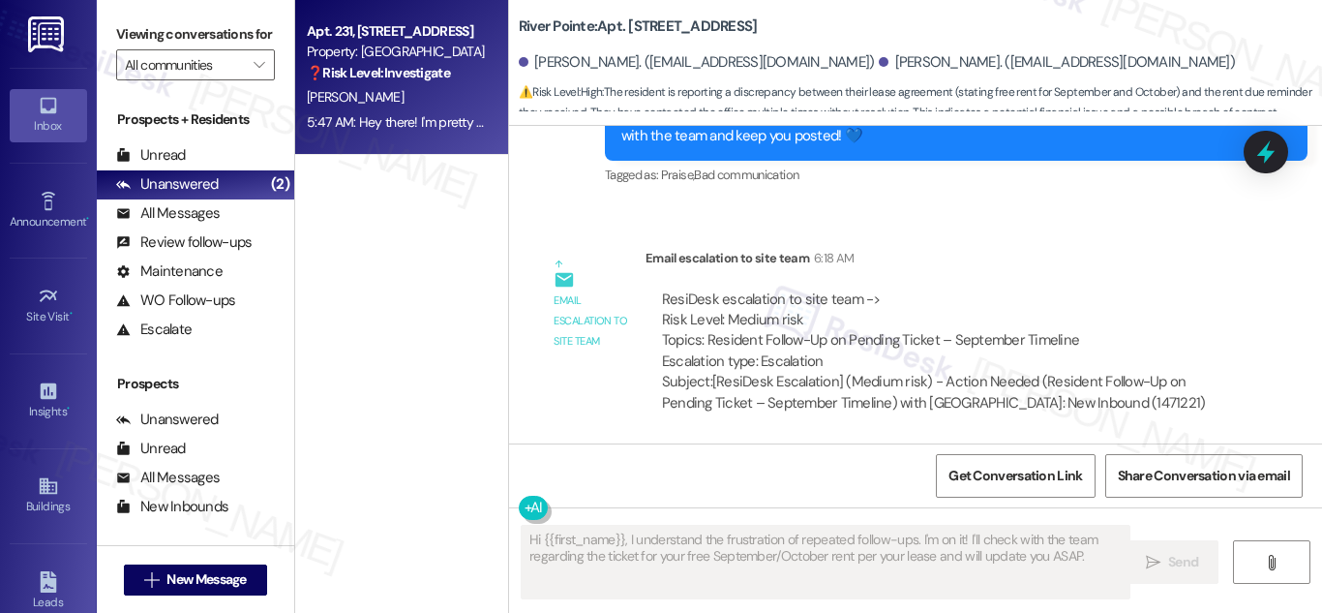
scroll to position [3835, 0]
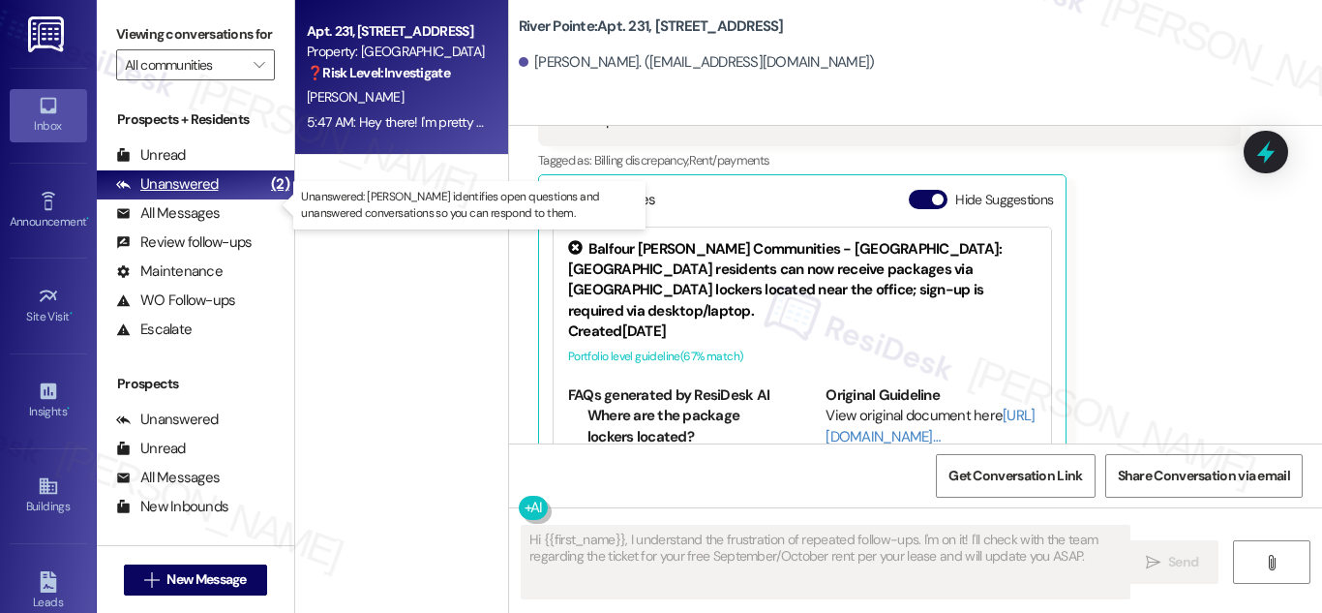
click at [198, 194] on div "Unanswered" at bounding box center [167, 184] width 103 height 20
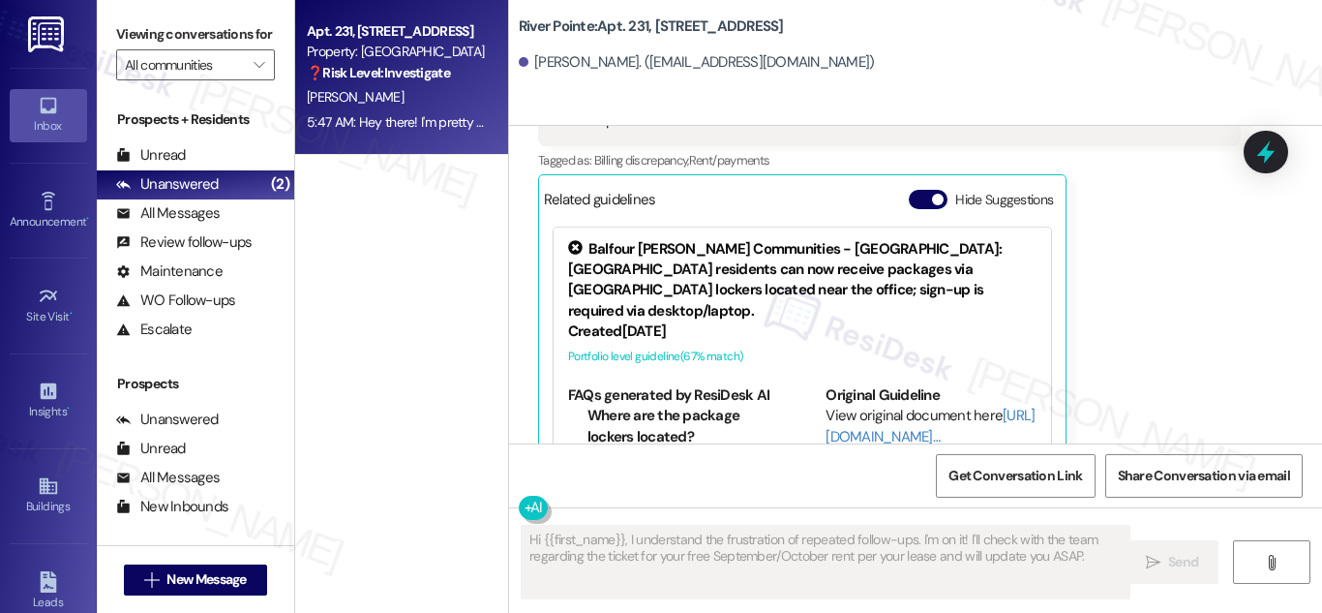
click at [388, 82] on div "❓ Risk Level: Investigate" at bounding box center [396, 73] width 179 height 20
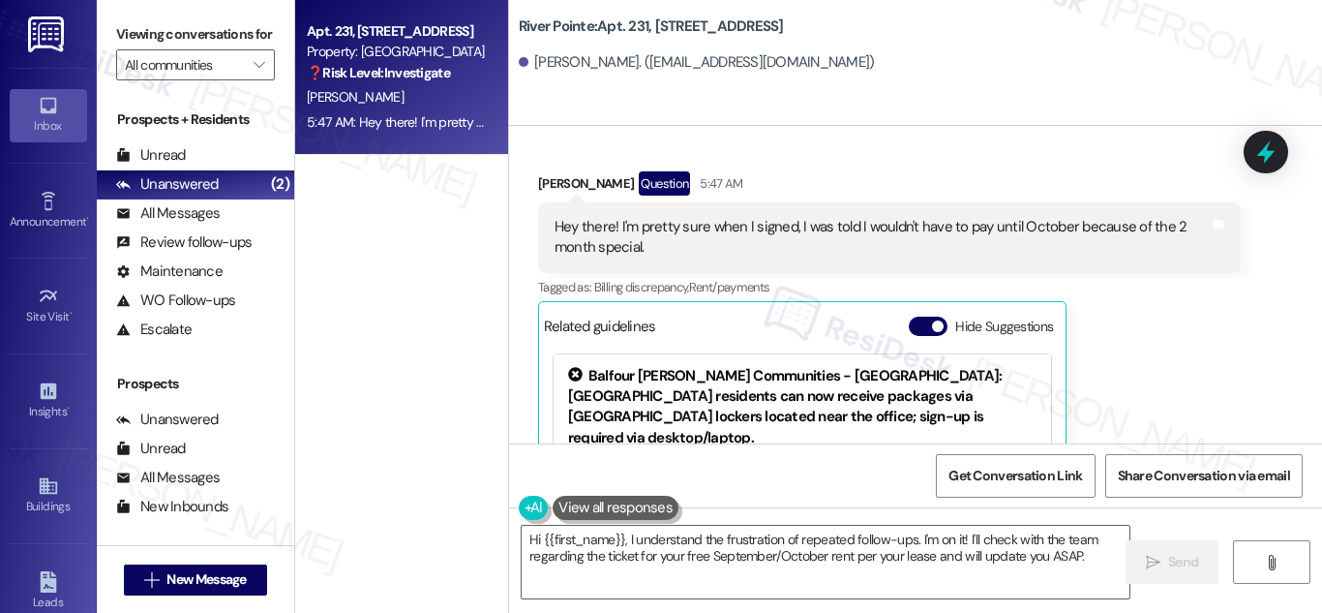
scroll to position [3670, 0]
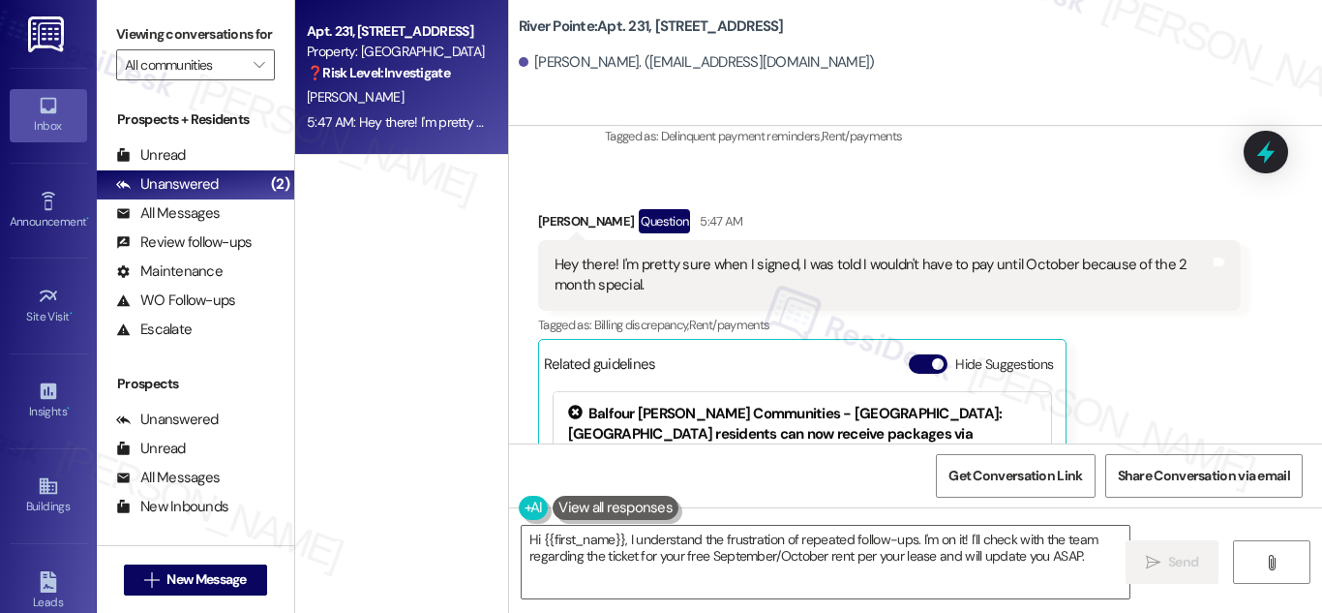
click at [765, 254] on div "Hey there! I'm pretty sure when I signed, I was told I wouldn't have to pay unt…" at bounding box center [881, 275] width 655 height 42
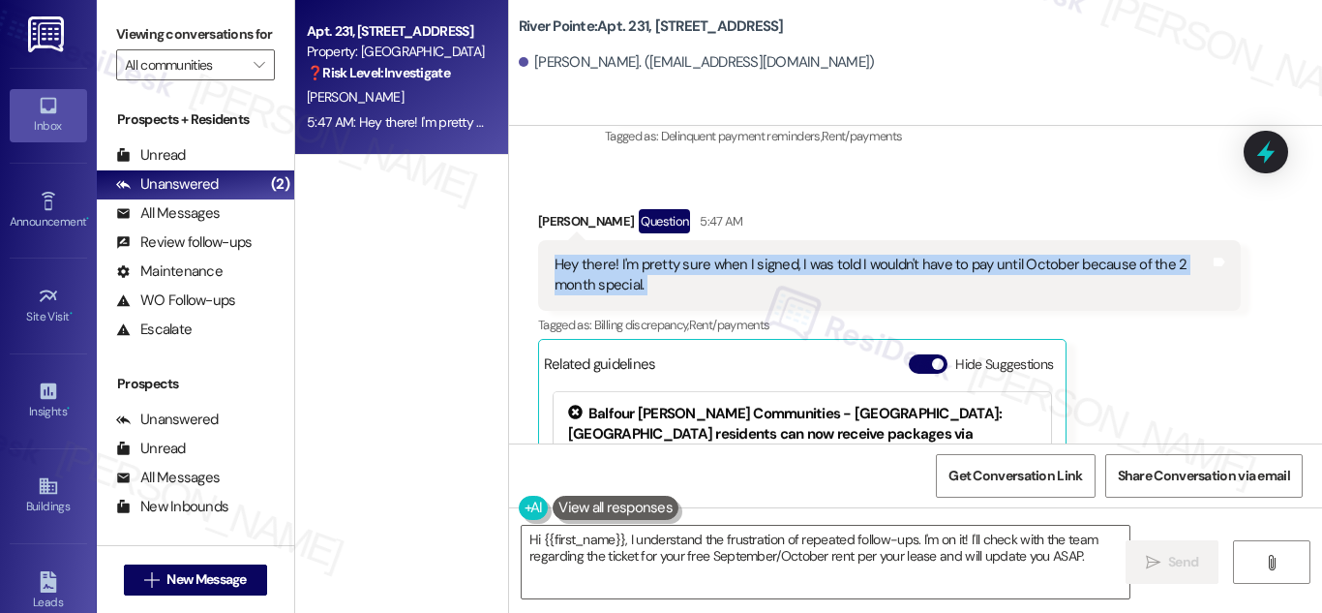
click at [765, 254] on div "Hey there! I'm pretty sure when I signed, I was told I wouldn't have to pay unt…" at bounding box center [881, 275] width 655 height 42
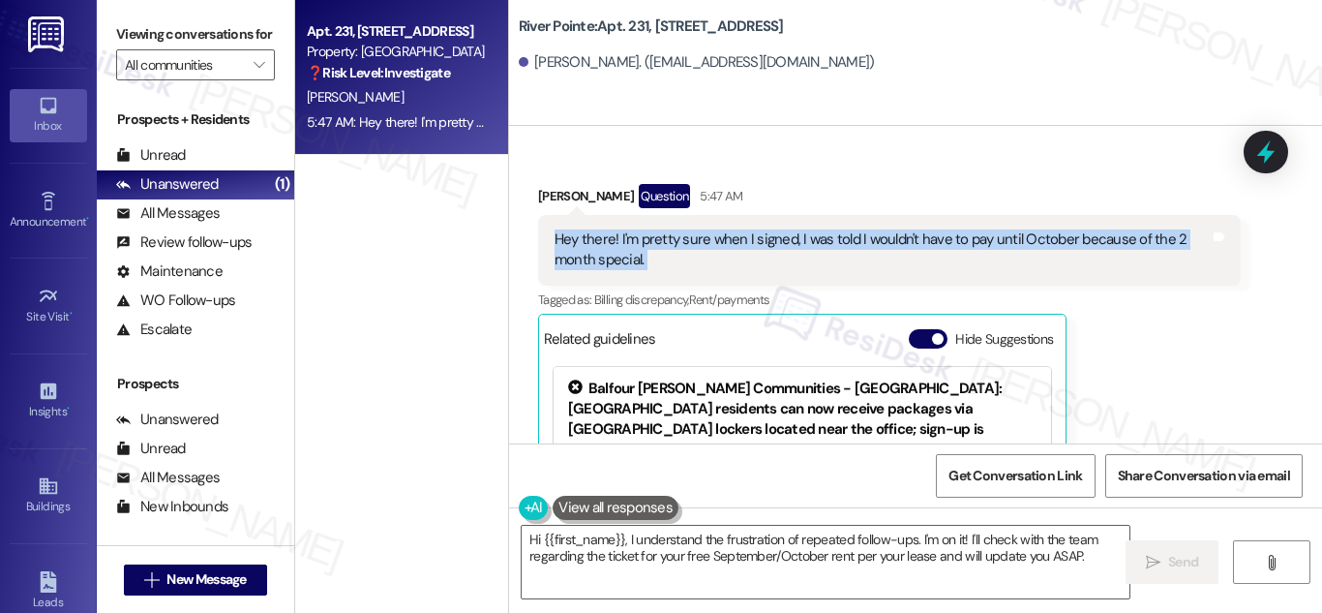
scroll to position [3835, 0]
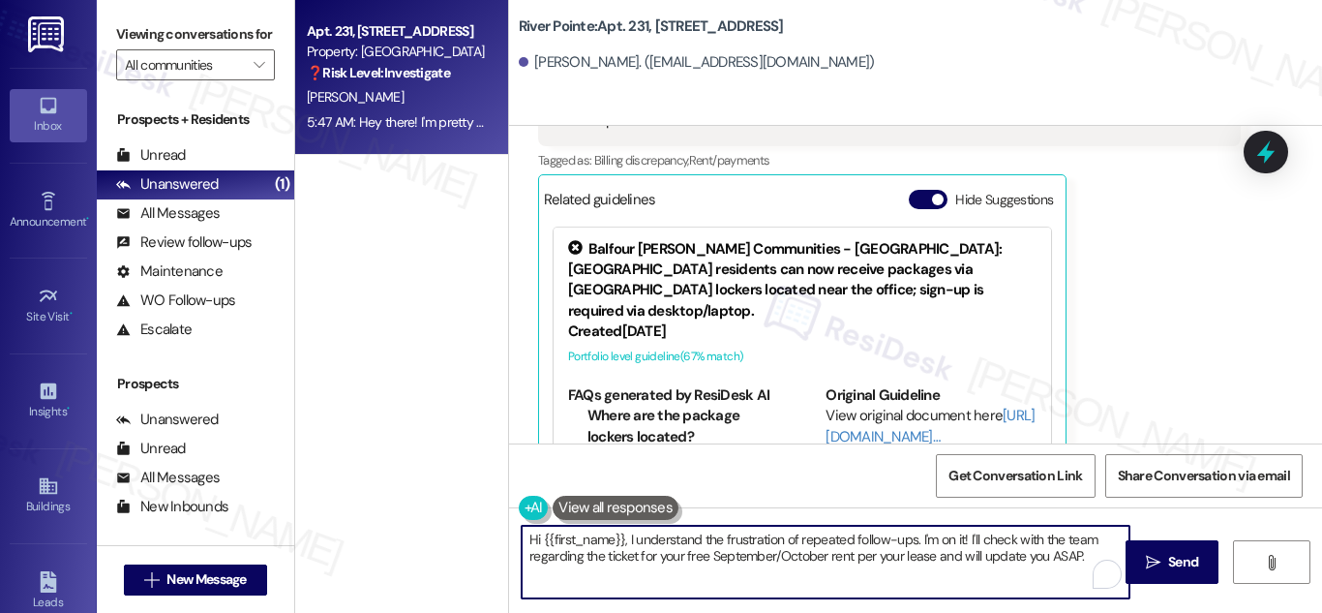
click at [820, 559] on textarea "Hi {{first_name}}! Let me look into that for you. I'll check your lease agreeme…" at bounding box center [826, 561] width 608 height 73
click at [825, 548] on textarea "Hi {{first_name}}! Let me look into that for you. I'll check your lease agreeme…" at bounding box center [826, 561] width 608 height 73
click at [875, 536] on textarea "Hi {{first_name}}! Let me look into that for you. I'll check your lease agreeme…" at bounding box center [826, 561] width 608 height 73
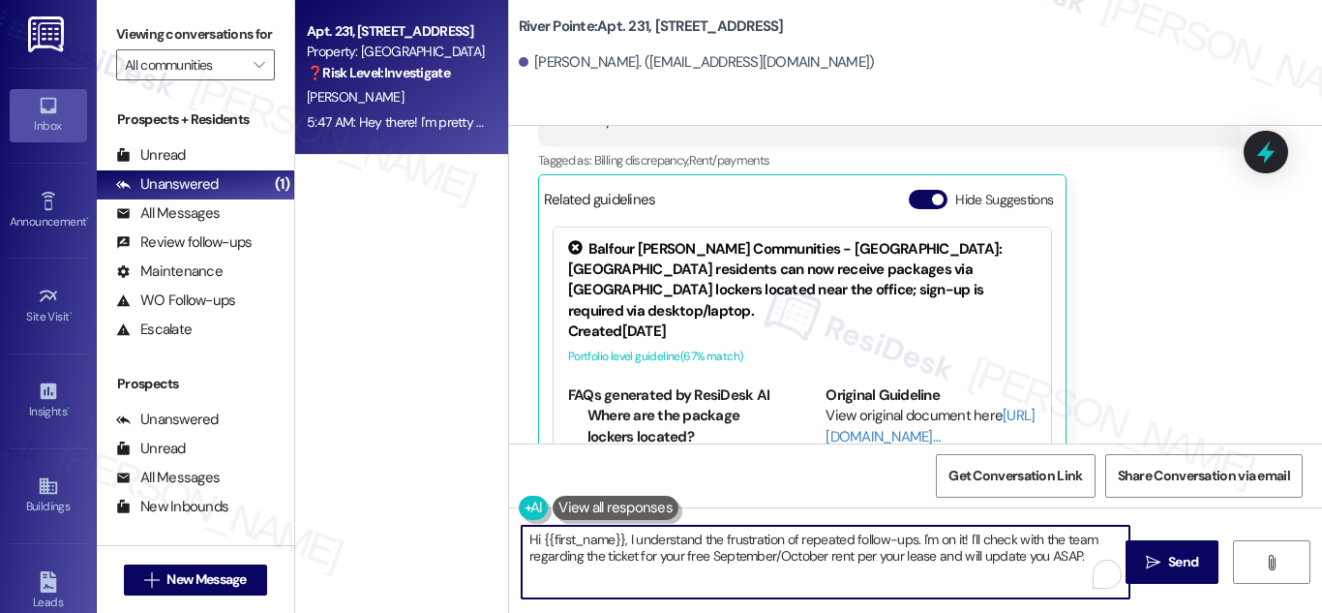
click at [875, 536] on textarea "Hi {{first_name}}! Let me look into that for you. I'll check your lease agreeme…" at bounding box center [826, 561] width 608 height 73
type textarea "Hi {{first_name}}! Let me look into that for you. I'll check your lease agreeme…"
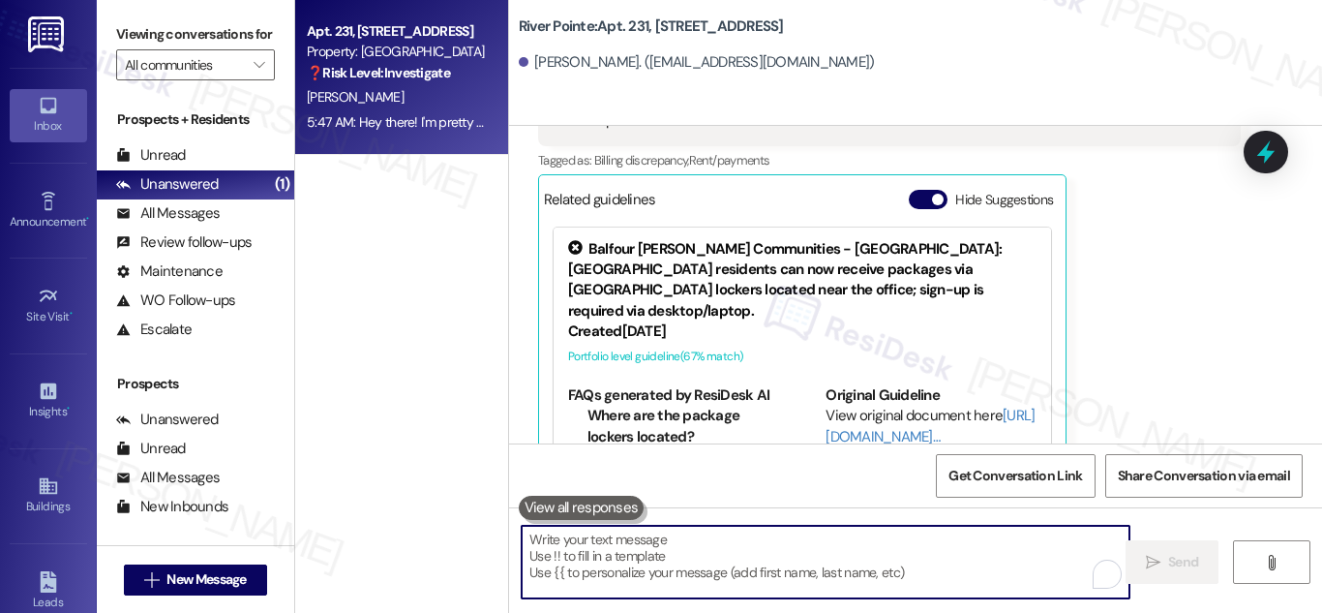
paste textarea "Hi! Thanks for reaching out. I can definitely look into that for you. Just to c…"
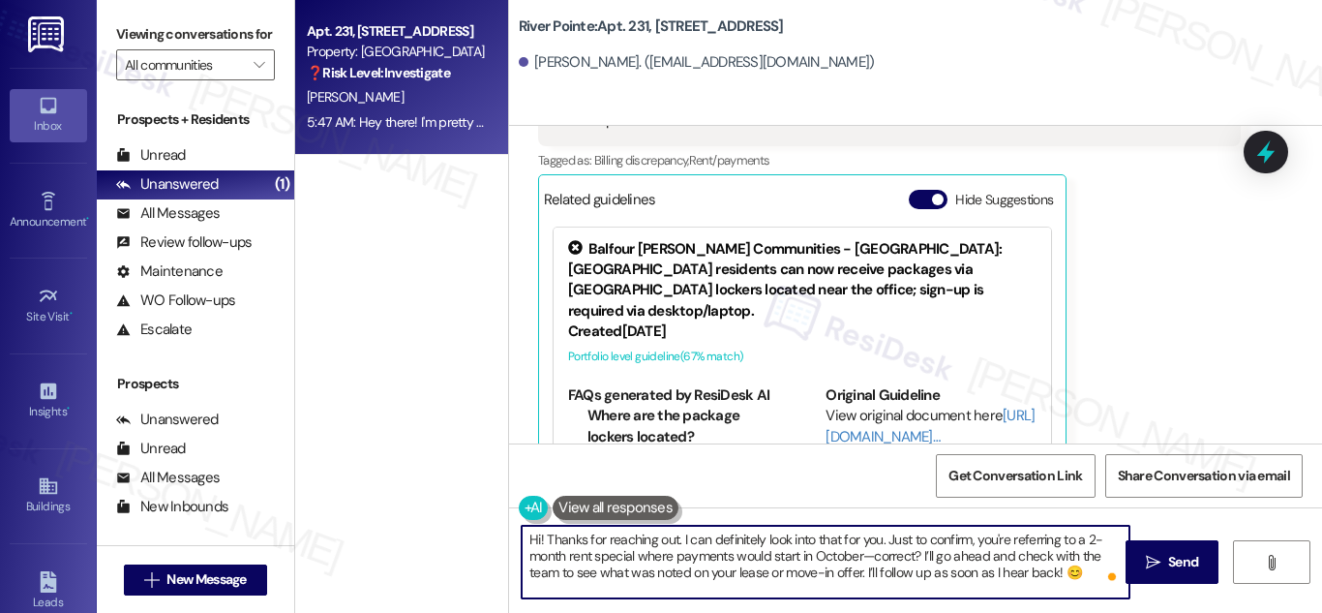
click at [868, 554] on textarea "Hi! Thanks for reaching out. I can definitely look into that for you. Just to c…" at bounding box center [826, 561] width 608 height 73
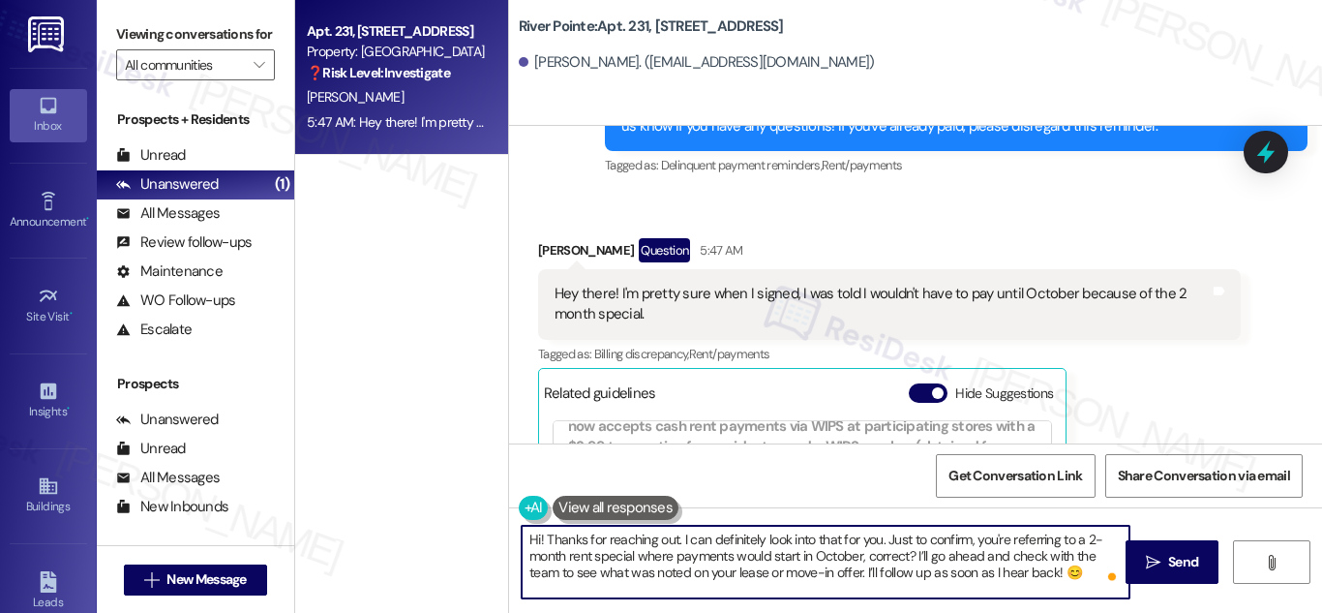
scroll to position [494, 0]
type textarea "Hi! Thanks for reaching out. I can definitely look into that for you. Just to c…"
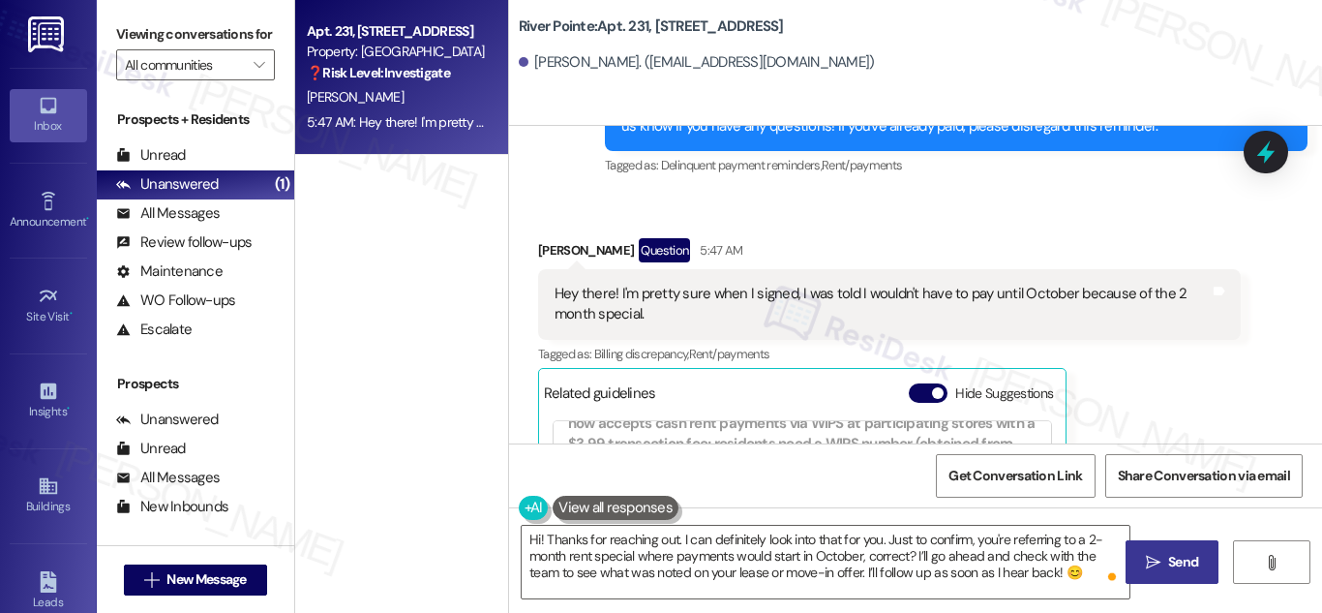
click at [1164, 558] on span "Send" at bounding box center [1183, 562] width 38 height 20
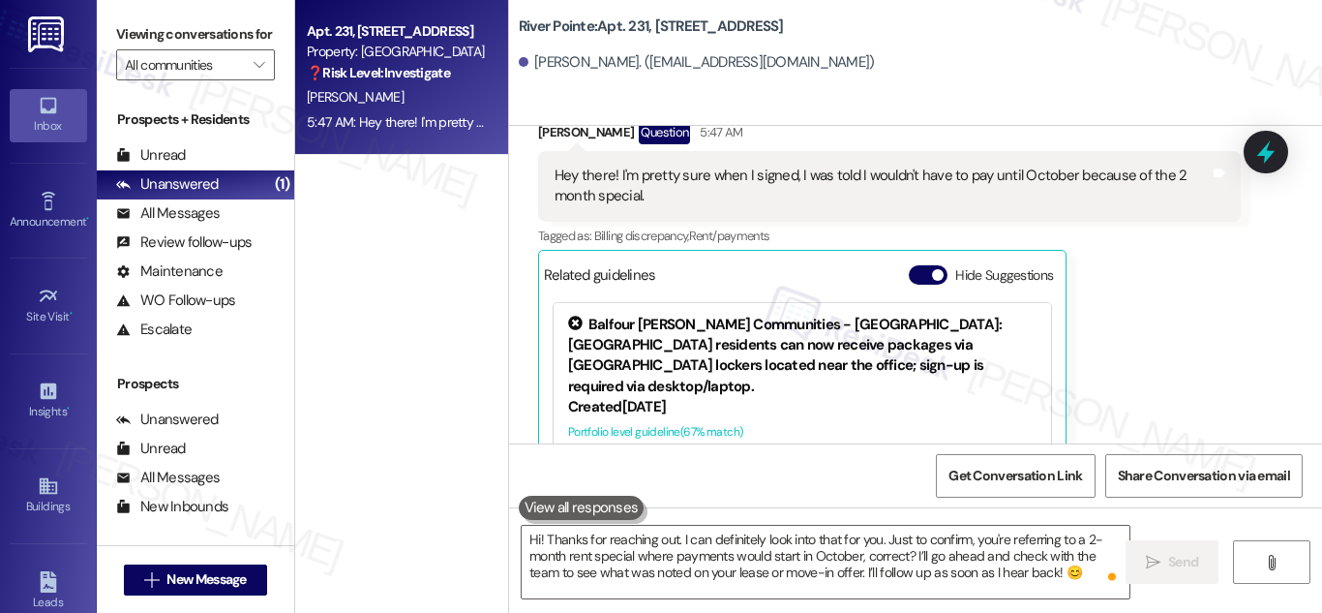
scroll to position [3834, 0]
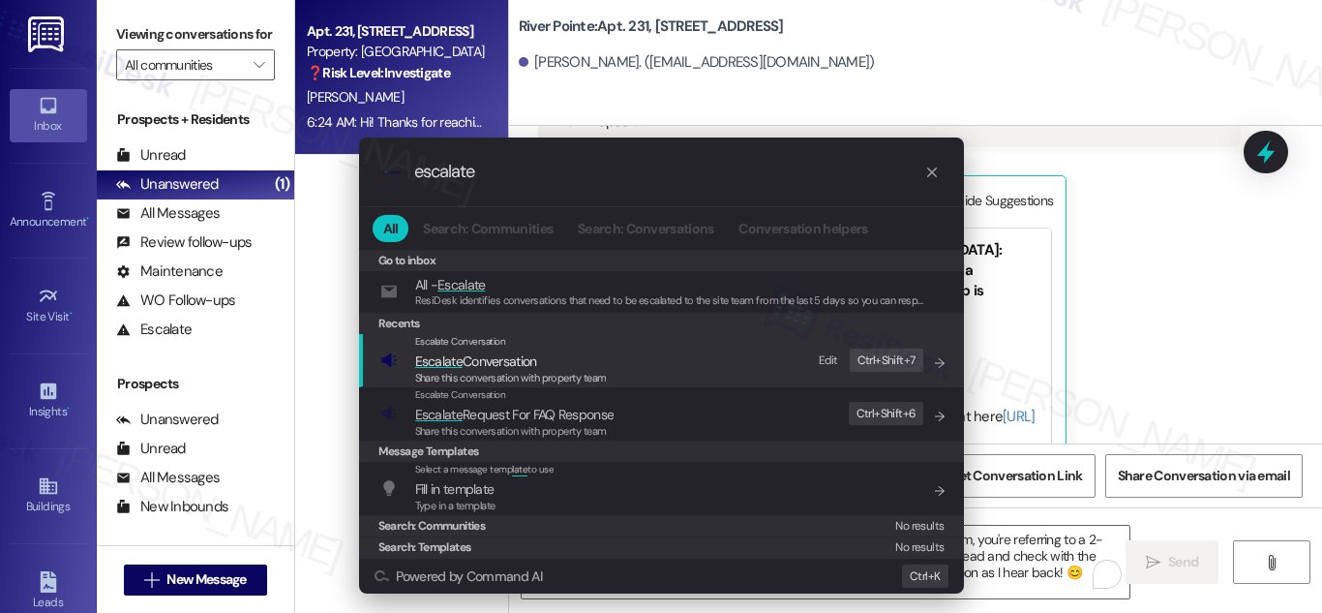
type input "escalate"
click at [534, 369] on span "Escalate Conversation" at bounding box center [476, 360] width 122 height 17
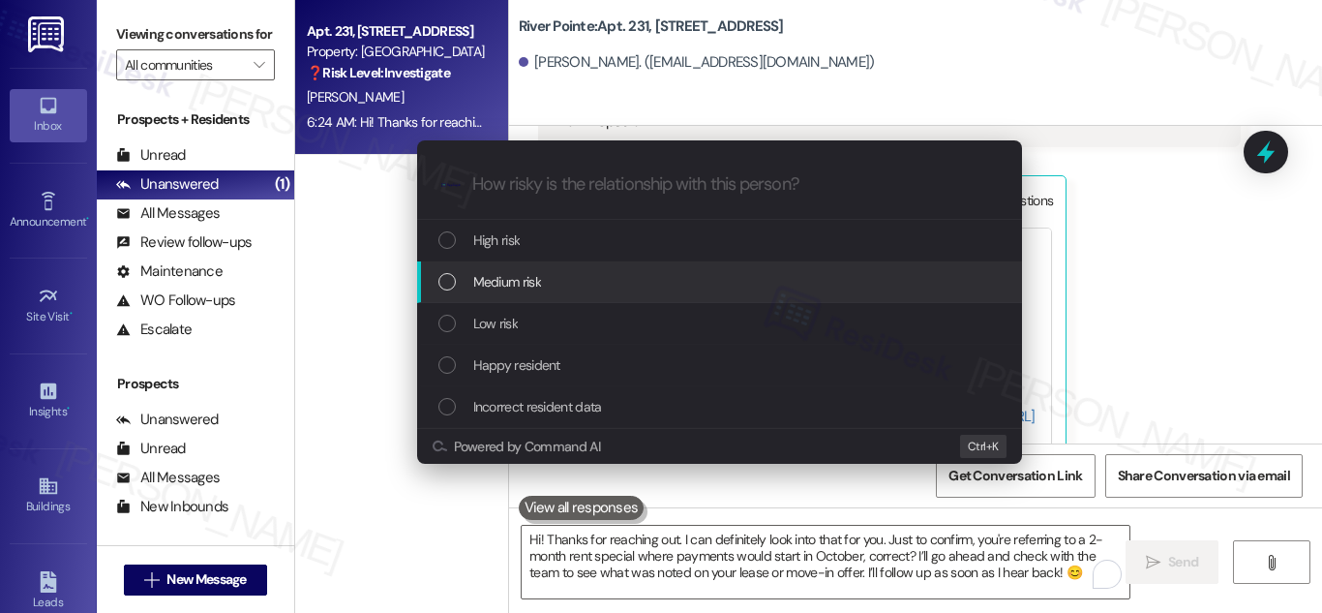
click at [498, 270] on div "Medium risk" at bounding box center [719, 282] width 605 height 42
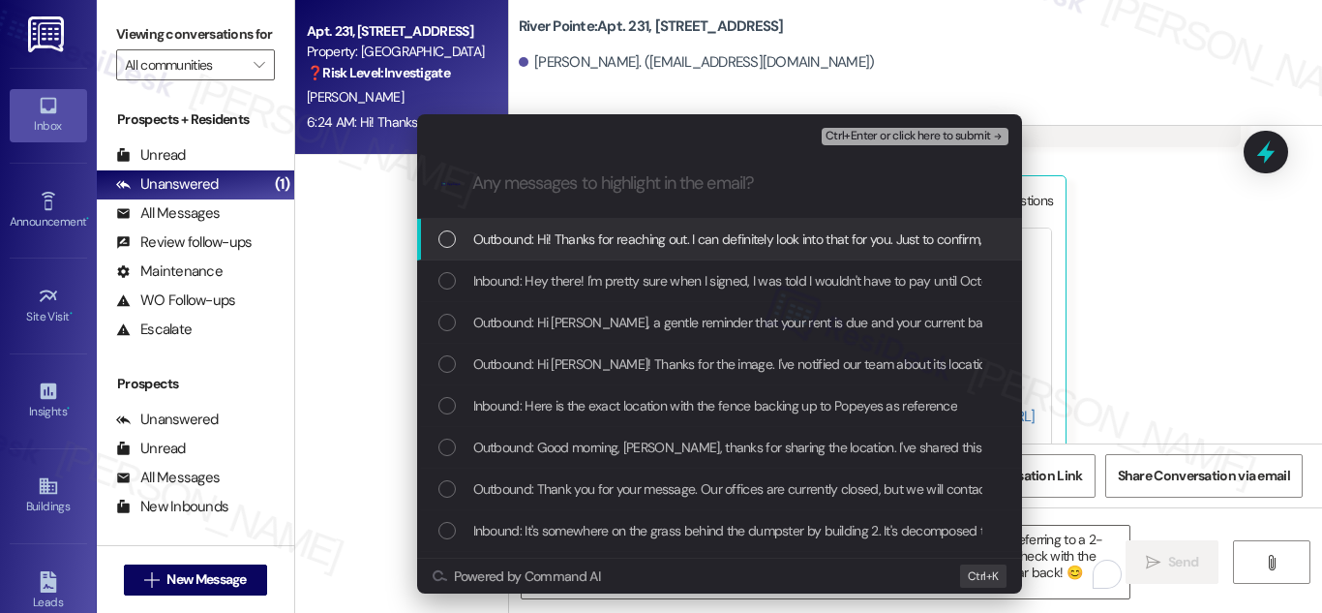
click at [450, 248] on div "List of options" at bounding box center [446, 238] width 17 height 17
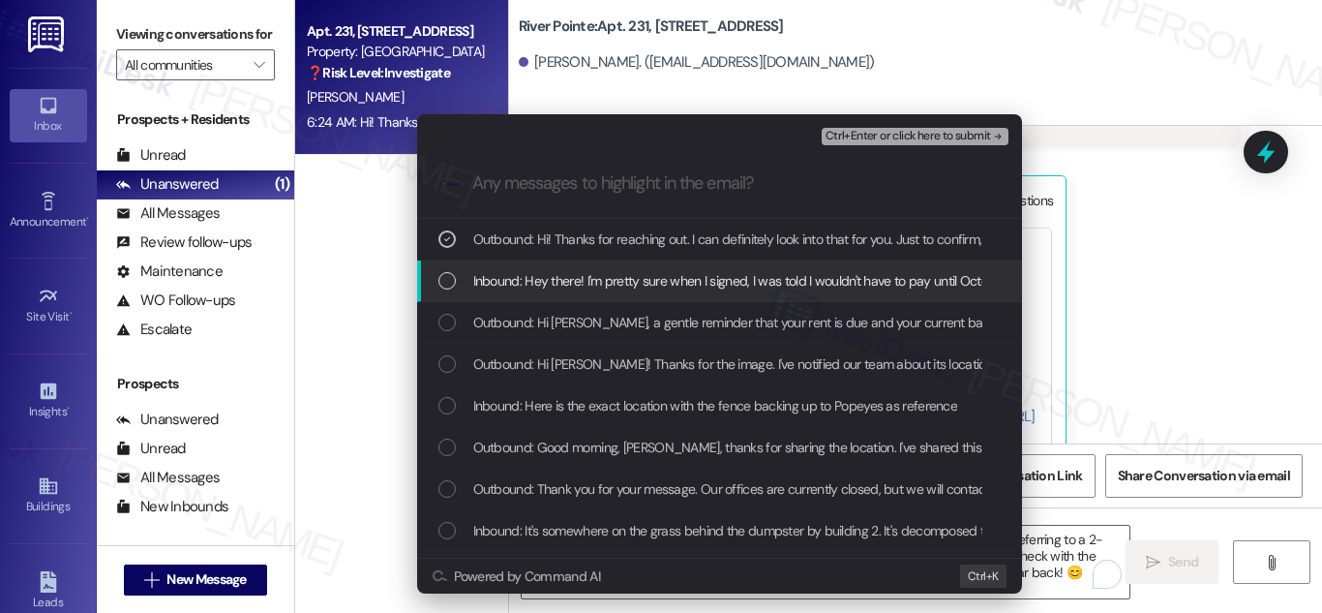
click at [442, 289] on div "List of options" at bounding box center [446, 280] width 17 height 17
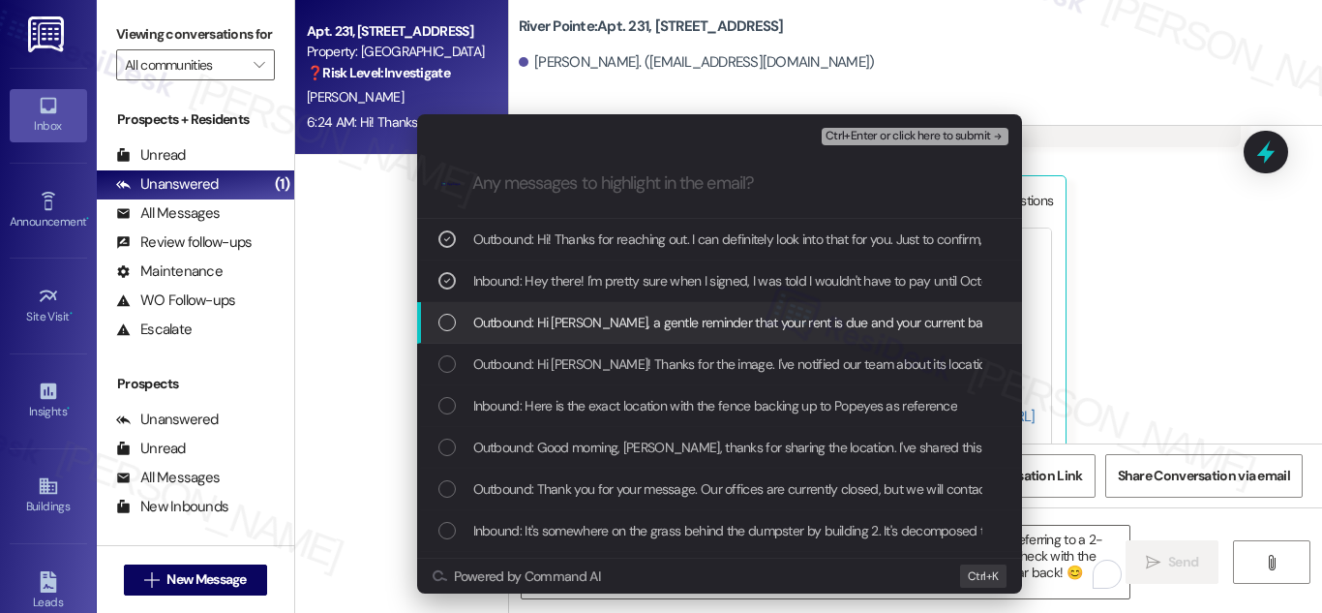
click at [439, 331] on div "List of options" at bounding box center [446, 322] width 17 height 17
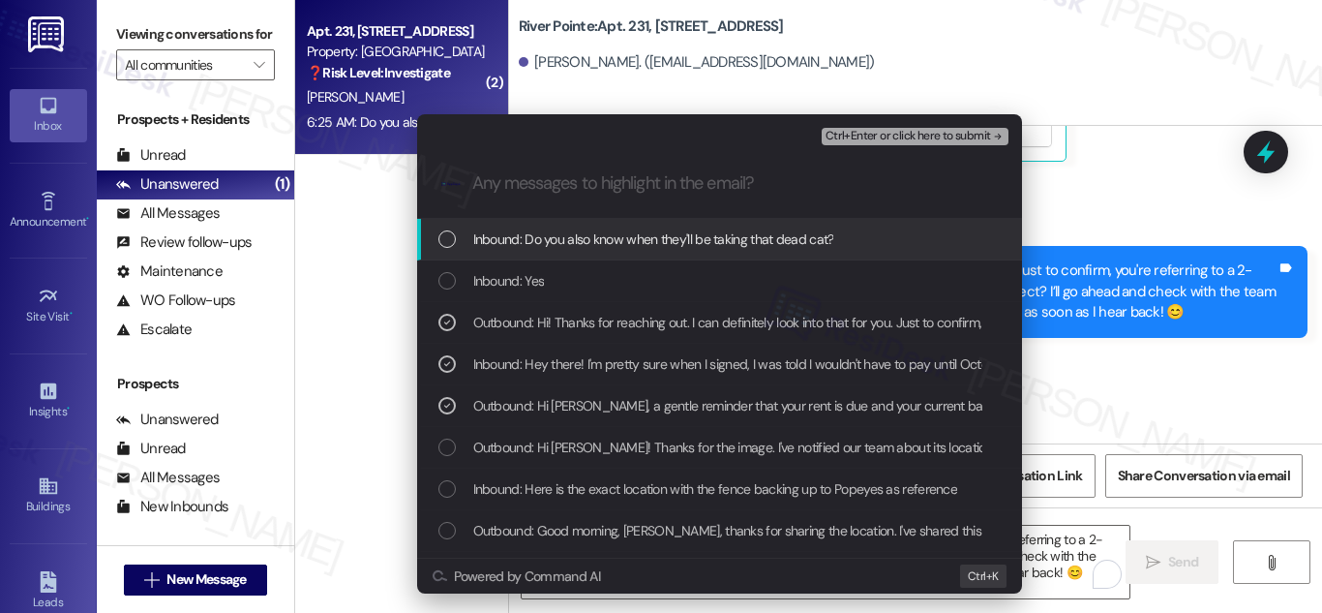
scroll to position [4144, 0]
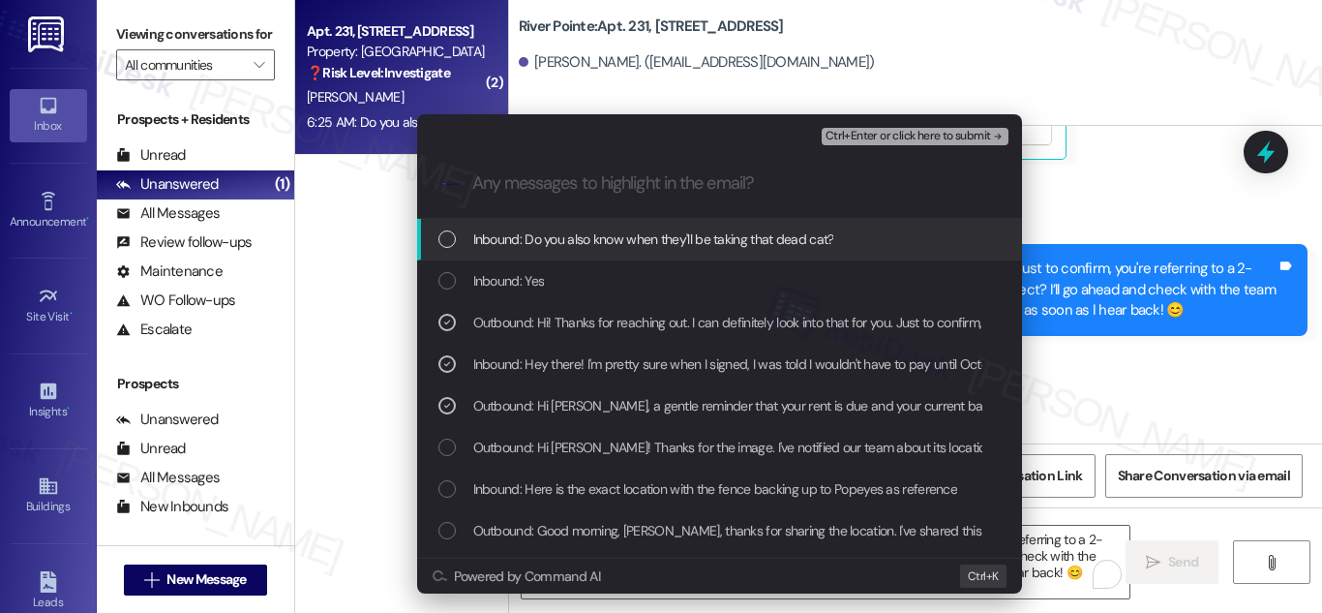
paste input "Resident Inquiry – 2-Month Rent Special & First Payment Date"
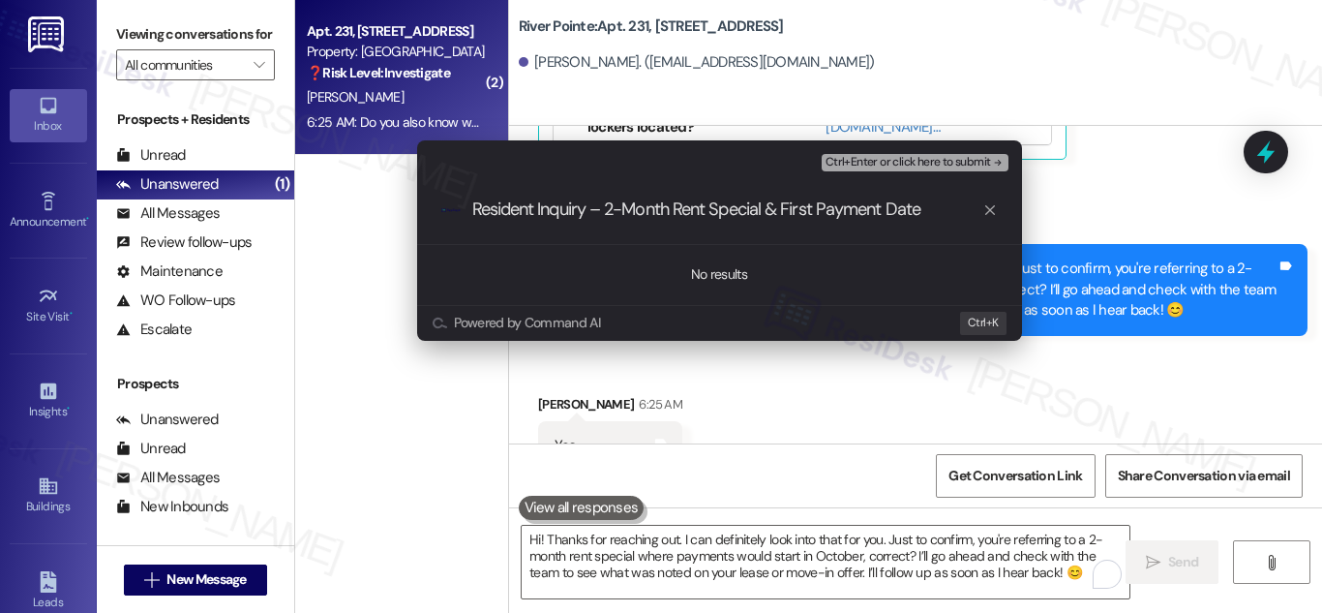
type input "Resident Inquiry – 2-Month Rent Special & First Payment Date"
click at [986, 211] on icon "progress bar" at bounding box center [989, 209] width 15 height 15
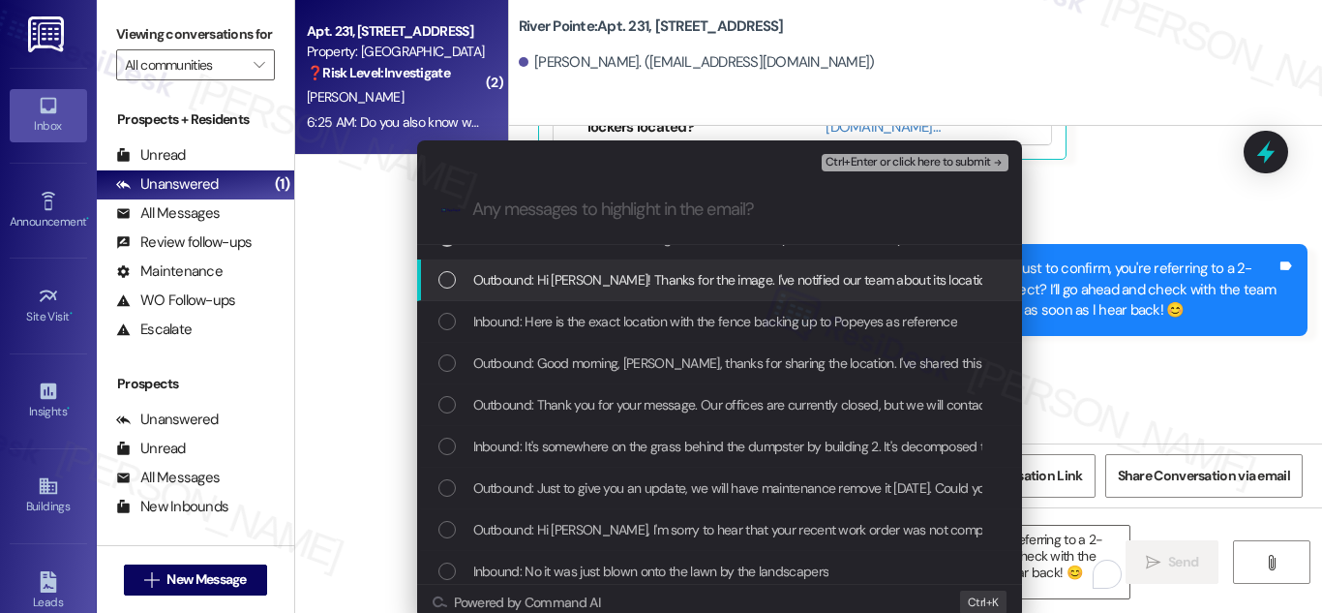
scroll to position [97, 0]
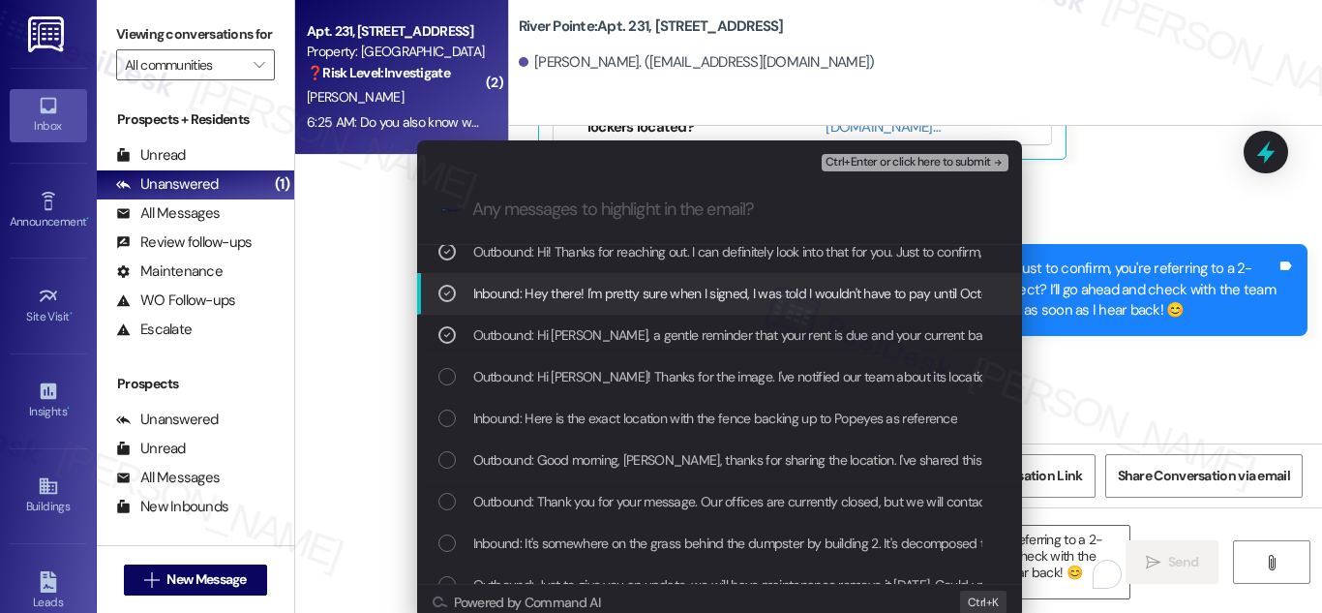
click at [1190, 386] on div "Escalate Conversation Medium risk Outbound: Hi! Thanks for reaching out. I can …" at bounding box center [661, 306] width 1322 height 613
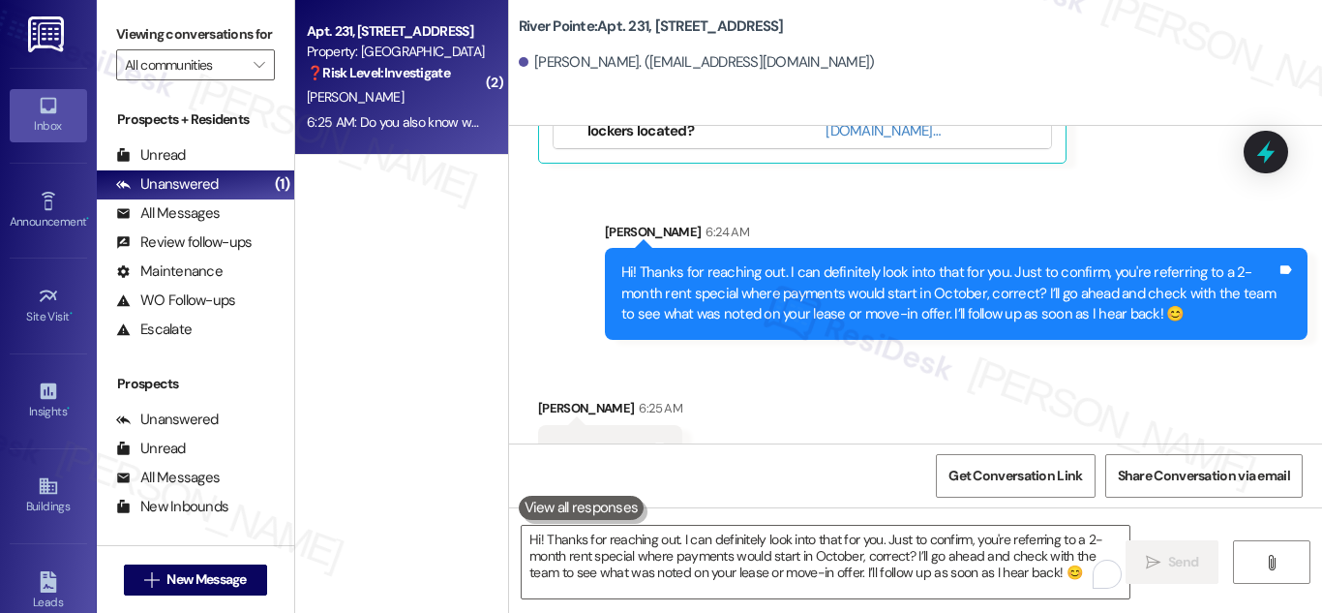
scroll to position [4281, 0]
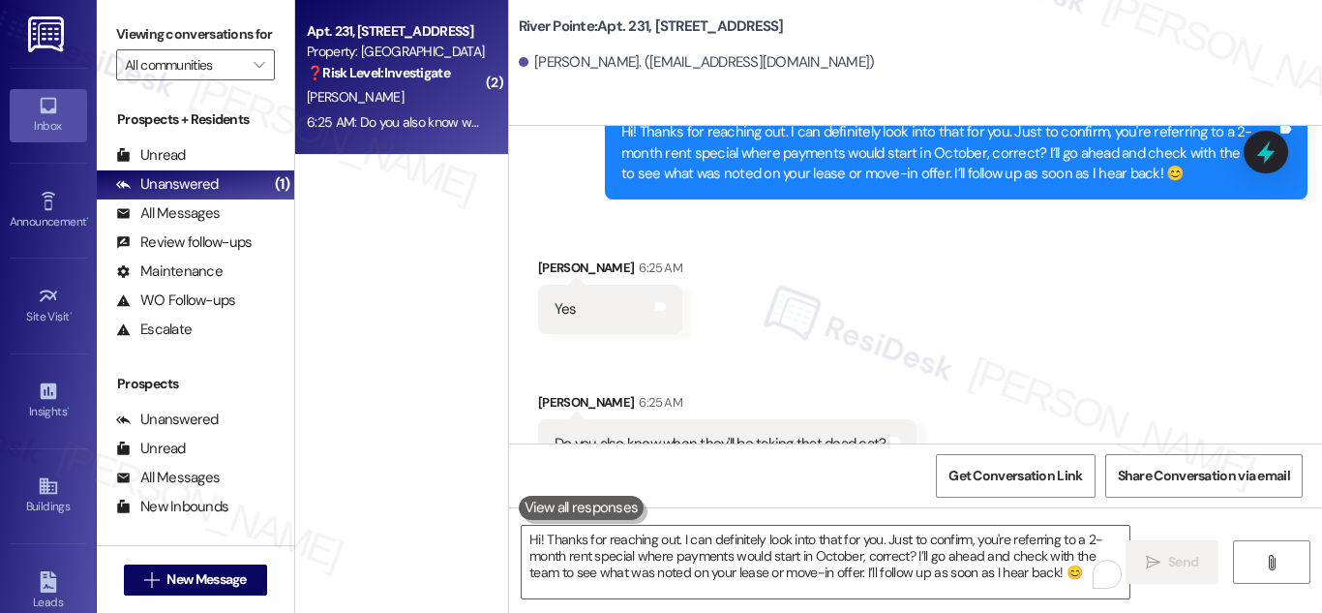
click at [750, 434] on div "Do you also know when they'll be taking that dead cat?" at bounding box center [720, 444] width 332 height 20
click at [1046, 322] on div "Received via SMS [PERSON_NAME] 6:25 AM Yes Tags and notes Received via SMS [PER…" at bounding box center [915, 349] width 813 height 270
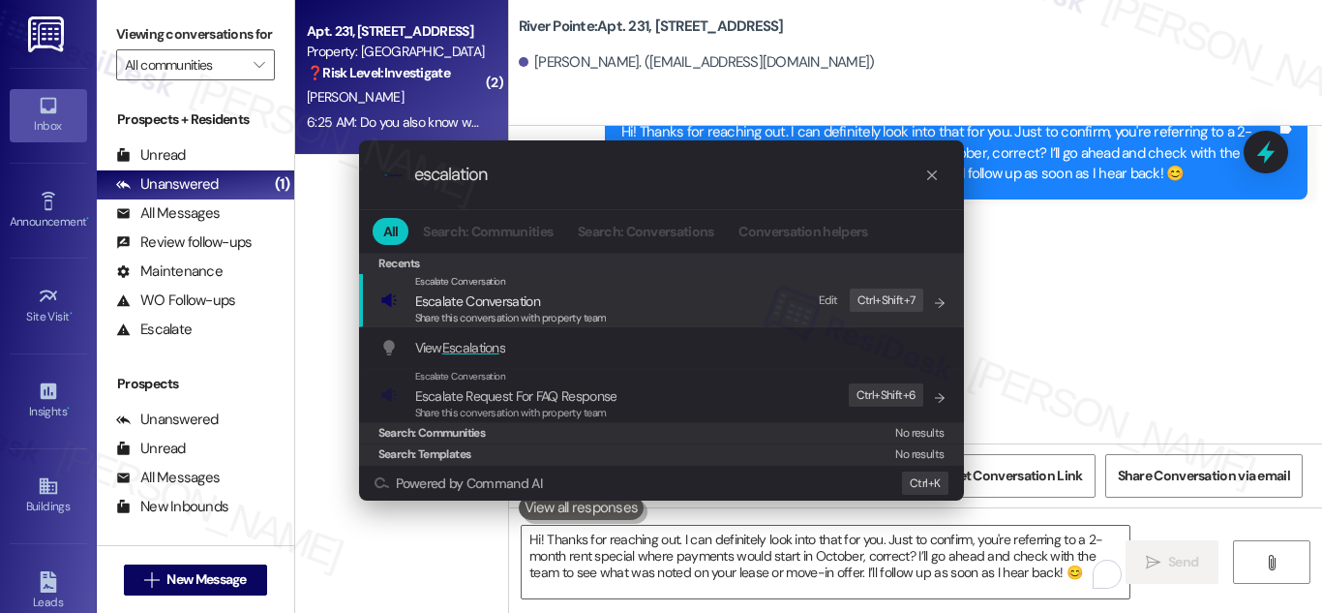
type input "escalation"
click at [480, 307] on span "Escalate Conversation" at bounding box center [477, 300] width 125 height 17
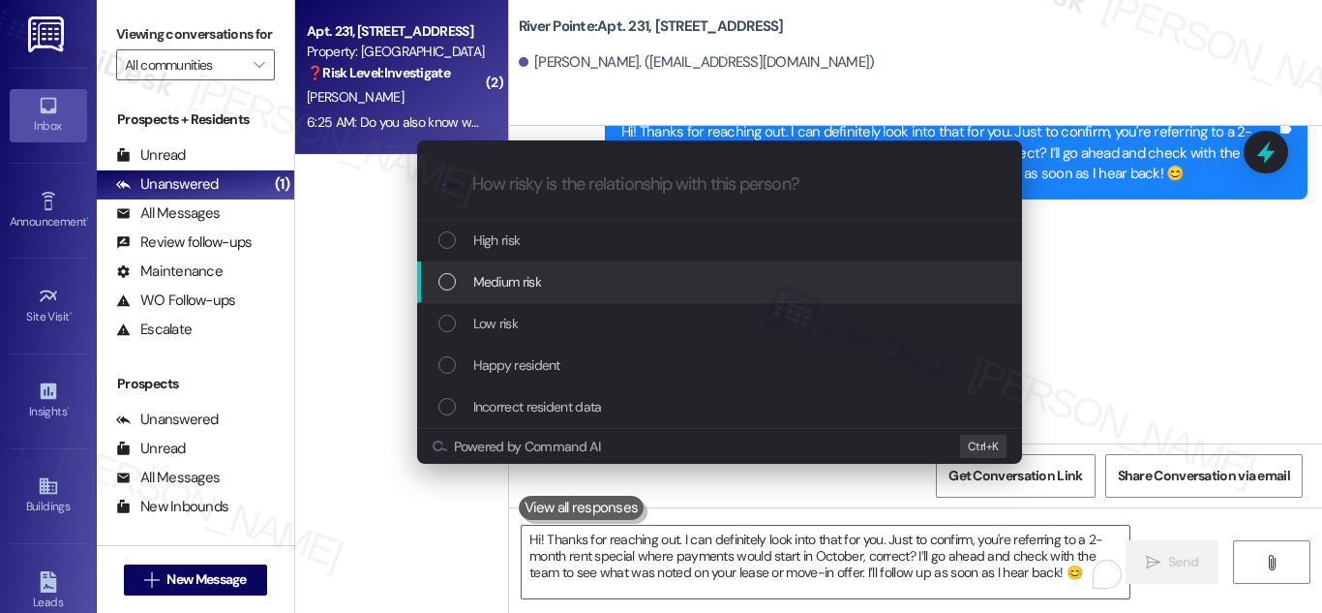
click at [448, 283] on div "List of options" at bounding box center [446, 281] width 17 height 17
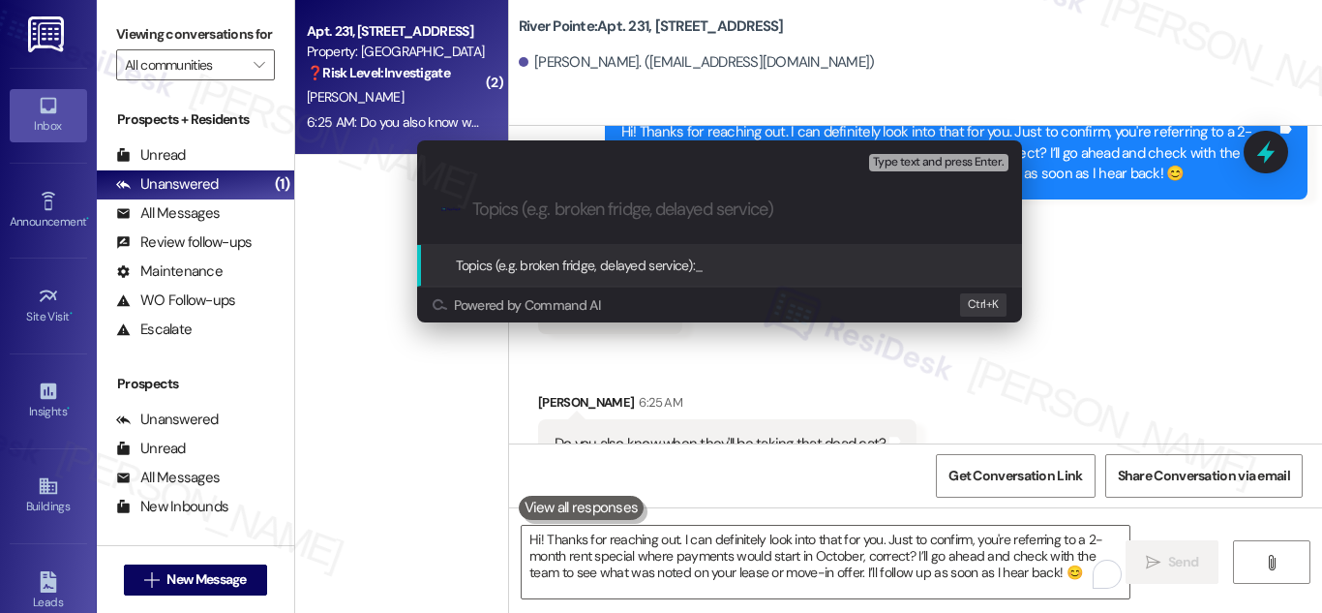
paste input "Resident Inquiry – 2-Month Rent Special & First Payment Date"
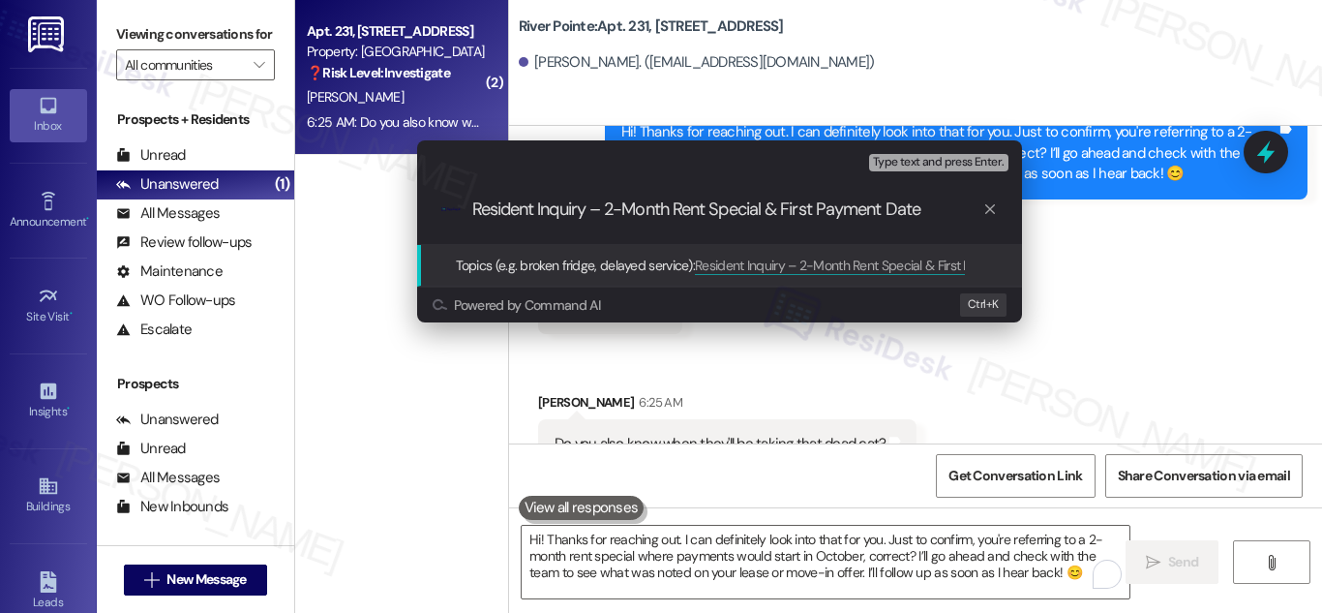
type input "Resident Inquiry – 2-Month Rent Special & First Payment Date"
click at [574, 266] on span "Topics (e.g. broken fridge, delayed service):" at bounding box center [576, 264] width 240 height 17
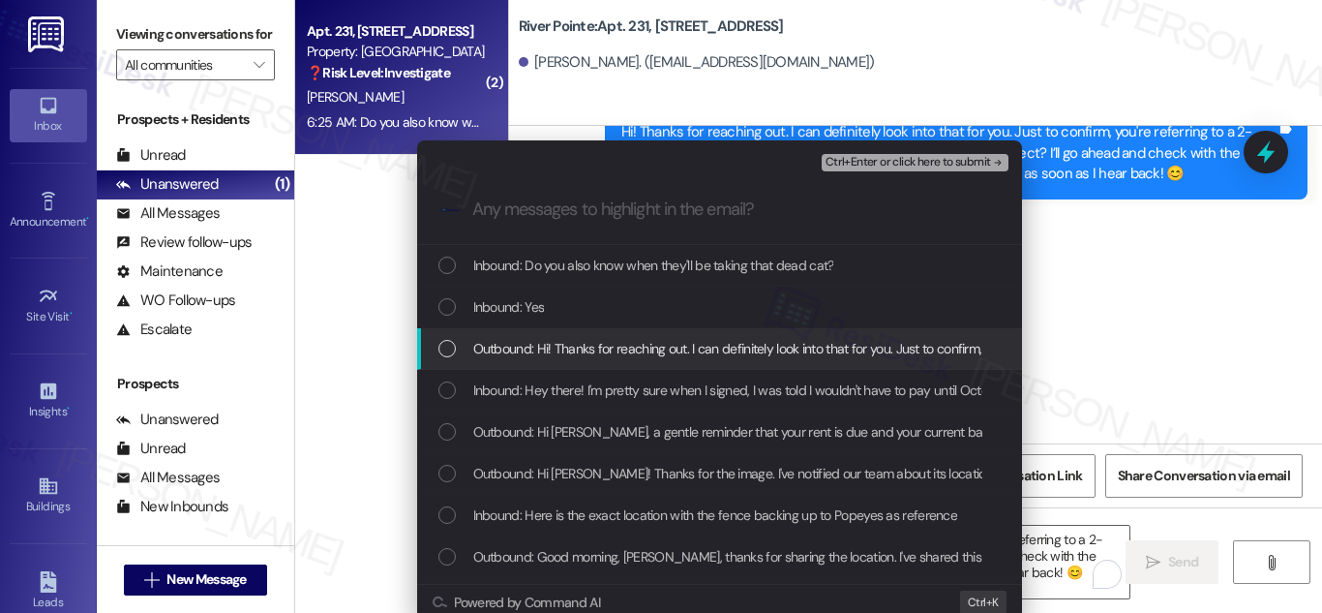
click at [440, 345] on div "List of options" at bounding box center [446, 348] width 17 height 17
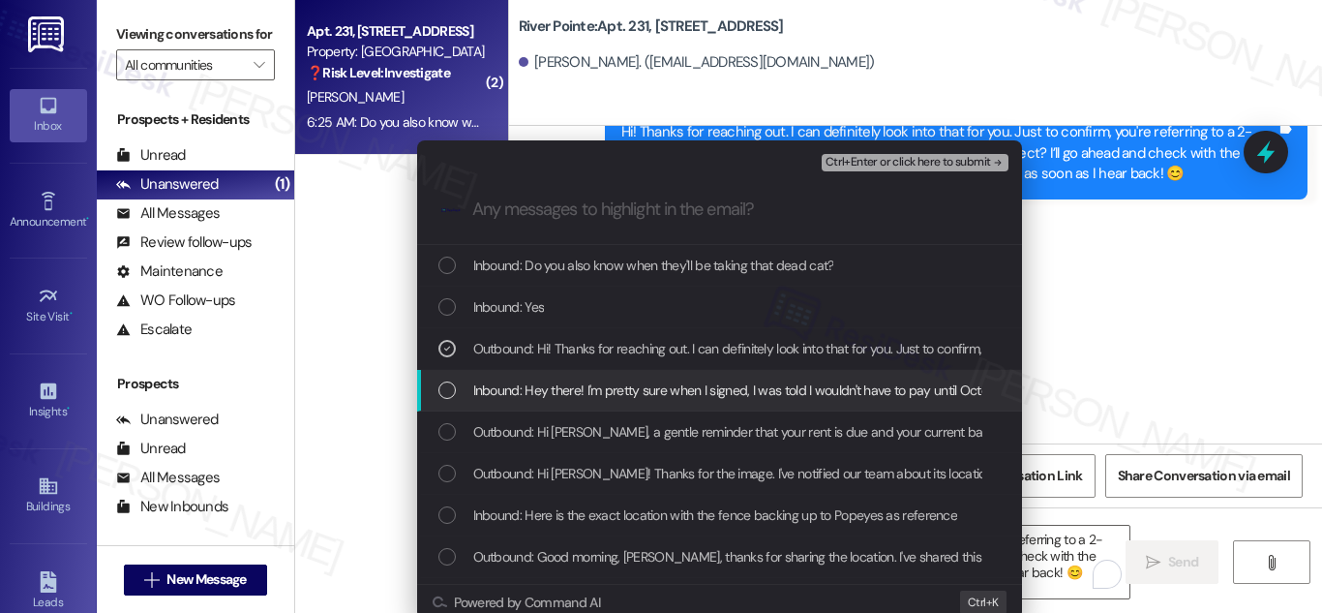
click at [438, 392] on div "List of options" at bounding box center [446, 389] width 17 height 17
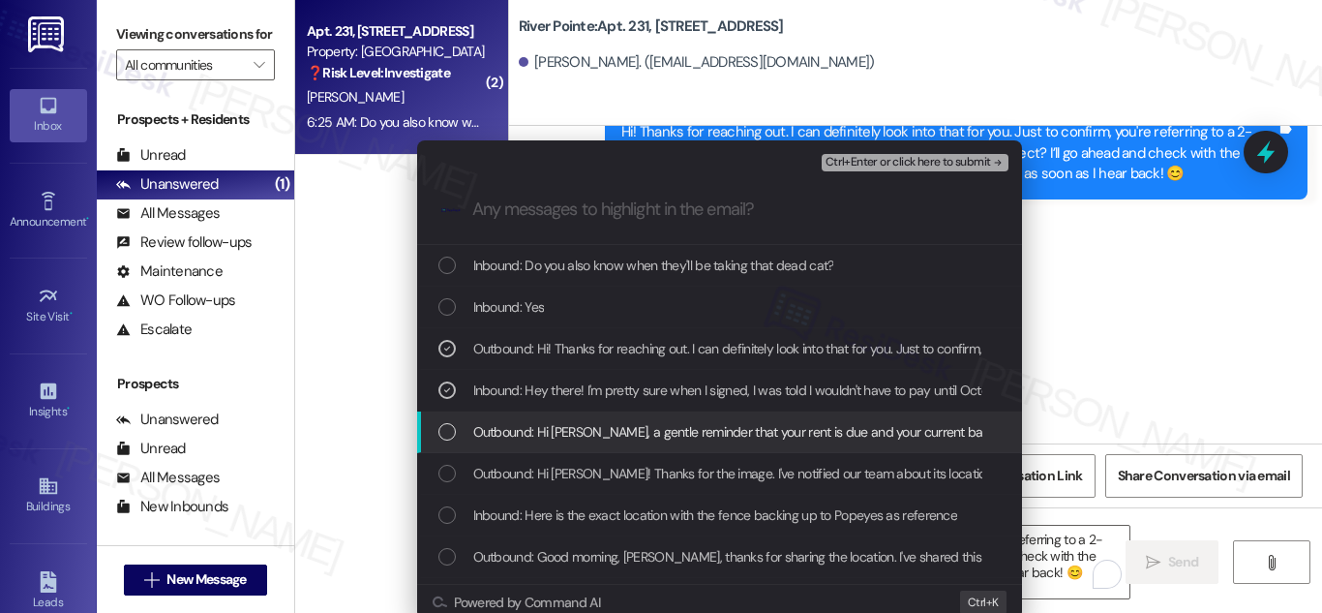
drag, startPoint x: 444, startPoint y: 432, endPoint x: 448, endPoint y: 441, distance: 10.4
click at [444, 433] on div "List of options" at bounding box center [446, 431] width 17 height 17
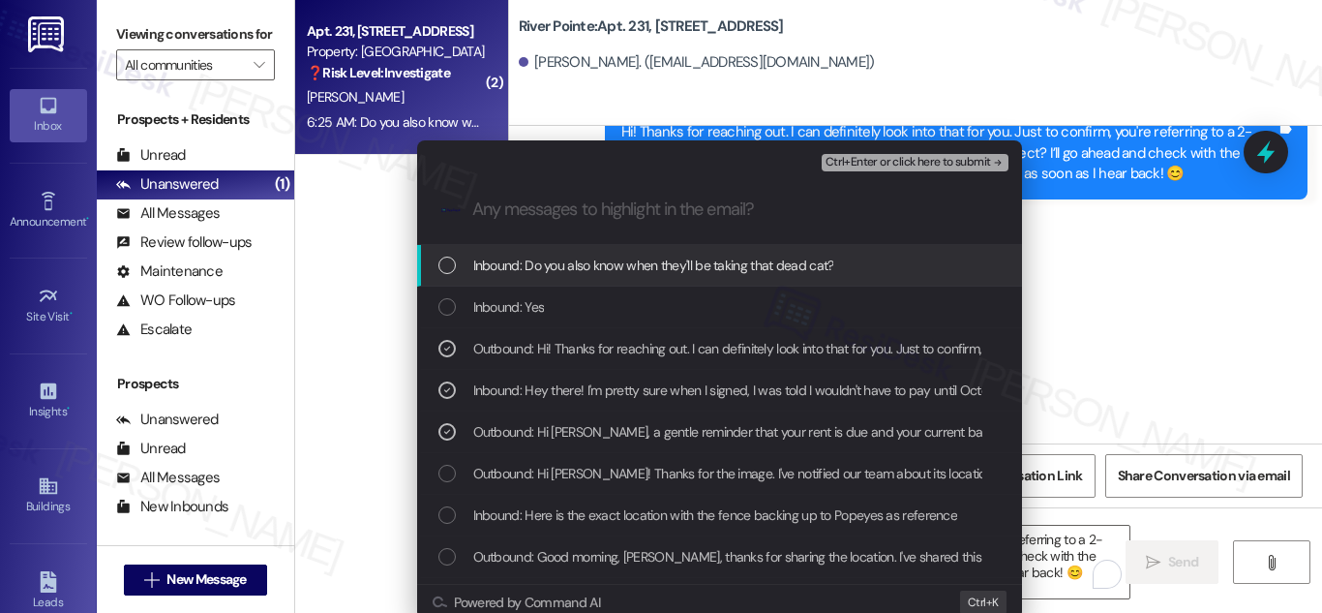
click at [949, 159] on span "Ctrl+Enter or click here to submit" at bounding box center [907, 163] width 165 height 14
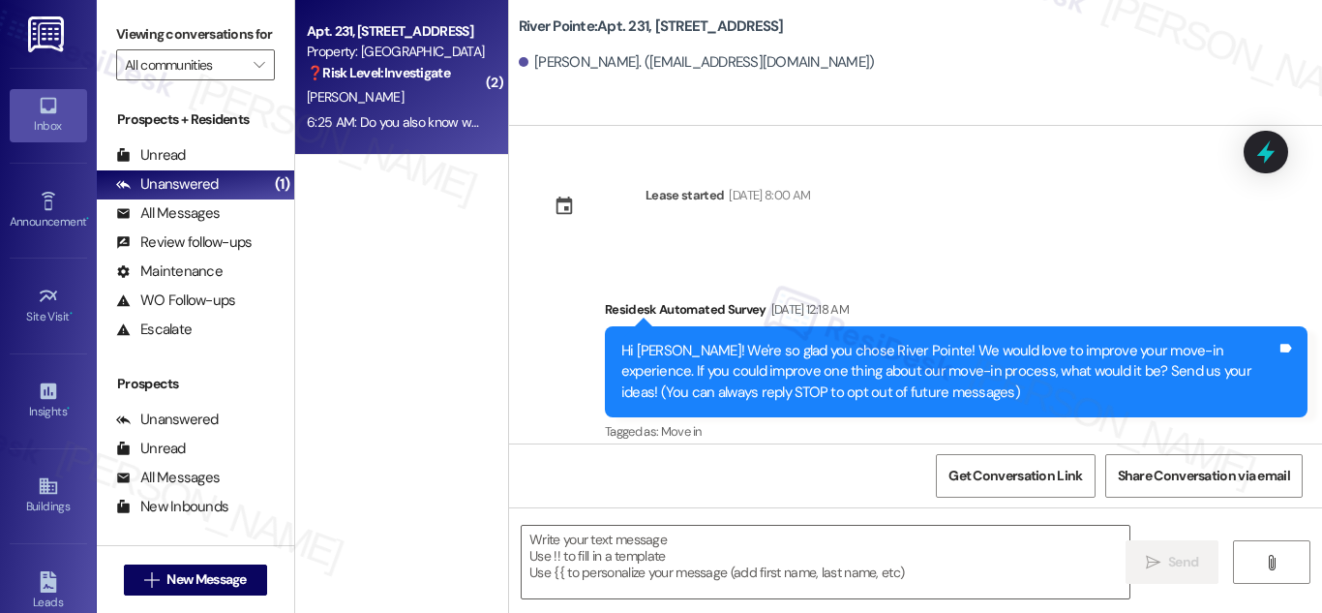
scroll to position [4093, 0]
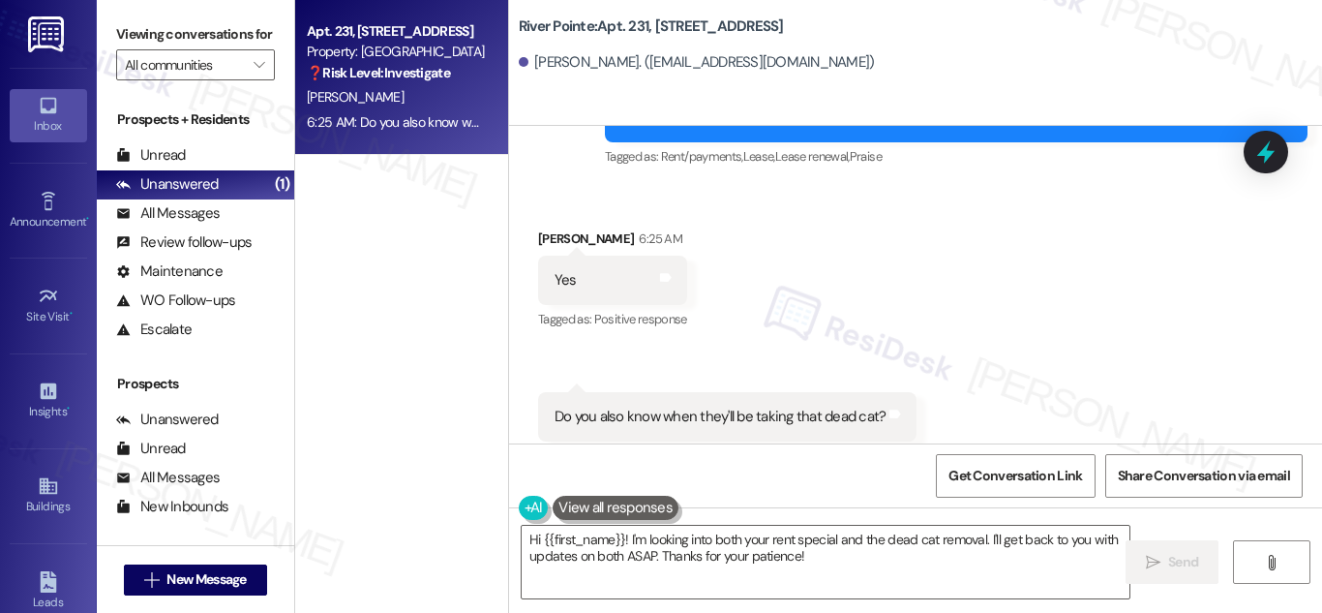
click at [703, 406] on div "Do you also know when they'll be taking that dead cat?" at bounding box center [720, 416] width 332 height 20
click at [553, 62] on div "[PERSON_NAME]. ([EMAIL_ADDRESS][DOMAIN_NAME])" at bounding box center [697, 62] width 356 height 20
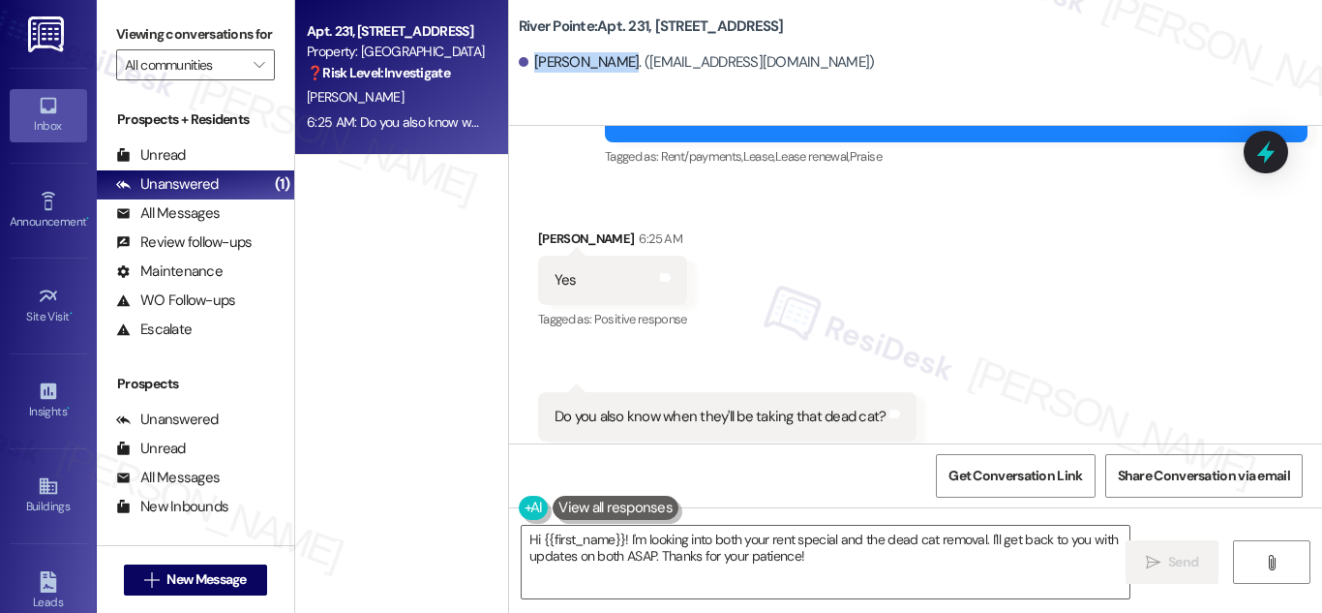
drag, startPoint x: 553, startPoint y: 62, endPoint x: 593, endPoint y: 62, distance: 40.6
click at [593, 62] on div "[PERSON_NAME]. ([EMAIL_ADDRESS][DOMAIN_NAME])" at bounding box center [697, 62] width 356 height 20
click at [1118, 204] on div "Received via SMS [PERSON_NAME] 6:25 AM Yes Tags and notes Tagged as: Positive r…" at bounding box center [915, 335] width 813 height 300
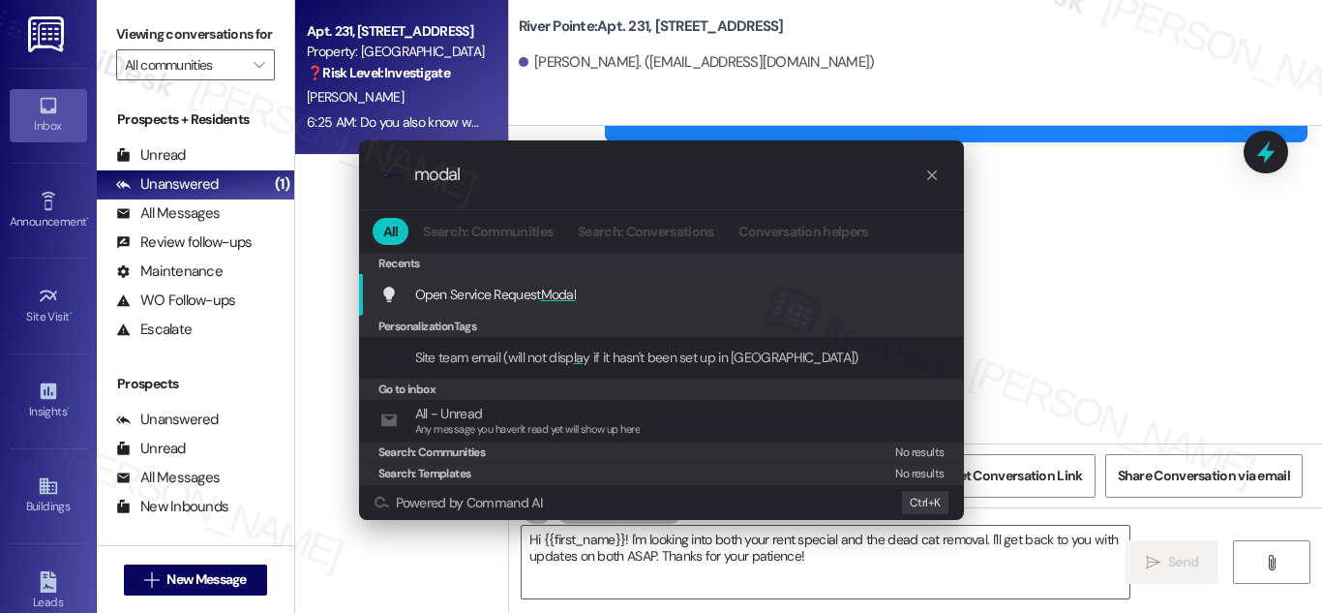
click at [551, 296] on span "Modal" at bounding box center [559, 293] width 36 height 17
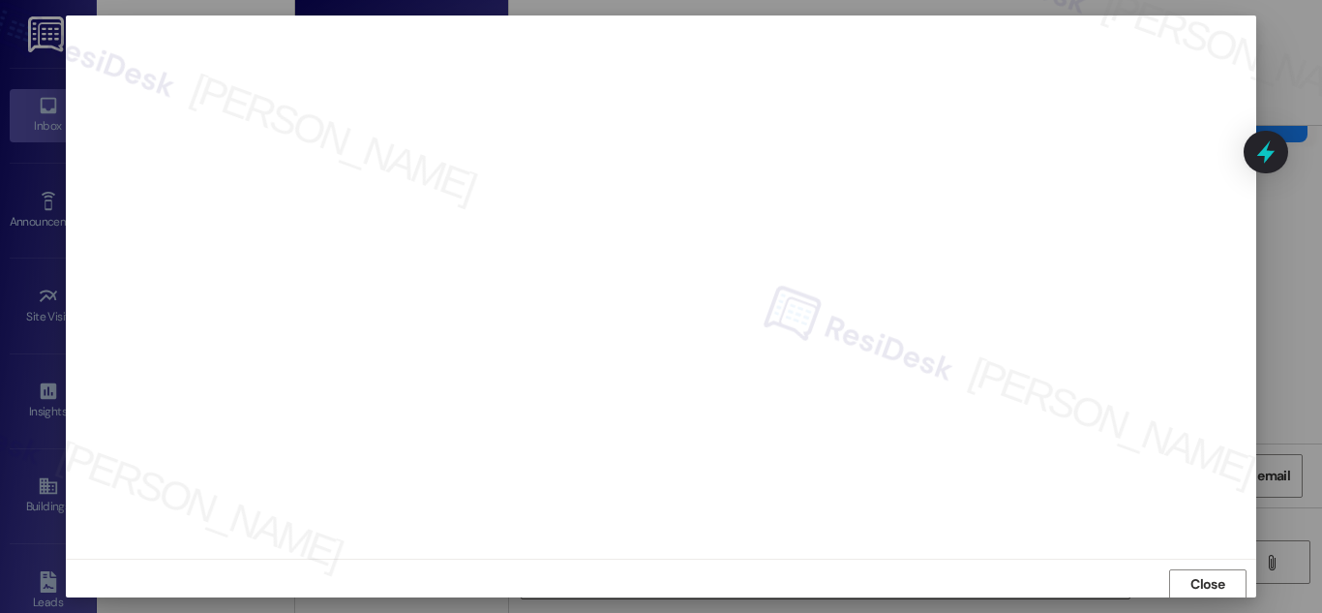
scroll to position [21, 0]
click at [1284, 312] on div at bounding box center [661, 306] width 1322 height 613
click at [1268, 252] on div at bounding box center [661, 306] width 1322 height 613
click at [1207, 574] on span "Close" at bounding box center [1207, 571] width 34 height 20
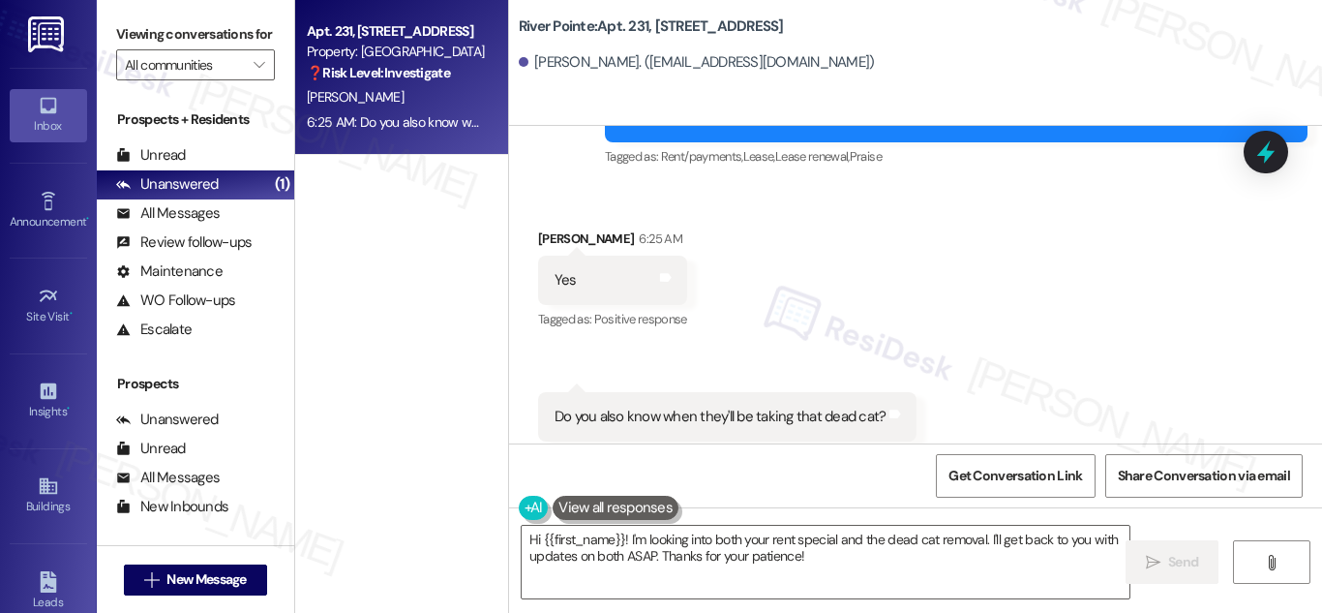
click at [1021, 299] on div "Received via SMS [PERSON_NAME] 6:25 AM Yes Tags and notes Tagged as: Positive r…" at bounding box center [915, 335] width 813 height 300
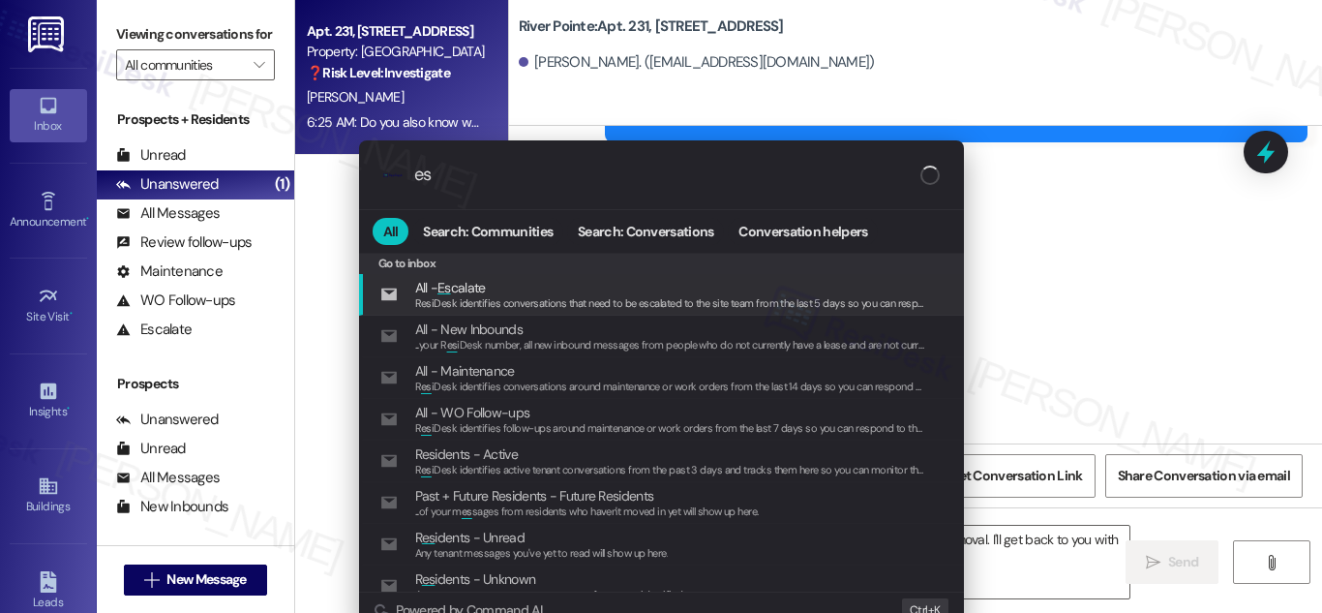
type input "e"
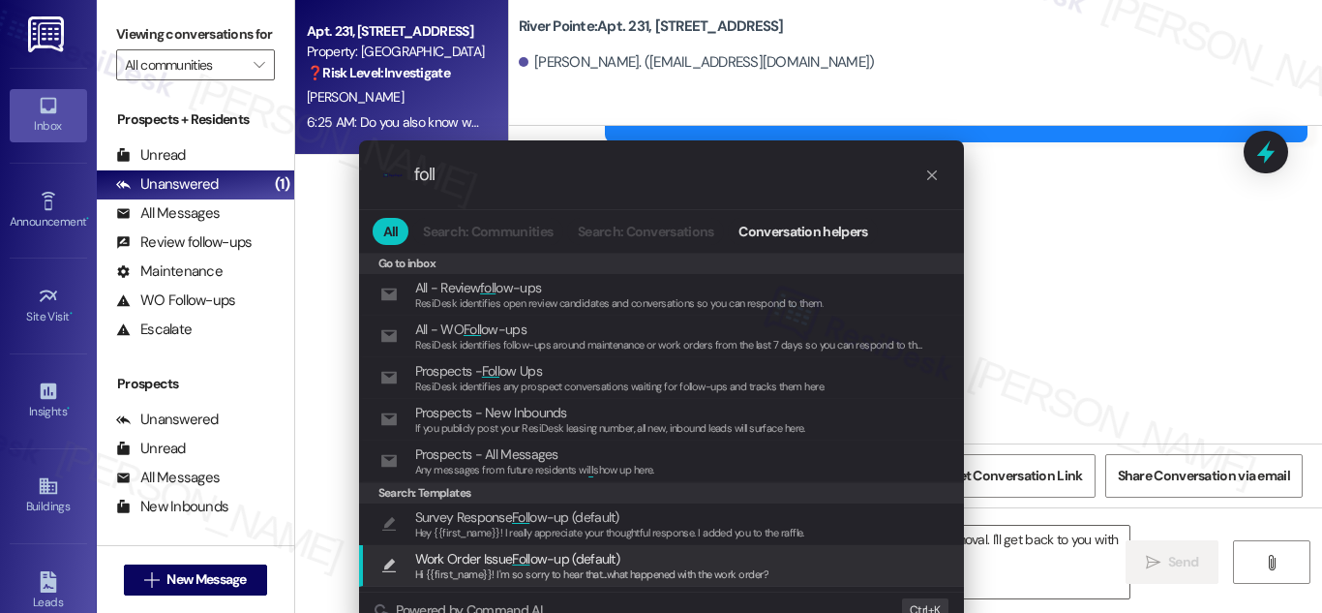
type input "foll"
click at [592, 554] on span "Work Order Issue Foll ow-up (default)" at bounding box center [517, 558] width 205 height 21
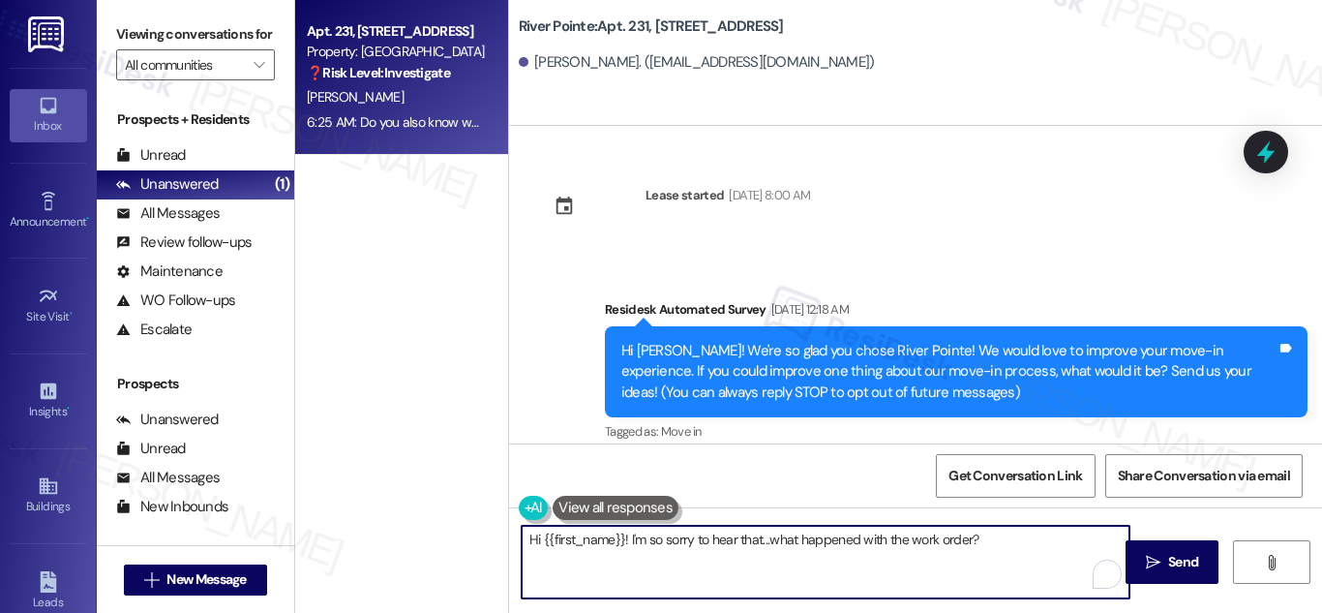
scroll to position [4093, 0]
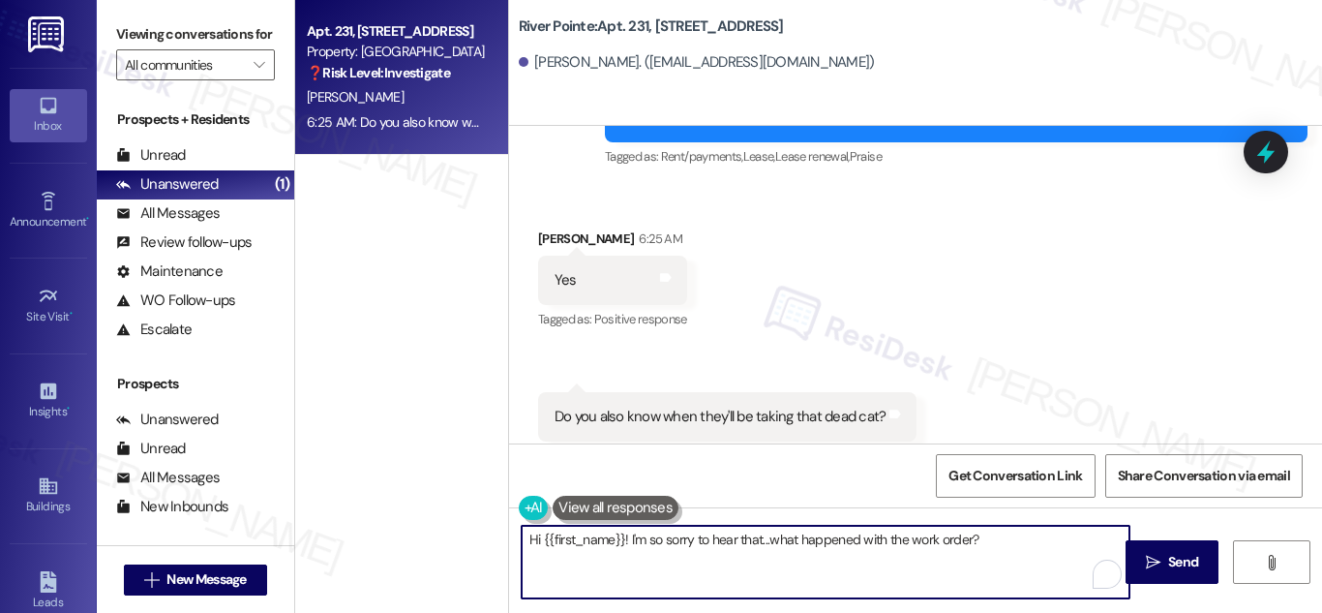
drag, startPoint x: 1029, startPoint y: 541, endPoint x: 468, endPoint y: 525, distance: 560.5
click at [478, 525] on div "Apt. 231, [STREET_ADDRESS] Property: River Pointe ❓ Risk Level: Investigate [PE…" at bounding box center [808, 306] width 1027 height 613
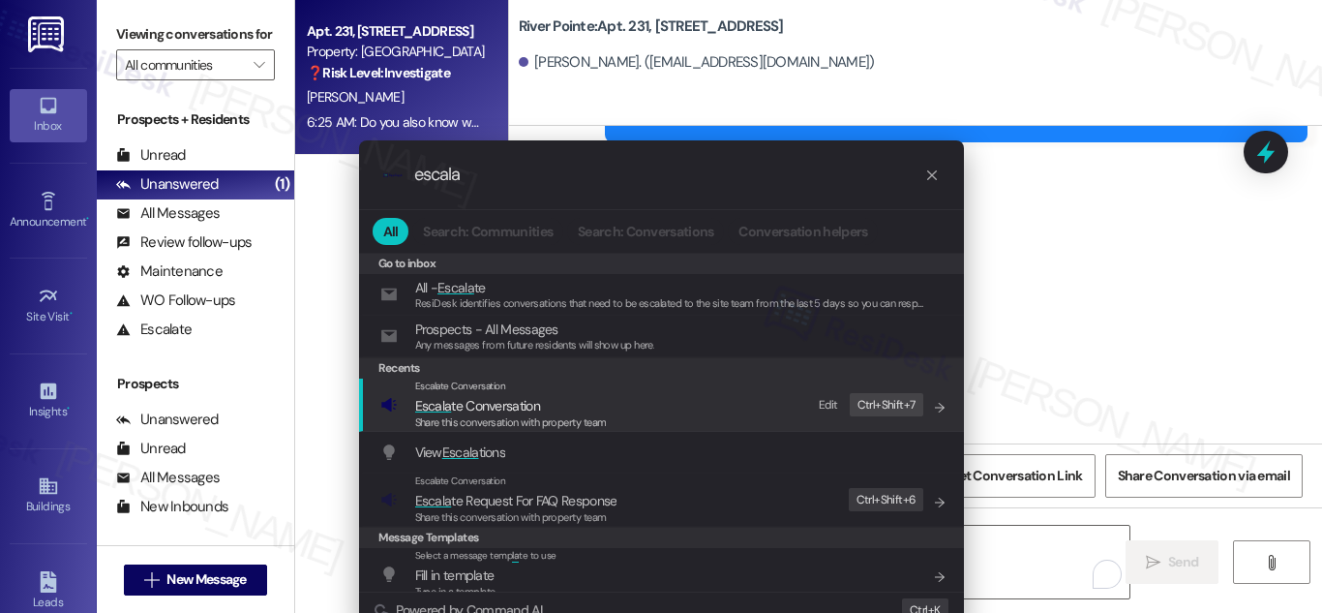
type input "escala"
click at [517, 408] on span "Escala te Conversation" at bounding box center [477, 405] width 125 height 17
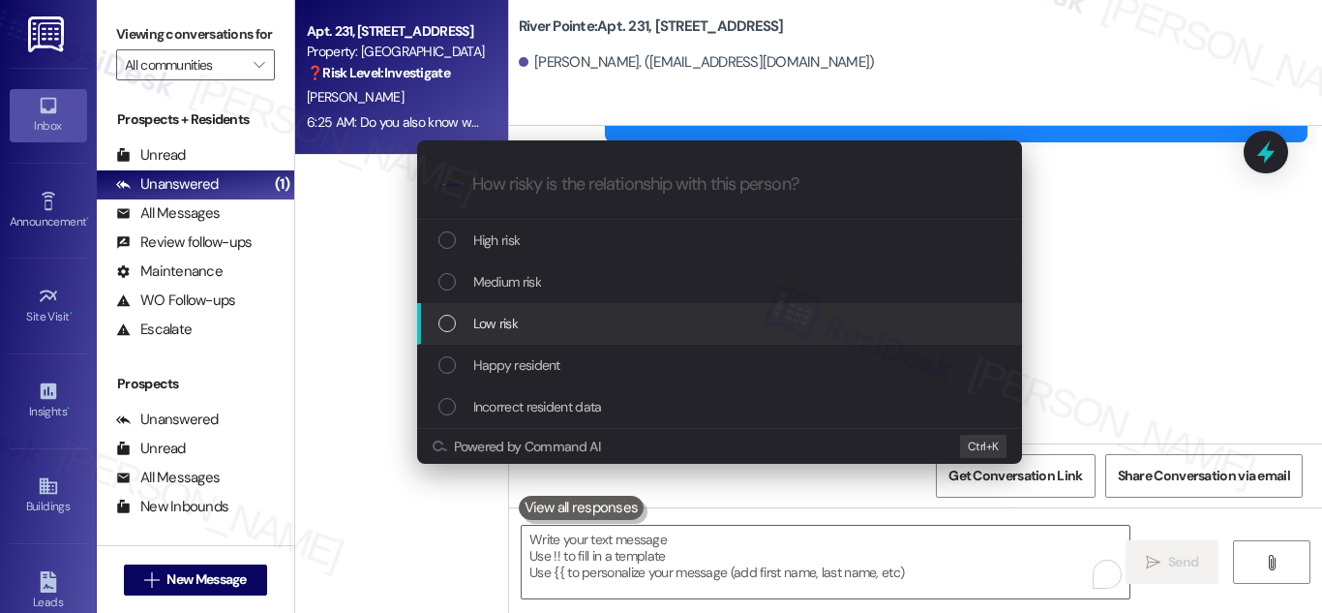
click at [446, 324] on div "List of options" at bounding box center [446, 322] width 17 height 17
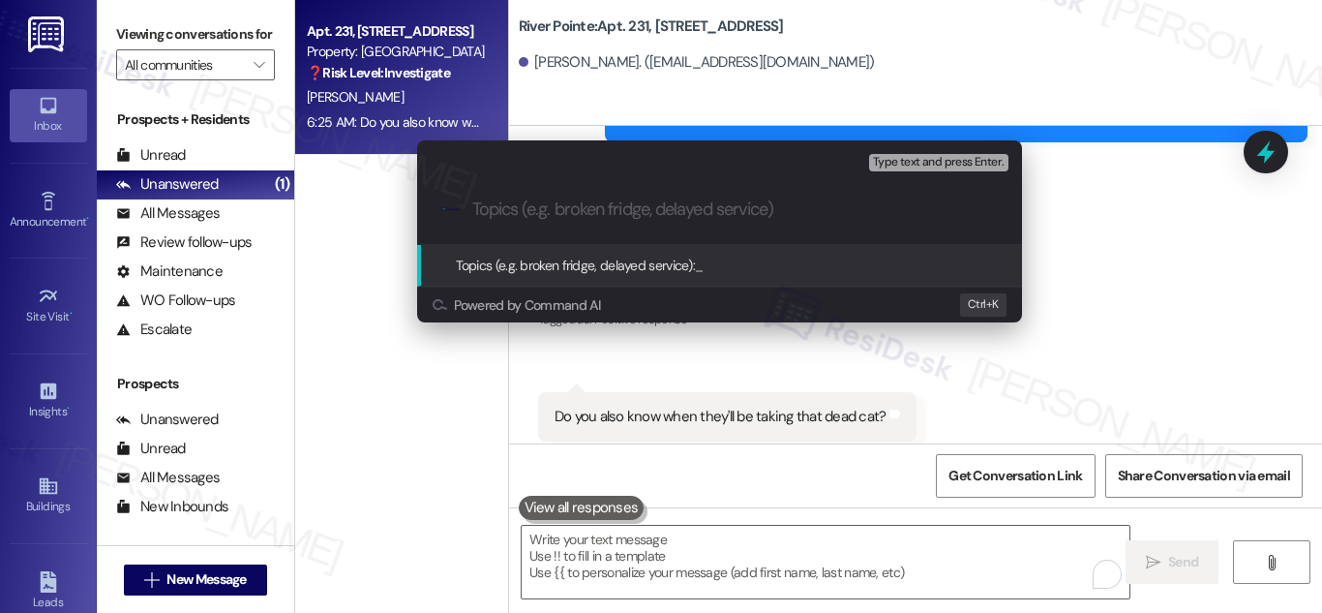
click at [701, 203] on input "Topics (e.g. broken fridge, delayed service)" at bounding box center [734, 209] width 525 height 20
click at [618, 258] on span "Topics (e.g. broken fridge, delayed service):" at bounding box center [576, 264] width 240 height 17
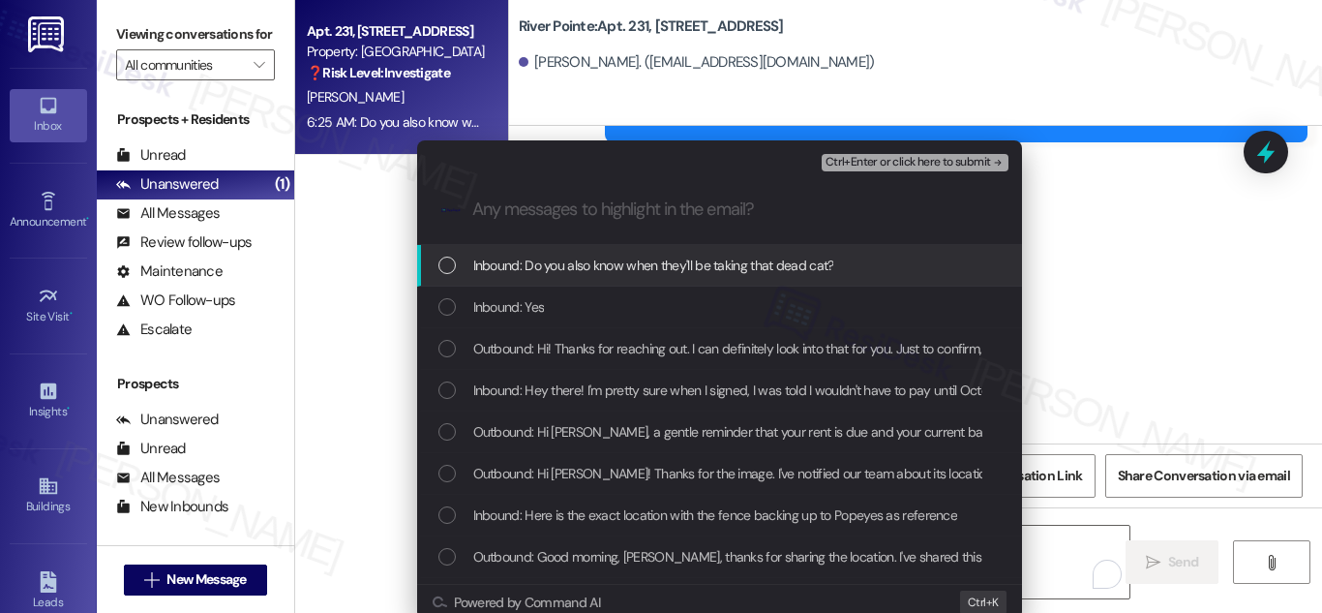
click at [446, 261] on div "List of options" at bounding box center [446, 264] width 17 height 17
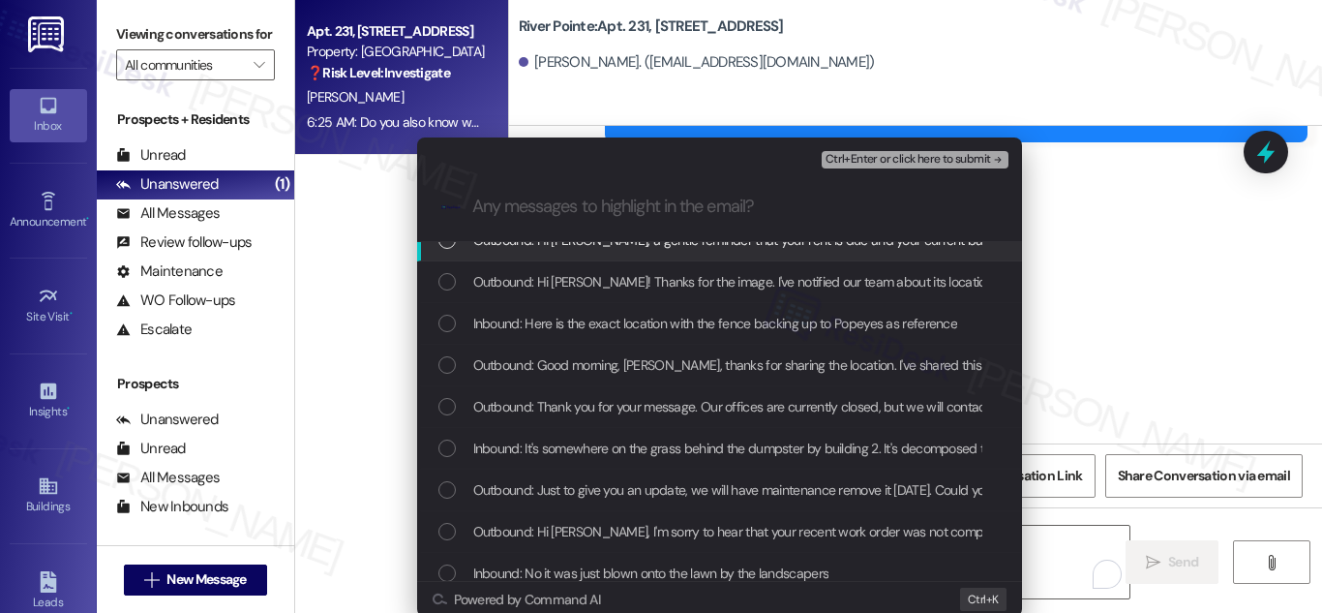
scroll to position [0, 0]
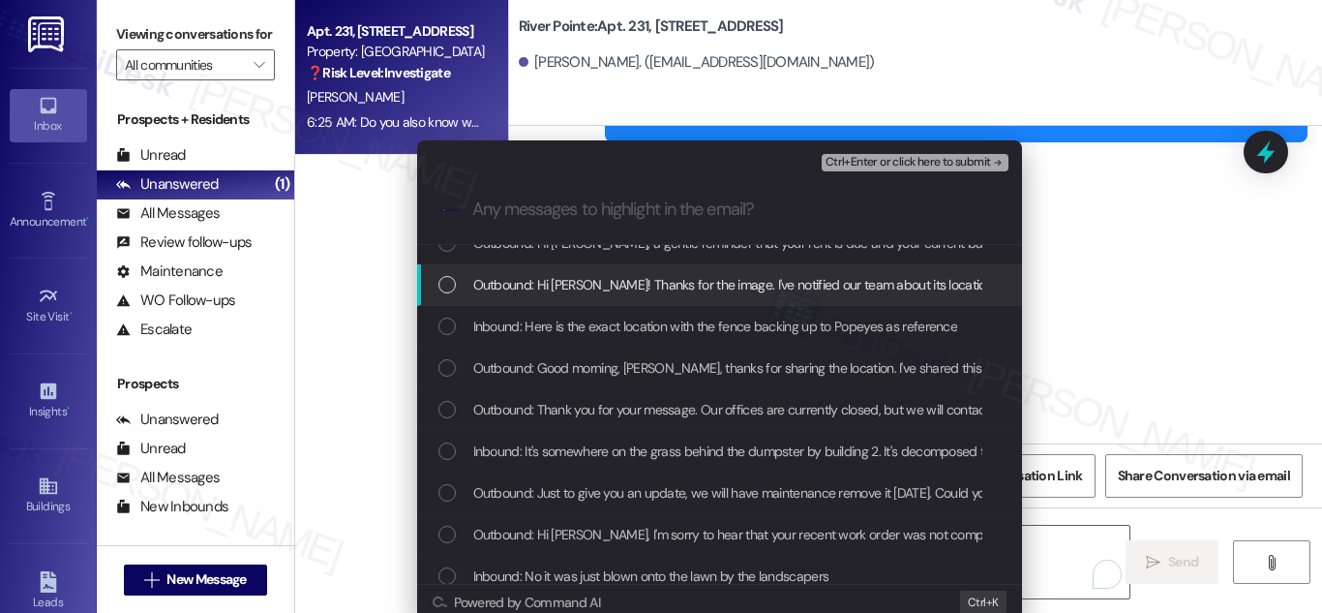
click at [1129, 276] on div "Escalate Conversation Low risk Inbound: Do you also know when they'll be taking…" at bounding box center [661, 306] width 1322 height 613
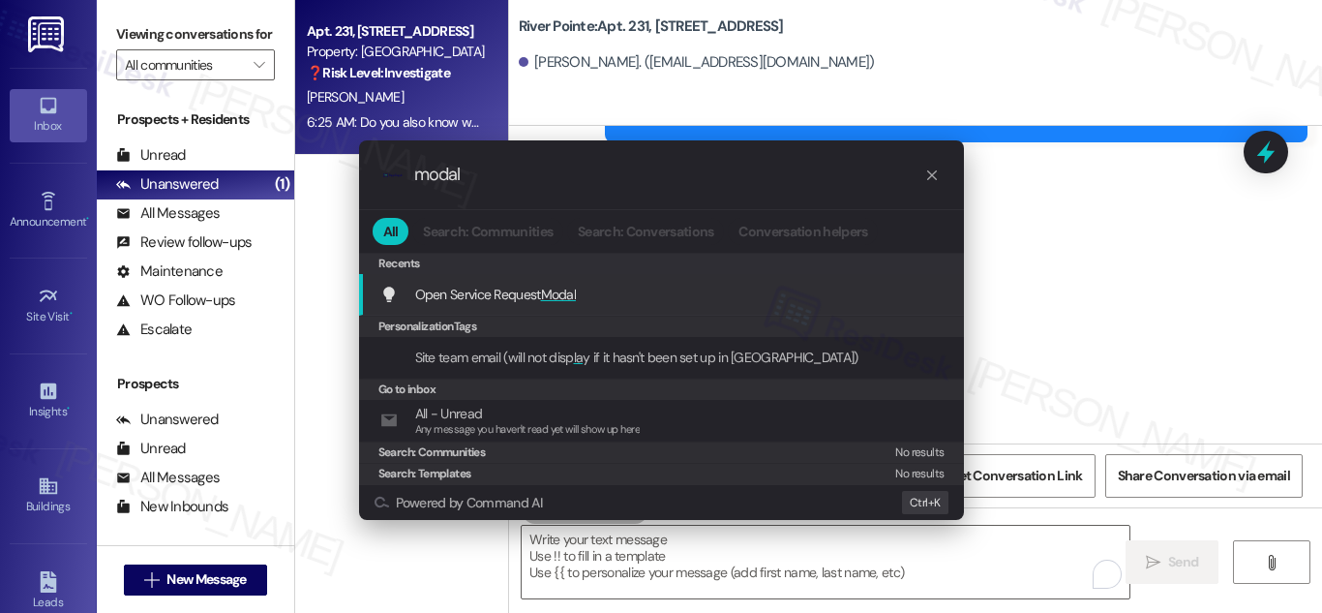
click at [554, 299] on span "Modal" at bounding box center [559, 293] width 36 height 17
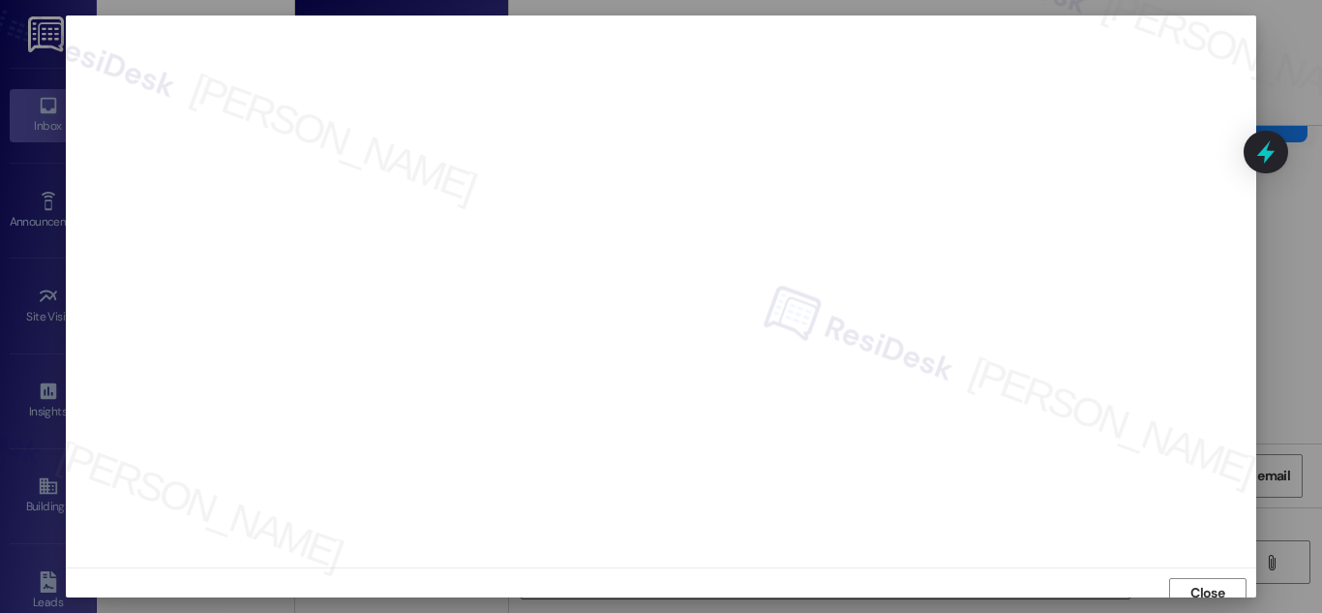
click at [1275, 378] on div at bounding box center [661, 306] width 1322 height 613
click at [1284, 394] on div at bounding box center [661, 306] width 1322 height 613
click at [1293, 279] on div at bounding box center [661, 306] width 1322 height 613
drag, startPoint x: 1276, startPoint y: 344, endPoint x: 1257, endPoint y: 421, distance: 78.9
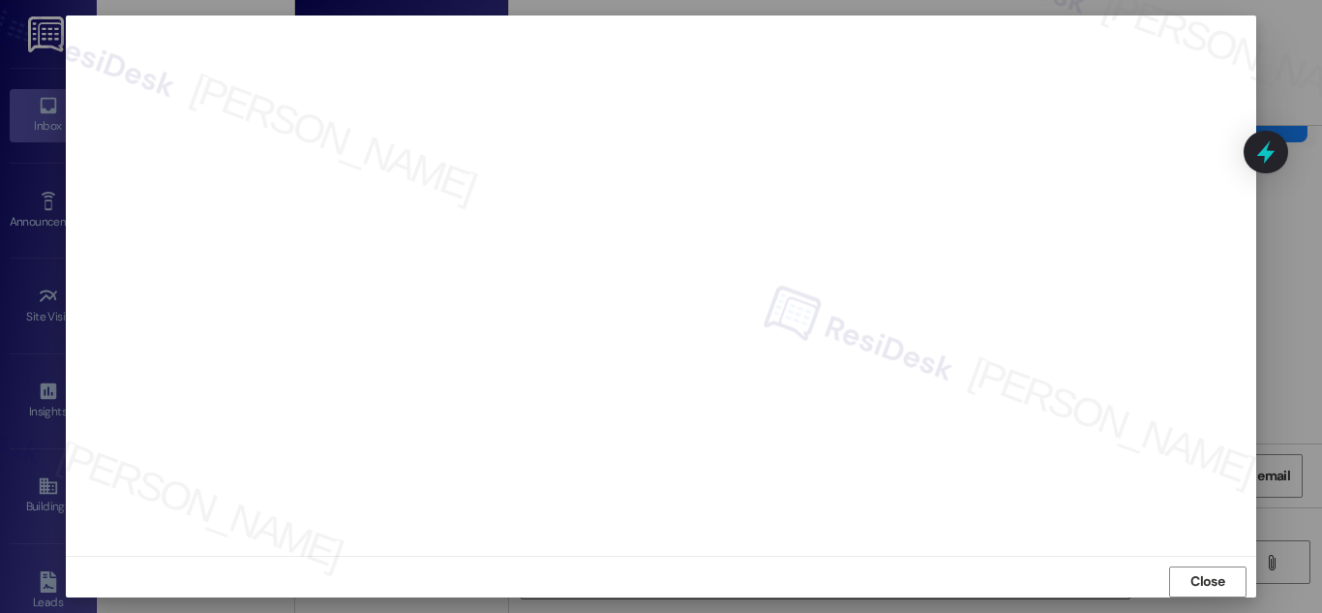
click at [1276, 348] on div at bounding box center [661, 306] width 1322 height 613
drag, startPoint x: 1196, startPoint y: 578, endPoint x: 1202, endPoint y: 565, distance: 13.9
click at [1196, 579] on span "Close" at bounding box center [1207, 581] width 34 height 20
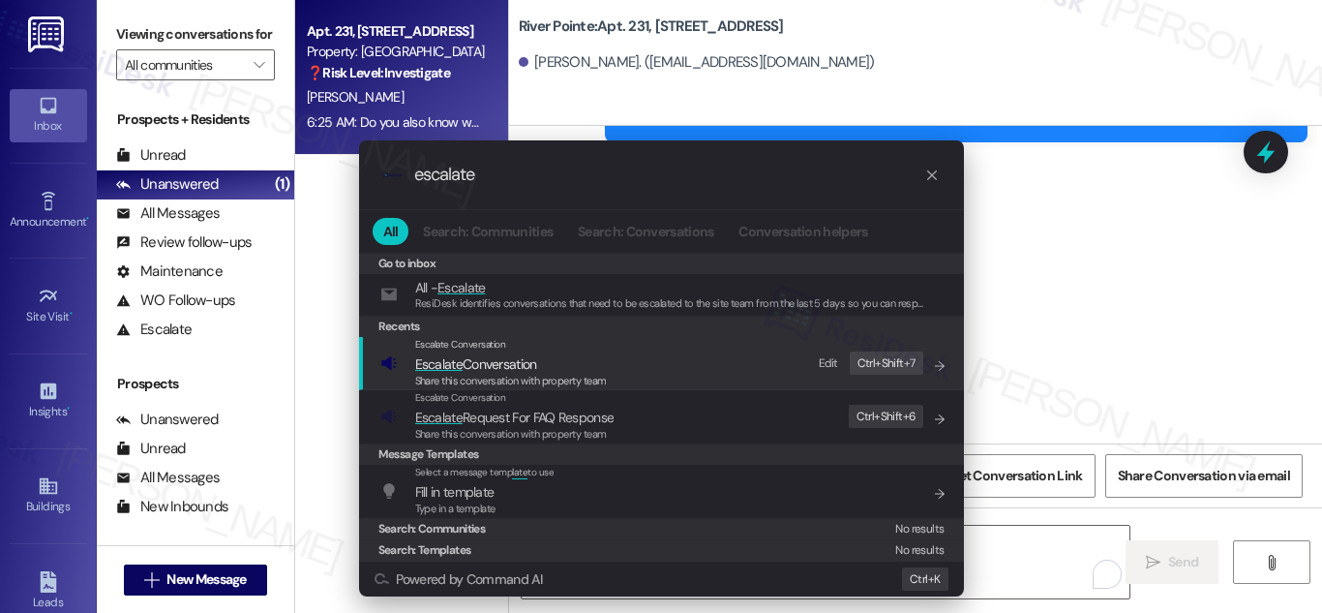
type input "escalate"
click at [493, 367] on span "Escalate Conversation" at bounding box center [476, 363] width 122 height 17
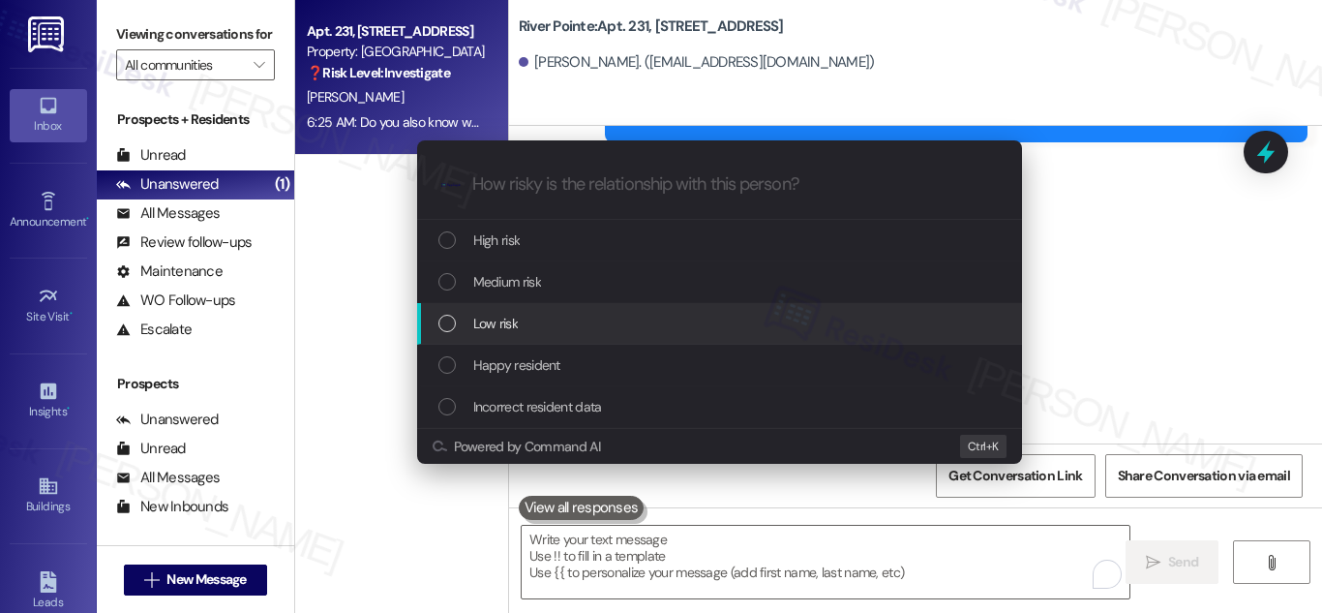
click at [455, 317] on div "List of options" at bounding box center [446, 322] width 17 height 17
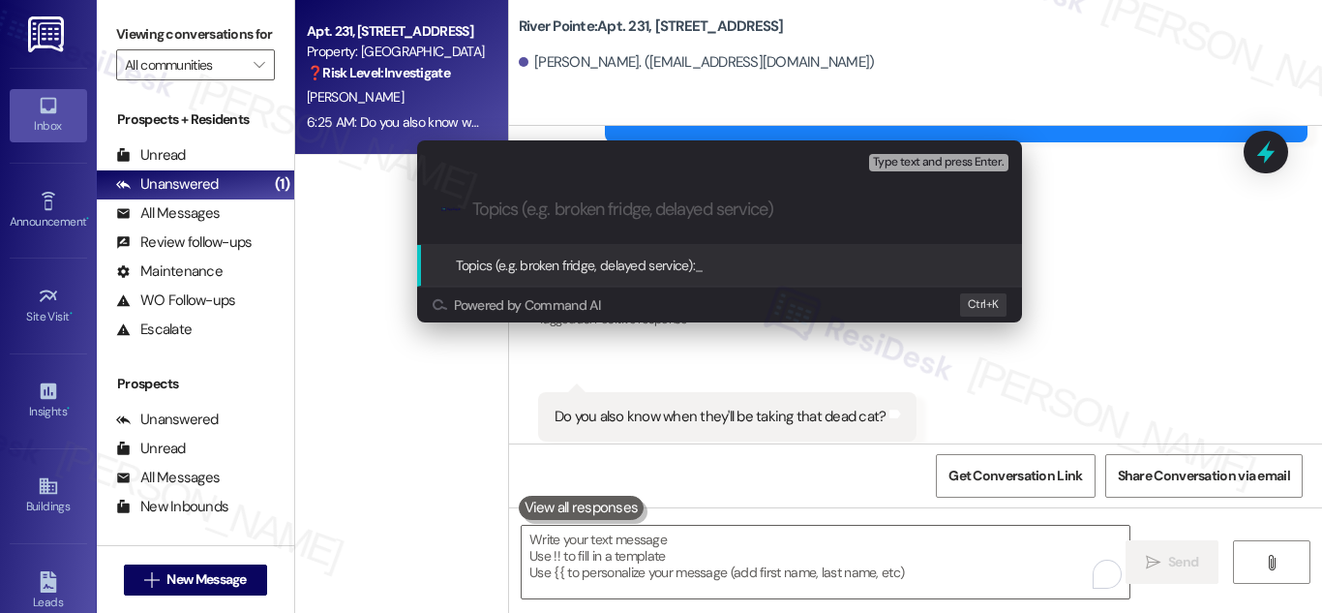
paste input "There's a dead cat by the dumpster"
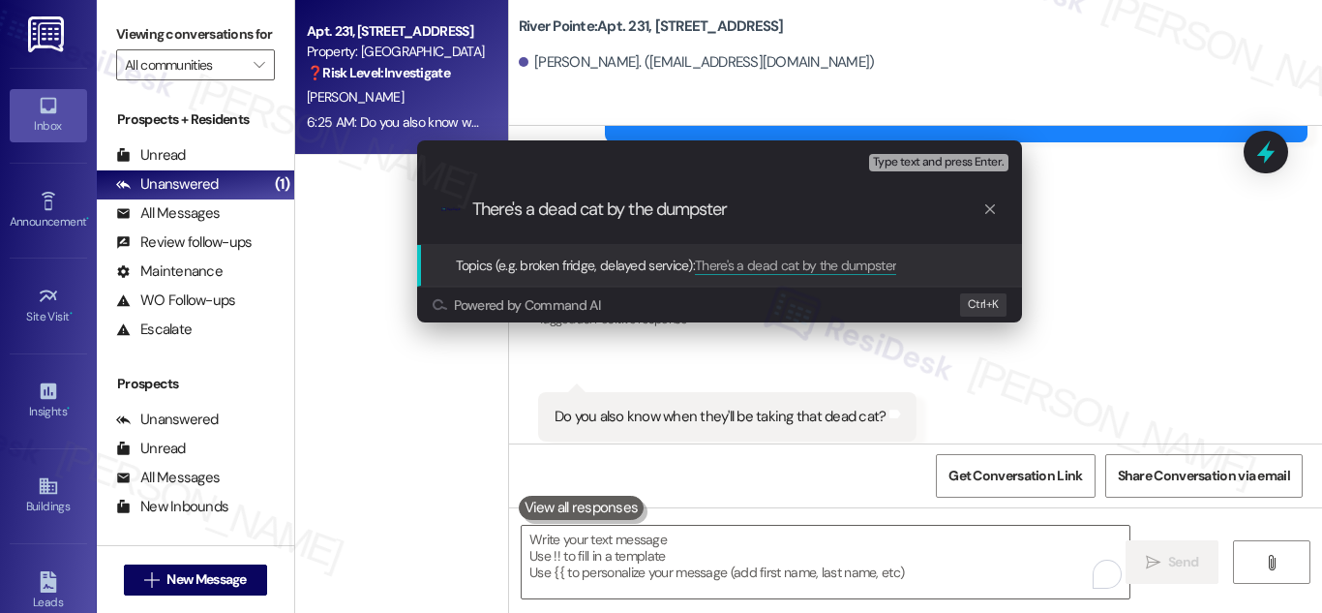
type input "There's a dead cat by the dumpster"
click at [549, 265] on span "Topics (e.g. broken fridge, delayed service):" at bounding box center [576, 264] width 240 height 17
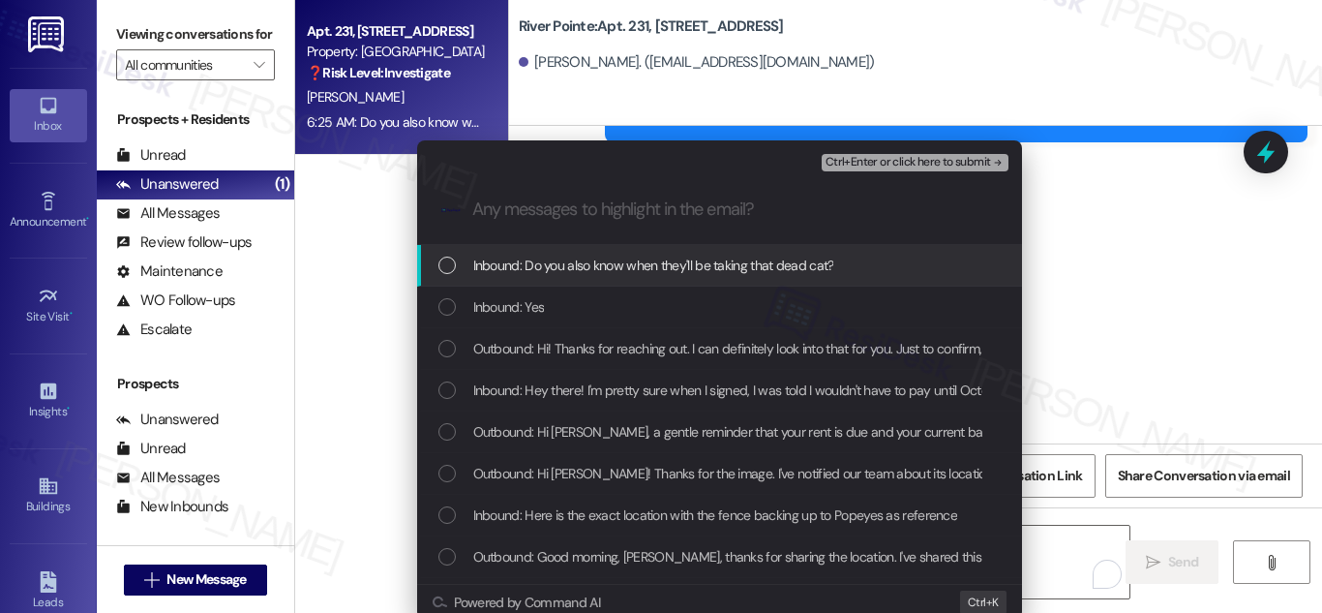
click at [444, 261] on div "List of options" at bounding box center [446, 264] width 17 height 17
click at [942, 158] on span "Ctrl+Enter or click here to submit" at bounding box center [907, 163] width 165 height 14
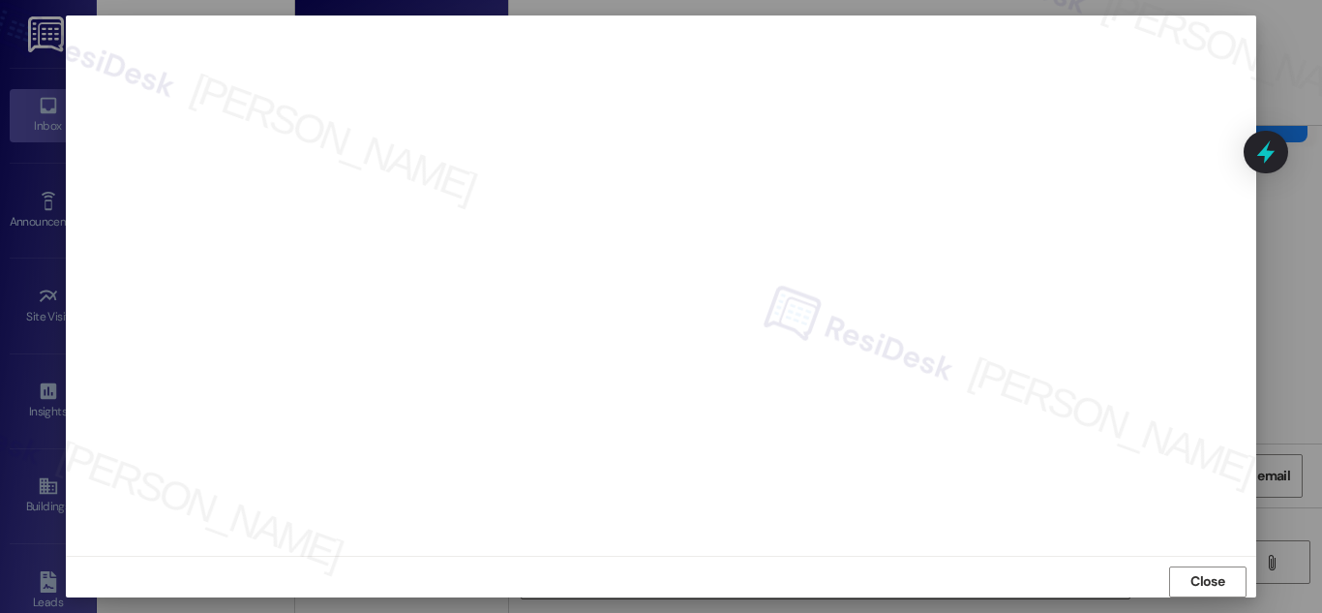
scroll to position [0, 0]
click at [1211, 589] on span "Close" at bounding box center [1207, 593] width 34 height 20
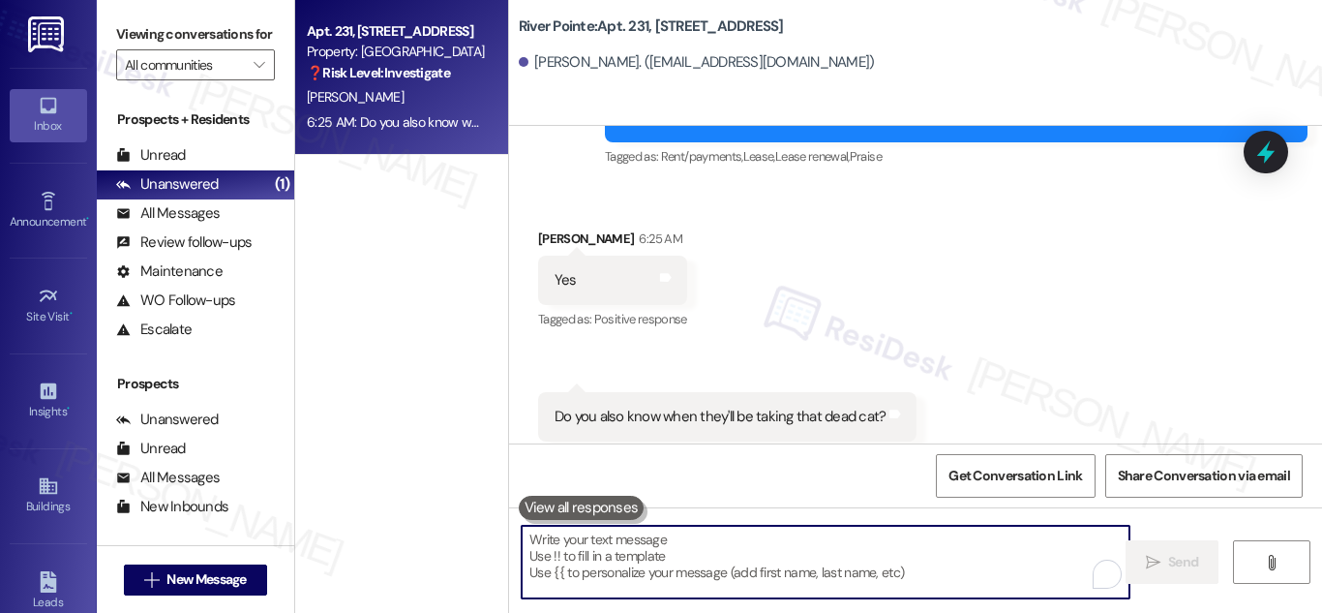
paste textarea "There's a dead cat by the dumpster"
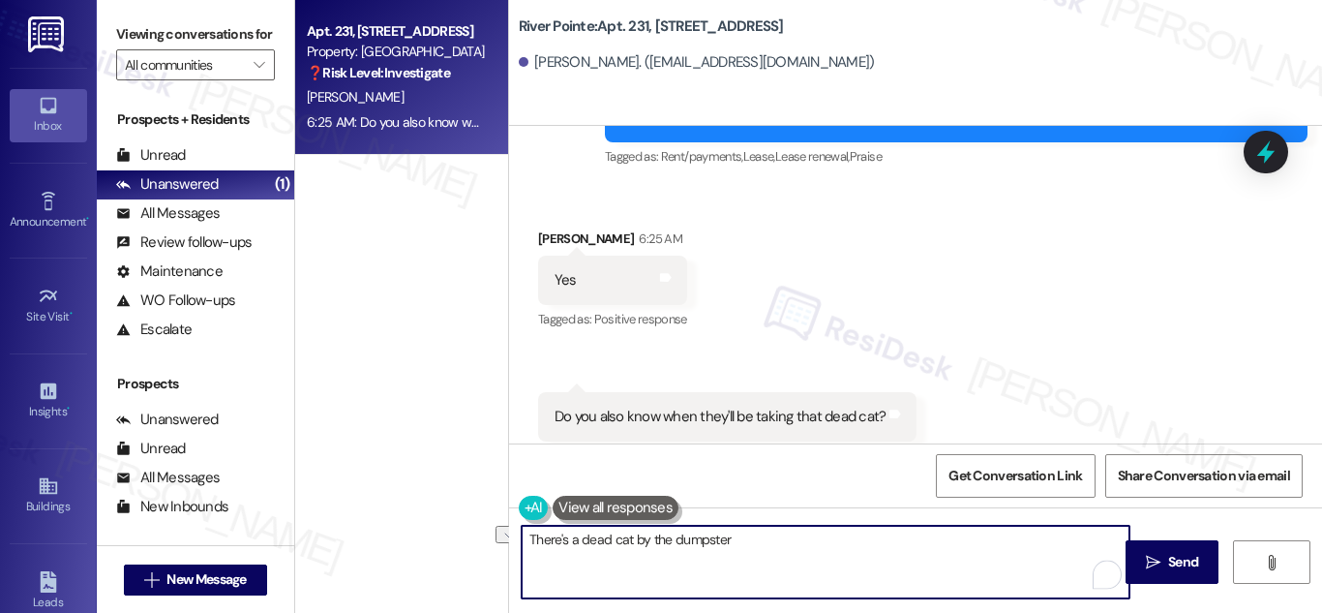
drag, startPoint x: 703, startPoint y: 545, endPoint x: 541, endPoint y: 538, distance: 161.7
click at [541, 538] on textarea "There's a dead cat by the dumpster" at bounding box center [826, 561] width 608 height 73
type textarea "Th"
drag, startPoint x: 595, startPoint y: 534, endPoint x: 488, endPoint y: 521, distance: 108.3
click at [488, 521] on div "Apt. 231, 1600 River Pointe Dr Property: River Pointe ❓ Risk Level: Investigate…" at bounding box center [808, 306] width 1027 height 613
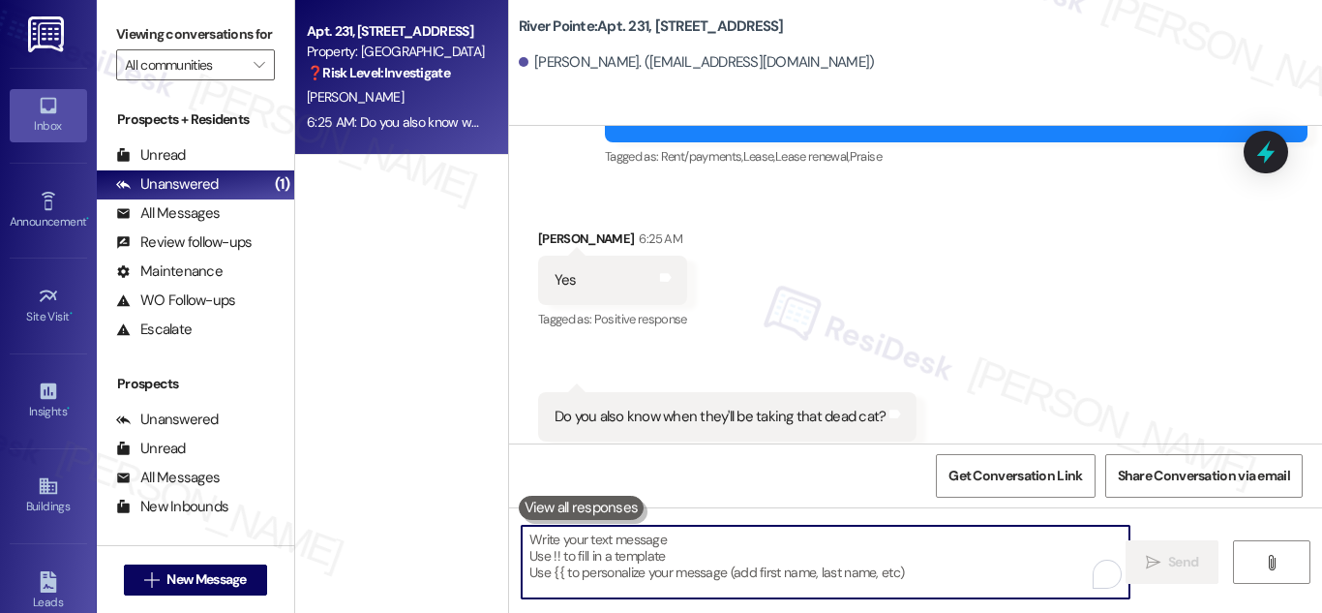
click at [1008, 252] on div "Received via SMS [PERSON_NAME] 6:25 AM Yes Tags and notes Tagged as: Positive r…" at bounding box center [915, 335] width 813 height 300
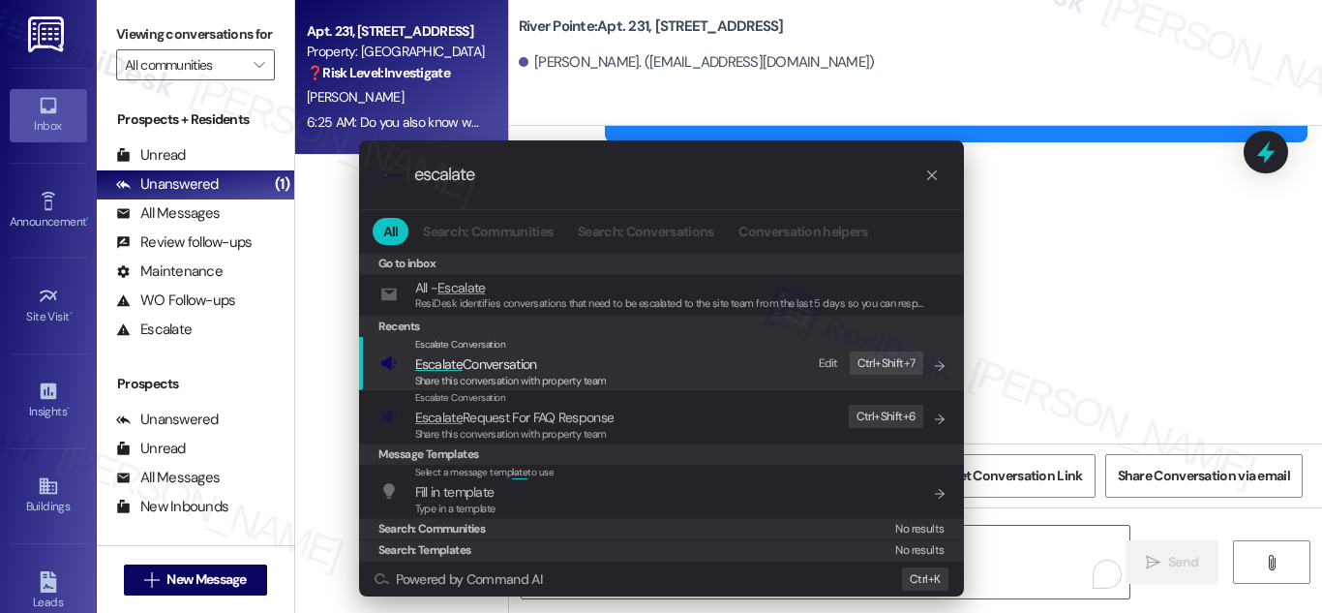
type input "escalate"
click at [507, 359] on span "Escalate Conversation" at bounding box center [476, 363] width 122 height 17
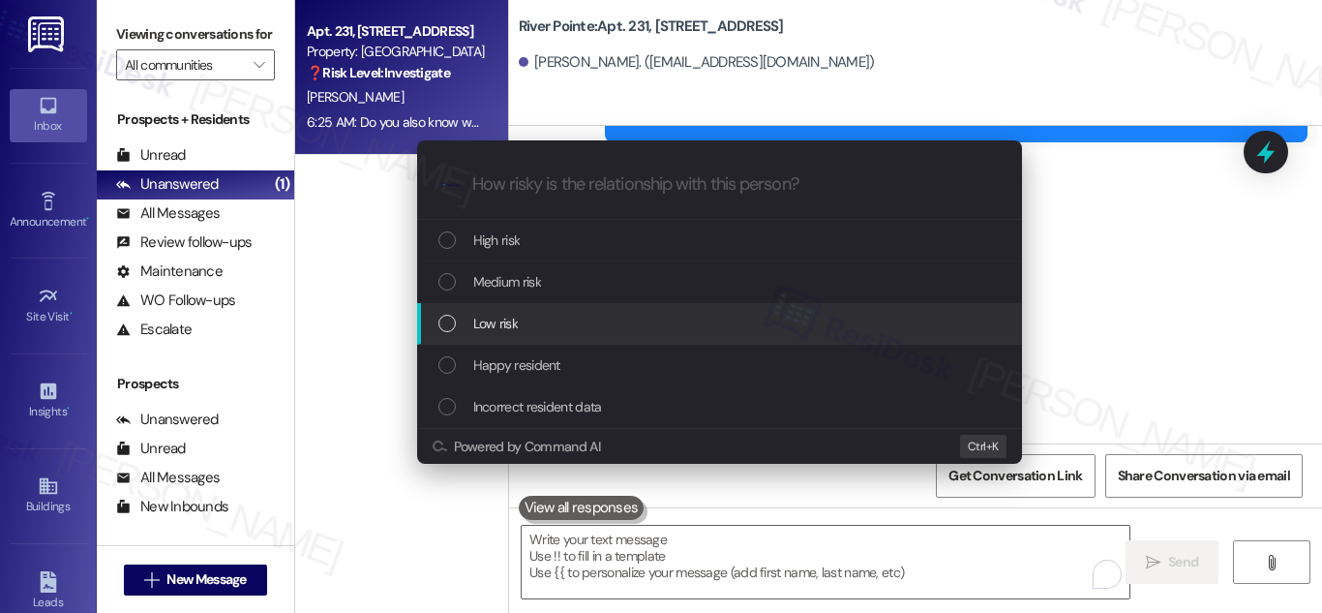
click at [444, 315] on div "List of options" at bounding box center [446, 322] width 17 height 17
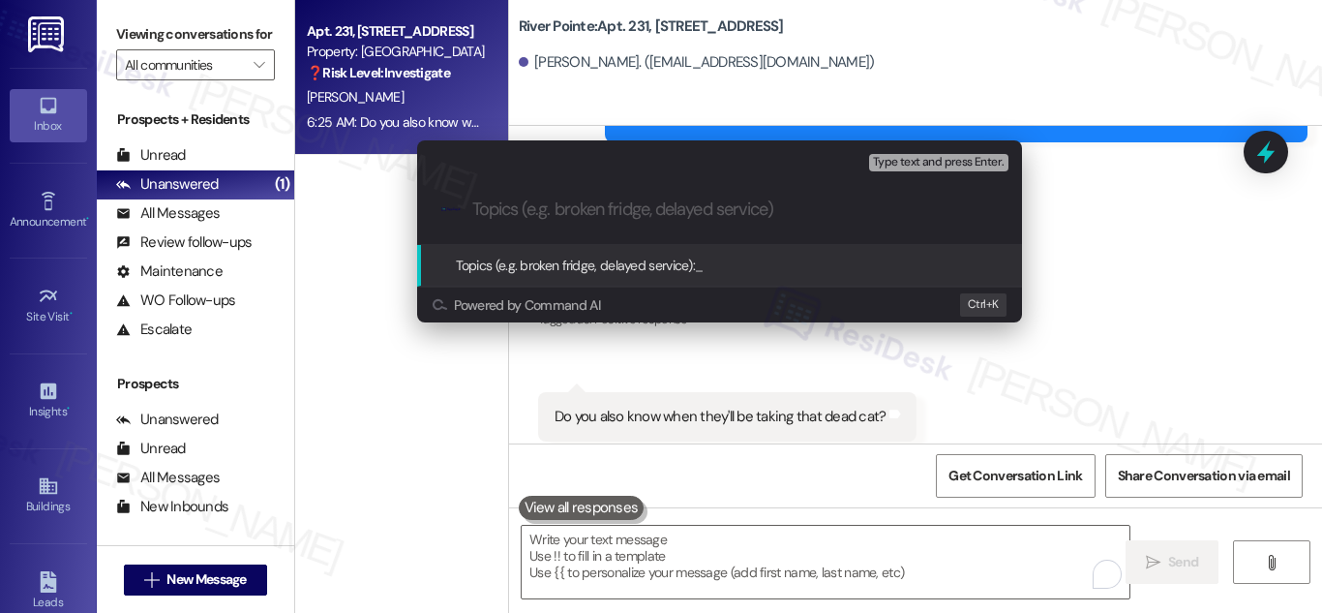
paste input "There's a dead cat by the dumpster"
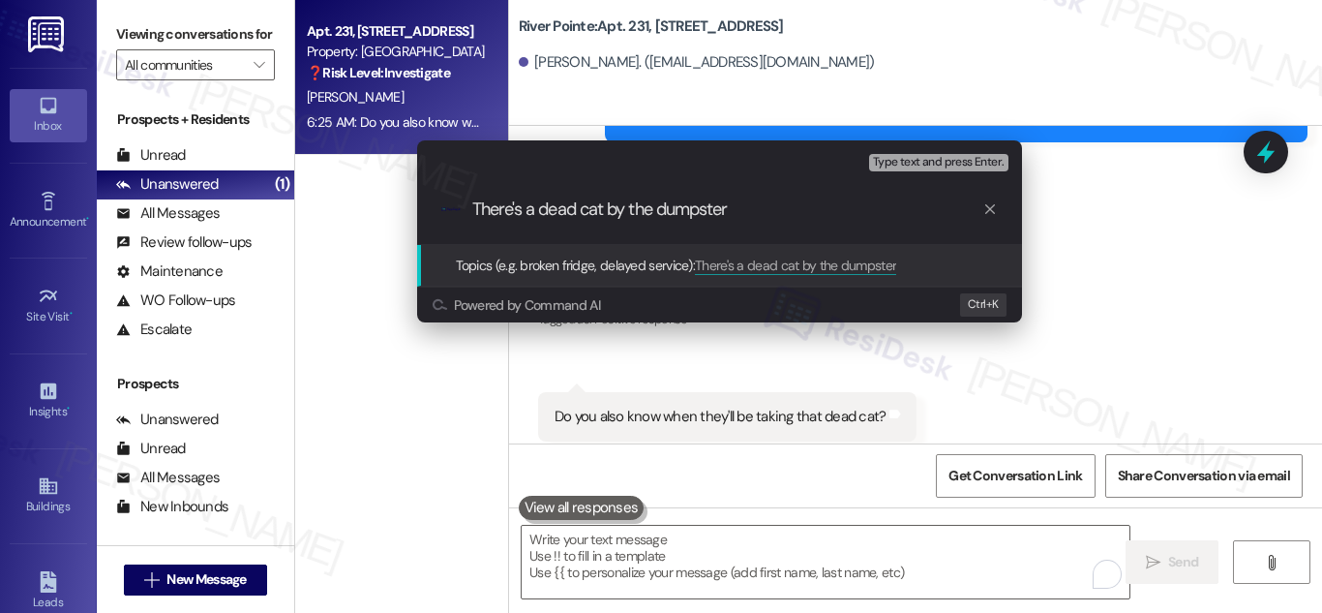
type input "There's a dead cat by the dumpster"
click at [556, 264] on span "Topics (e.g. broken fridge, delayed service):" at bounding box center [576, 264] width 240 height 17
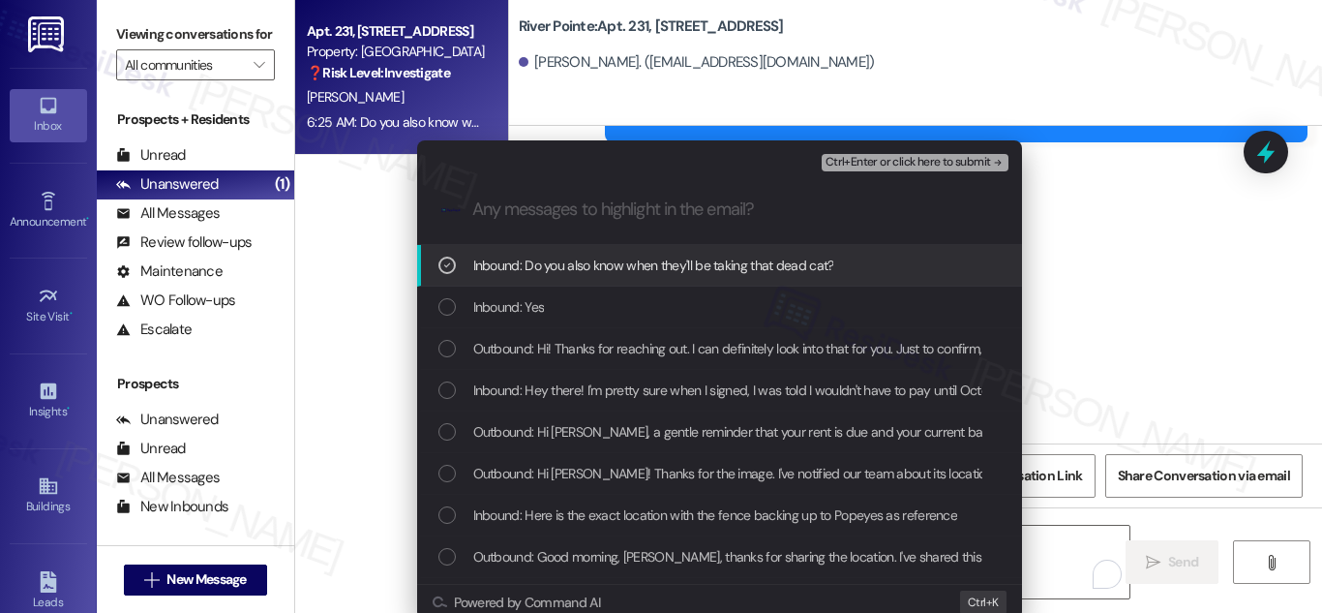
click at [706, 205] on input "Any messages to highlight in the email?" at bounding box center [734, 209] width 525 height 20
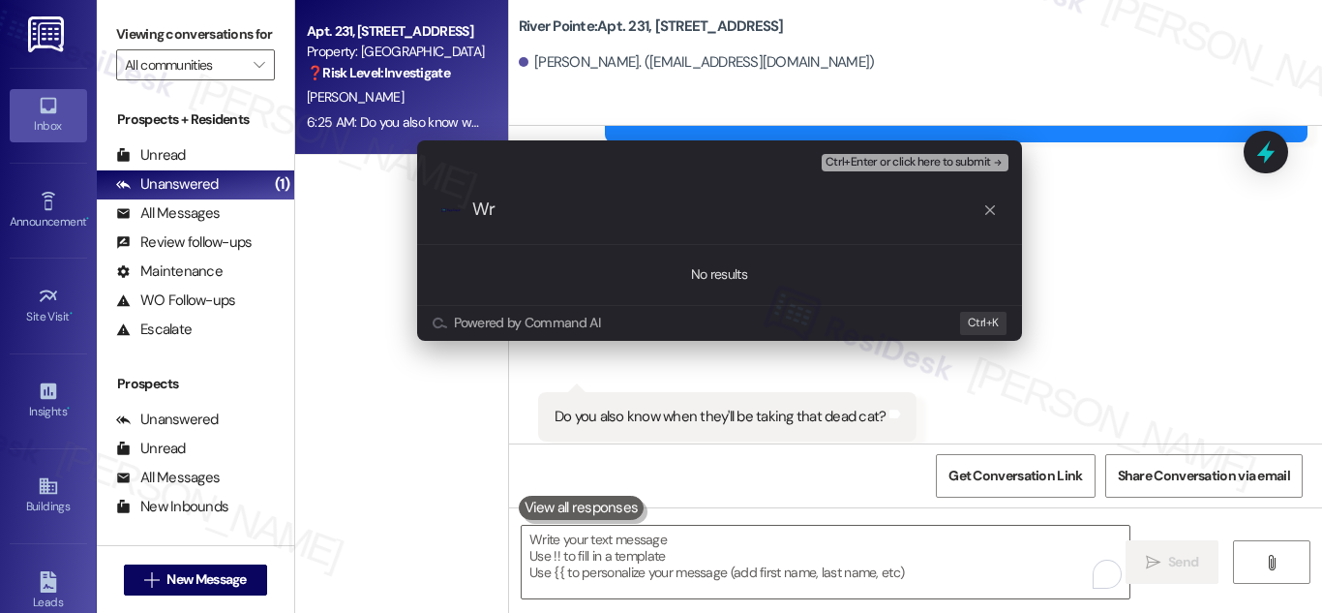
type input "W"
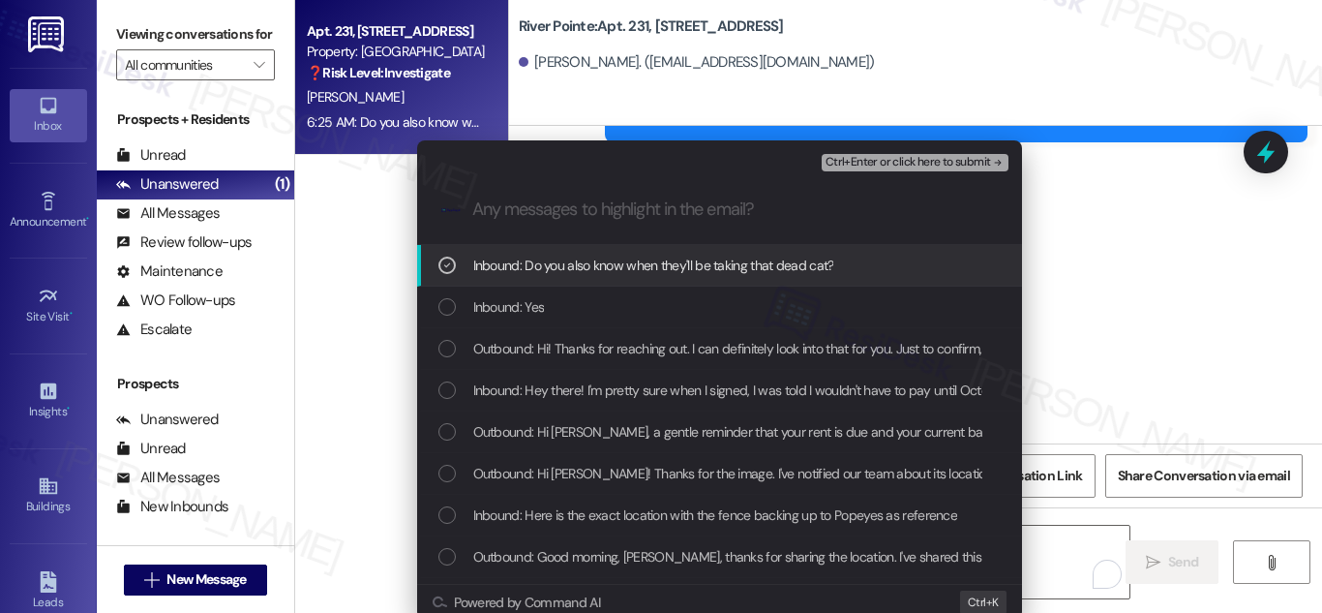
paste input "It has been acknowledged and advised that it will be removed"
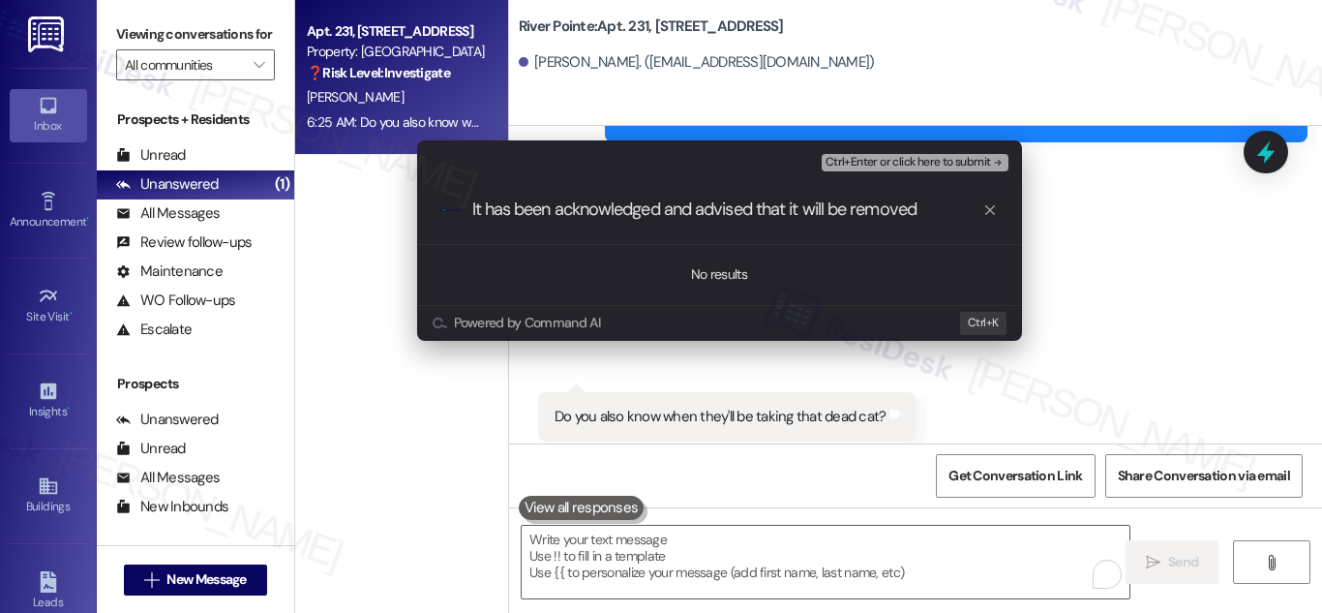
type input "It has been acknowledged and advised that it will be removed"
click at [984, 212] on icon "progress bar" at bounding box center [989, 209] width 15 height 15
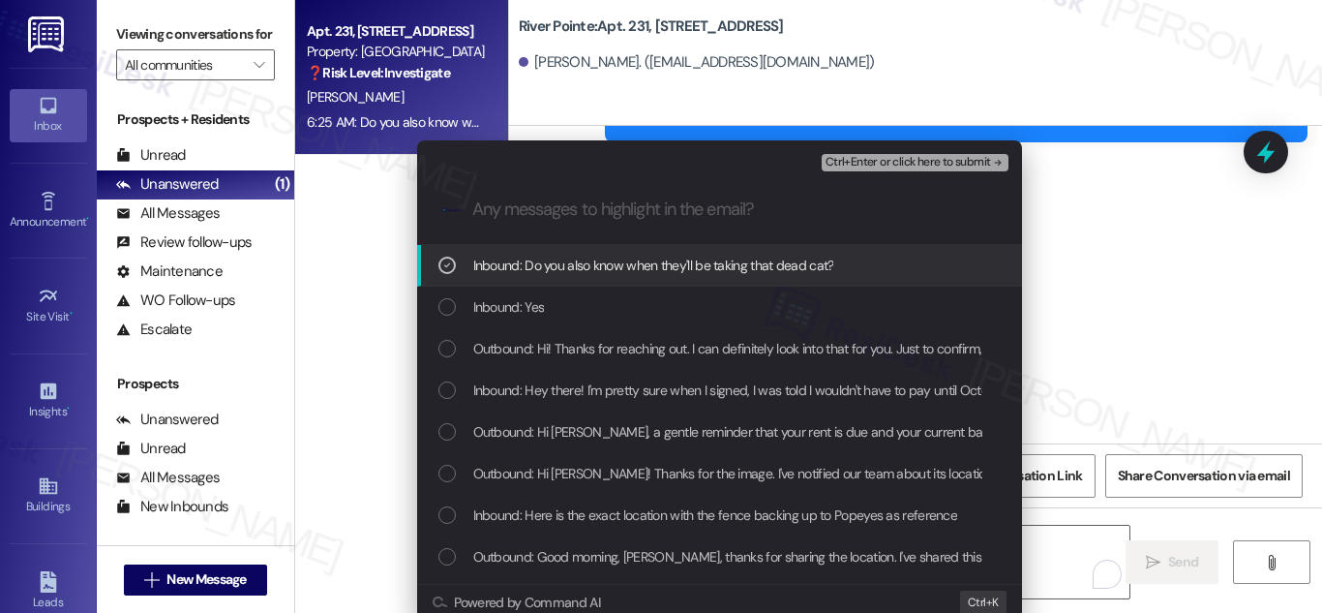
click at [962, 165] on span "Ctrl+Enter or click here to submit" at bounding box center [907, 163] width 165 height 14
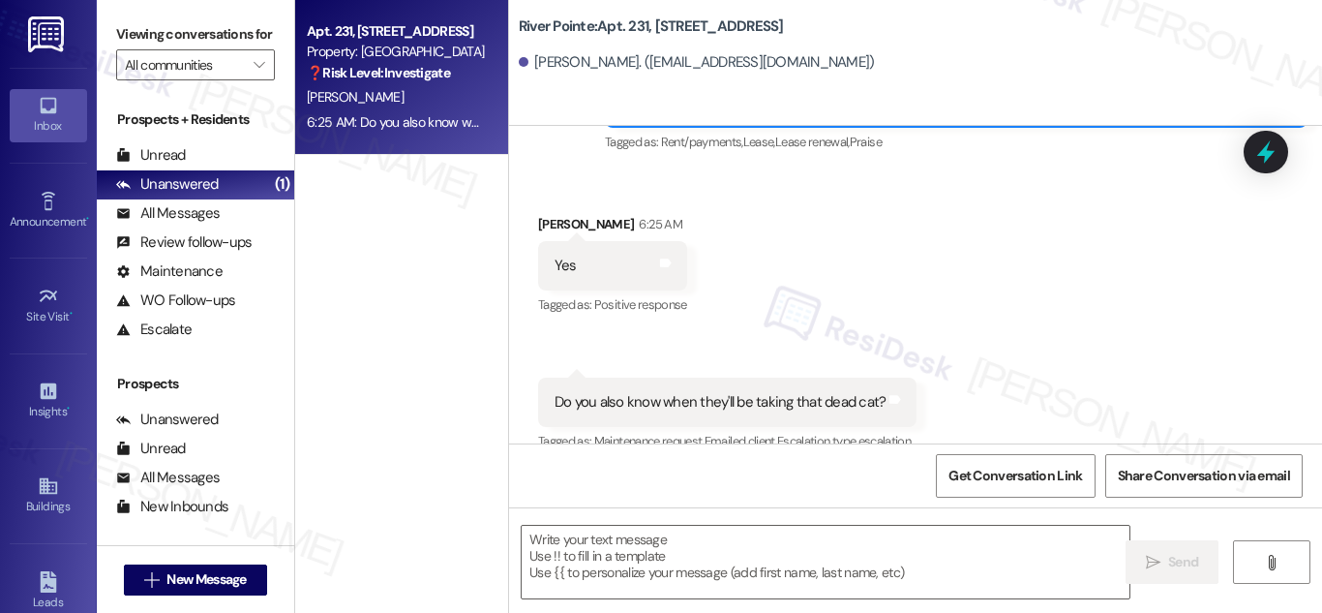
scroll to position [4093, 0]
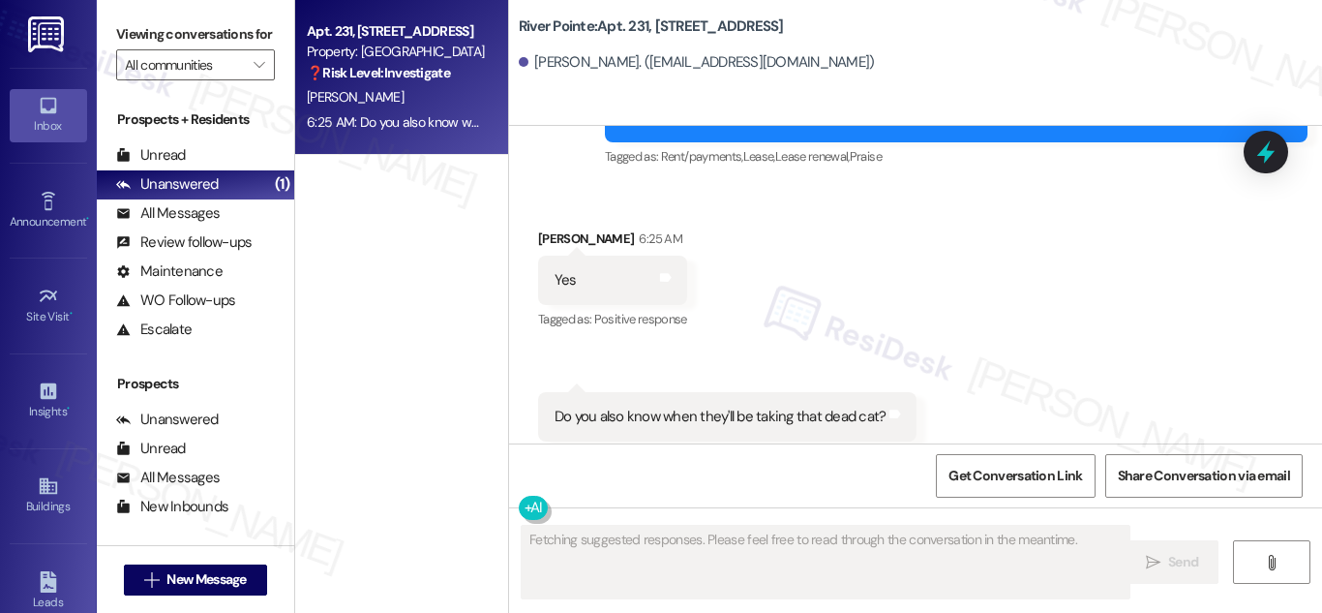
click at [747, 392] on div "Do you also know when they'll be taking that dead cat? Tags and notes" at bounding box center [727, 416] width 379 height 49
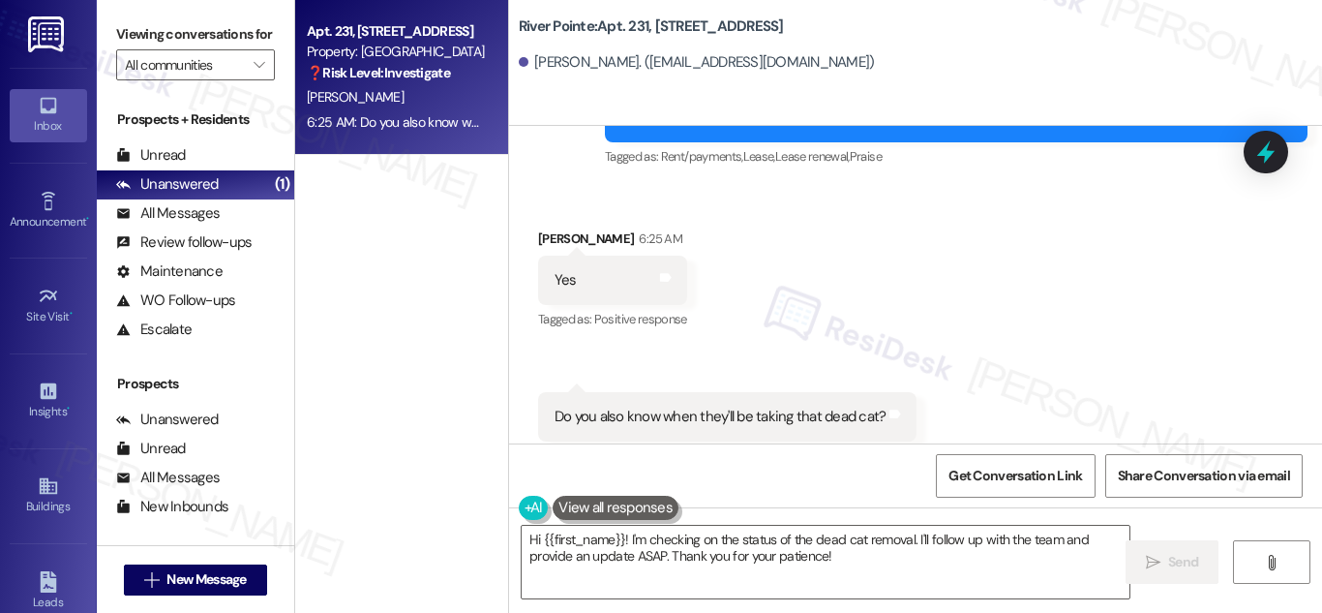
click at [751, 406] on div "Do you also know when they'll be taking that dead cat?" at bounding box center [720, 416] width 332 height 20
click at [753, 406] on div "Do you also know when they'll be taking that dead cat?" at bounding box center [720, 416] width 332 height 20
copy div "Do you also know when they'll be taking that dead cat? Tags and notes"
click at [799, 538] on textarea "Hi {{first_name}}! I'm checking on the status of the dead cat removal. I'll fol…" at bounding box center [826, 561] width 608 height 73
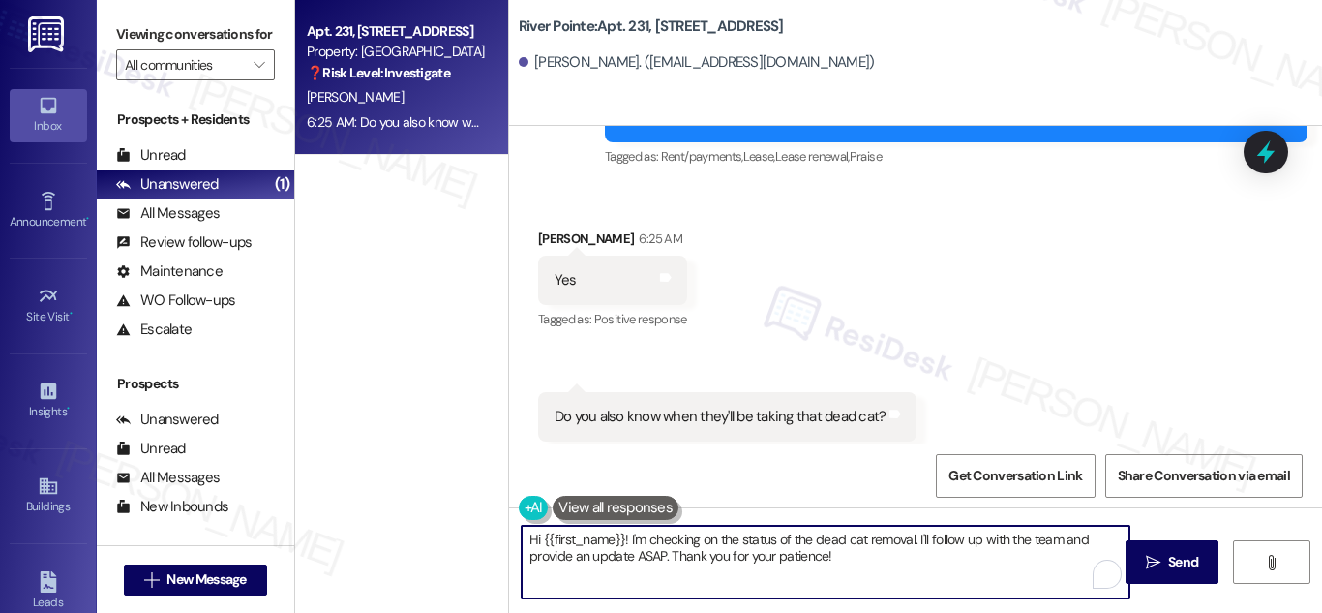
click at [799, 538] on textarea "Hi {{first_name}}! I'm checking on the status of the dead cat removal. I'll fol…" at bounding box center [826, 561] width 608 height 73
paste textarea "! I'm really sorry you're having to deal with that. I’ve shared the info with t…"
click at [763, 549] on textarea "Hi! I'm really sorry you're having to deal with that. I’ve shared the info with…" at bounding box center [826, 561] width 608 height 73
click at [963, 536] on textarea "Hi! I'm really sorry you're having to deal with that. I’ve shared the info with…" at bounding box center [826, 561] width 608 height 73
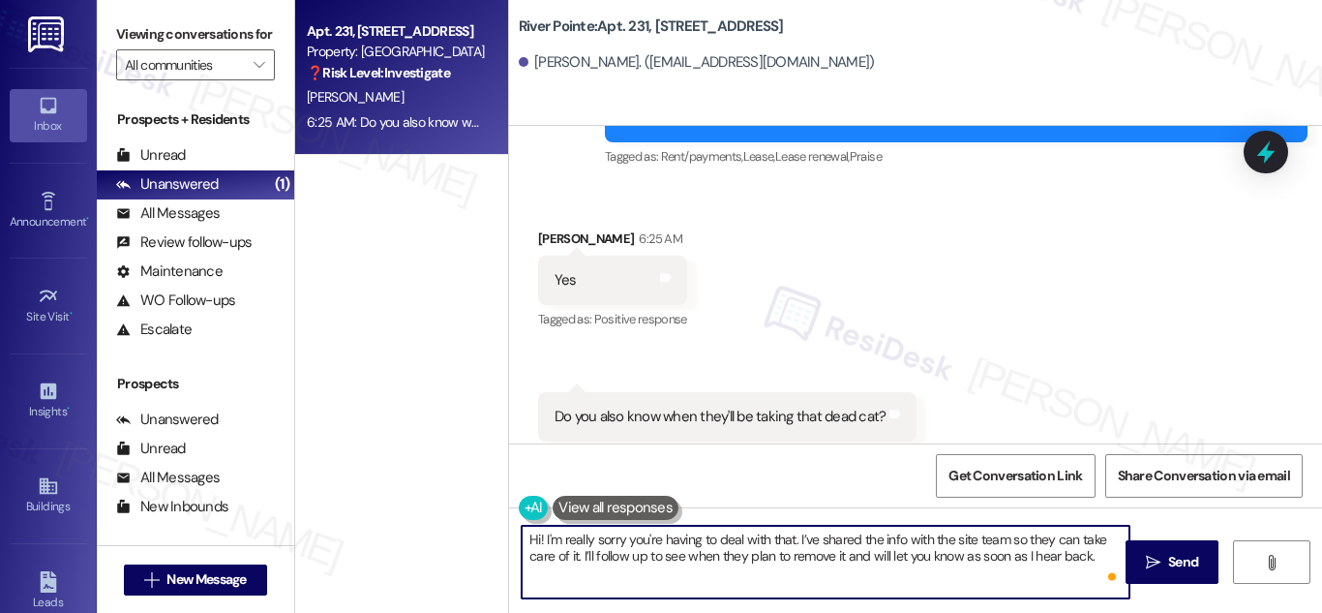
click at [963, 536] on textarea "Hi! I'm really sorry you're having to deal with that. I’ve shared the info with…" at bounding box center [826, 561] width 608 height 73
click at [962, 539] on textarea "Hi! I'm really sorry you're having to deal with that. I’ve shared the info with…" at bounding box center [826, 561] width 608 height 73
type textarea "Hi! I'm really sorry you're having to deal with that. I’ve shared the info with…"
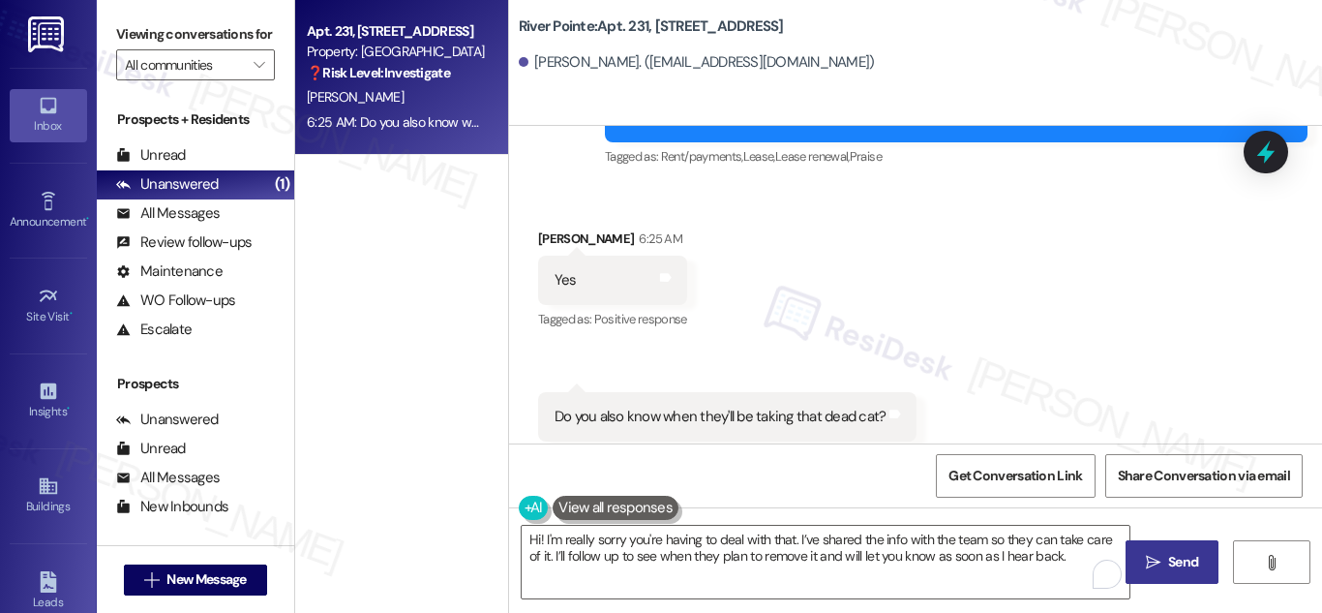
click at [1186, 564] on span "Send" at bounding box center [1183, 562] width 30 height 20
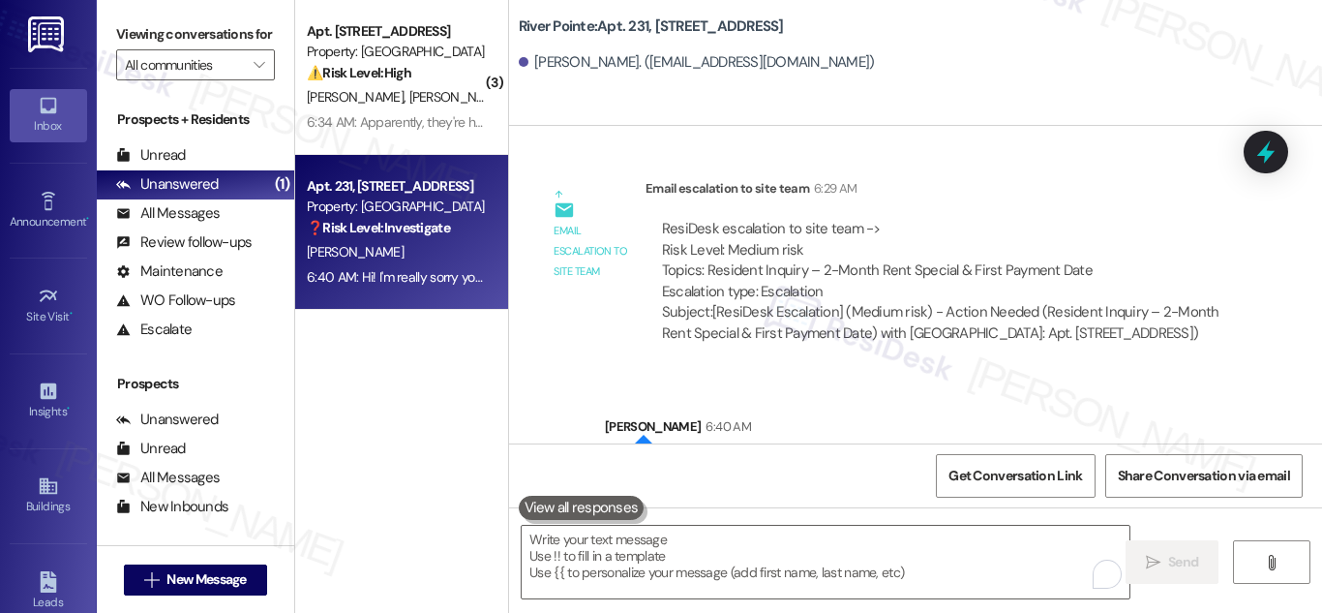
scroll to position [4488, 0]
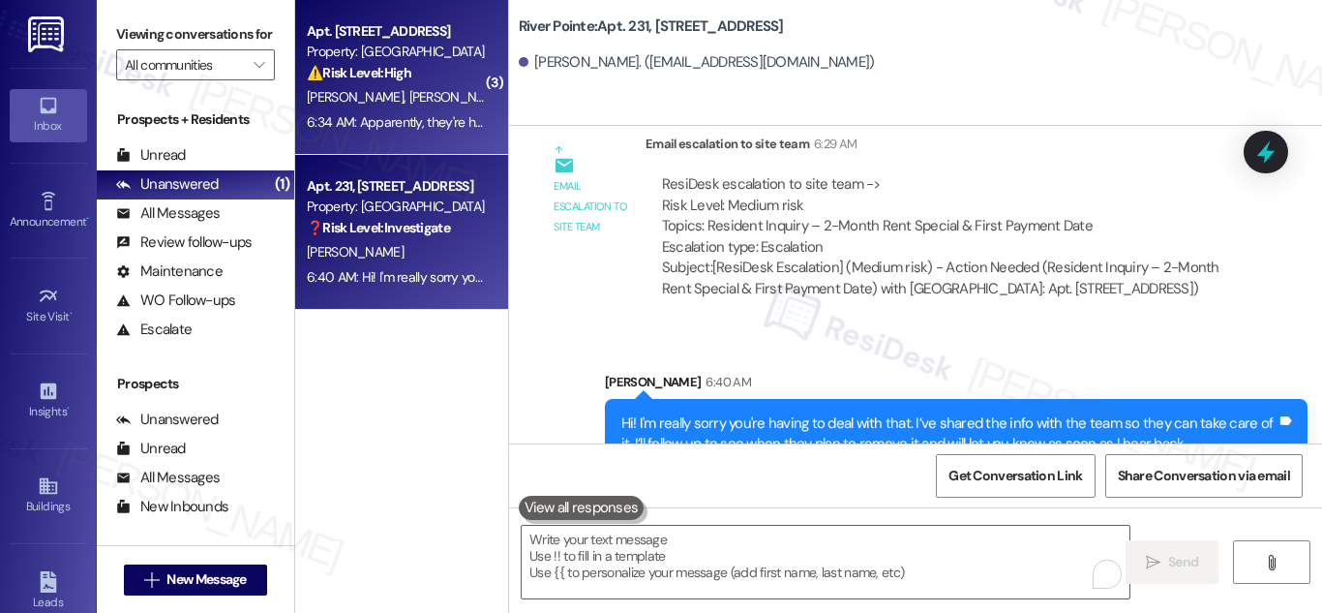
click at [400, 82] on div "⚠️ Risk Level: High The resident is experiencing a financial issue related to t…" at bounding box center [396, 73] width 179 height 20
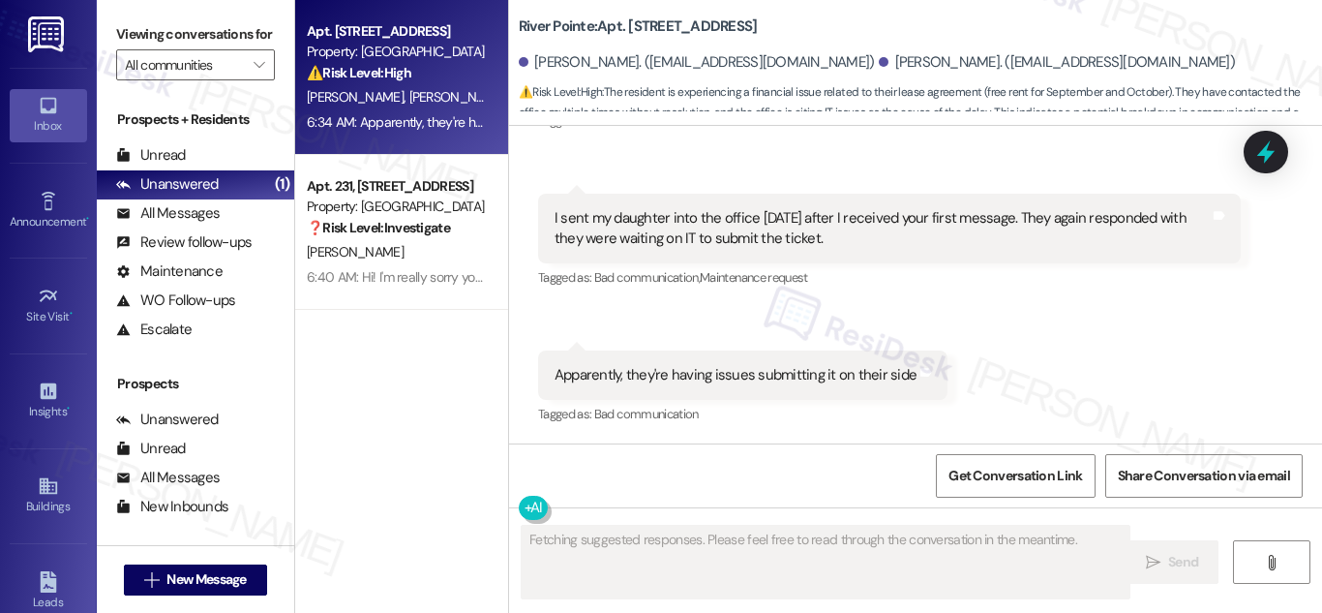
scroll to position [1726, 0]
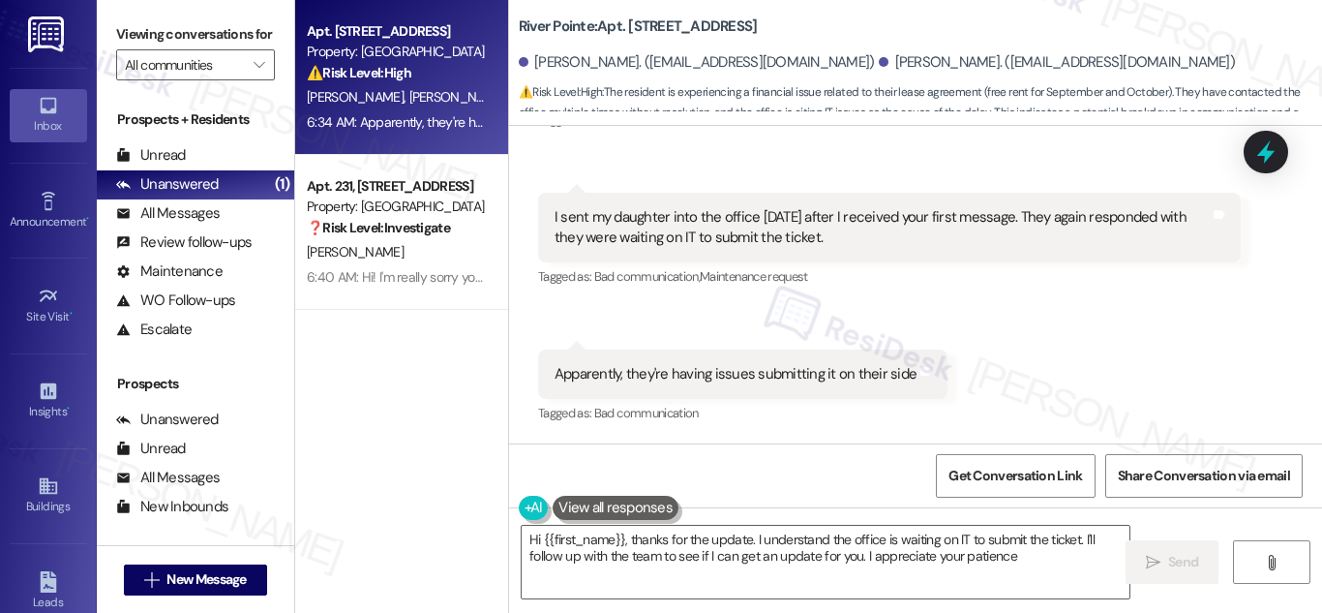
type textarea "Hi {{first_name}}, thanks for the update. I understand the office is waiting on…"
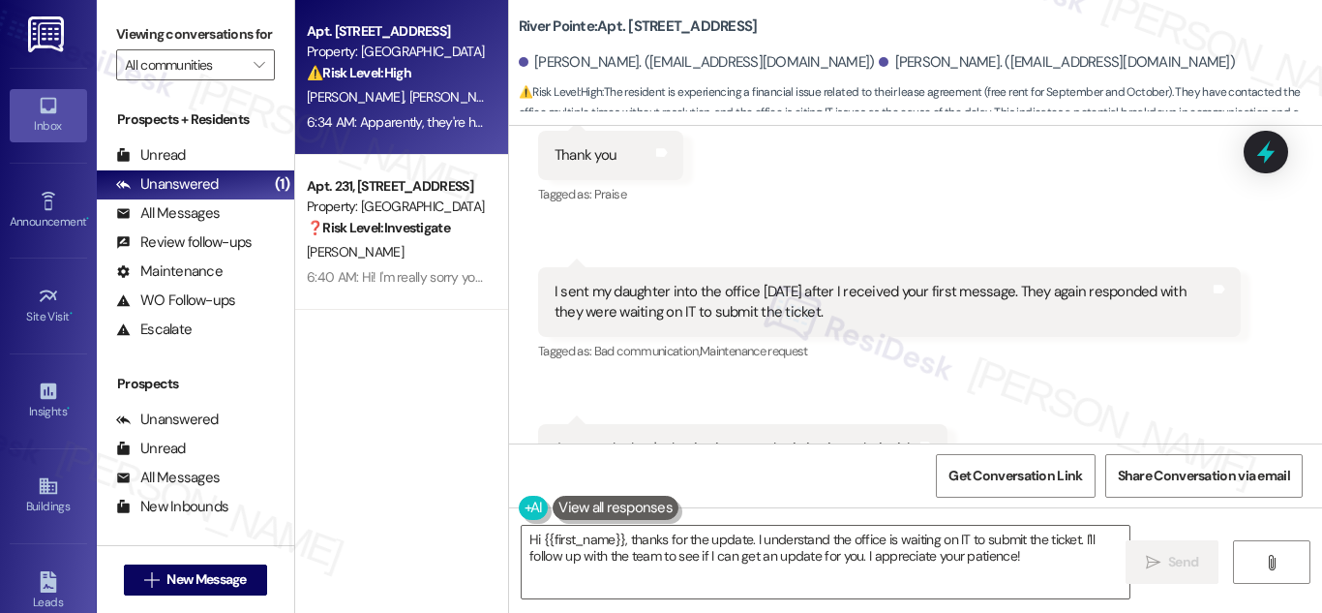
scroll to position [1695, 0]
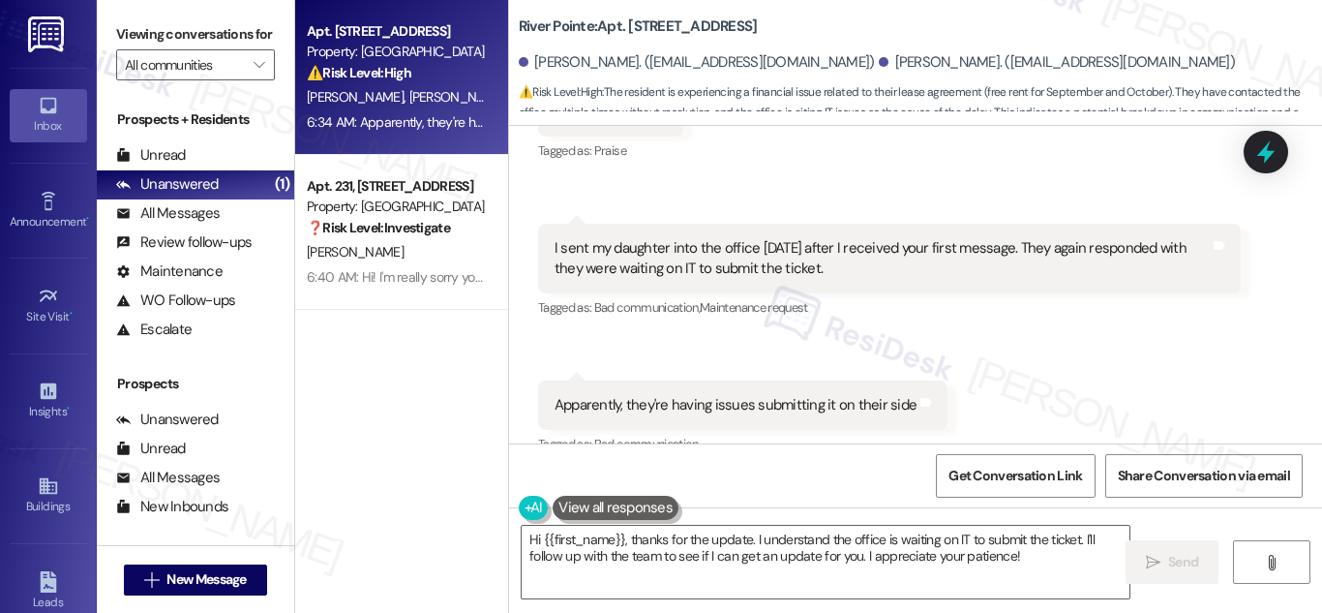
click at [728, 254] on div "I sent my daughter into the office today after I received your first message. T…" at bounding box center [881, 259] width 655 height 42
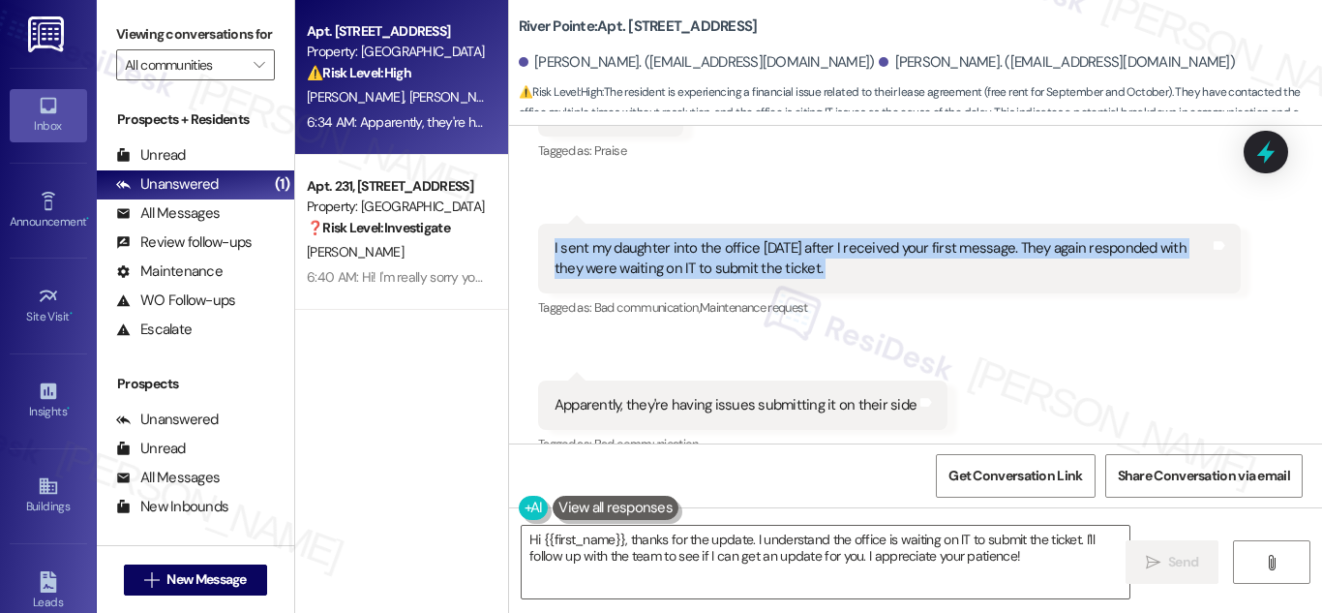
click at [728, 254] on div "I sent my daughter into the office today after I received your first message. T…" at bounding box center [881, 259] width 655 height 42
copy div "I sent my daughter into the office today after I received your first message. T…"
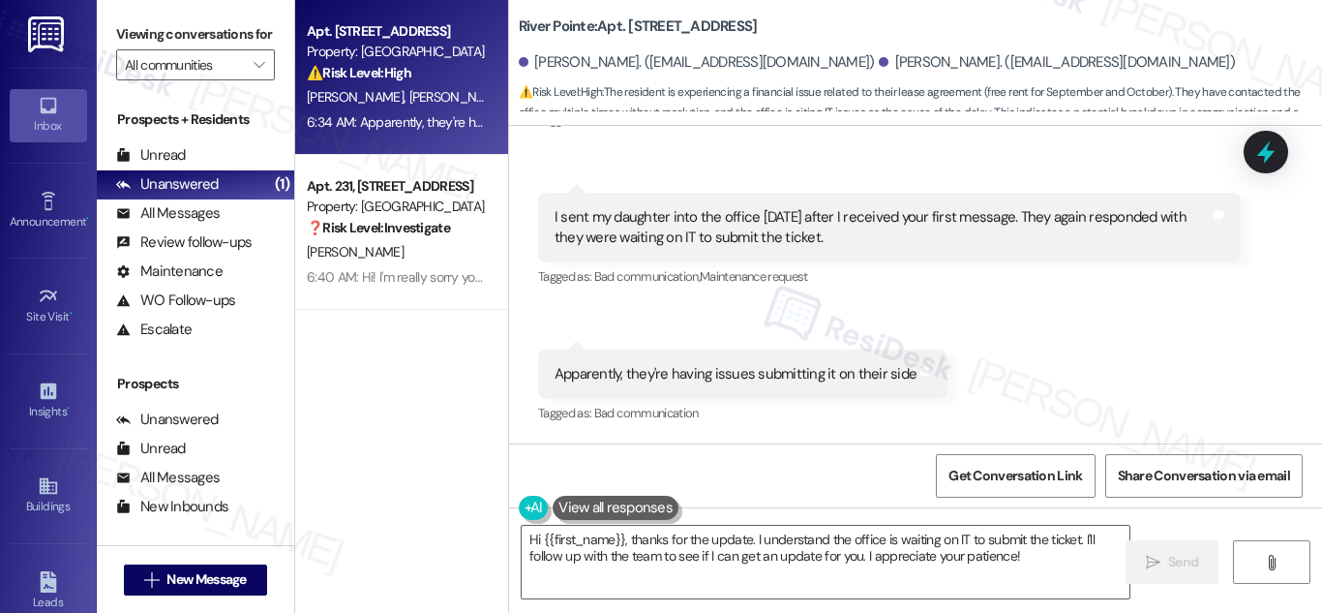
click at [738, 374] on div "Apparently, they're having issues submitting it on their side" at bounding box center [735, 374] width 362 height 20
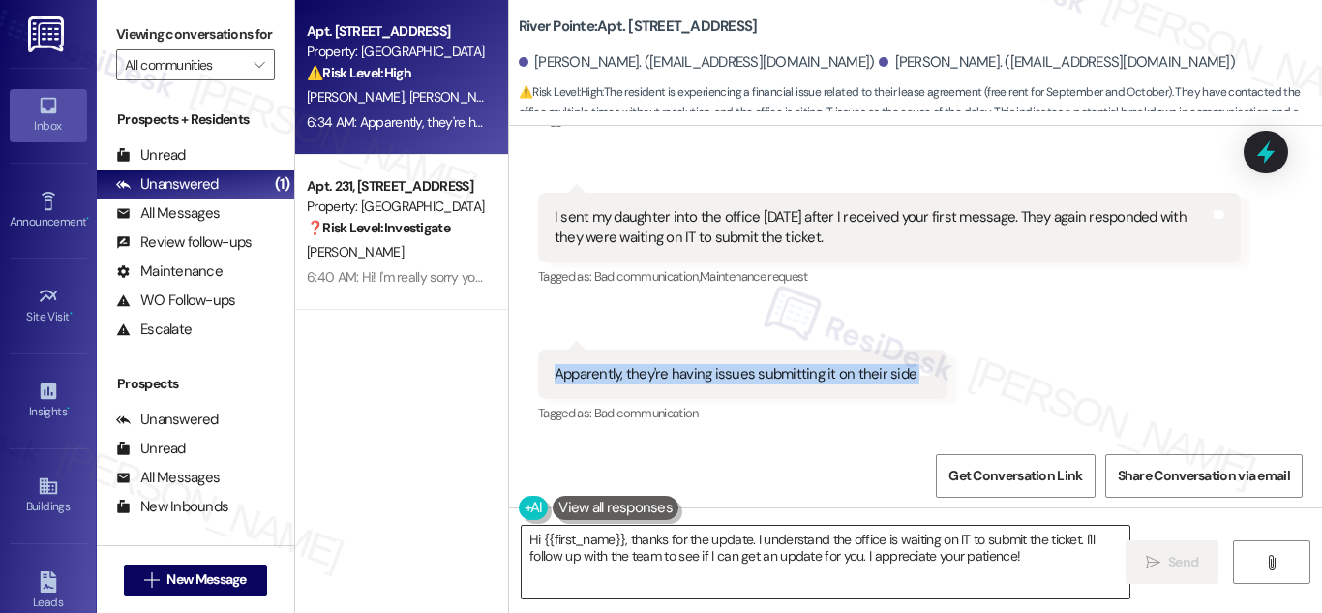
click at [858, 536] on textarea "Hi {{first_name}}, thanks for the update. I understand the office is waiting on…" at bounding box center [826, 561] width 608 height 73
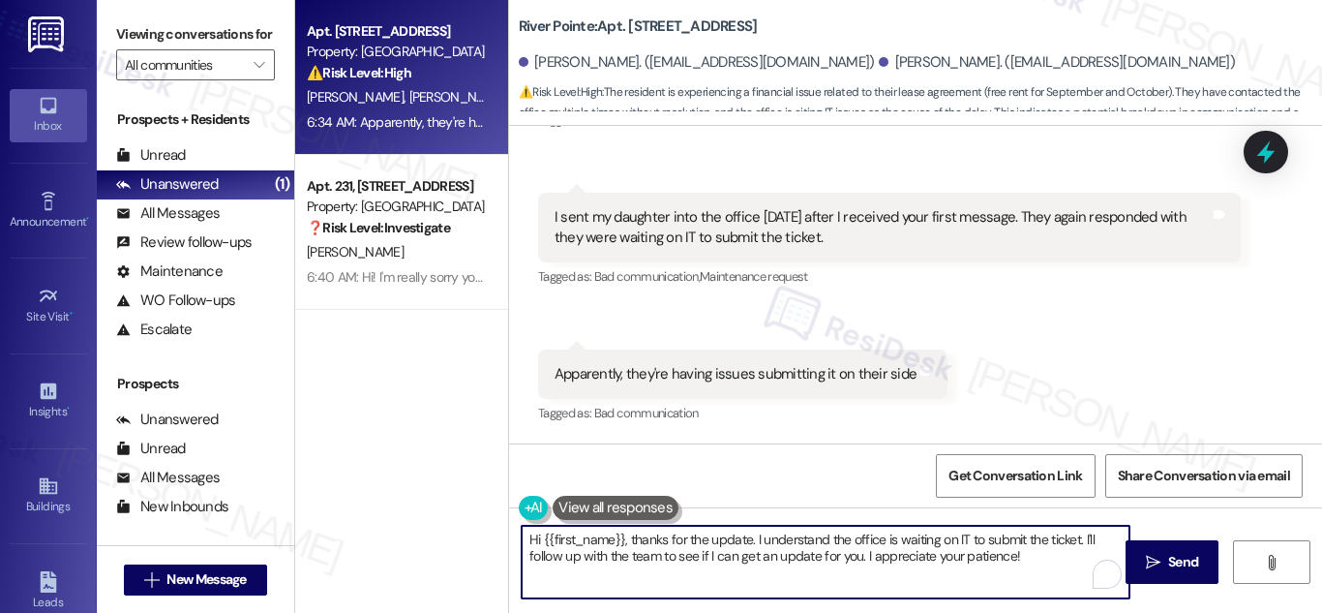
click at [858, 536] on textarea "Hi {{first_name}}, thanks for the update. I understand the office is waiting on…" at bounding box center [826, 561] width 608 height 73
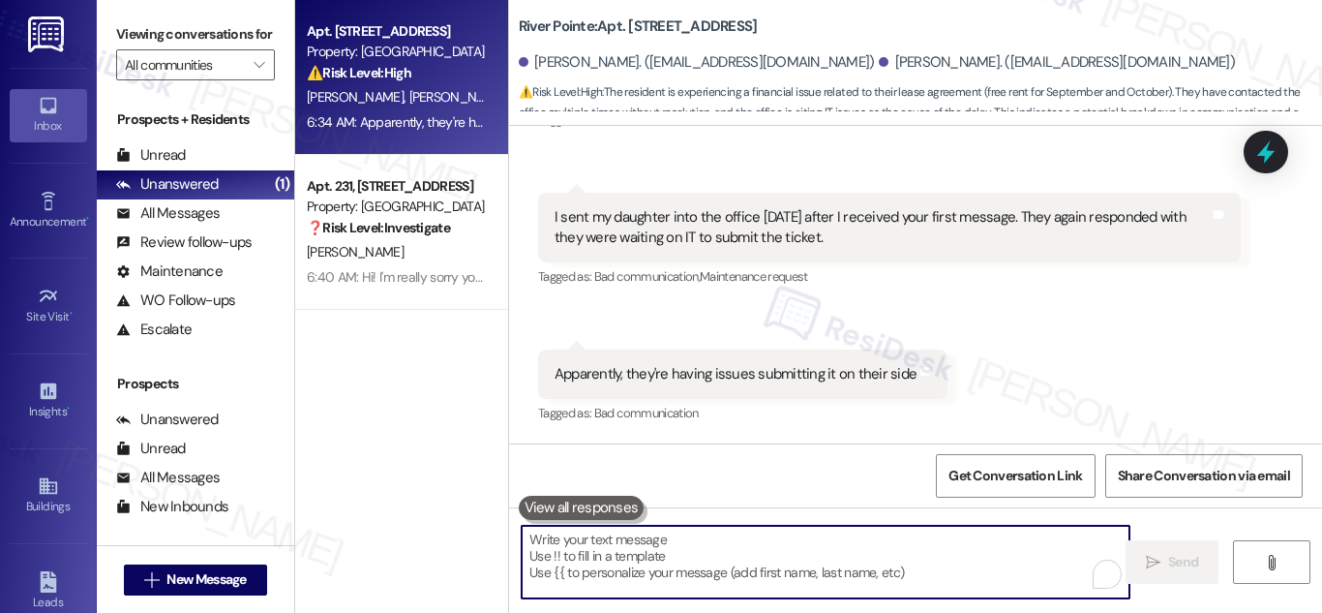
paste textarea "Hi! Thanks for the update. I’m really sorry this is still ongoing. I’ll go ahea…"
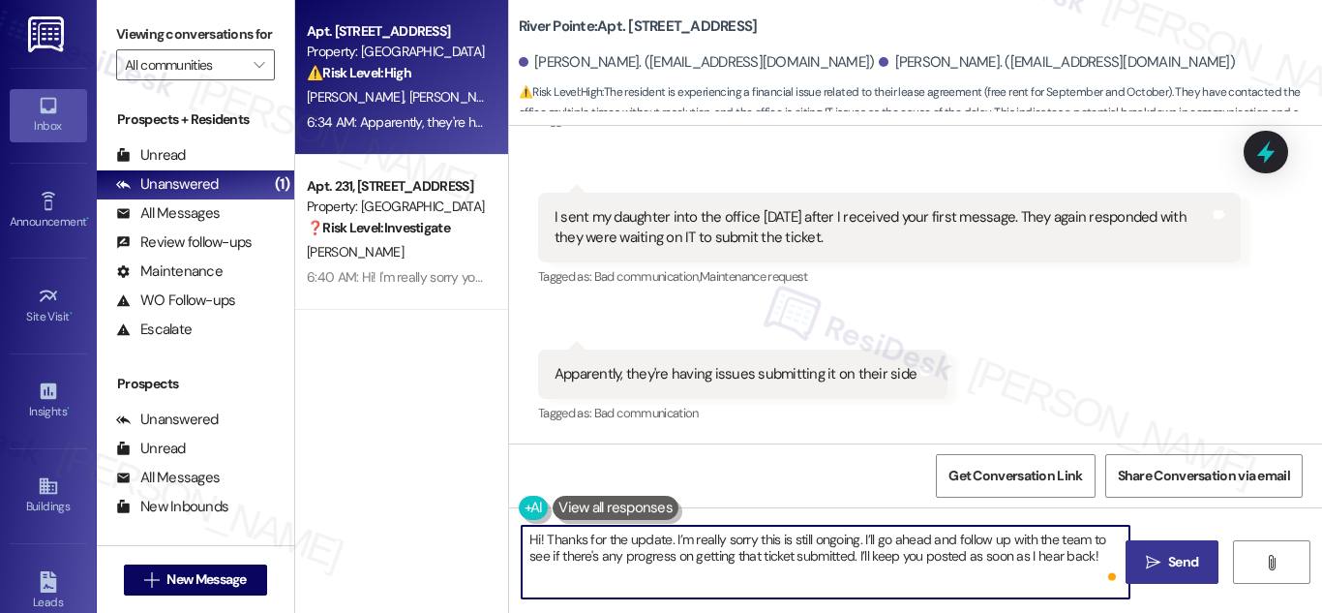
type textarea "Hi! Thanks for the update. I’m really sorry this is still ongoing. I’ll go ahea…"
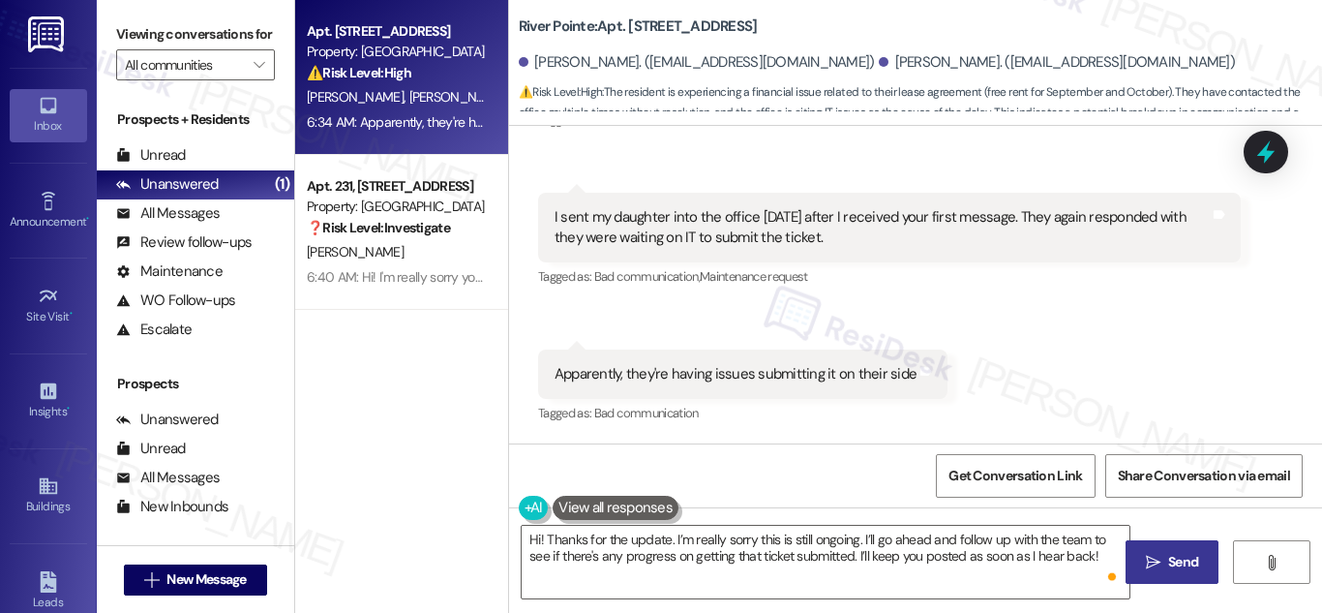
click at [1202, 568] on button " Send" at bounding box center [1172, 562] width 94 height 44
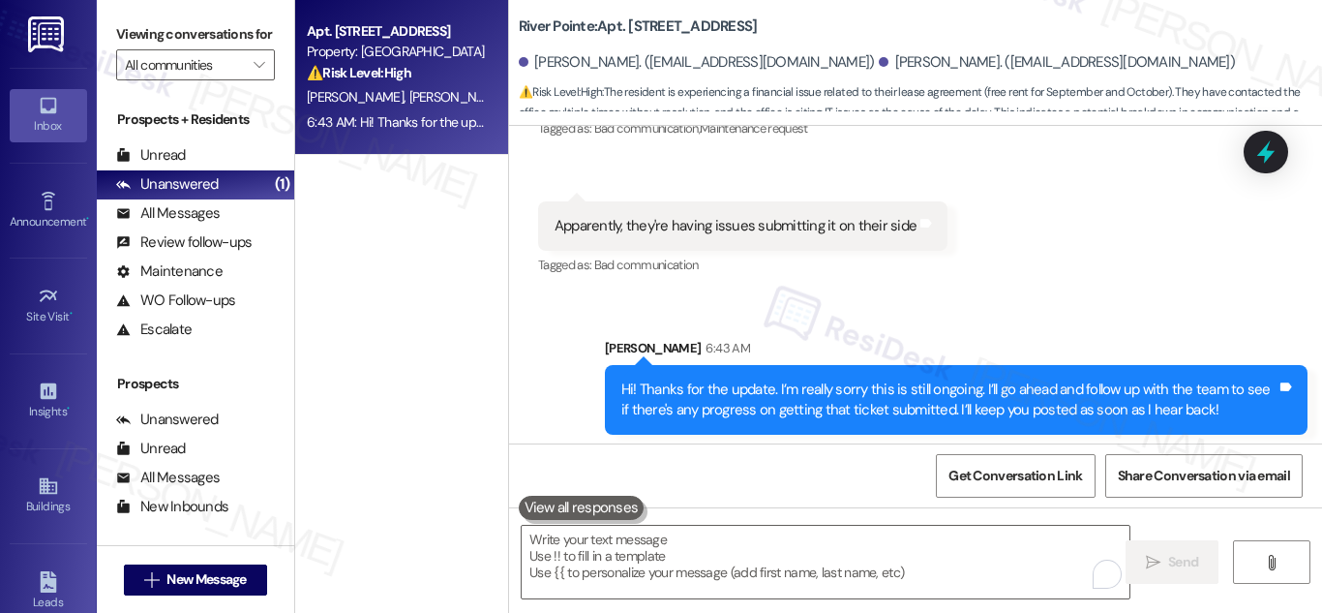
scroll to position [1881, 0]
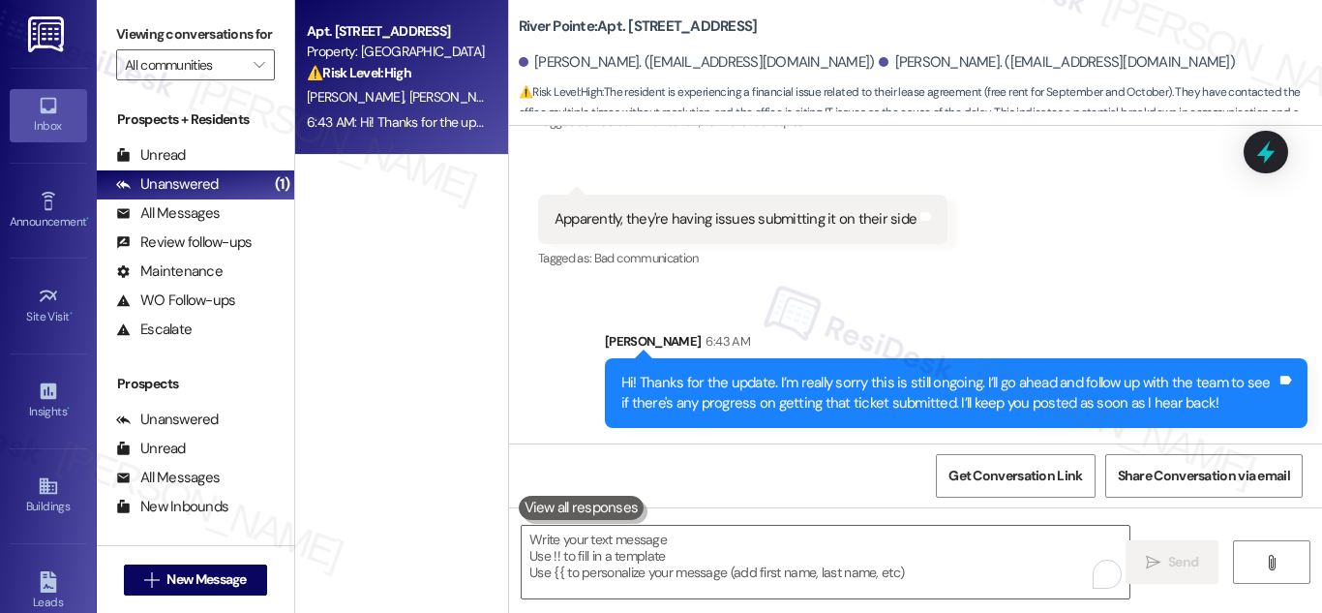
click at [422, 75] on div "⚠️ Risk Level: High The resident is experiencing a financial issue related to t…" at bounding box center [396, 73] width 179 height 20
click at [333, 59] on div "Property: [GEOGRAPHIC_DATA]" at bounding box center [396, 52] width 179 height 20
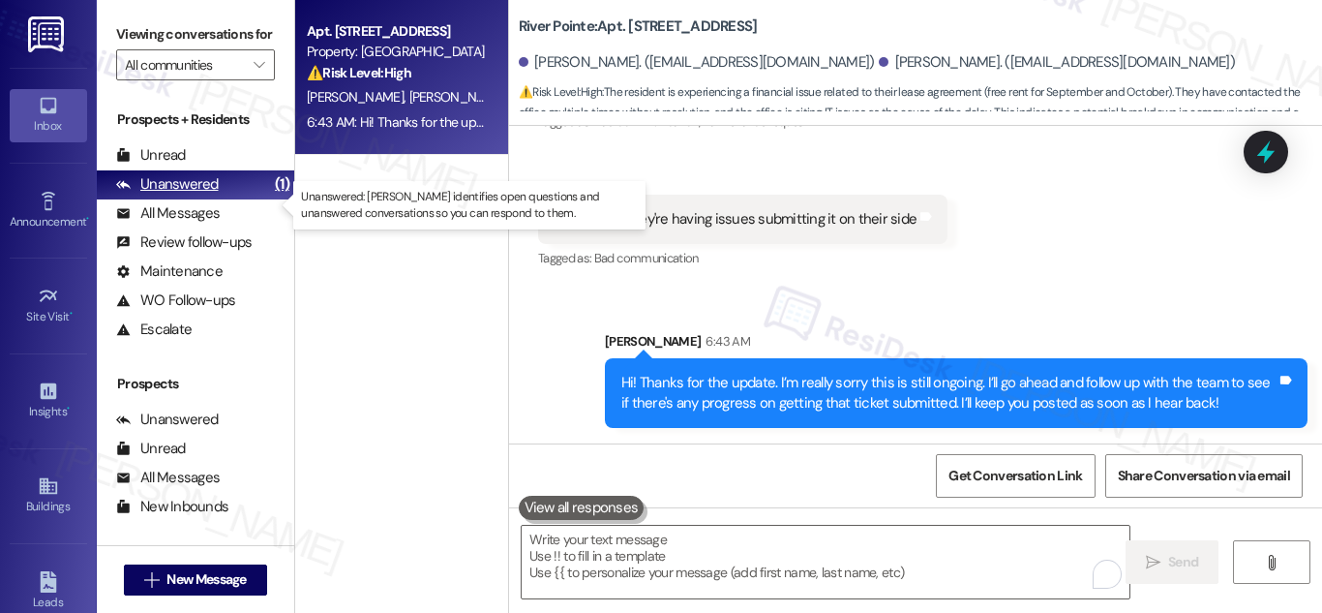
click at [165, 194] on div "Unanswered" at bounding box center [167, 184] width 103 height 20
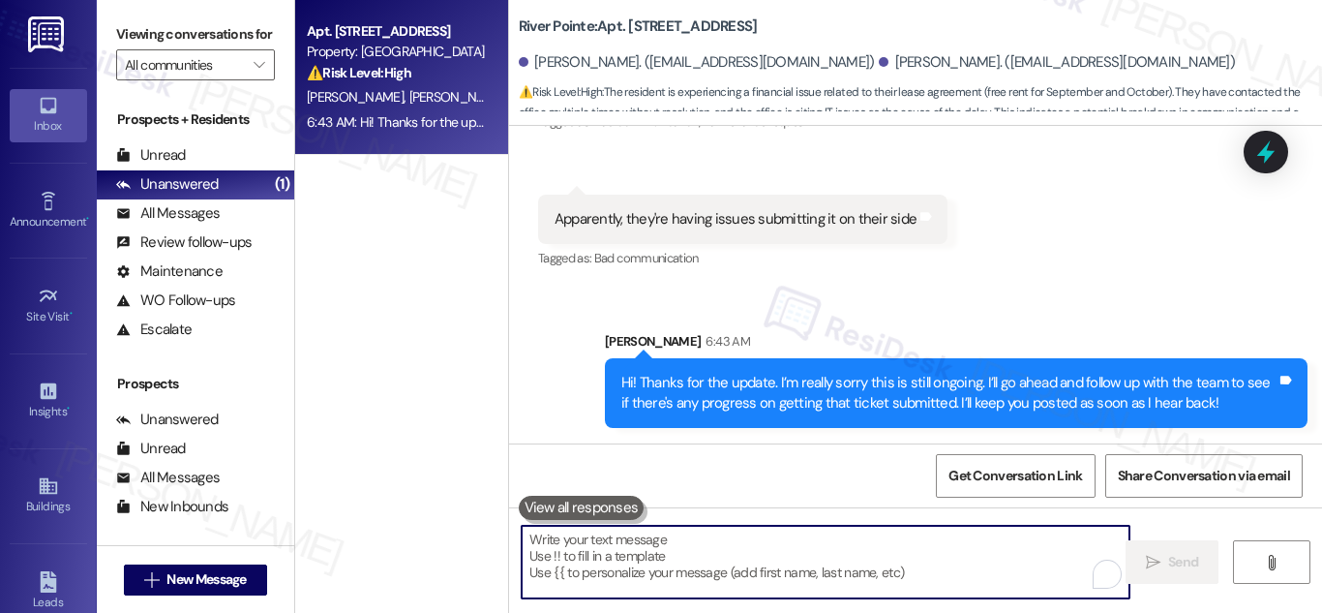
click at [792, 548] on textarea "To enrich screen reader interactions, please activate Accessibility in Grammarl…" at bounding box center [826, 561] width 608 height 73
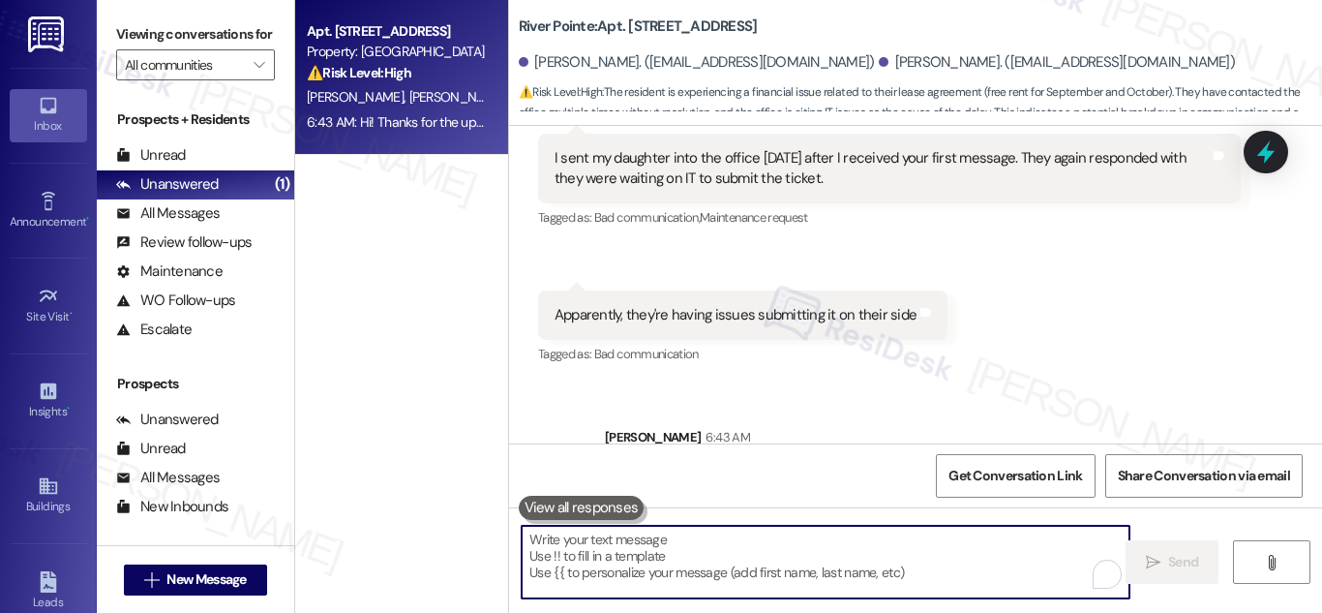
scroll to position [1784, 0]
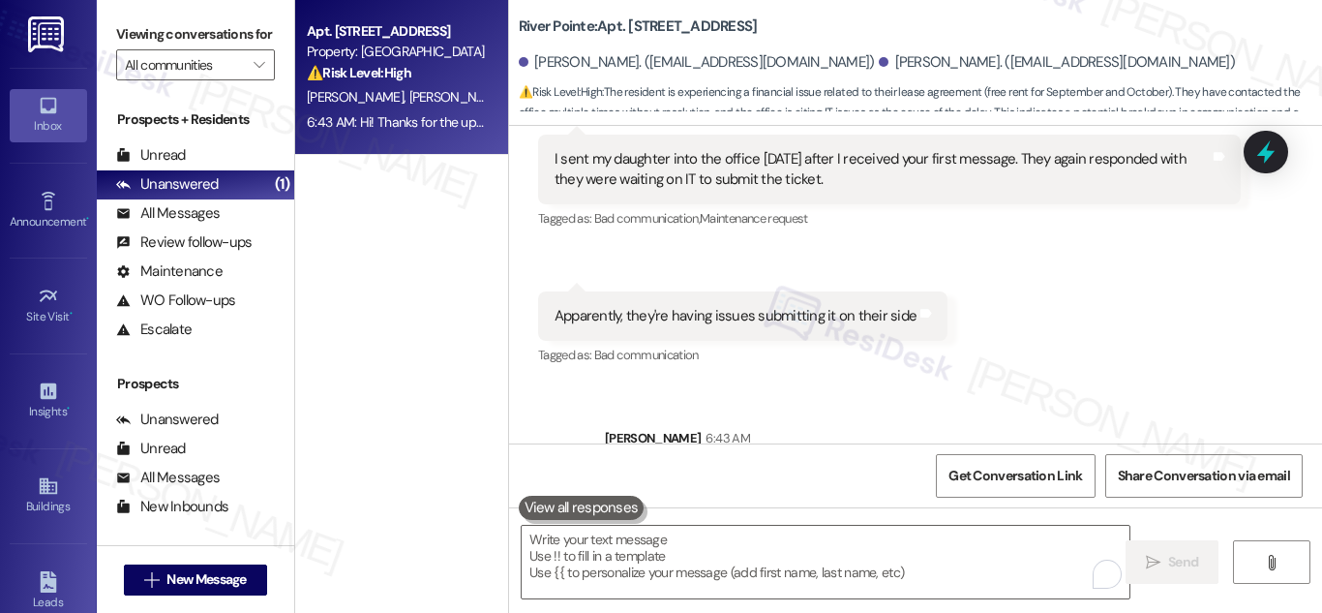
click at [440, 59] on div "Property: [GEOGRAPHIC_DATA]" at bounding box center [396, 52] width 179 height 20
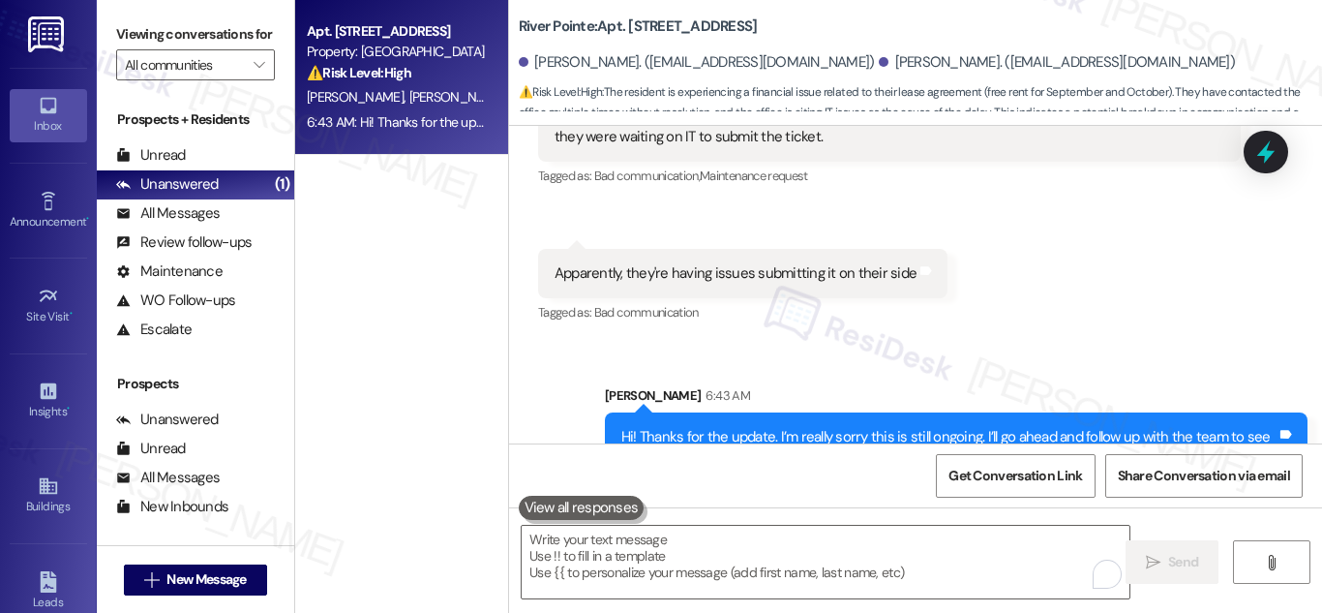
scroll to position [1881, 0]
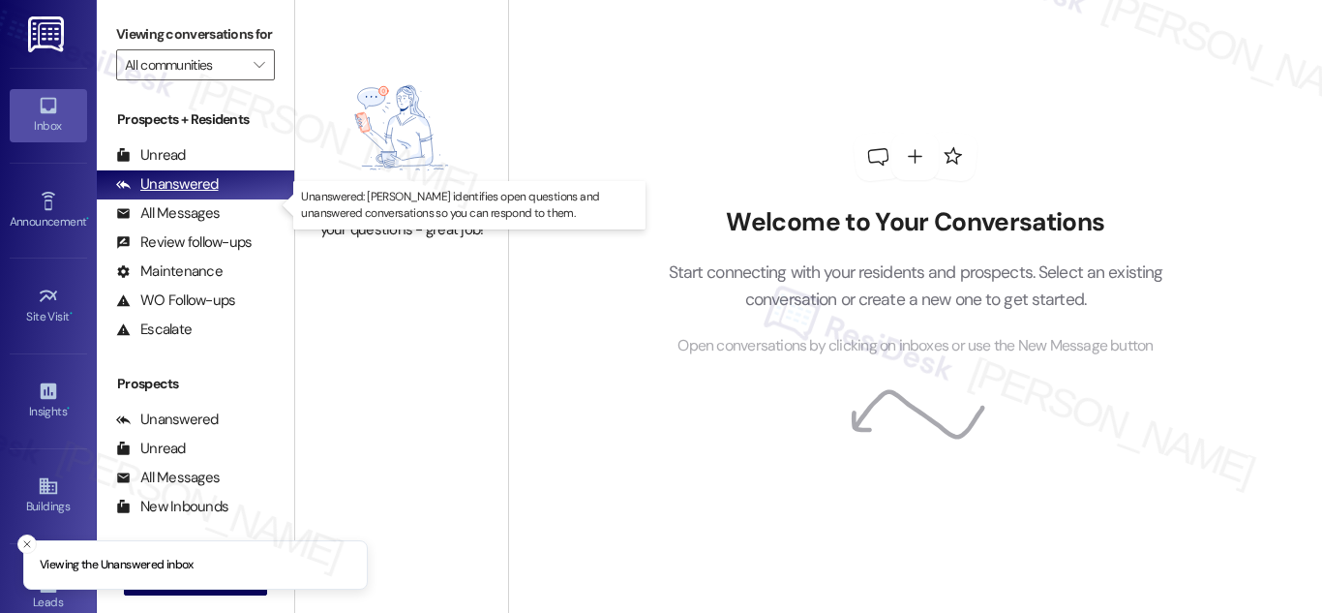
click at [197, 194] on div "Unanswered" at bounding box center [167, 184] width 103 height 20
